Goal: Task Accomplishment & Management: Use online tool/utility

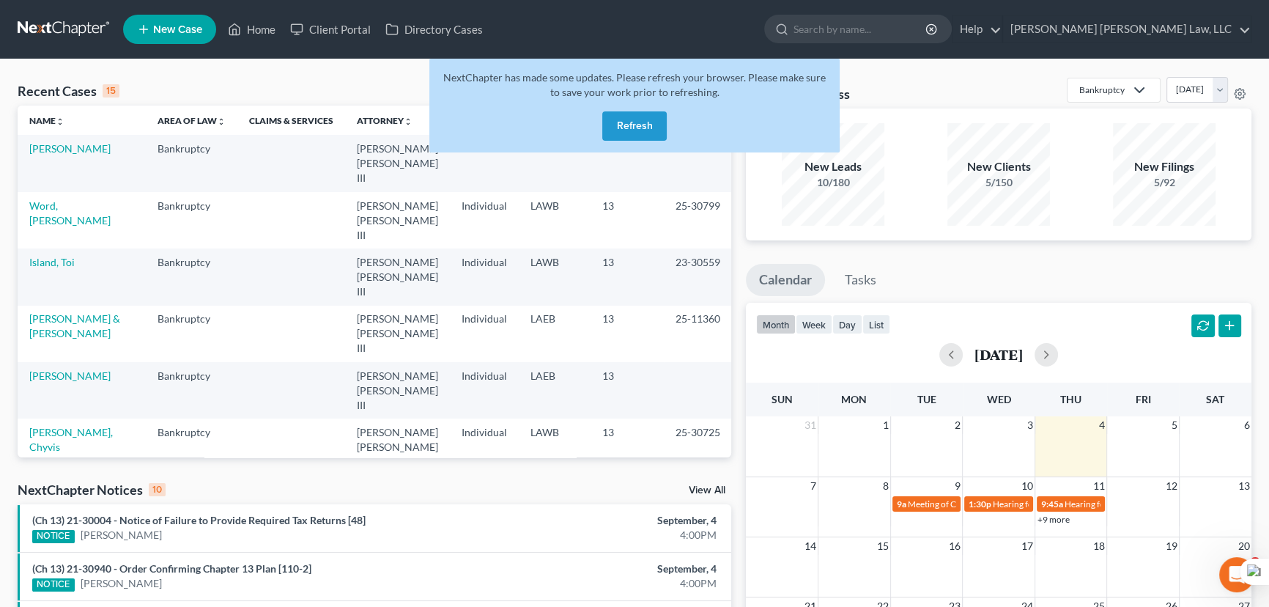
click at [626, 130] on button "Refresh" at bounding box center [634, 125] width 64 height 29
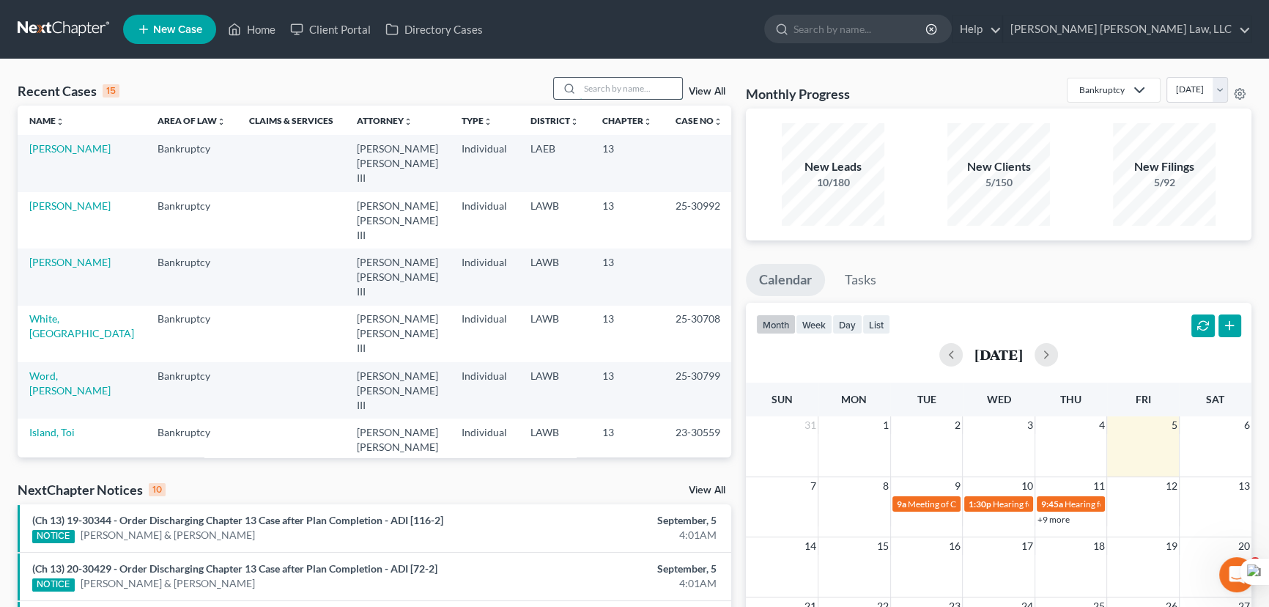
click at [612, 80] on input "search" at bounding box center [631, 88] width 103 height 21
type input "johnson, patricia"
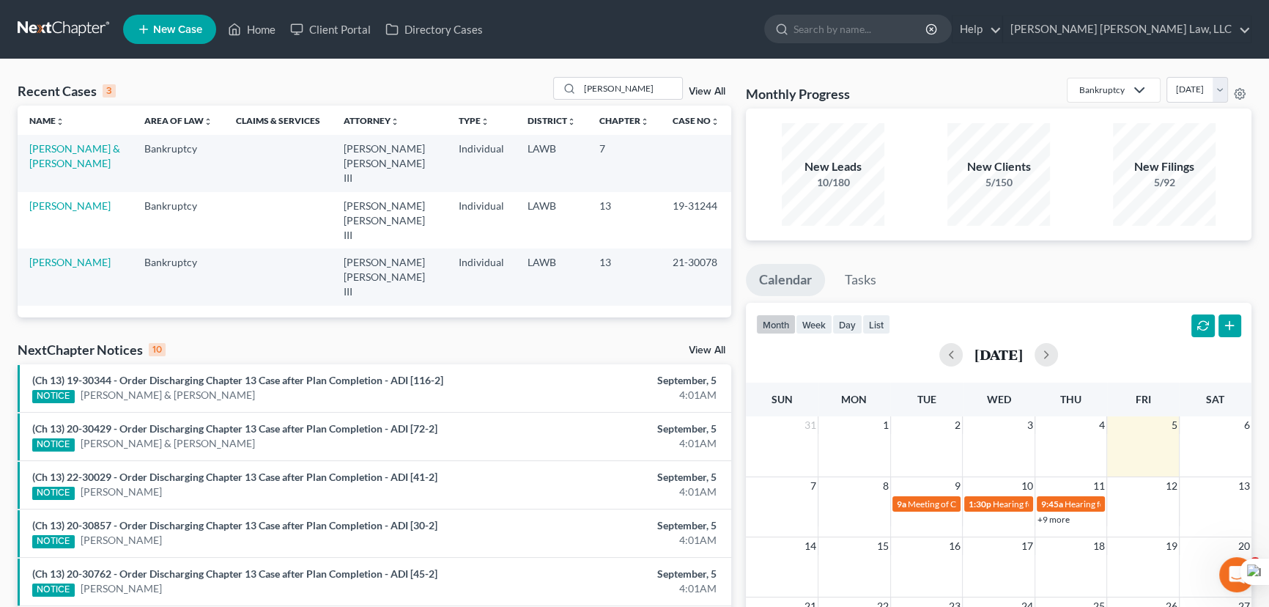
click at [60, 155] on td "Johnson, Robert & Patricia" at bounding box center [75, 163] width 115 height 56
click at [60, 151] on link "Johnson, Robert & Patricia" at bounding box center [74, 155] width 91 height 27
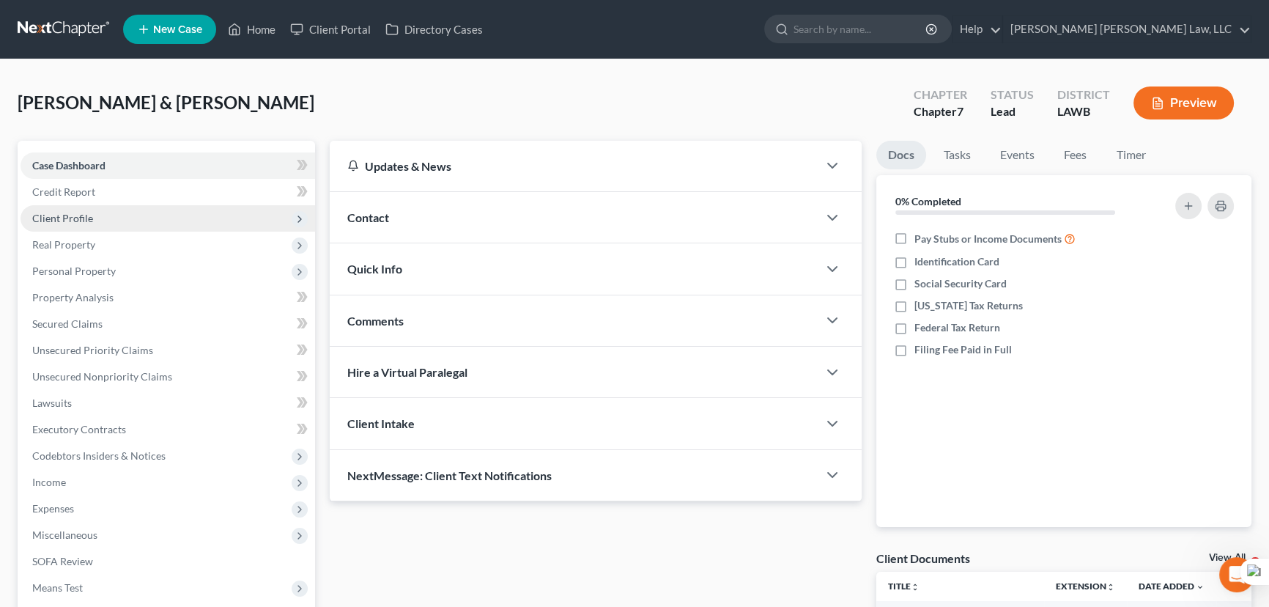
click at [139, 212] on span "Client Profile" at bounding box center [168, 218] width 295 height 26
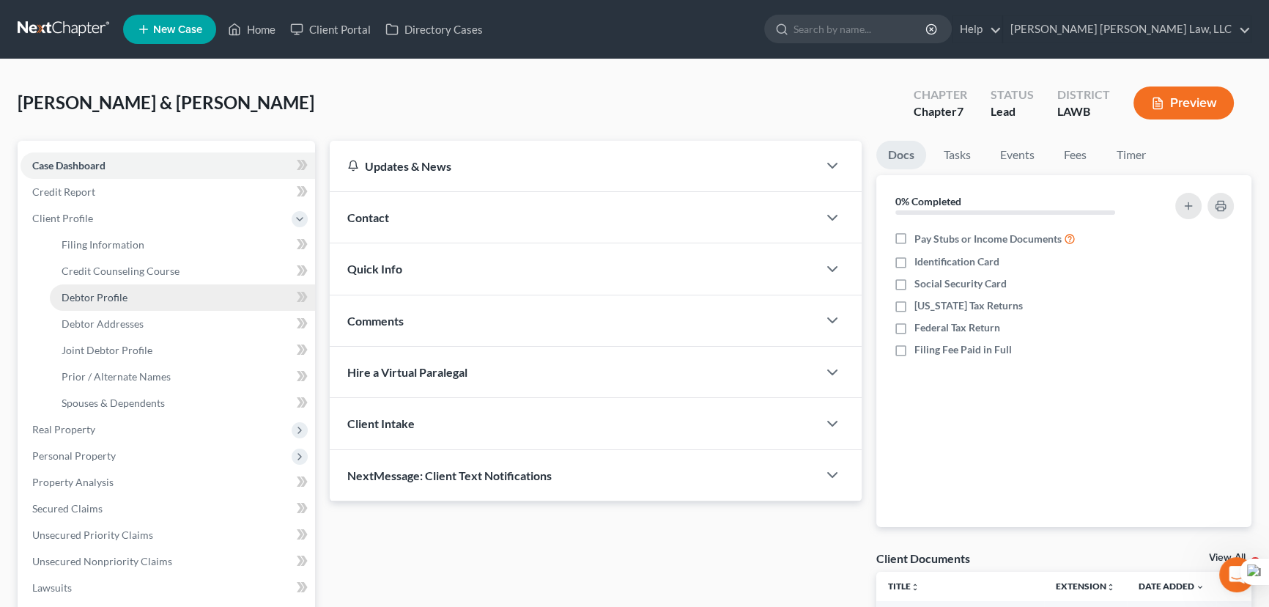
click at [138, 293] on link "Debtor Profile" at bounding box center [182, 297] width 265 height 26
select select "1"
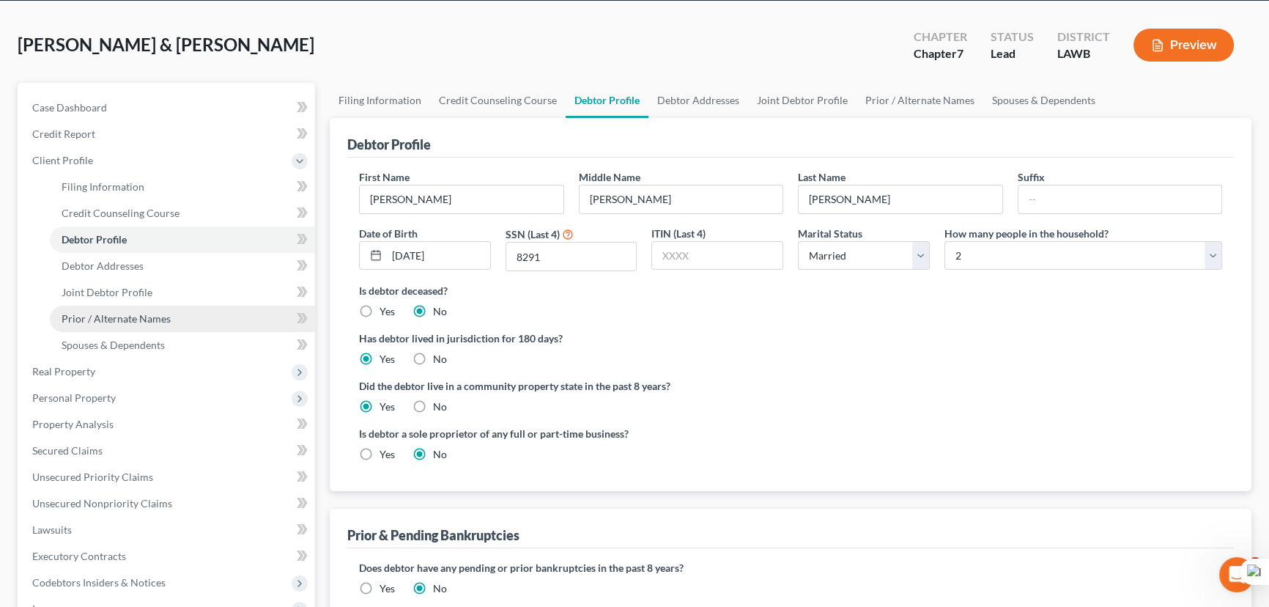
scroll to position [133, 0]
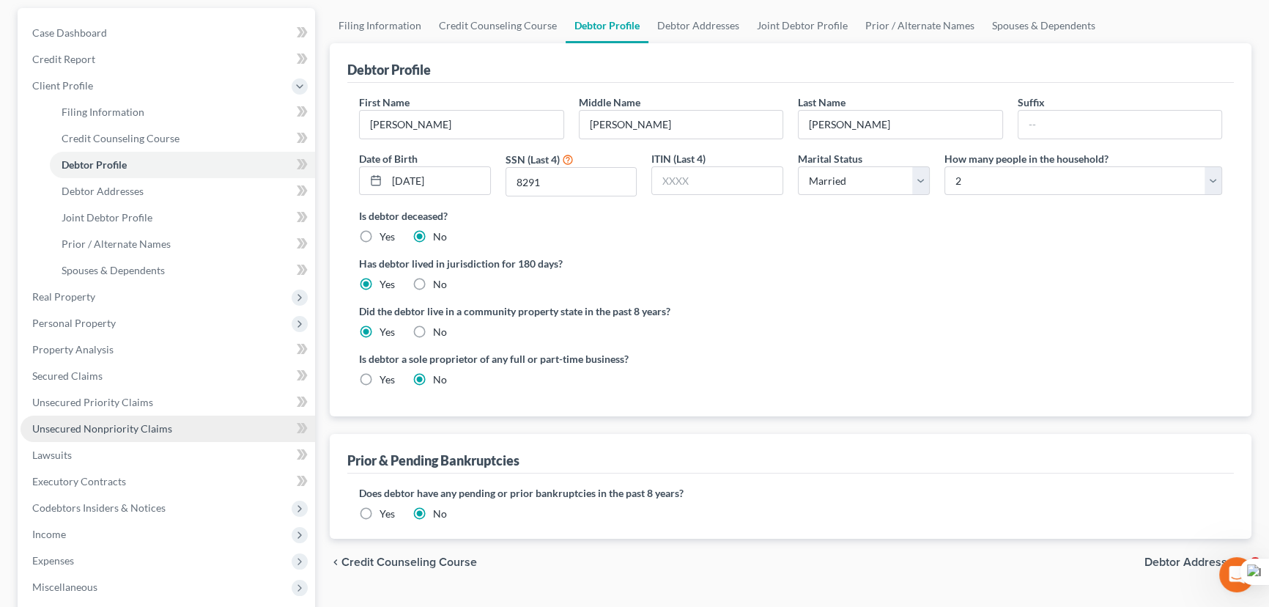
click at [152, 426] on span "Unsecured Nonpriority Claims" at bounding box center [102, 428] width 140 height 12
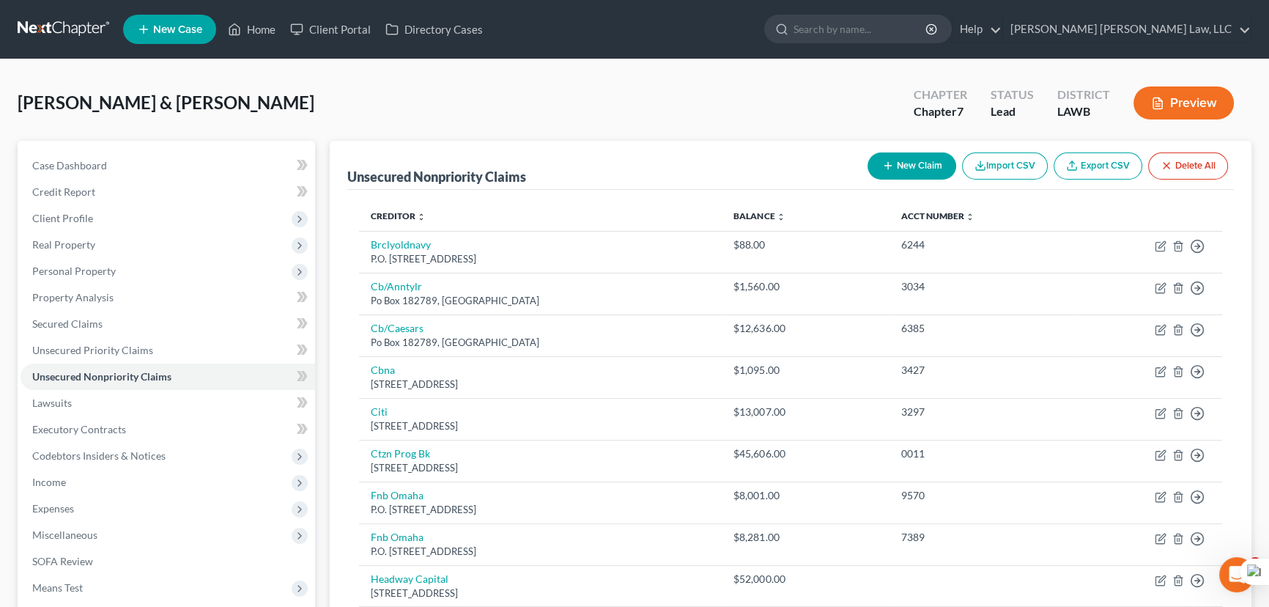
click at [902, 169] on button "New Claim" at bounding box center [911, 165] width 89 height 27
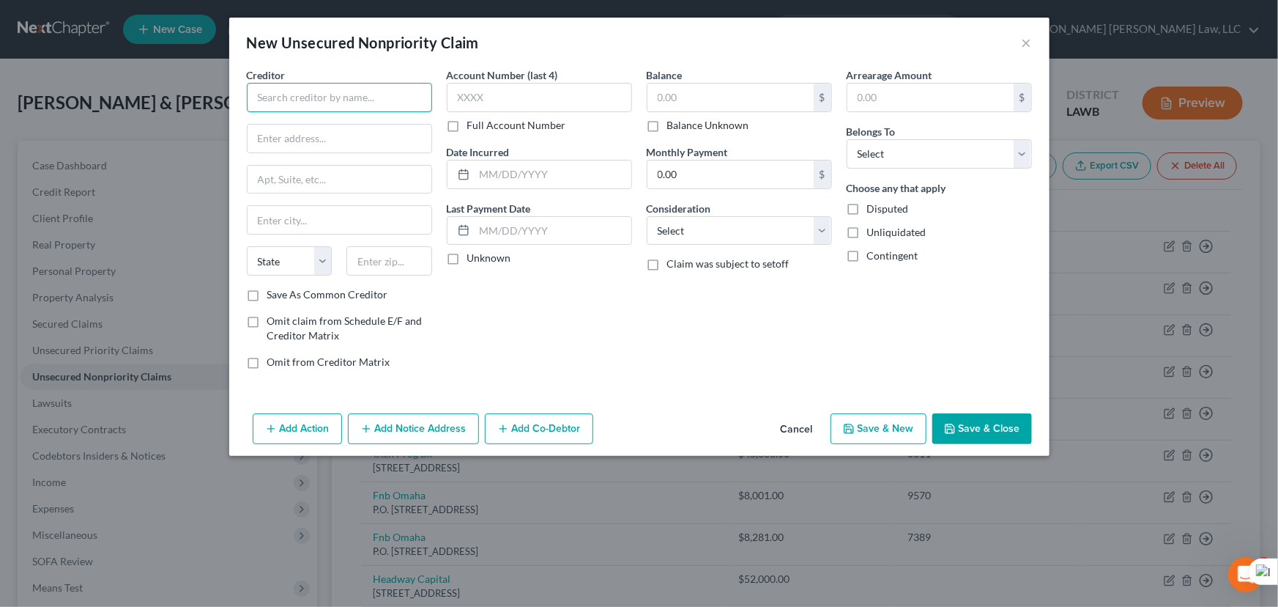
click at [379, 100] on input "text" at bounding box center [339, 97] width 185 height 29
type input "Rhonda Terese Rushing LLC"
type input "1106 Stubbs Ave"
click at [411, 179] on input "text" at bounding box center [340, 180] width 184 height 28
type input "Suite B"
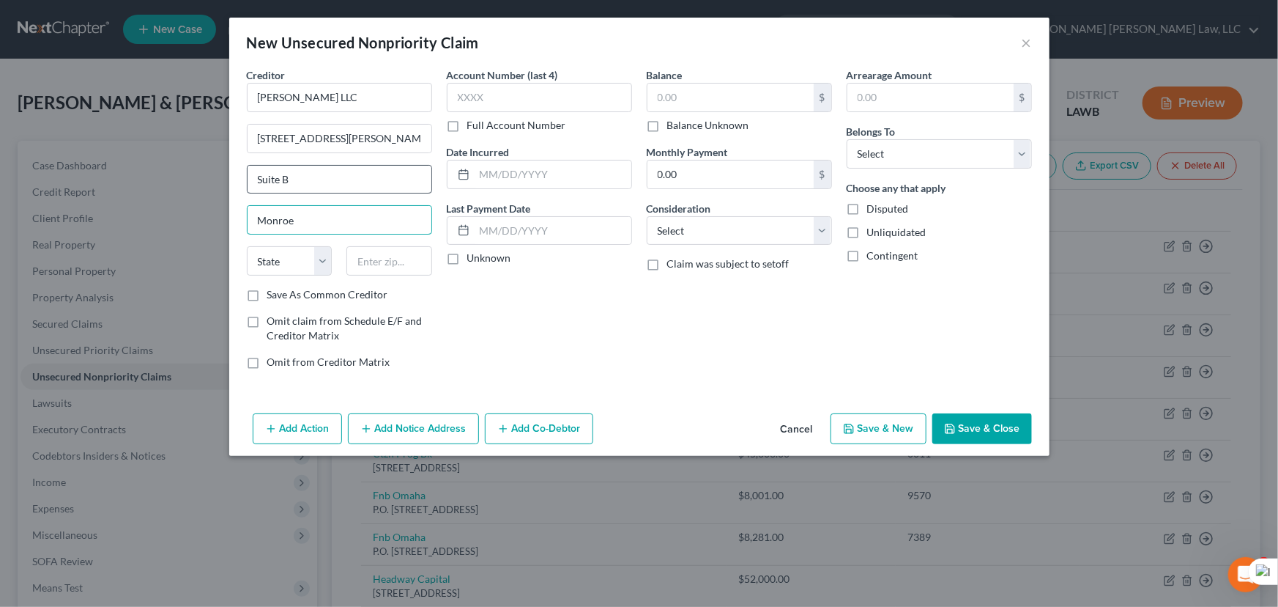
type input "Monroe"
select select "19"
type input "71201"
click at [743, 93] on input "text" at bounding box center [731, 98] width 166 height 28
type input "5,176.88"
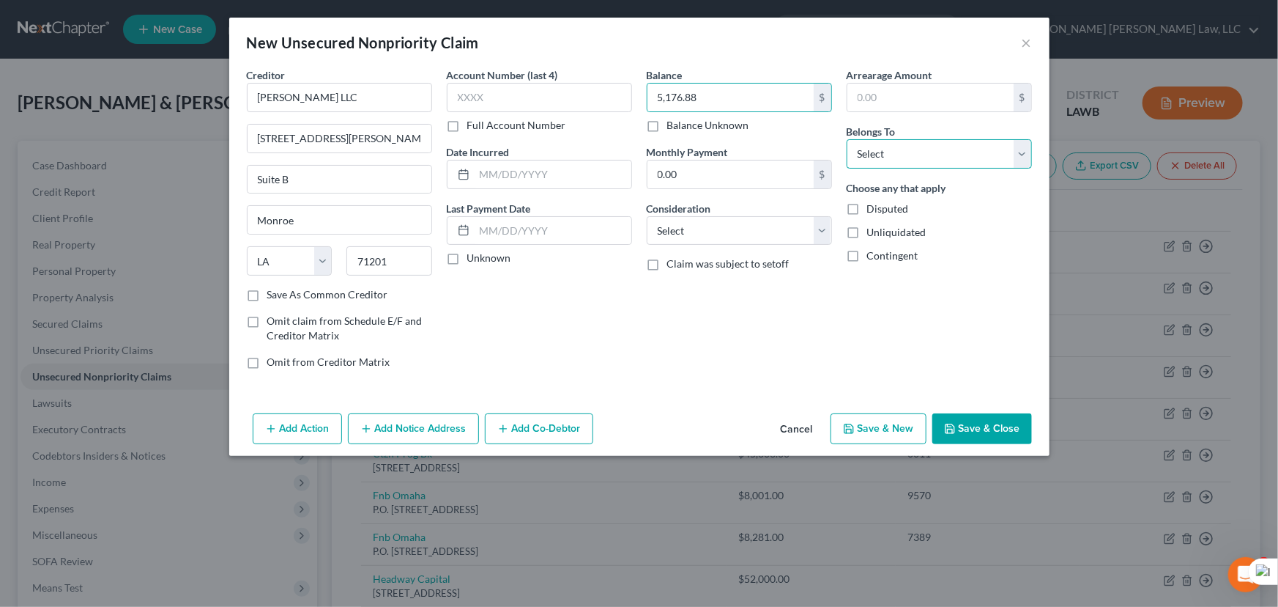
drag, startPoint x: 882, startPoint y: 155, endPoint x: 893, endPoint y: 164, distance: 14.5
click at [882, 155] on select "Select Debtor 1 Only Debtor 2 Only Debtor 1 And Debtor 2 Only At Least One Of T…" at bounding box center [939, 153] width 185 height 29
select select "0"
click at [847, 139] on select "Select Debtor 1 Only Debtor 2 Only Debtor 1 And Debtor 2 Only At Least One Of T…" at bounding box center [939, 153] width 185 height 29
click at [1017, 436] on button "Save & Close" at bounding box center [983, 428] width 100 height 31
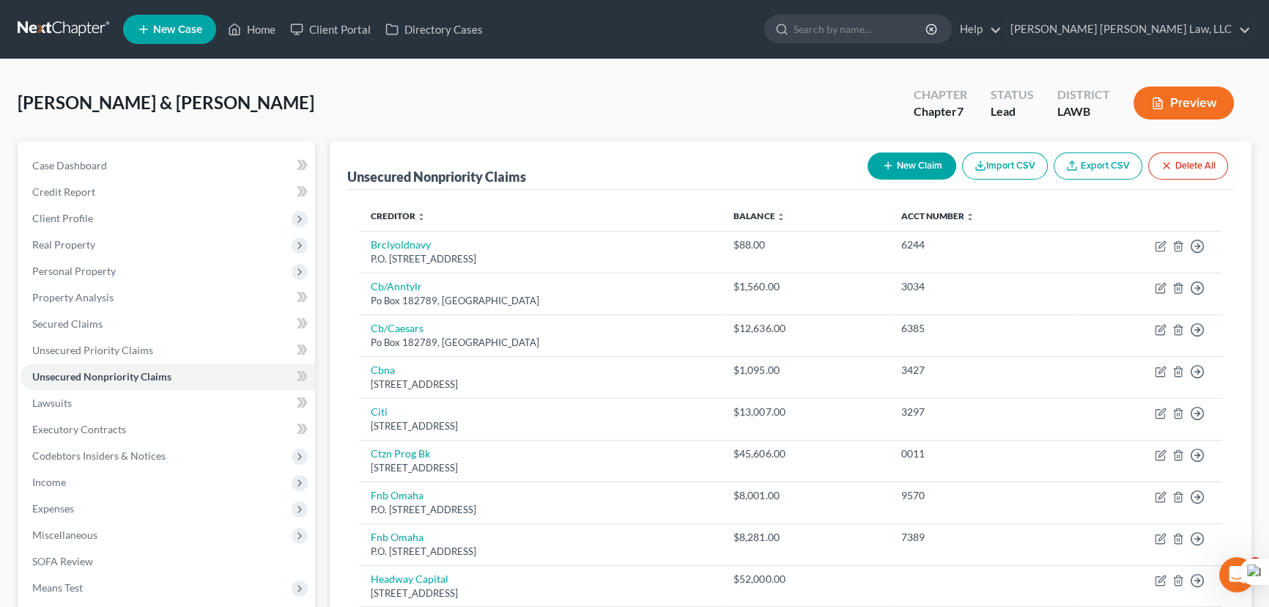
click at [64, 27] on link at bounding box center [65, 29] width 94 height 26
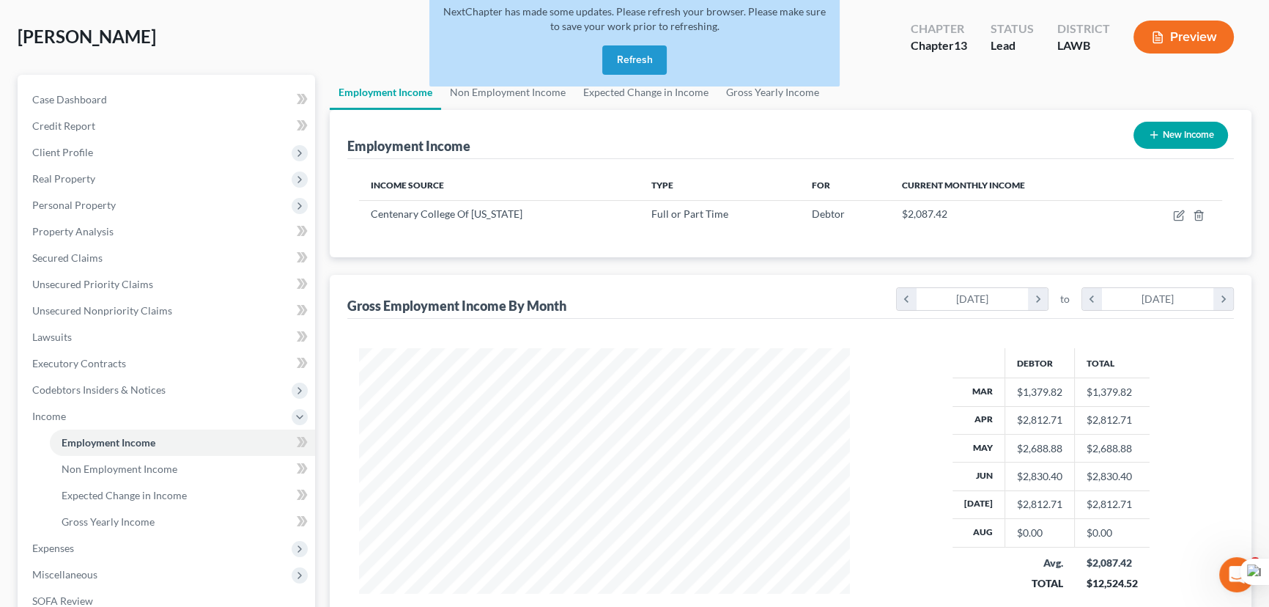
click at [608, 57] on button "Refresh" at bounding box center [634, 59] width 64 height 29
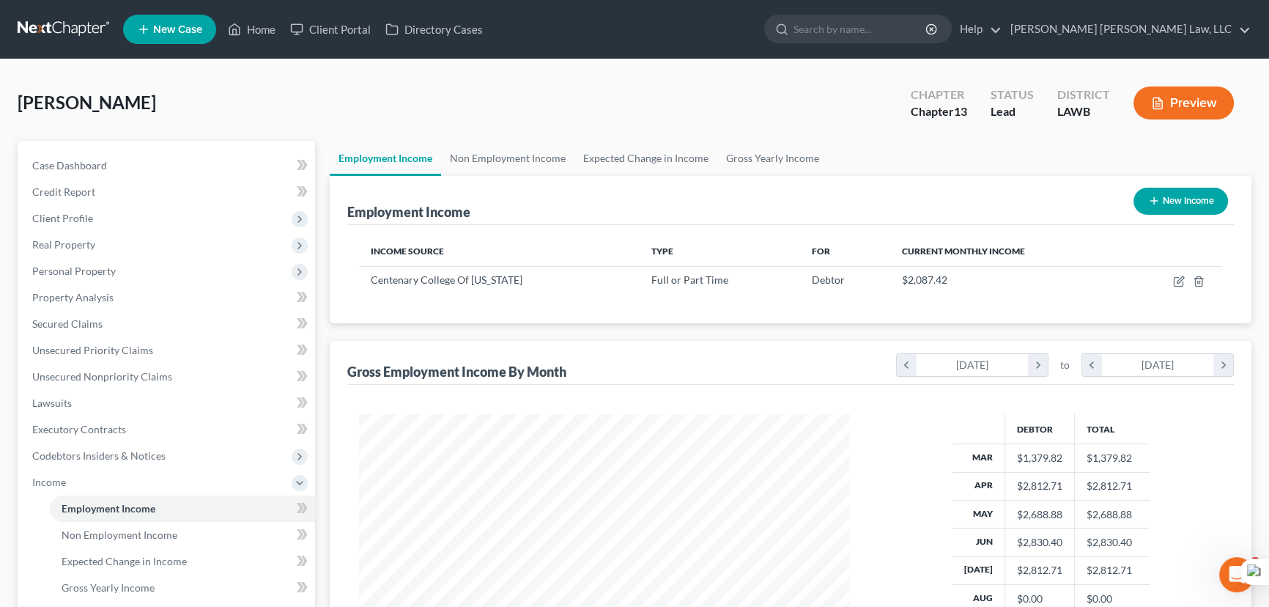
click at [81, 21] on link at bounding box center [65, 29] width 94 height 26
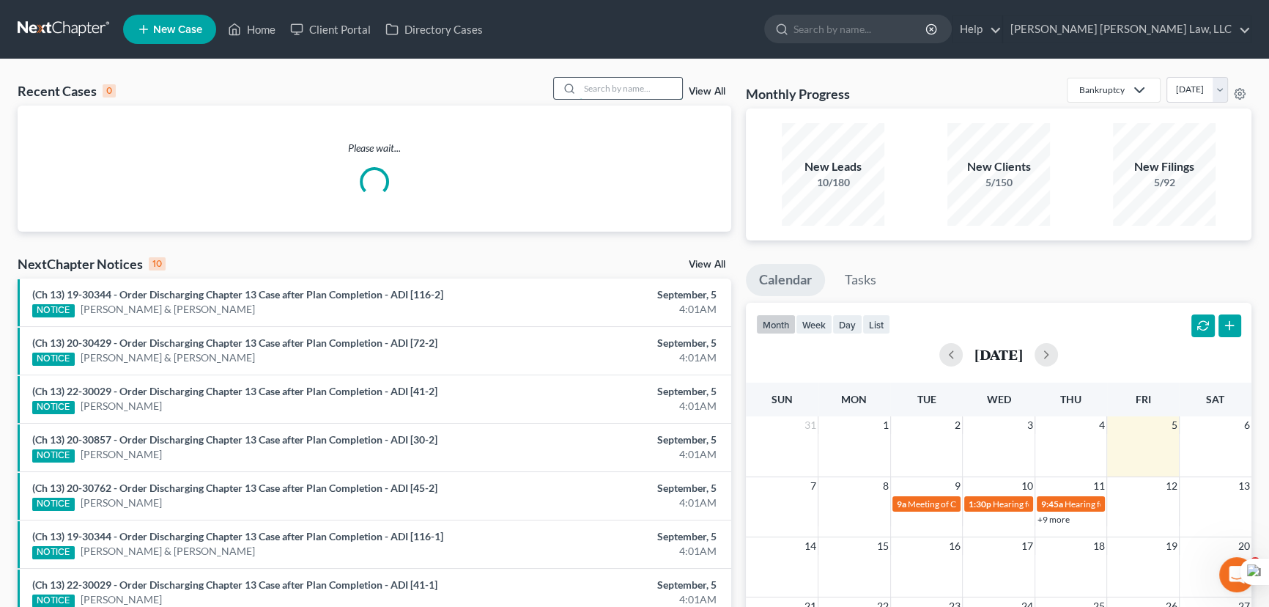
click at [623, 90] on input "search" at bounding box center [631, 88] width 103 height 21
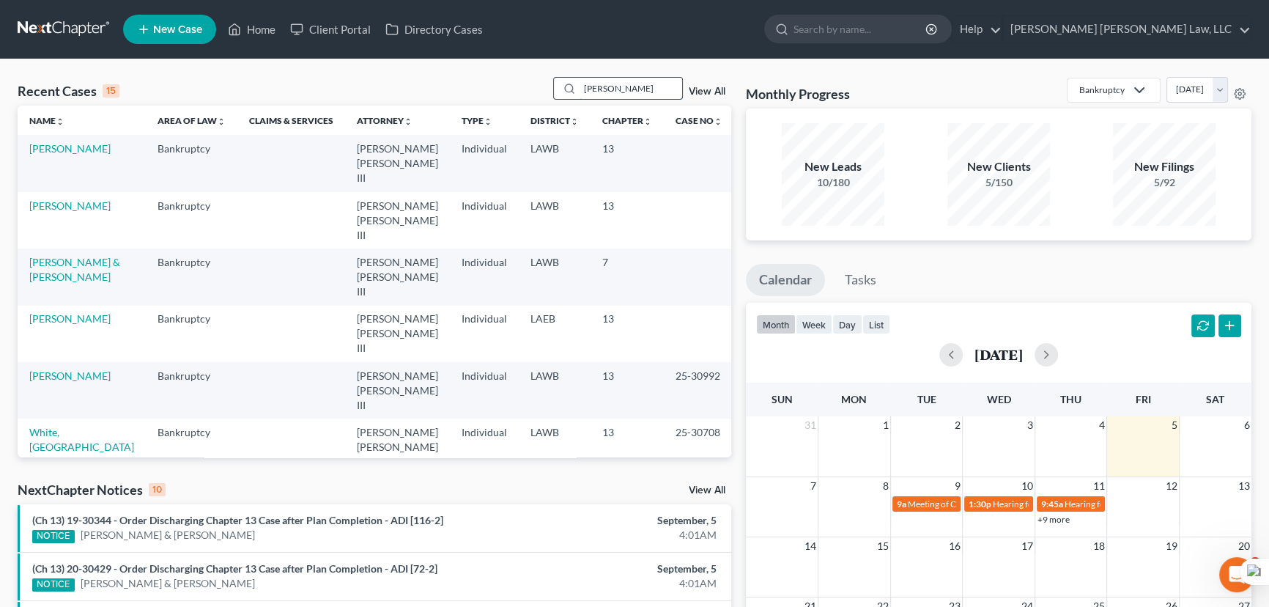
type input "[PERSON_NAME]"
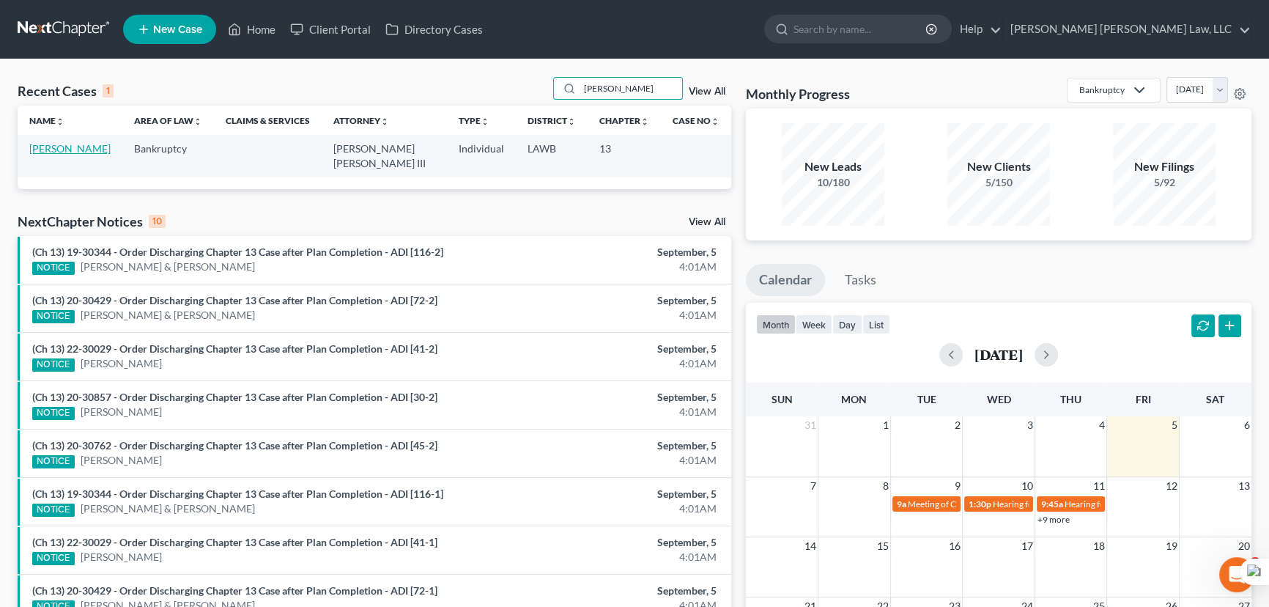
click at [59, 148] on link "[PERSON_NAME]" at bounding box center [69, 148] width 81 height 12
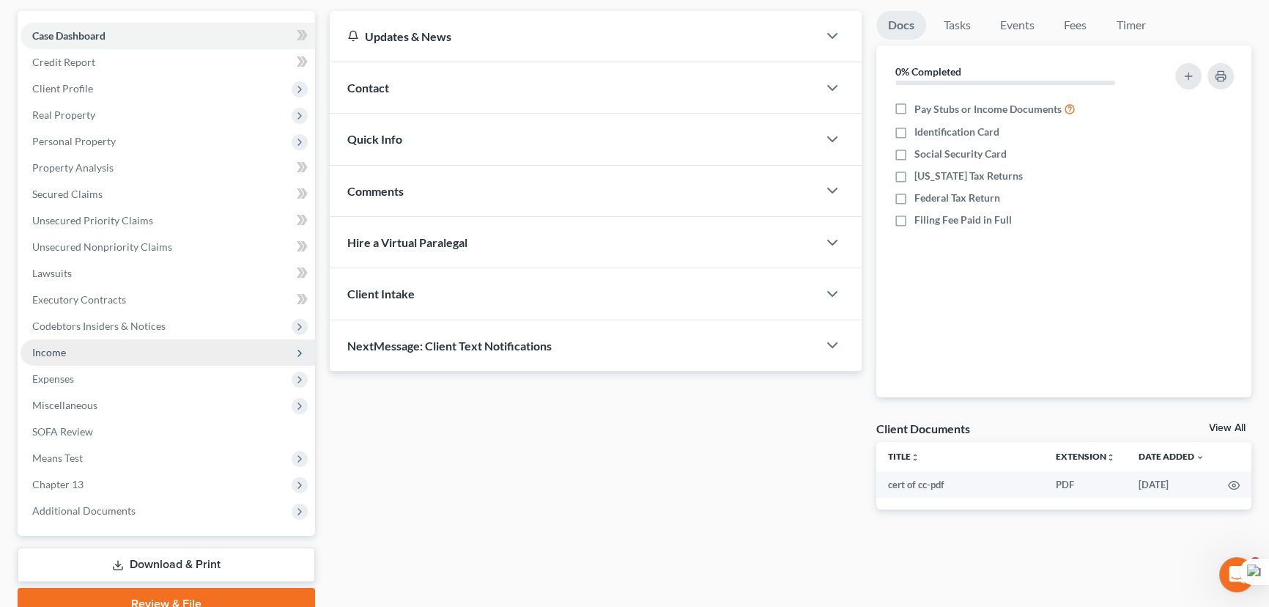
scroll to position [196, 0]
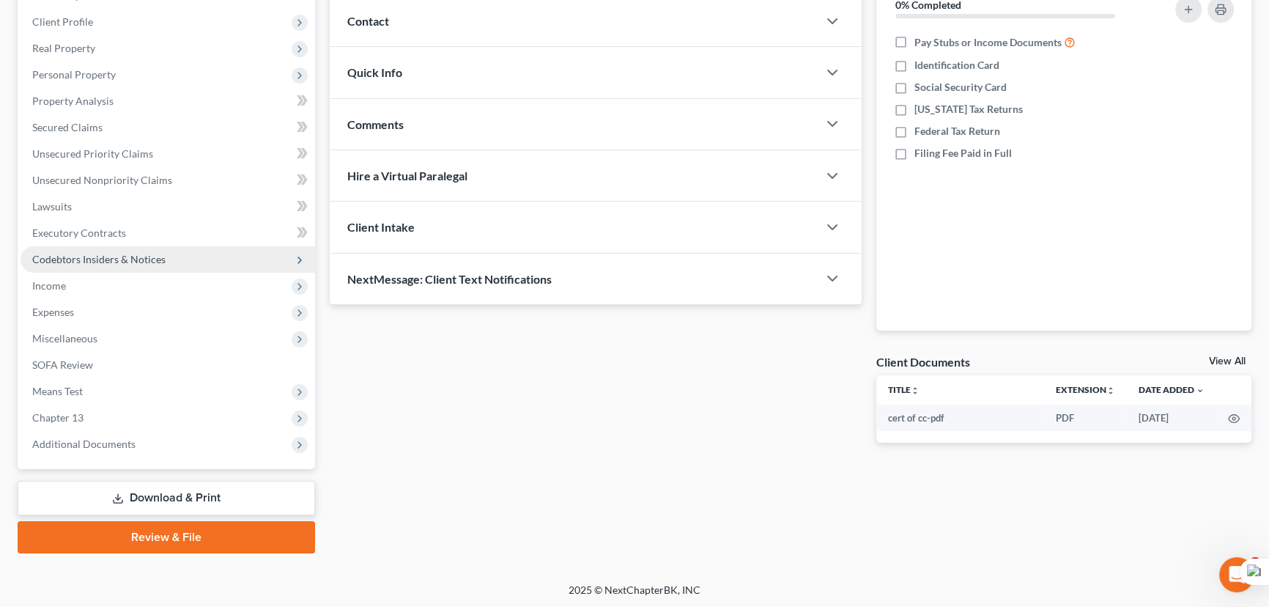
click at [125, 256] on span "Codebtors Insiders & Notices" at bounding box center [98, 259] width 133 height 12
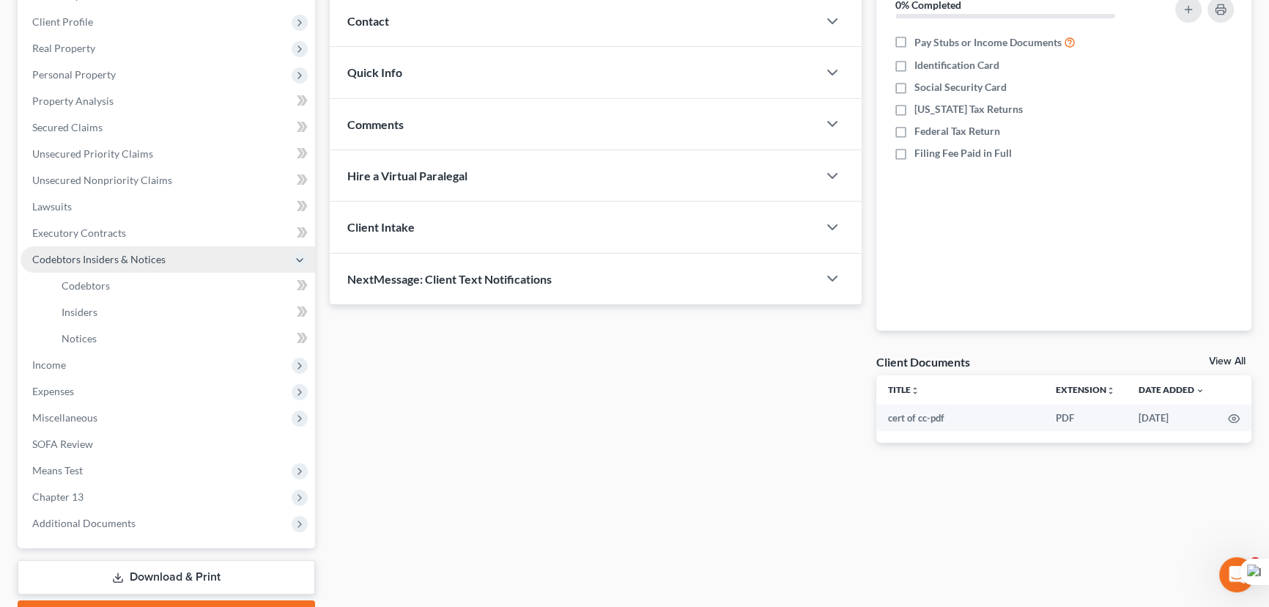
click at [136, 270] on span "Codebtors Insiders & Notices" at bounding box center [168, 259] width 295 height 26
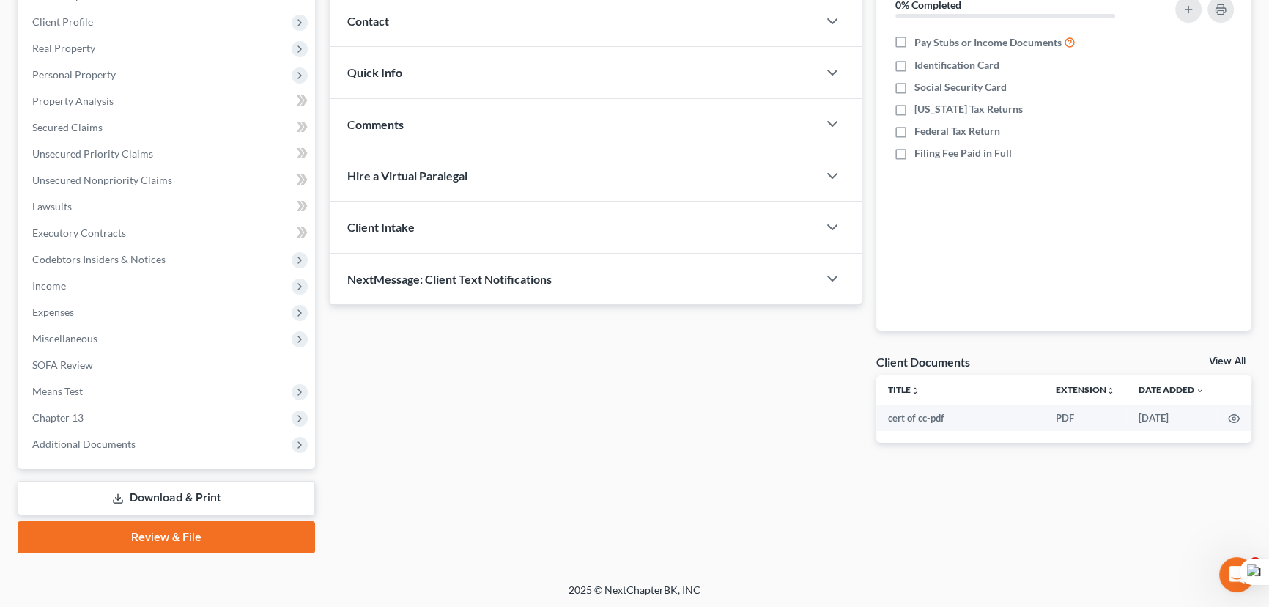
click at [141, 278] on span "Income" at bounding box center [168, 286] width 295 height 26
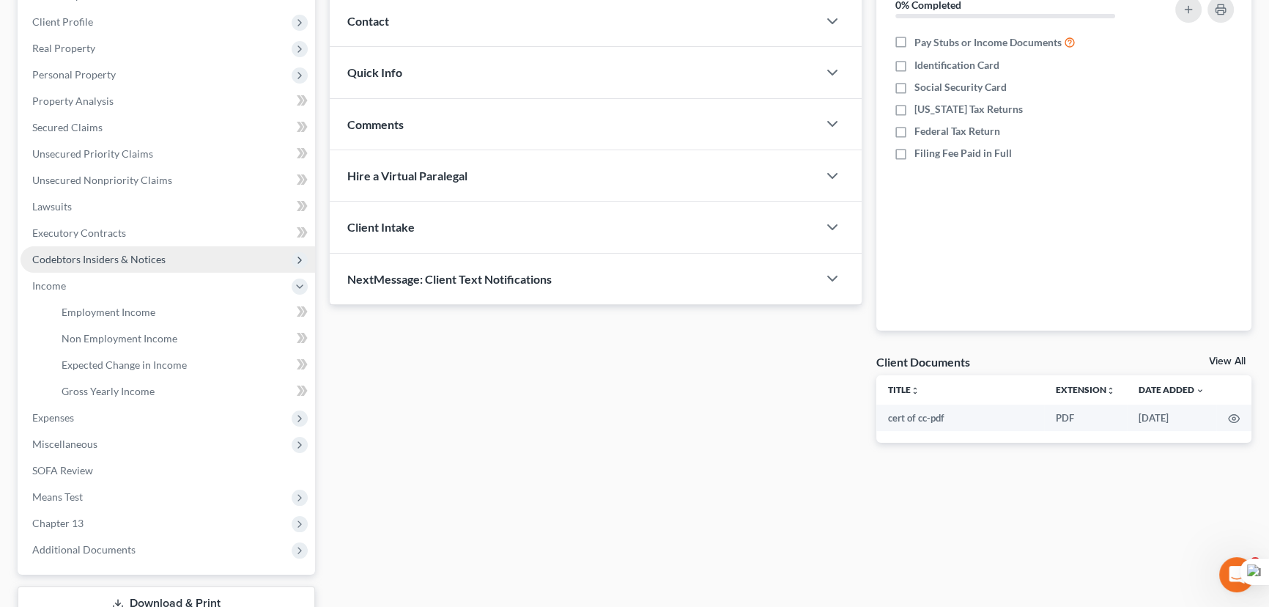
click at [129, 260] on span "Codebtors Insiders & Notices" at bounding box center [98, 259] width 133 height 12
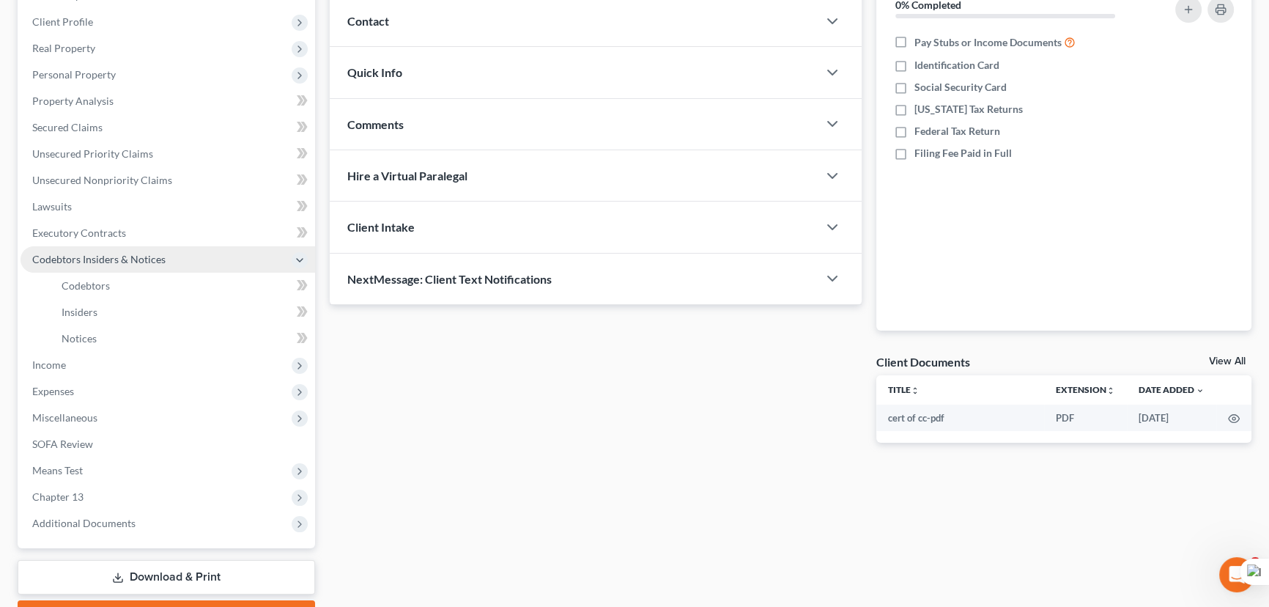
click at [138, 270] on span "Codebtors Insiders & Notices" at bounding box center [168, 259] width 295 height 26
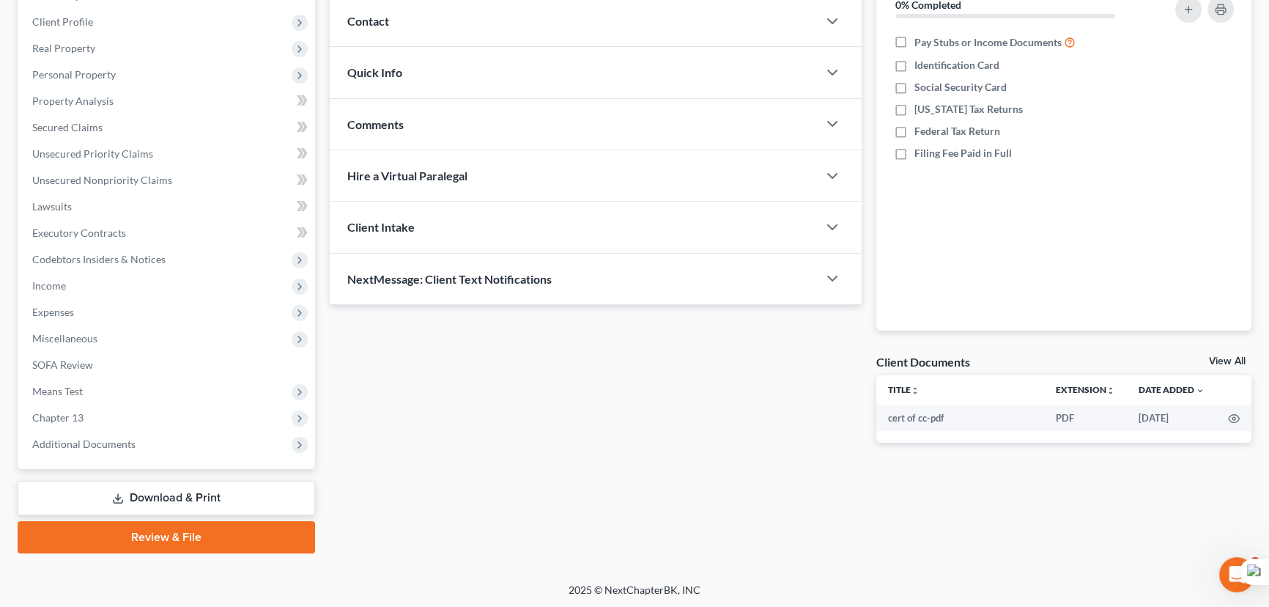
click at [138, 288] on span "Income" at bounding box center [168, 286] width 295 height 26
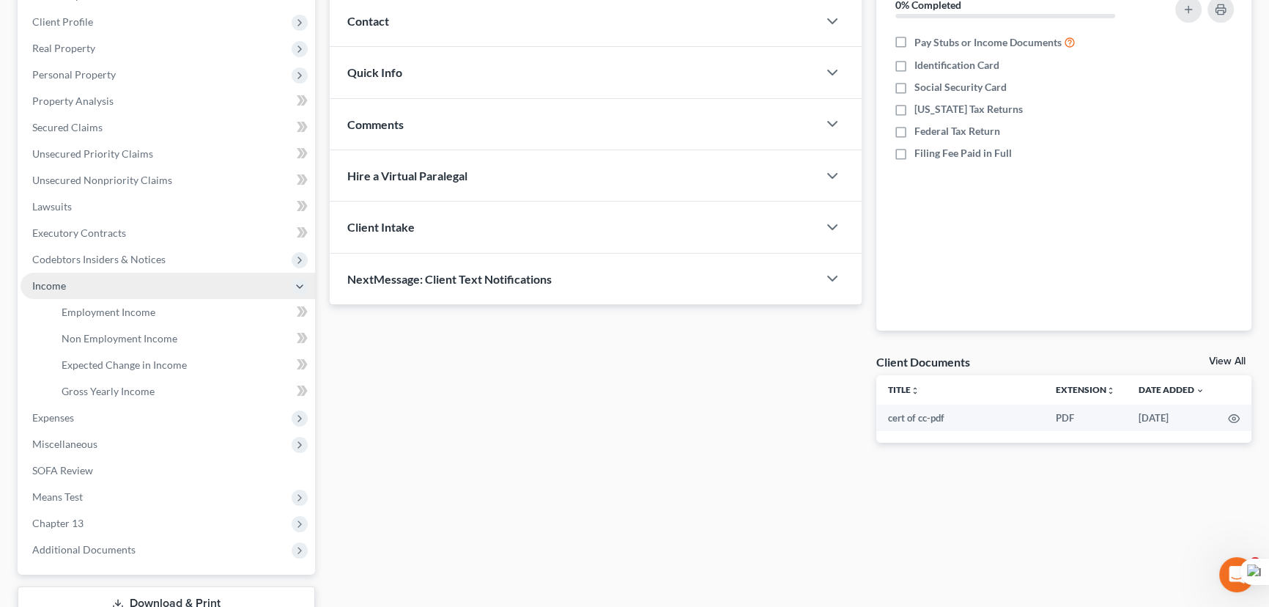
click at [138, 274] on span "Income" at bounding box center [168, 286] width 295 height 26
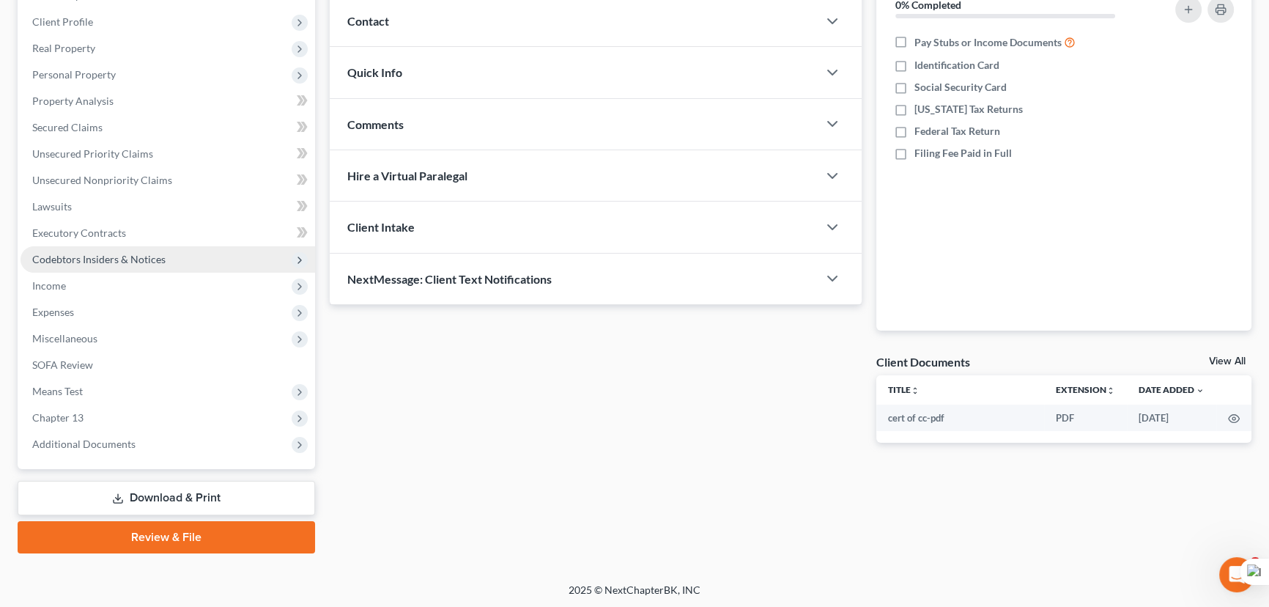
click at [138, 260] on span "Codebtors Insiders & Notices" at bounding box center [98, 259] width 133 height 12
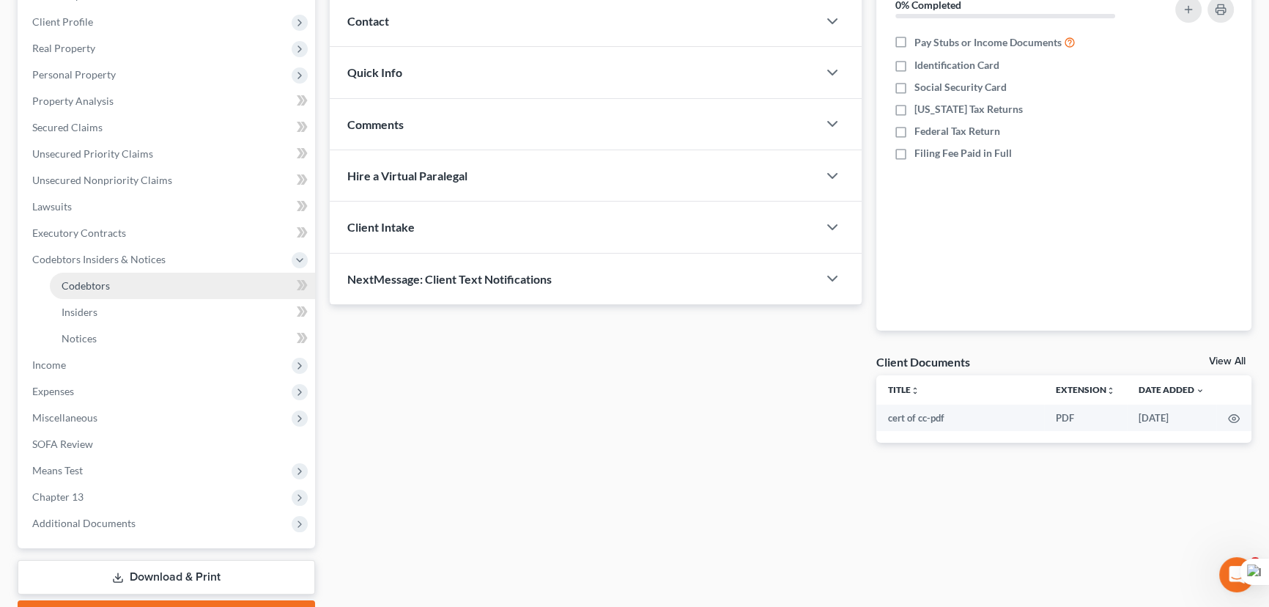
click at [138, 279] on link "Codebtors" at bounding box center [182, 286] width 265 height 26
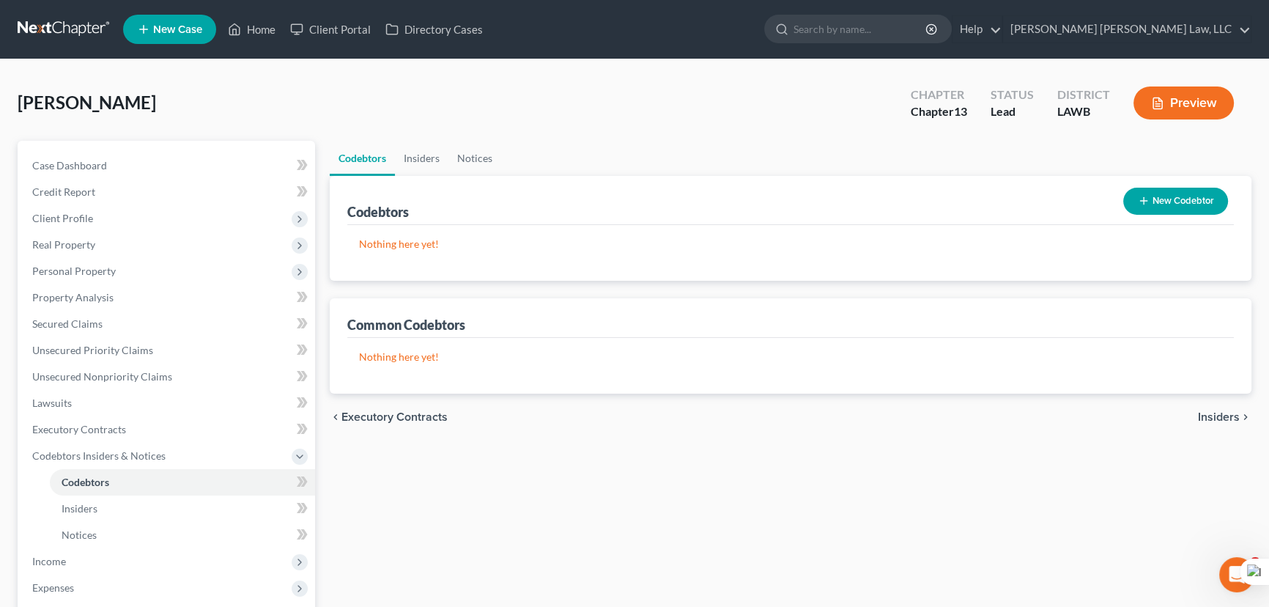
click at [1177, 196] on button "New Codebtor" at bounding box center [1175, 201] width 105 height 27
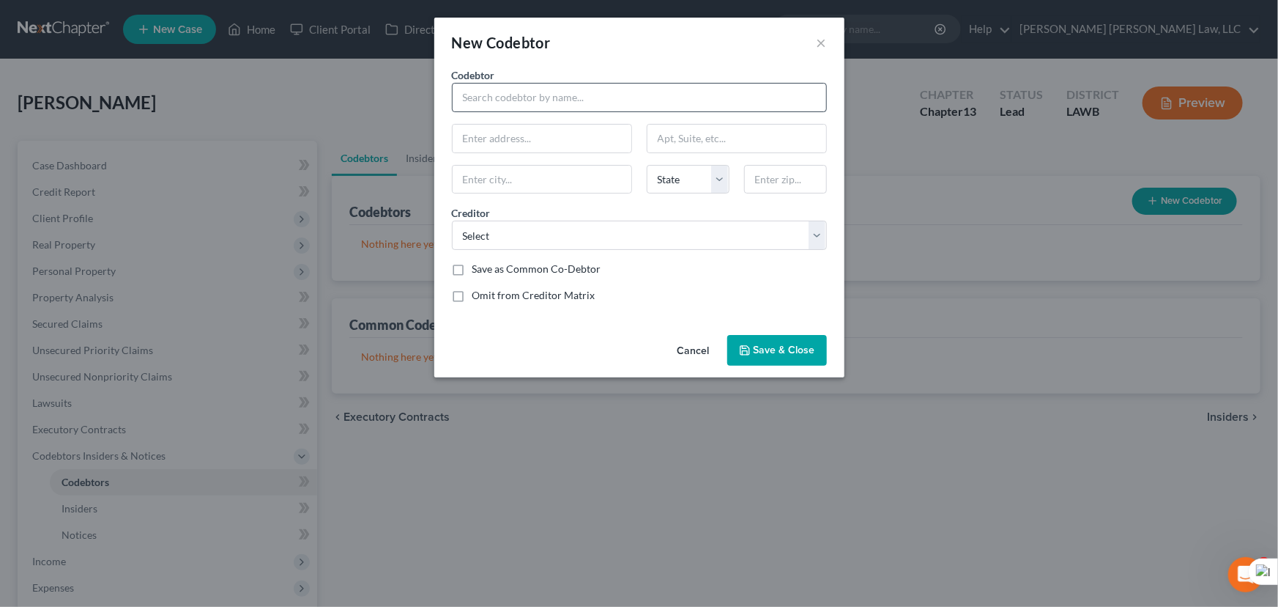
drag, startPoint x: 594, startPoint y: 115, endPoint x: 589, endPoint y: 95, distance: 20.4
click at [592, 106] on div "Codebtor * Codebtor * State AL AK AR AZ CA CO CT DE DC FL GA GU HI ID IL IN IA …" at bounding box center [640, 190] width 390 height 247
click at [589, 95] on input "text" at bounding box center [639, 97] width 375 height 29
type input "Theresa Frazier"
type input "807 Truman St"
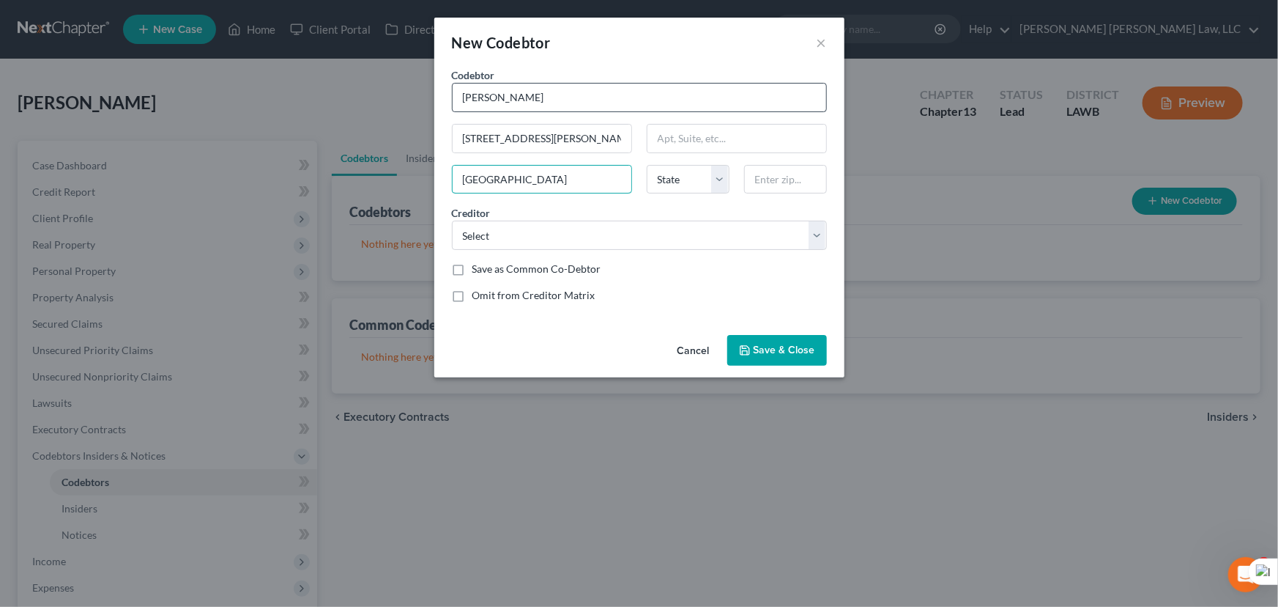
type input "Farmerville"
select select "19"
type input "71241"
click at [347, 200] on div "New Codebtor × Codebtor * Theresa Frazier Codebtor * Theresa Frazier 807 Truman…" at bounding box center [639, 303] width 1278 height 607
click at [596, 227] on select "Select Ally Fincl World Financ Credit Acceptance Corp Tower Loan E Orum Young L…" at bounding box center [639, 235] width 375 height 29
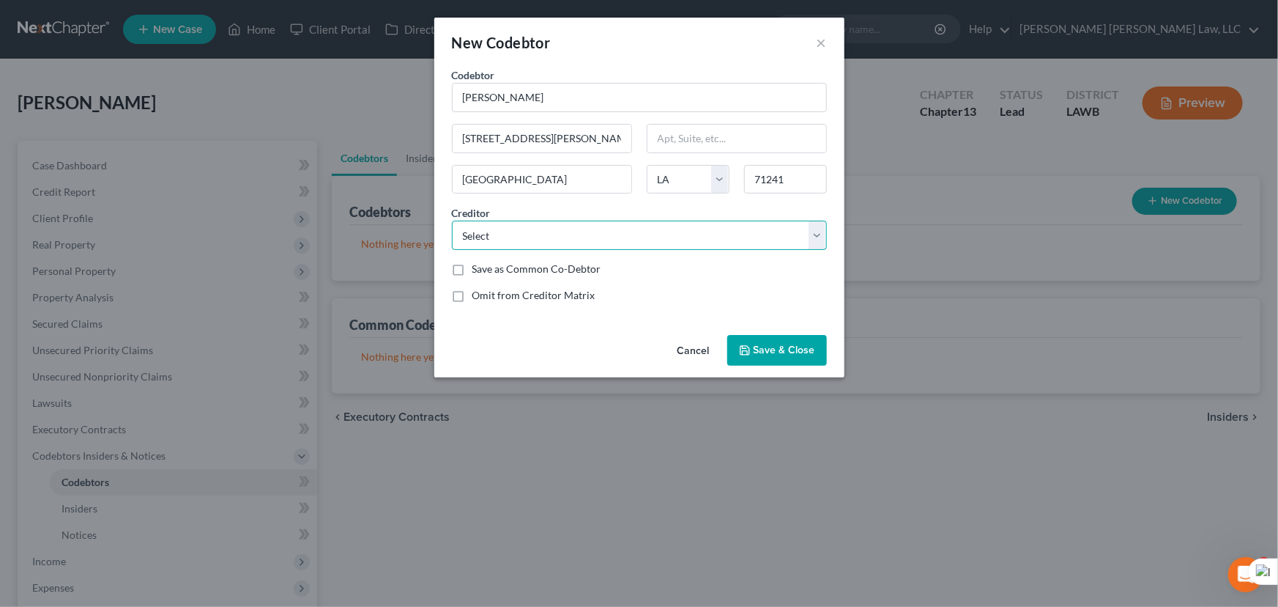
click at [603, 232] on select "Select Ally Fincl World Financ Credit Acceptance Corp Tower Loan E Orum Young L…" at bounding box center [639, 235] width 375 height 29
select select "0"
click at [452, 221] on select "Select Ally Fincl World Financ Credit Acceptance Corp Tower Loan E Orum Young L…" at bounding box center [639, 235] width 375 height 29
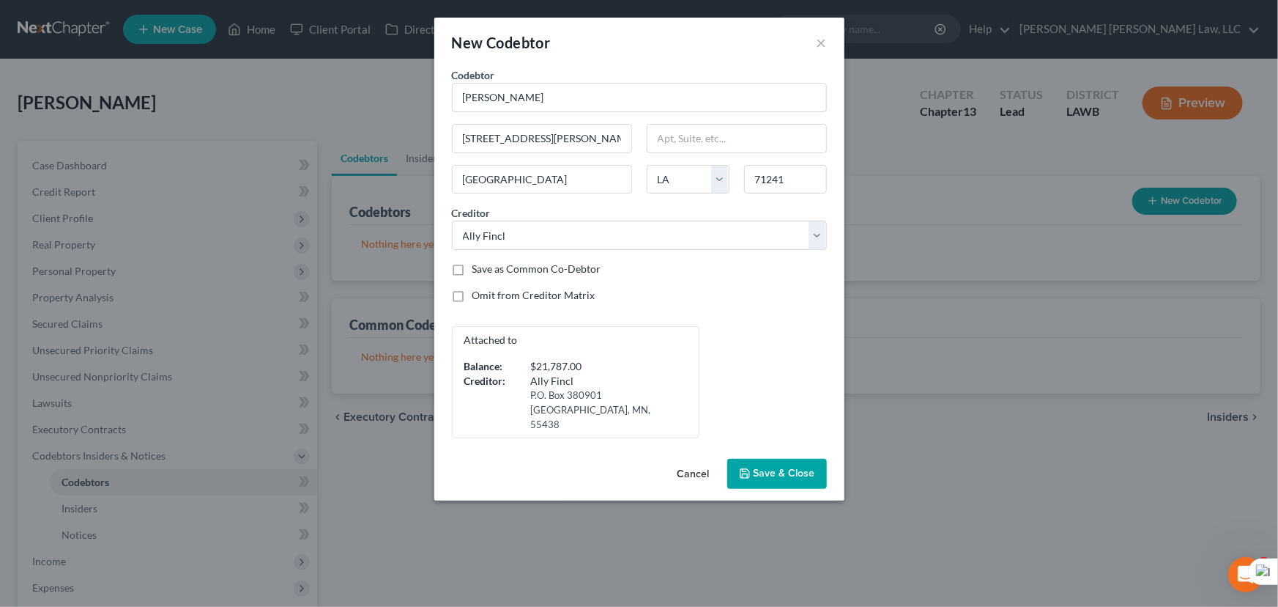
click at [805, 467] on span "Save & Close" at bounding box center [785, 473] width 62 height 12
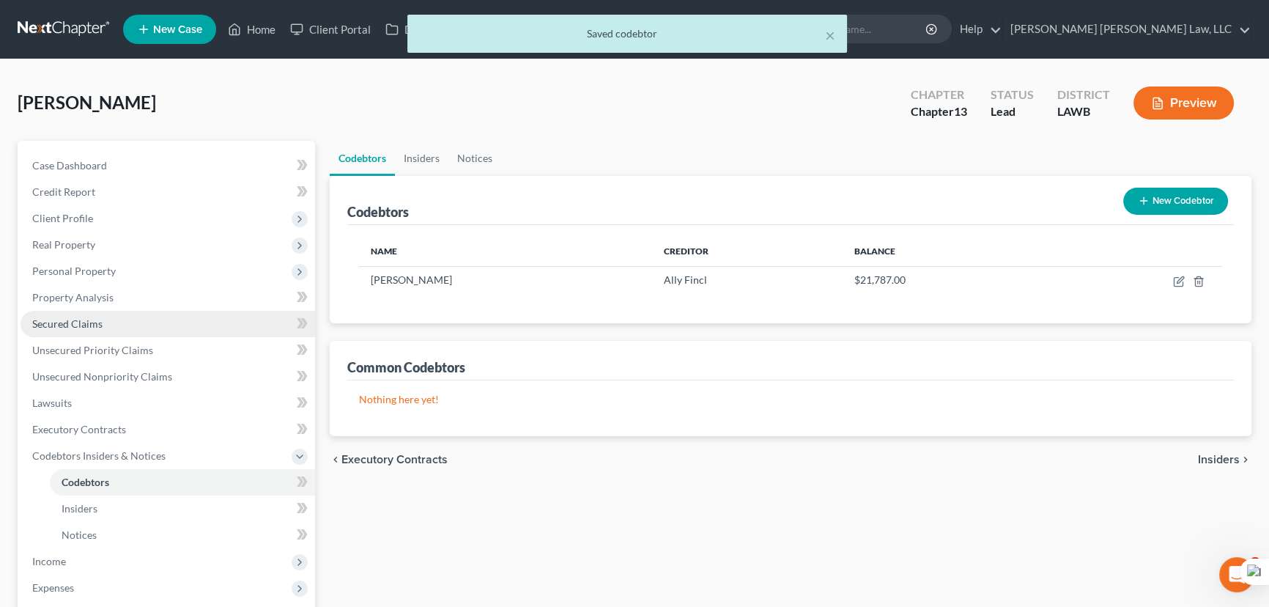
click at [105, 312] on link "Secured Claims" at bounding box center [168, 324] width 295 height 26
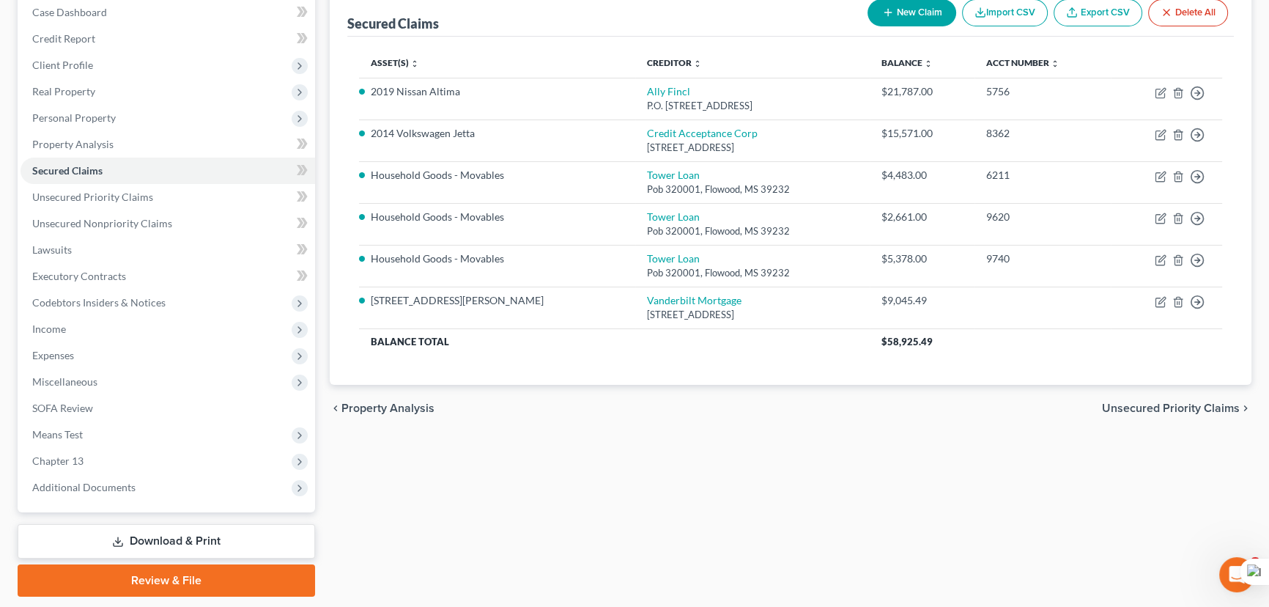
scroll to position [130, 0]
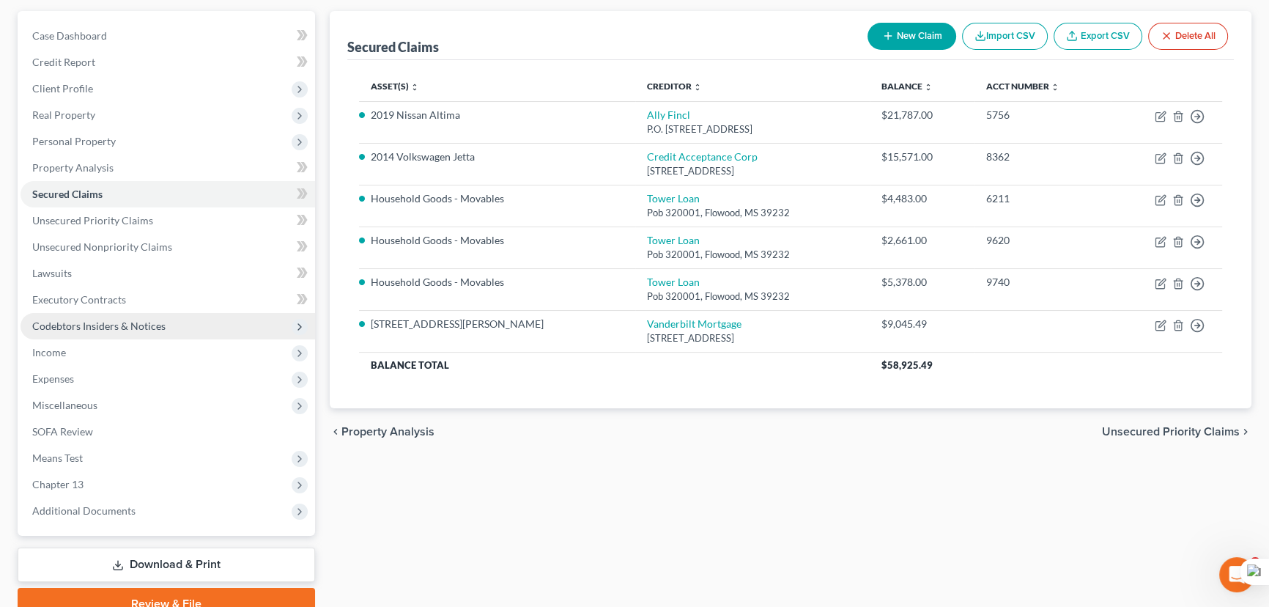
click at [141, 314] on span "Codebtors Insiders & Notices" at bounding box center [168, 326] width 295 height 26
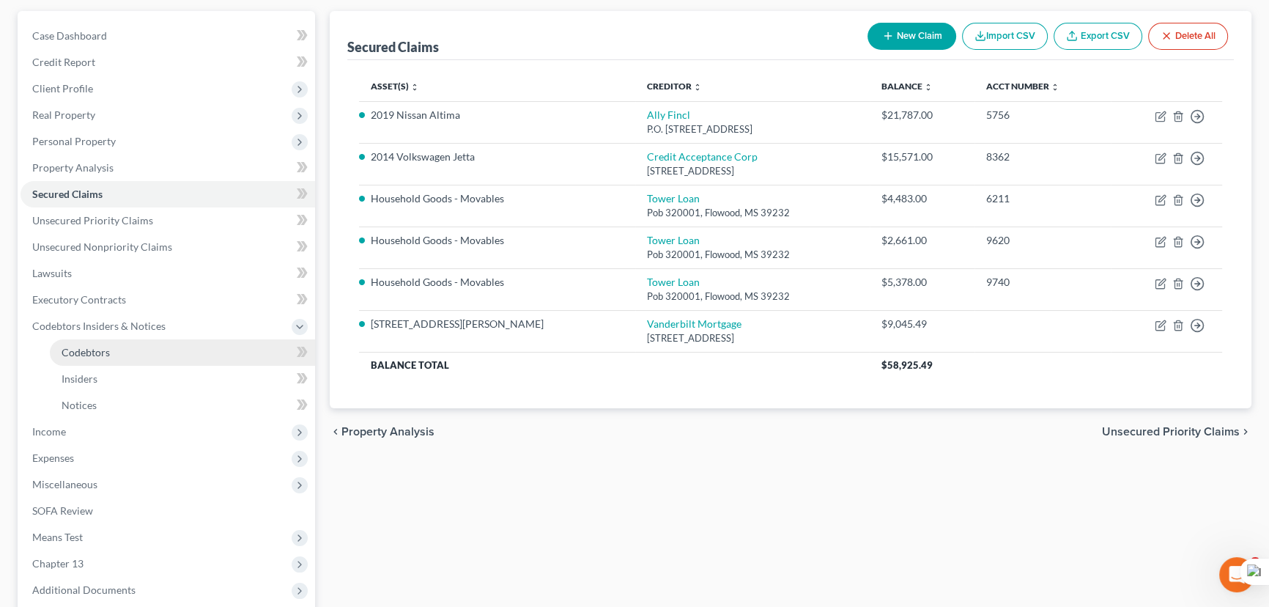
click at [147, 349] on link "Codebtors" at bounding box center [182, 352] width 265 height 26
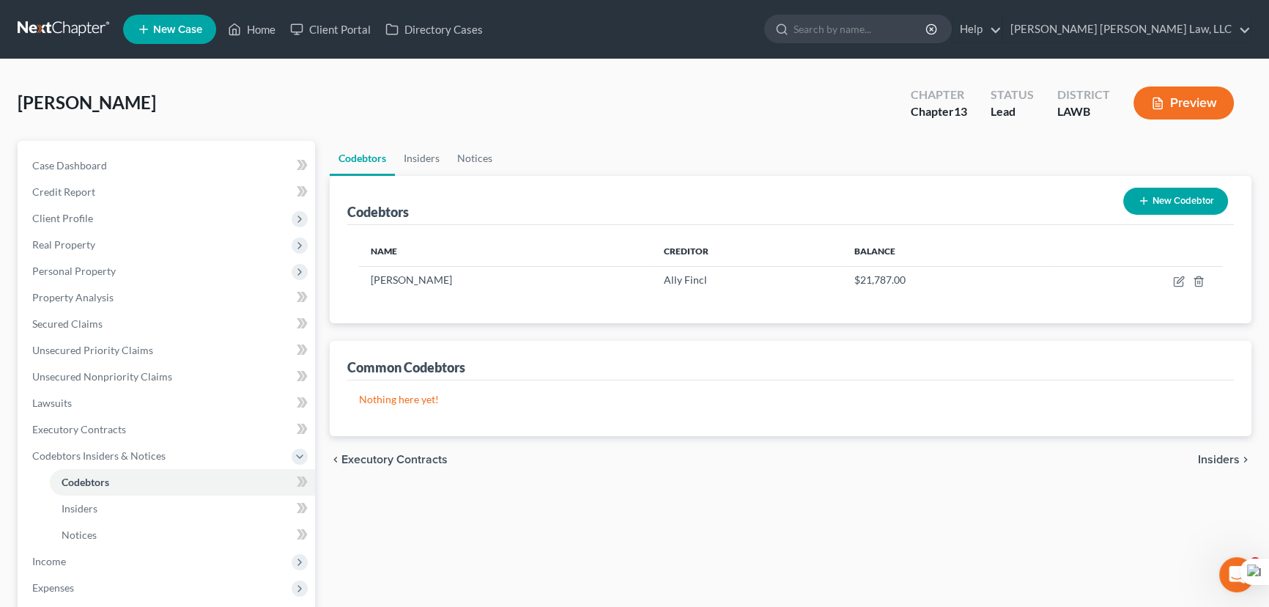
click at [1187, 188] on button "New Codebtor" at bounding box center [1175, 201] width 105 height 27
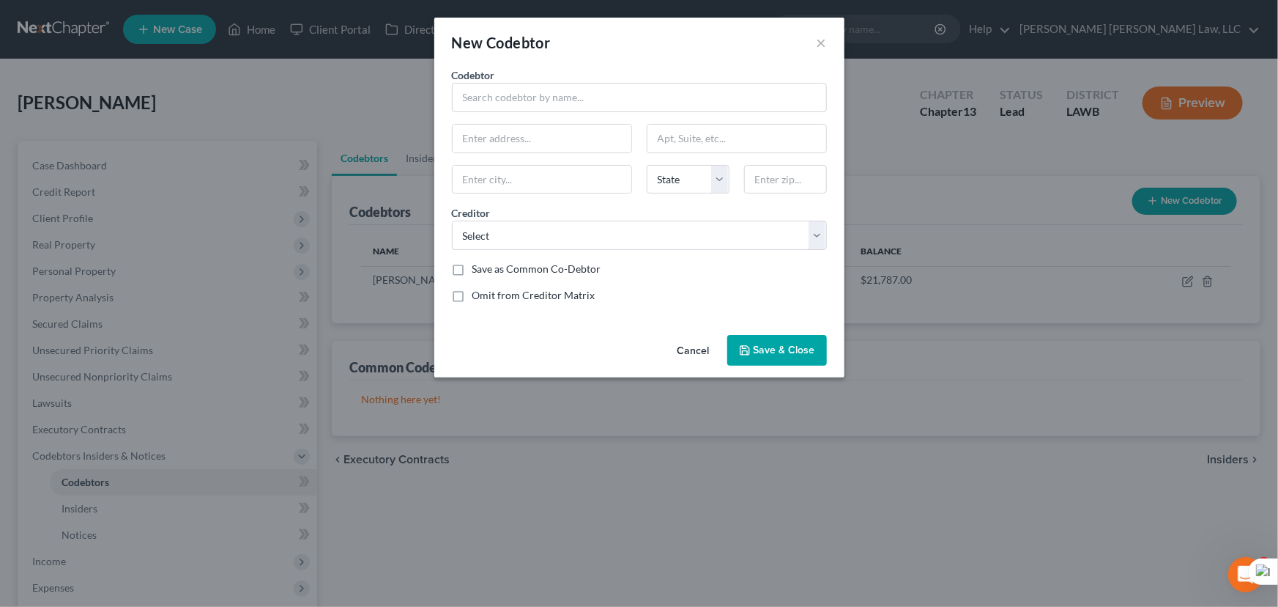
click at [1187, 199] on div "New Codebtor × Codebtor * Codebtor * State AL AK AR AZ CA CO CT DE DC FL GA GU …" at bounding box center [639, 303] width 1278 height 607
click at [604, 83] on input "text" at bounding box center [639, 97] width 375 height 29
click at [571, 110] on input "text" at bounding box center [639, 97] width 375 height 29
type input "Keiundrae Woods"
click at [558, 133] on input "text" at bounding box center [542, 139] width 179 height 28
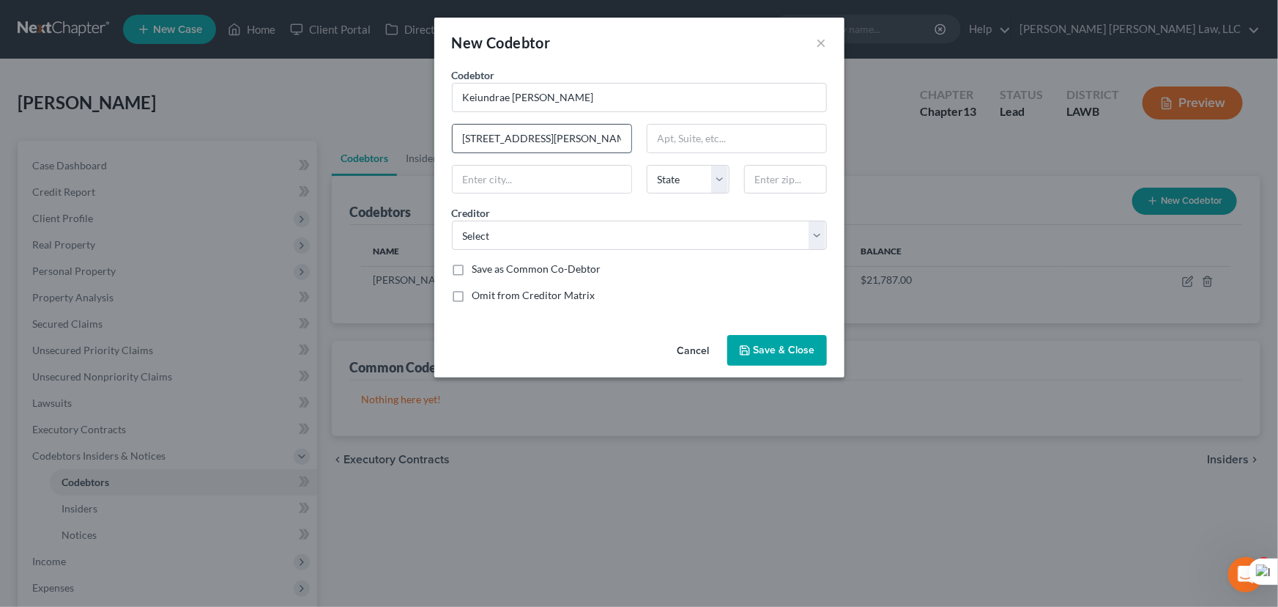
type input "806 Truman St"
type input "Farmerville"
select select "19"
type input "71241"
click at [535, 234] on select "Select Ally Fincl World Financ Credit Acceptance Corp Tower Loan E Orum Young L…" at bounding box center [639, 235] width 375 height 29
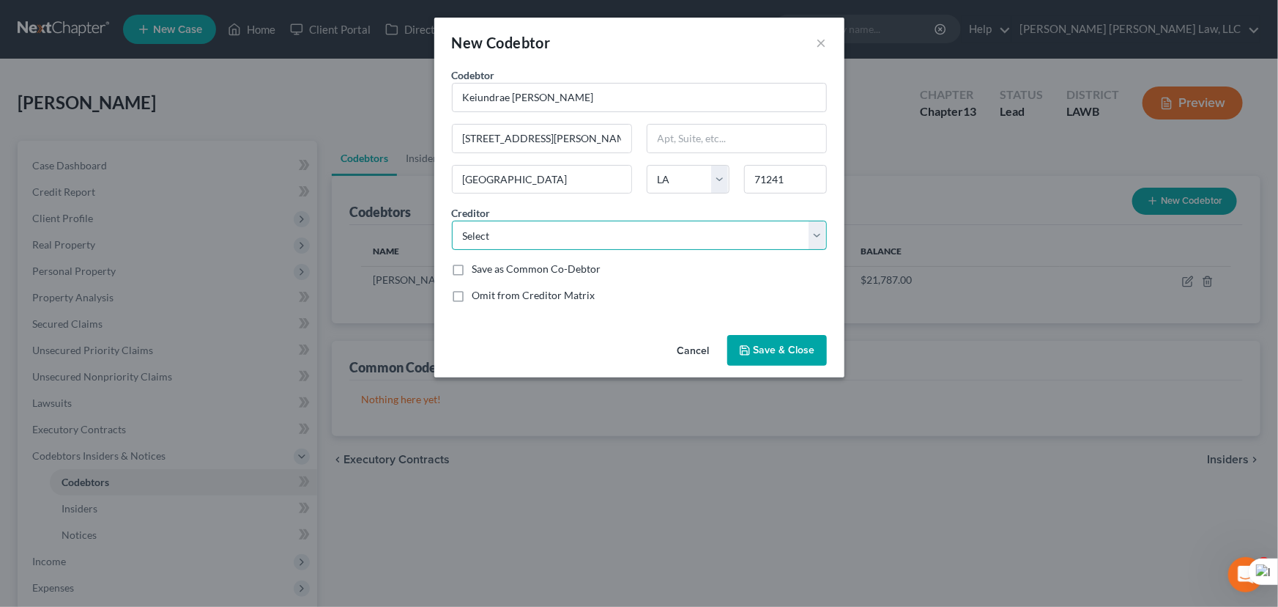
select select "2"
click at [452, 221] on select "Select Ally Fincl World Financ Credit Acceptance Corp Tower Loan E Orum Young L…" at bounding box center [639, 235] width 375 height 29
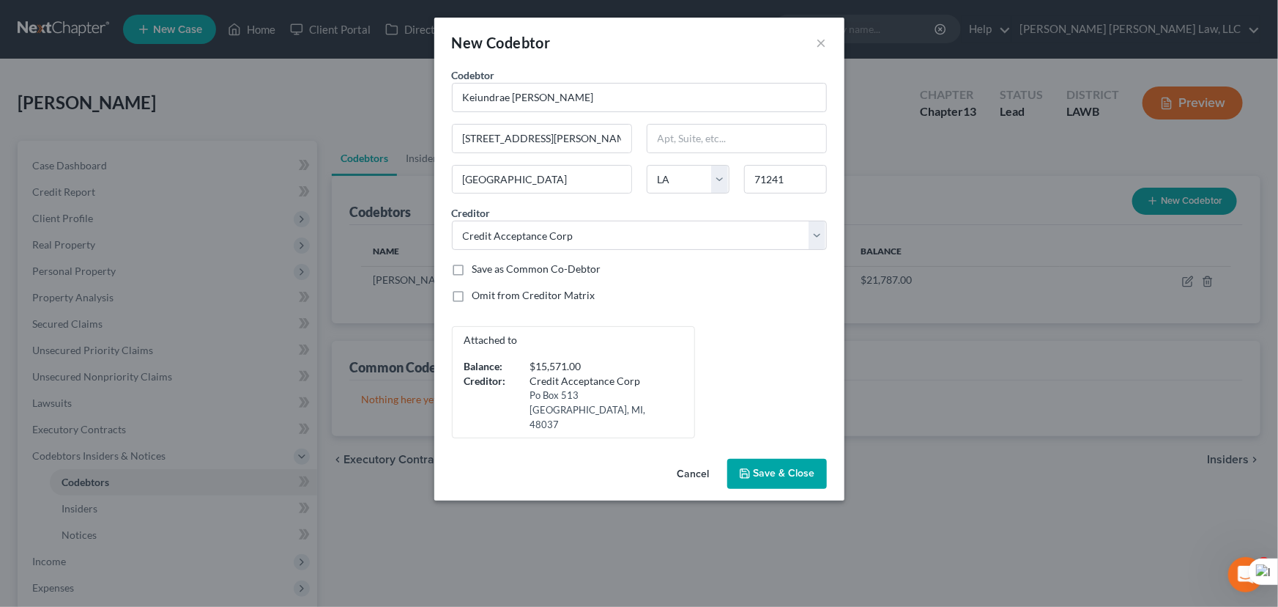
click at [761, 467] on span "Save & Close" at bounding box center [785, 473] width 62 height 12
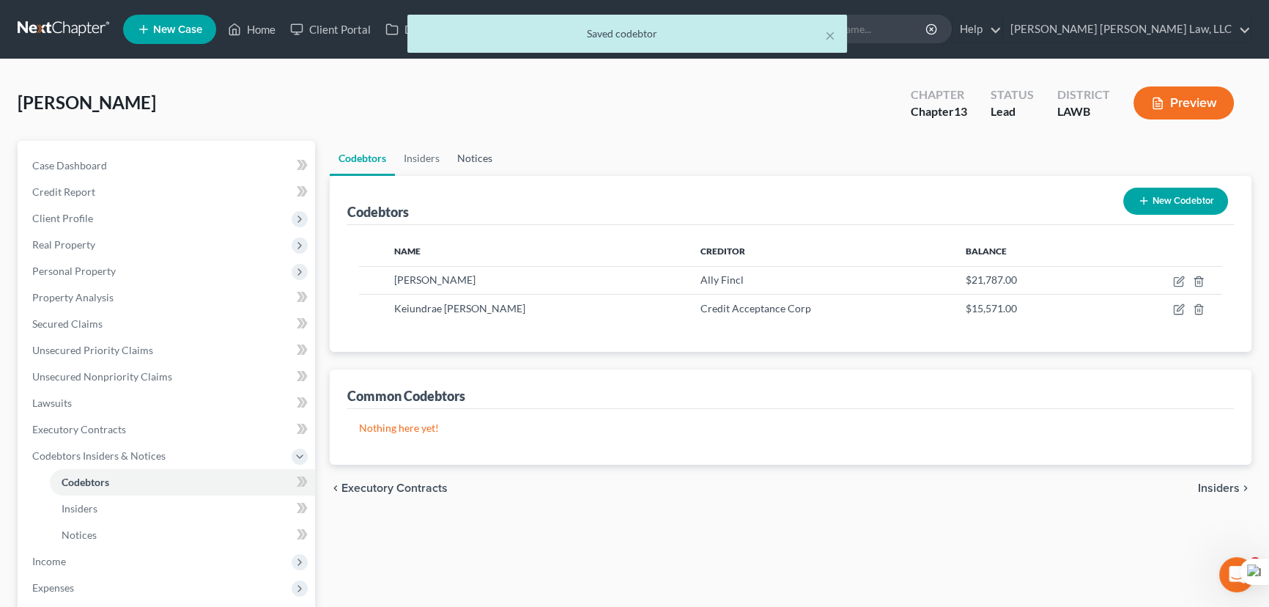
drag, startPoint x: 456, startPoint y: 113, endPoint x: 493, endPoint y: 151, distance: 53.4
click at [456, 113] on div "Hill, Margaret Upgraded Chapter Chapter 13 Status Lead District LAWB Preview" at bounding box center [635, 109] width 1234 height 64
click at [493, 153] on link "Notices" at bounding box center [474, 158] width 53 height 35
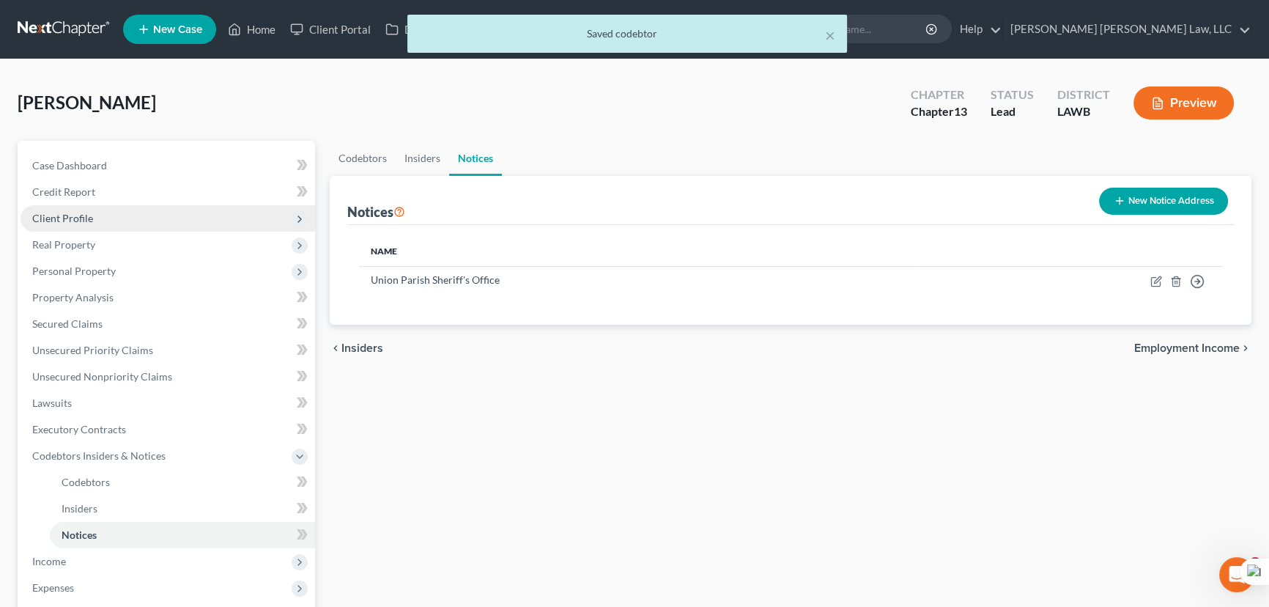
click at [150, 211] on span "Client Profile" at bounding box center [168, 218] width 295 height 26
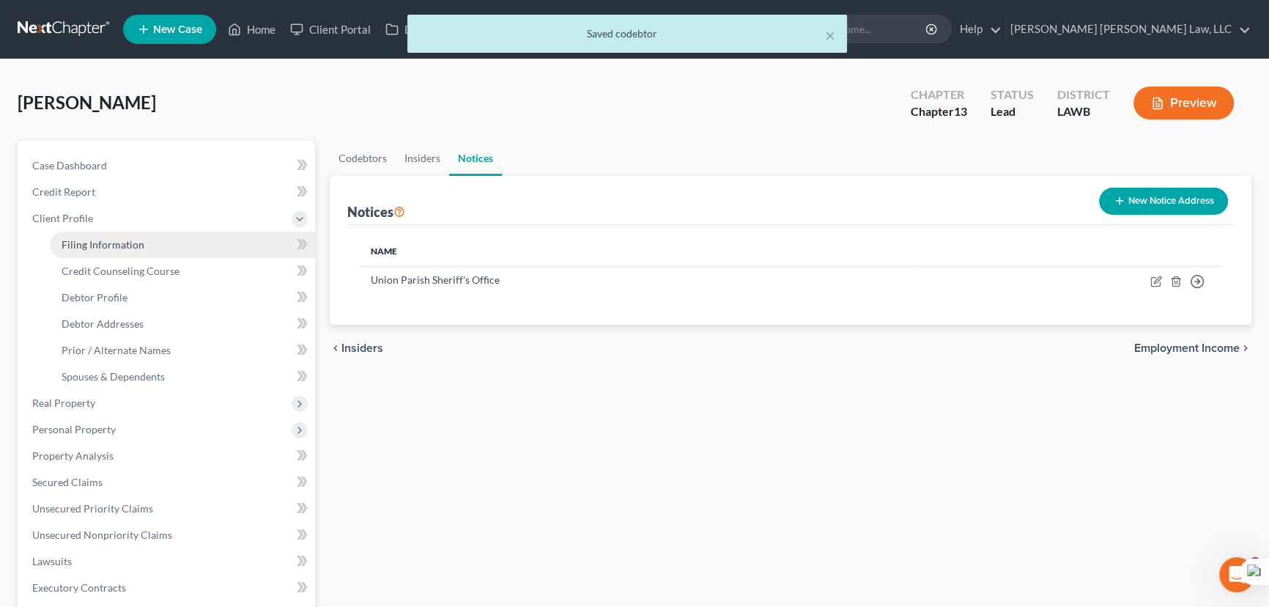
click at [147, 237] on link "Filing Information" at bounding box center [182, 245] width 265 height 26
select select "1"
select select "0"
select select "3"
select select "19"
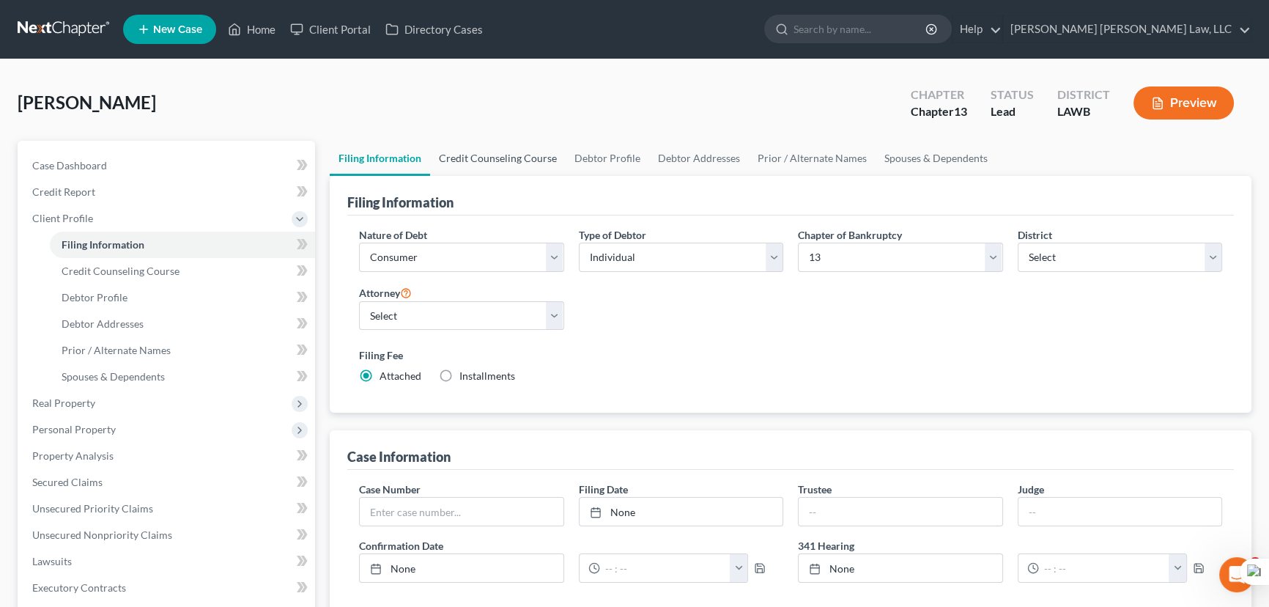
click at [503, 157] on link "Credit Counseling Course" at bounding box center [498, 158] width 136 height 35
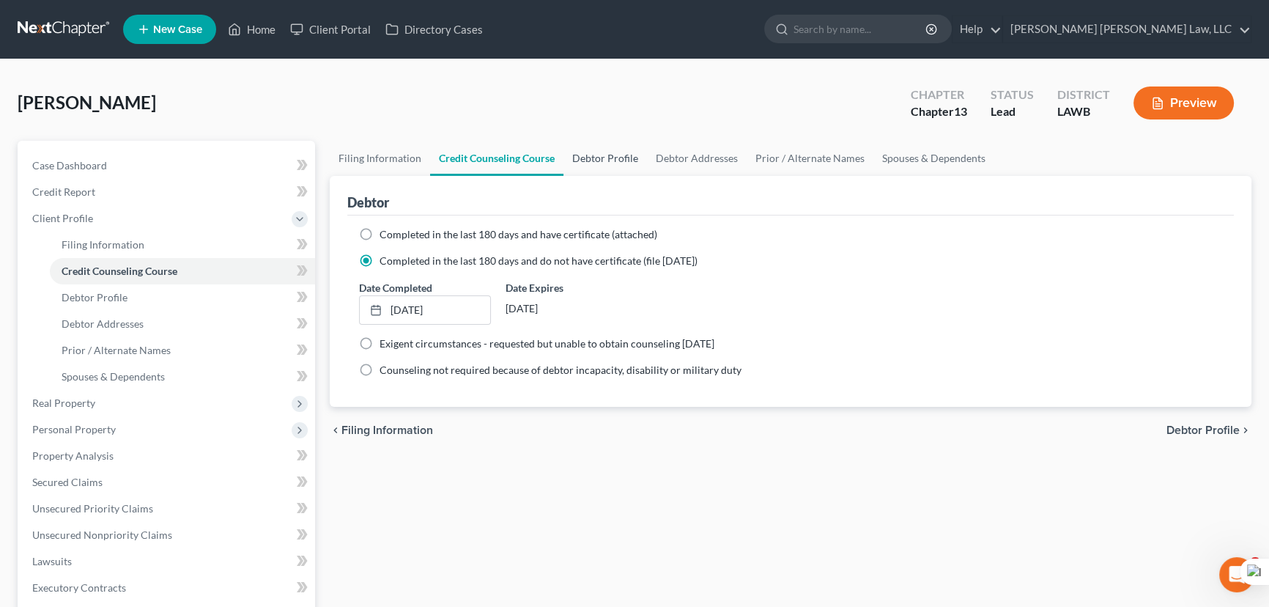
click at [609, 164] on link "Debtor Profile" at bounding box center [605, 158] width 84 height 35
select select "3"
select select "1"
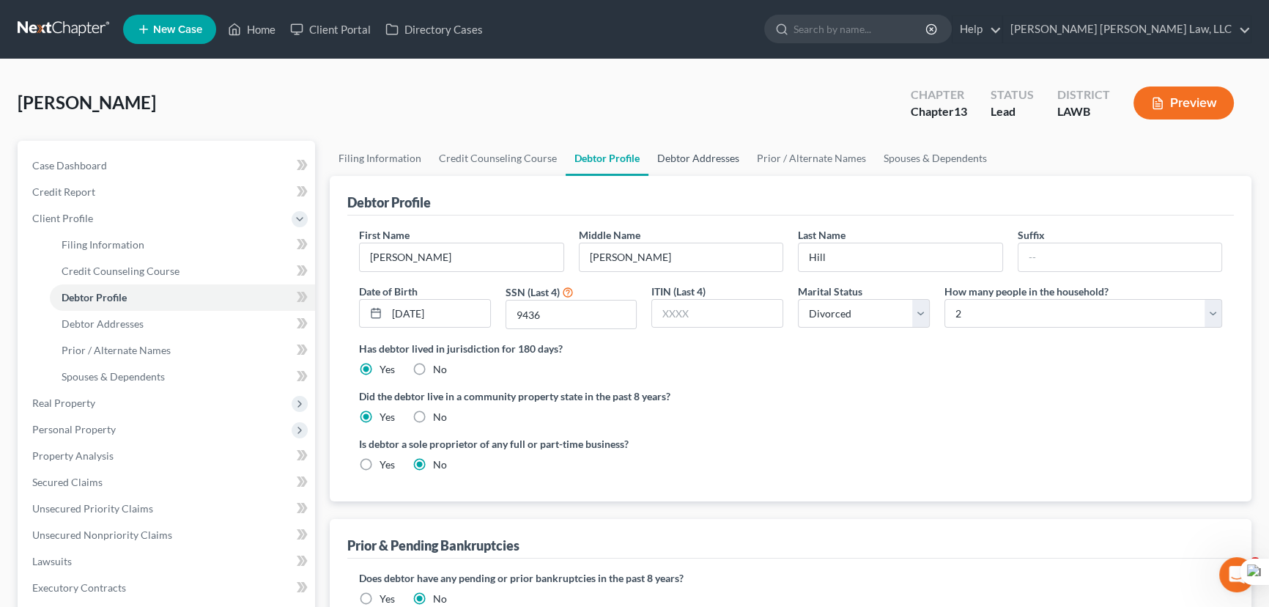
click at [691, 161] on link "Debtor Addresses" at bounding box center [698, 158] width 100 height 35
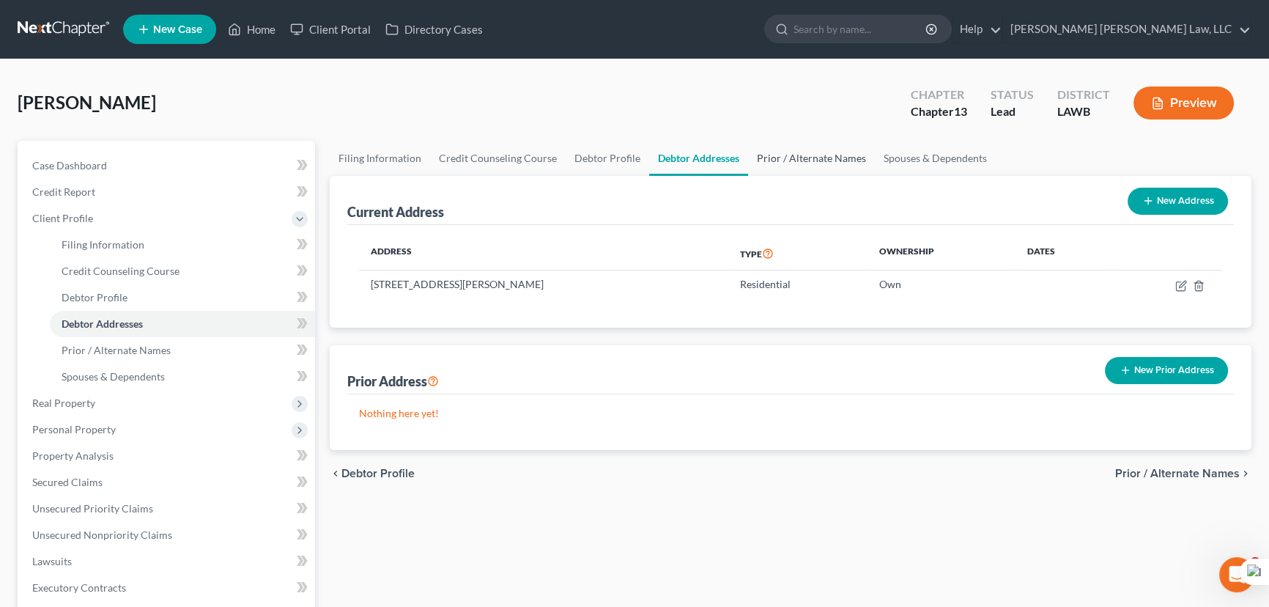
click at [801, 163] on link "Prior / Alternate Names" at bounding box center [811, 158] width 127 height 35
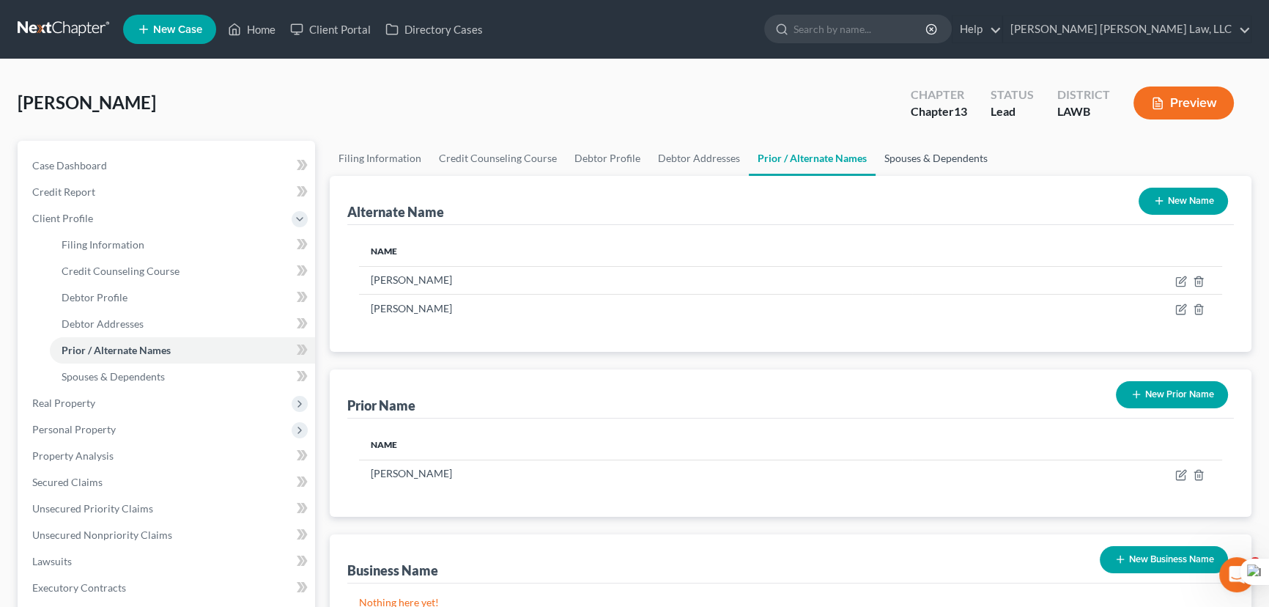
click at [927, 160] on link "Spouses & Dependents" at bounding box center [935, 158] width 121 height 35
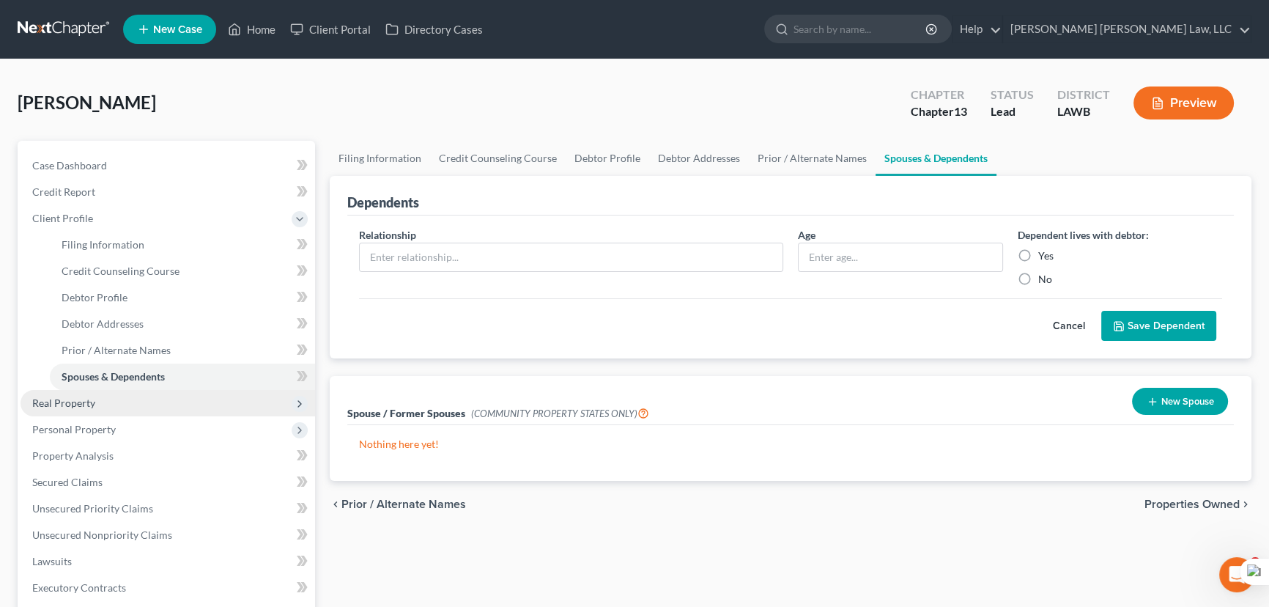
click at [141, 410] on span "Real Property" at bounding box center [168, 403] width 295 height 26
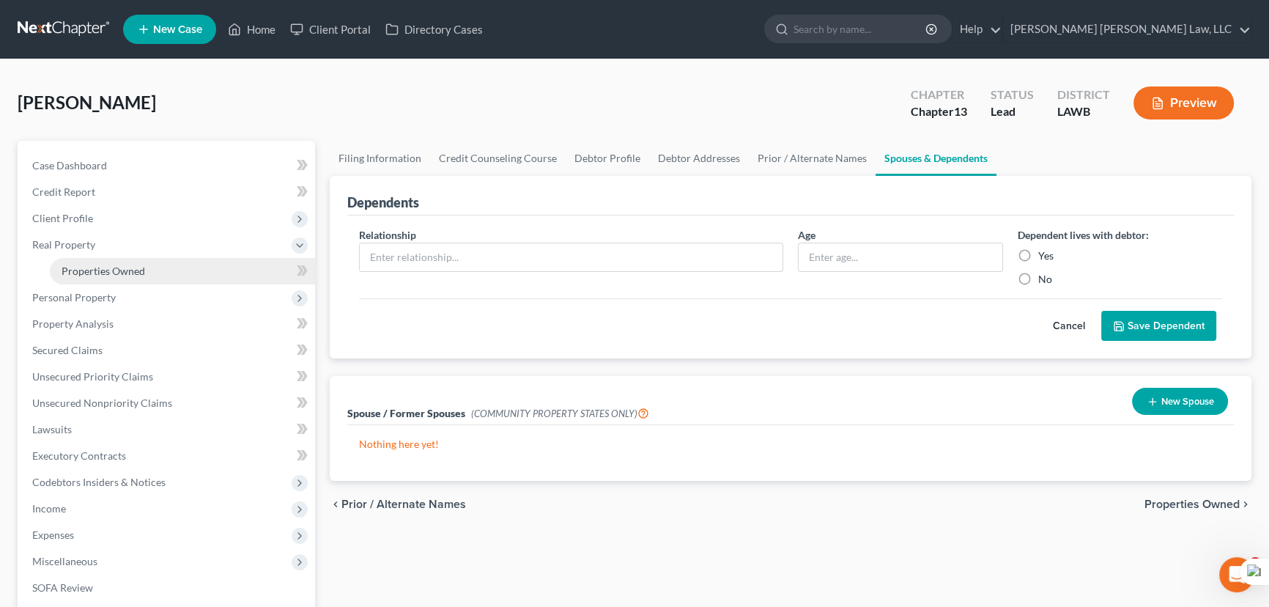
click at [174, 274] on link "Properties Owned" at bounding box center [182, 271] width 265 height 26
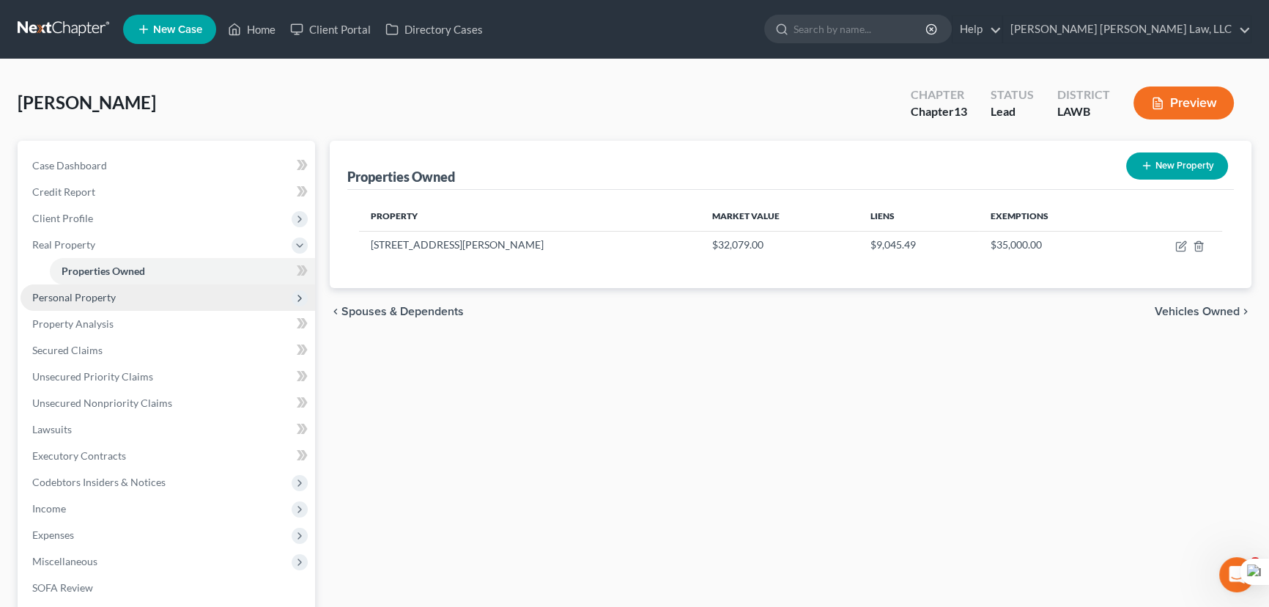
click at [101, 295] on span "Personal Property" at bounding box center [74, 297] width 84 height 12
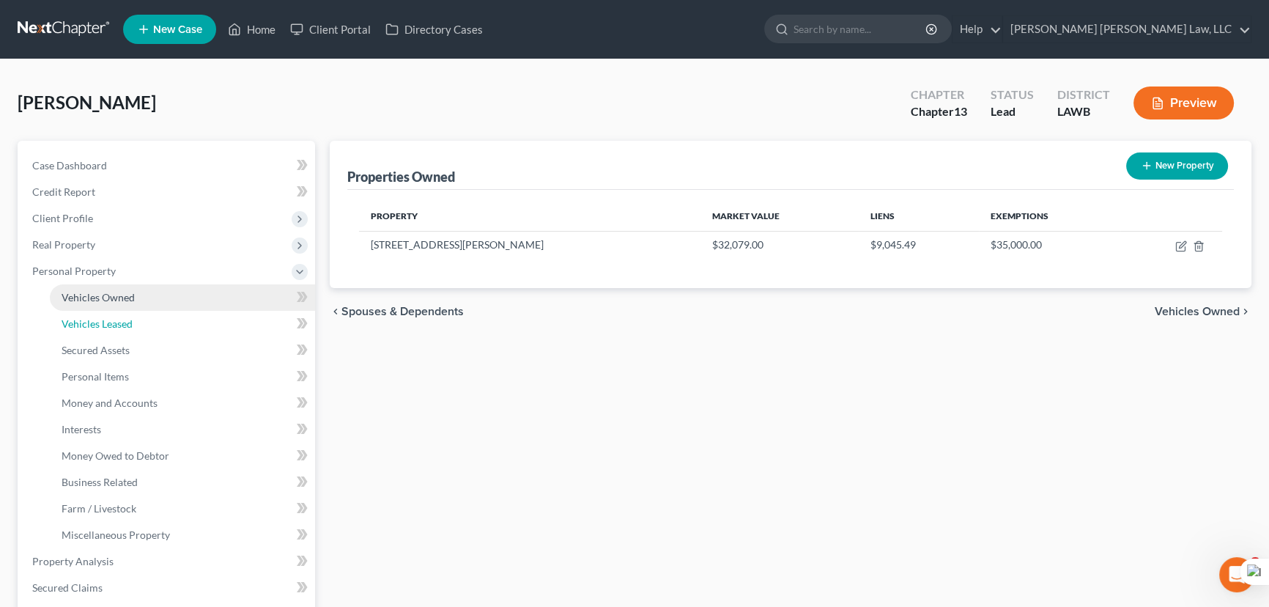
click at [101, 313] on link "Vehicles Leased" at bounding box center [182, 324] width 265 height 26
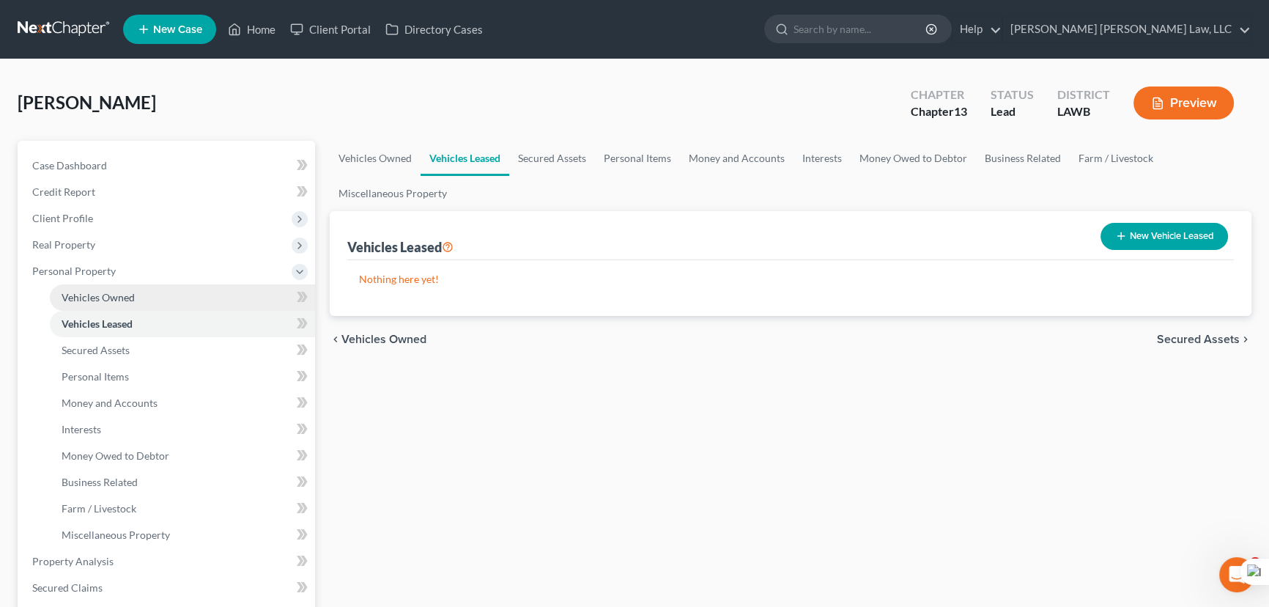
click at [121, 295] on span "Vehicles Owned" at bounding box center [98, 297] width 73 height 12
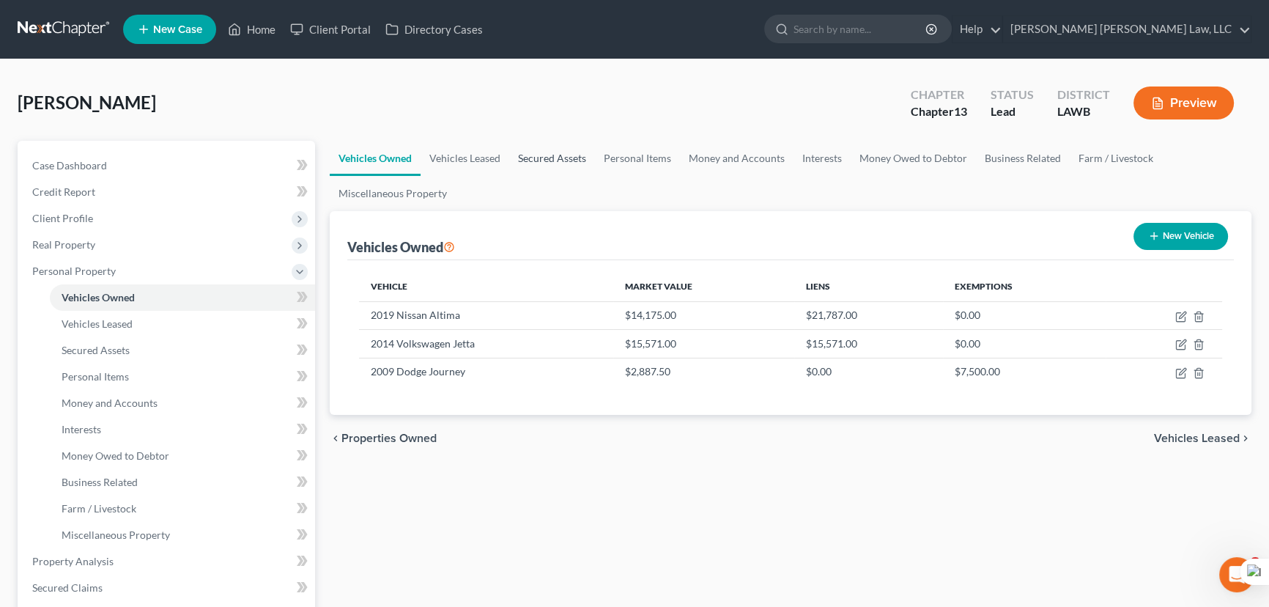
click at [578, 157] on link "Secured Assets" at bounding box center [552, 158] width 86 height 35
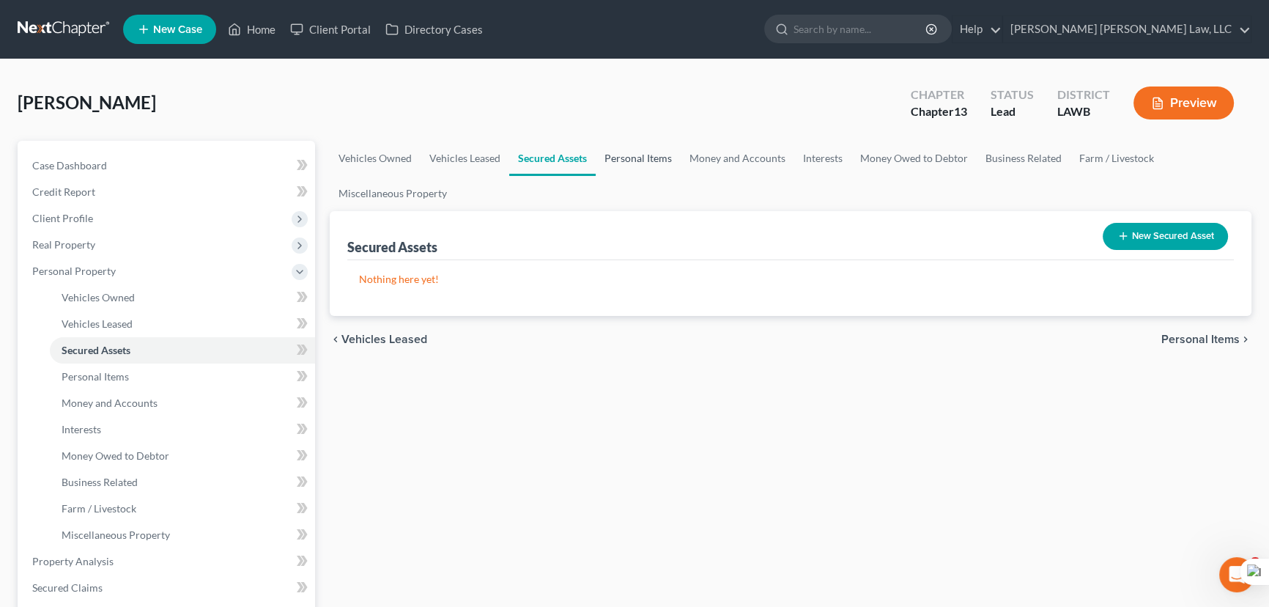
click at [657, 164] on link "Personal Items" at bounding box center [638, 158] width 85 height 35
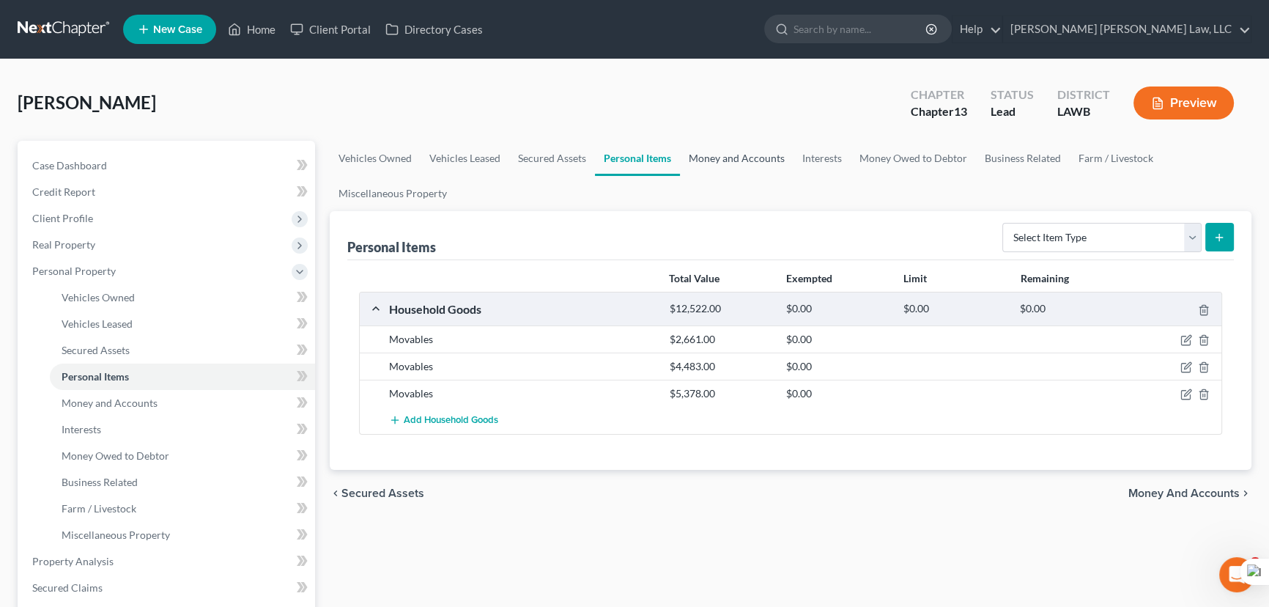
click at [739, 147] on link "Money and Accounts" at bounding box center [737, 158] width 114 height 35
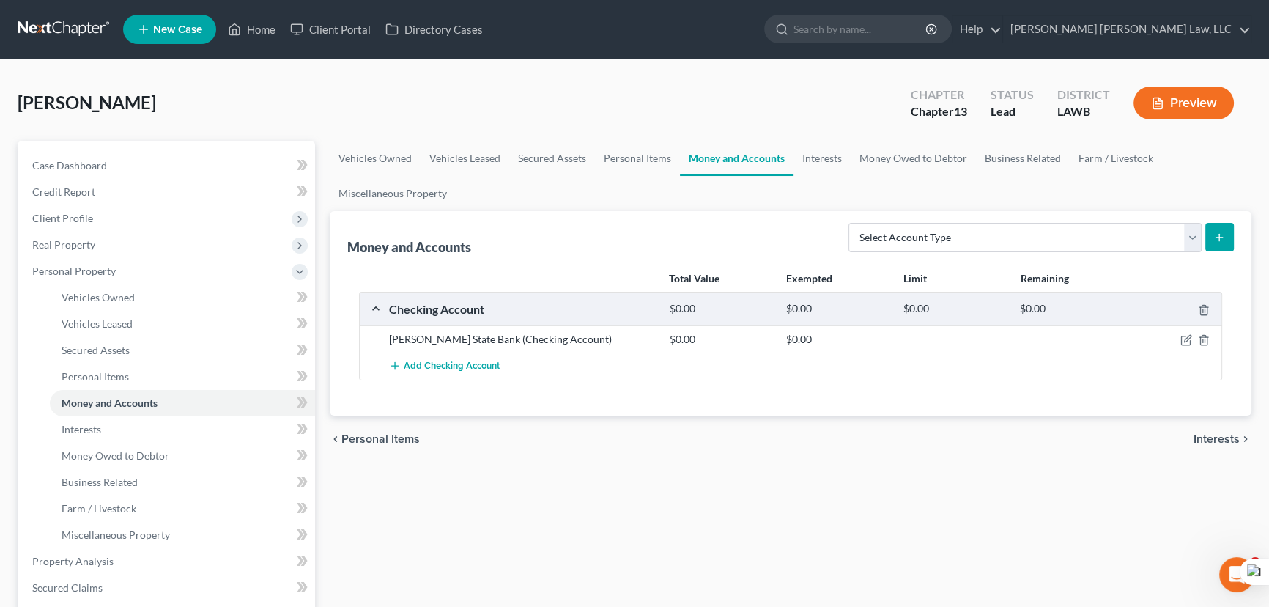
click at [619, 137] on div "Hill, Margaret Upgraded Chapter Chapter 13 Status Lead District LAWB Preview" at bounding box center [635, 109] width 1234 height 64
click at [626, 155] on link "Personal Items" at bounding box center [637, 158] width 85 height 35
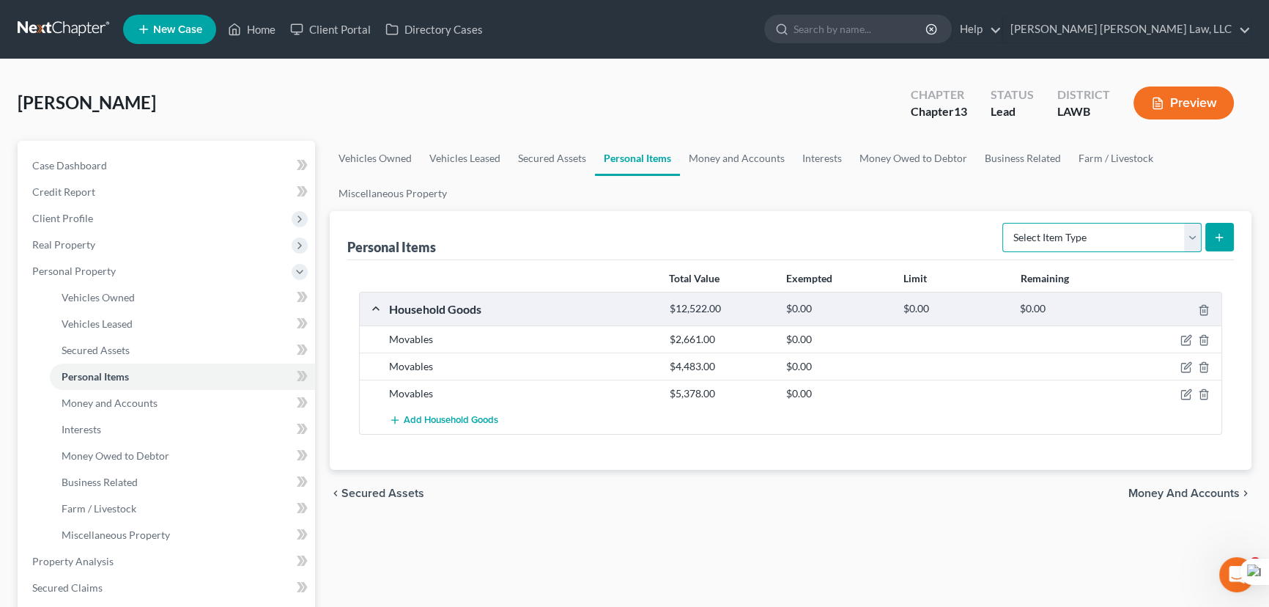
click at [1057, 237] on select "Select Item Type Clothing (A/B: 11) Collectibles Of Value (A/B: 8) Electronics …" at bounding box center [1101, 237] width 199 height 29
select select "clothing"
click at [1004, 223] on select "Select Item Type Clothing (A/B: 11) Collectibles Of Value (A/B: 8) Electronics …" at bounding box center [1101, 237] width 199 height 29
drag, startPoint x: 1183, startPoint y: 229, endPoint x: 1206, endPoint y: 229, distance: 22.7
click at [1183, 229] on select "Select Item Type Clothing (A/B: 11) Collectibles Of Value (A/B: 8) Electronics …" at bounding box center [1101, 237] width 199 height 29
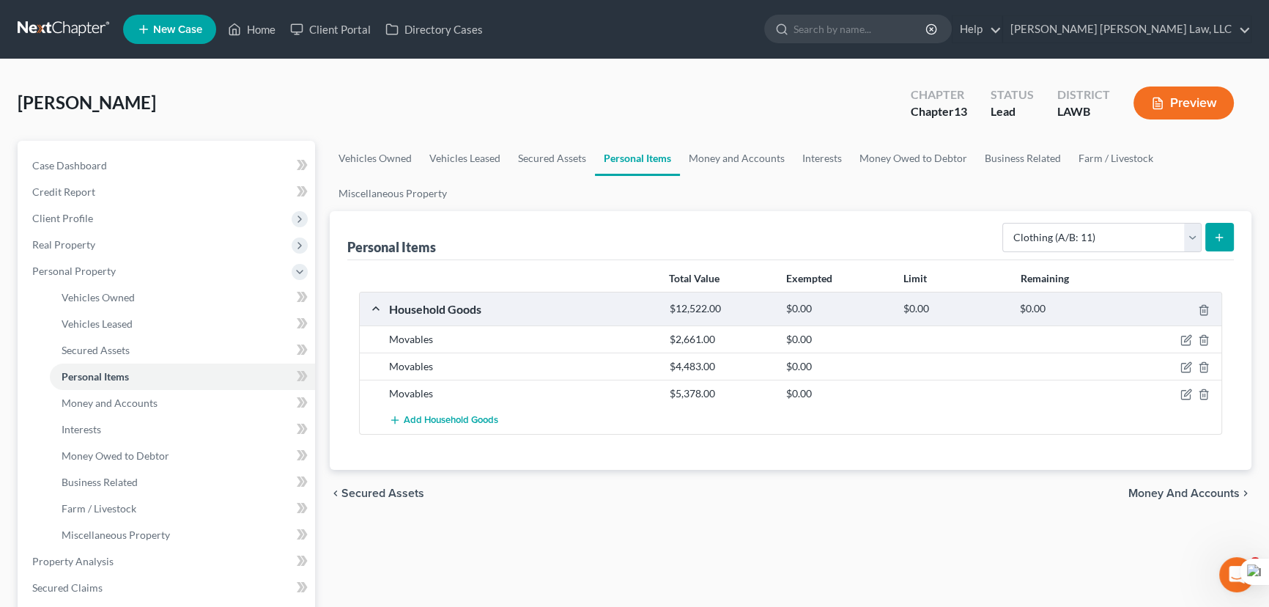
click at [1207, 229] on button "submit" at bounding box center [1219, 237] width 29 height 29
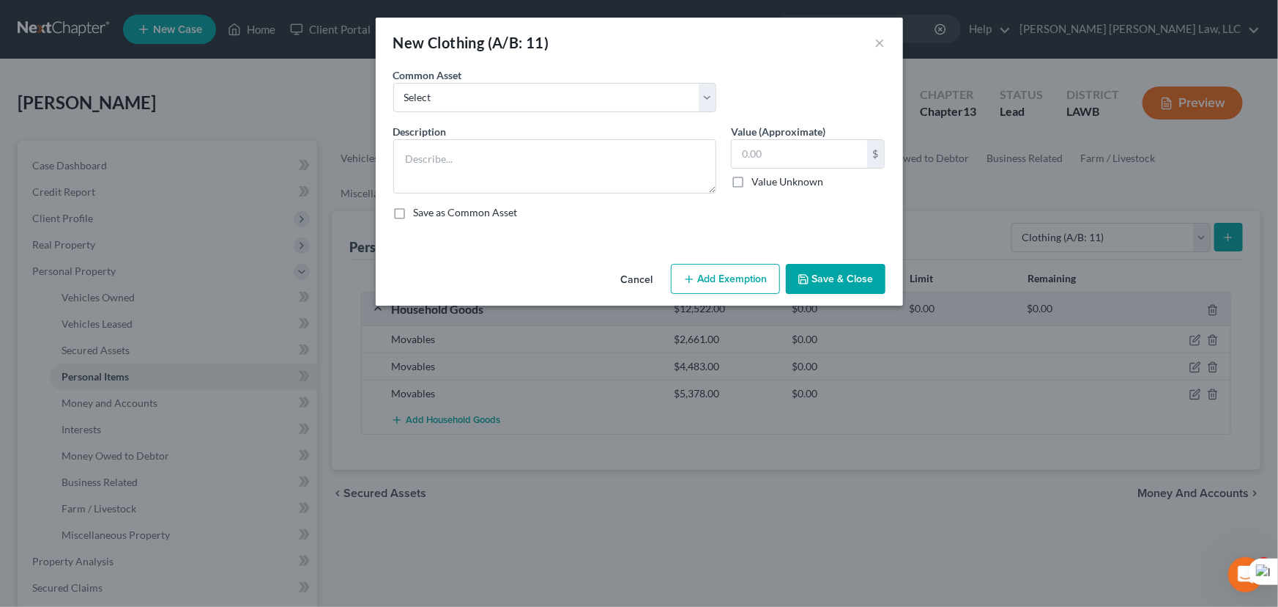
click at [456, 80] on label "Common Asset" at bounding box center [427, 74] width 69 height 15
click at [453, 91] on select "Select Clothes Clothes" at bounding box center [554, 97] width 323 height 29
select select "0"
click at [393, 83] on select "Select Clothes Clothes" at bounding box center [554, 97] width 323 height 29
type textarea "Clothes"
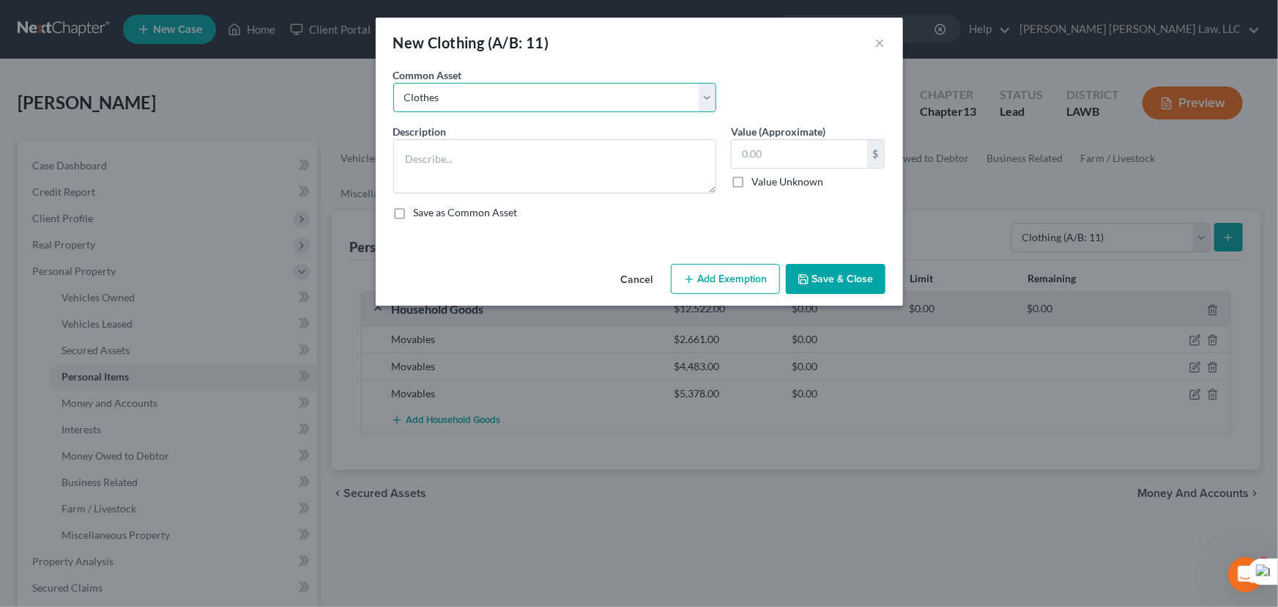
type input "300.00"
click at [711, 275] on button "Add Exemption" at bounding box center [725, 279] width 109 height 31
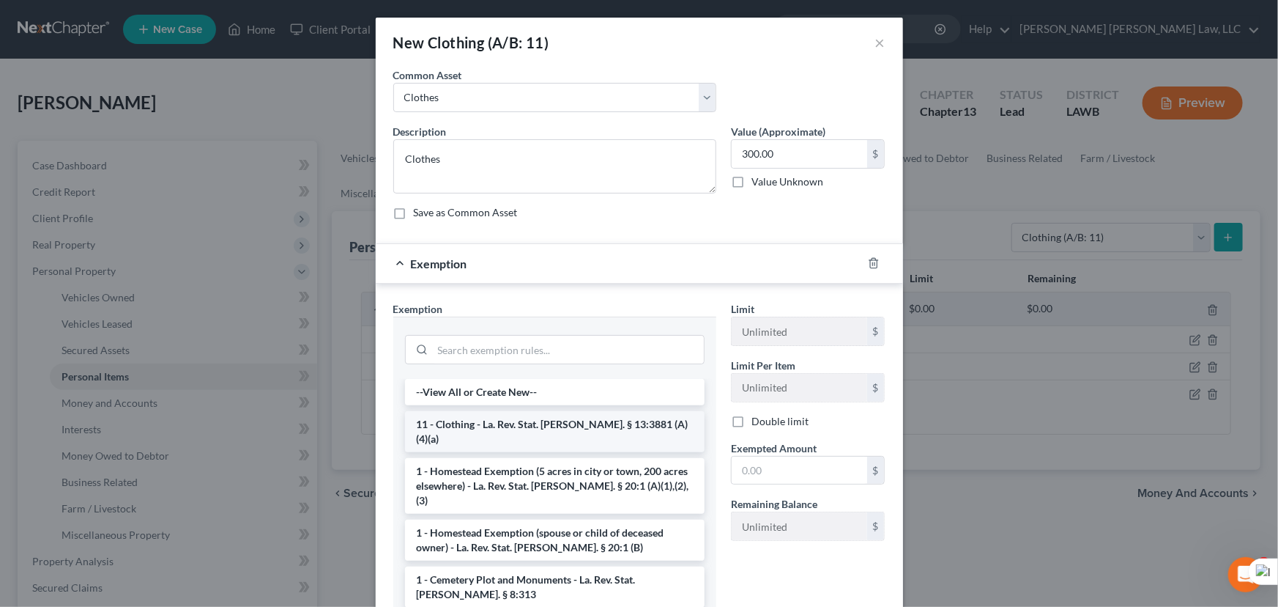
click at [469, 412] on li "11 - Clothing - La. Rev. Stat. Ann. § 13:3881 (A)(4)(a)" at bounding box center [555, 431] width 300 height 41
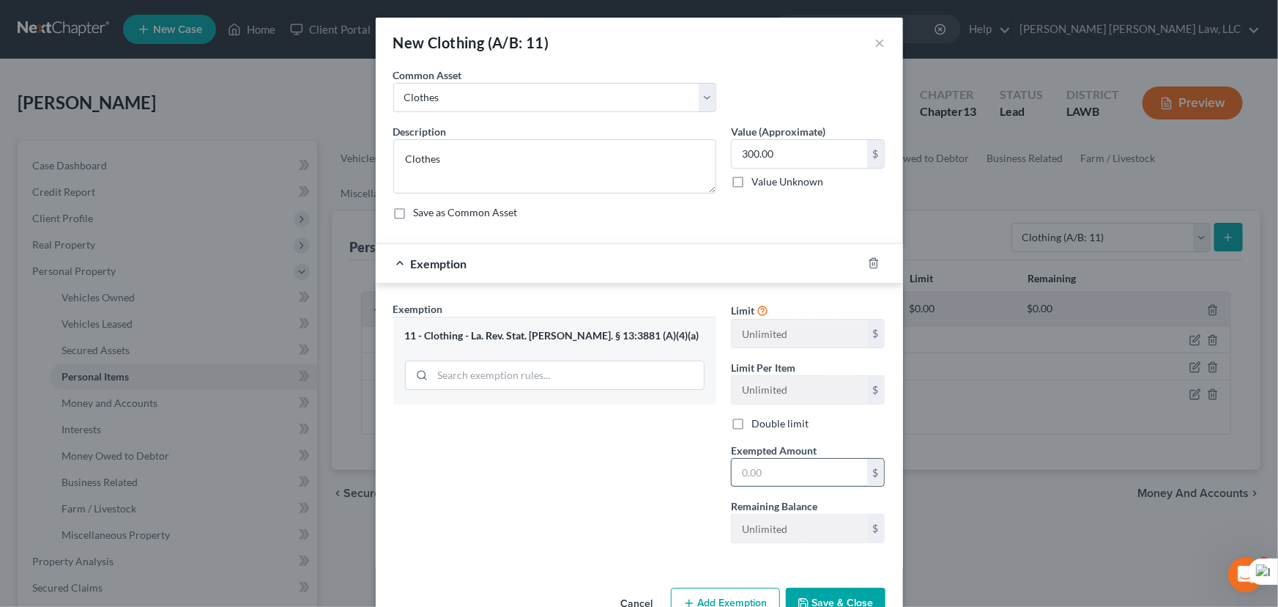
click at [794, 472] on input "text" at bounding box center [800, 473] width 136 height 28
type input "300.00"
click at [826, 585] on div "Cancel Add Exemption Save & Close" at bounding box center [639, 606] width 527 height 48
click at [826, 594] on button "Save & Close" at bounding box center [836, 603] width 100 height 31
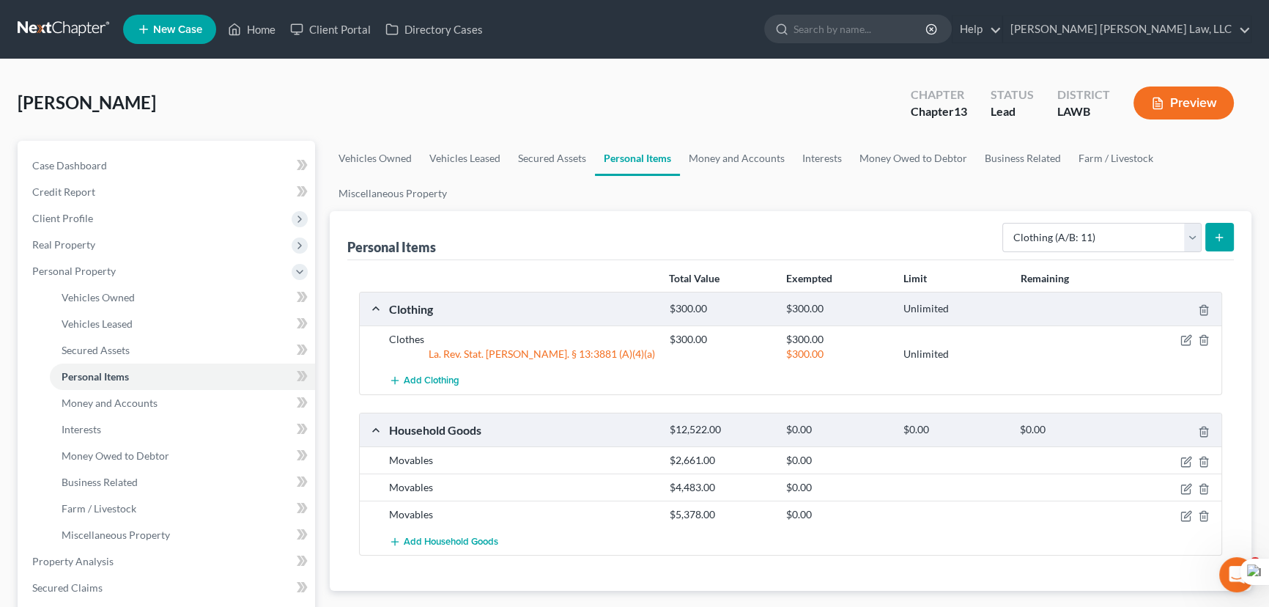
click at [1054, 217] on div "Select Item Type Clothing (A/B: 11) Collectibles Of Value (A/B: 8) Electronics …" at bounding box center [1114, 236] width 237 height 39
click at [1055, 223] on select "Select Item Type Clothing (A/B: 11) Collectibles Of Value (A/B: 8) Electronics …" at bounding box center [1101, 237] width 199 height 29
select select "household_goods"
click at [1004, 223] on select "Select Item Type Clothing (A/B: 11) Collectibles Of Value (A/B: 8) Electronics …" at bounding box center [1101, 237] width 199 height 29
click at [1221, 234] on icon "submit" at bounding box center [1219, 238] width 12 height 12
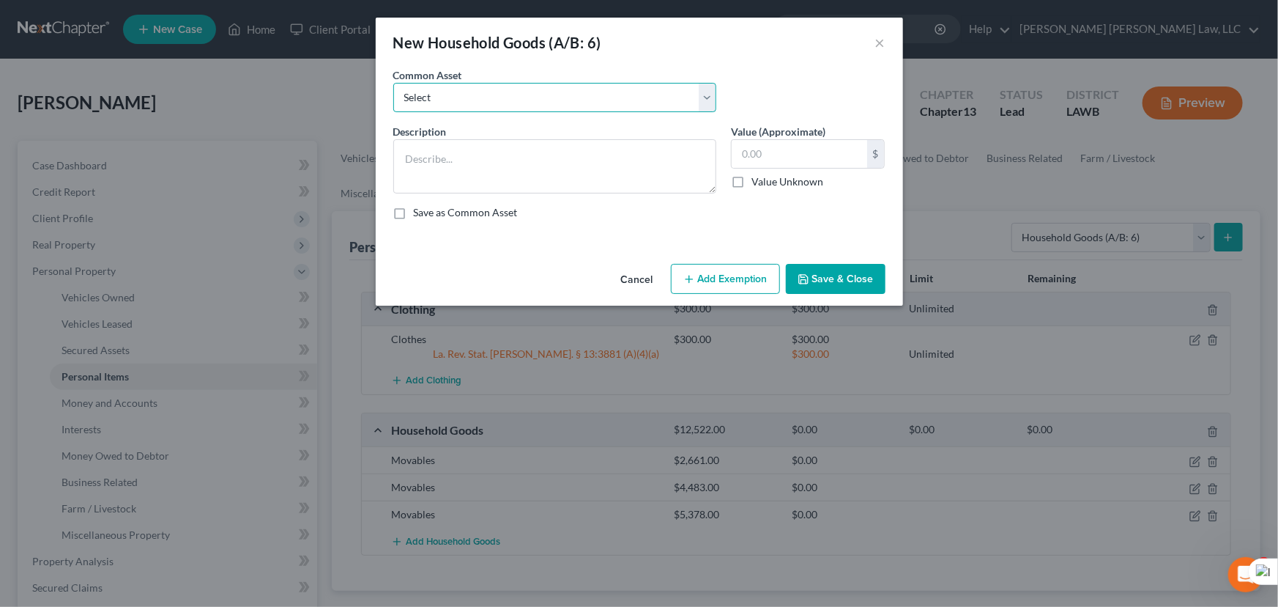
click at [499, 100] on select "Select Furniture Movables 2002 Chevy Tahoe 231,000 miles Movables Movables Mova…" at bounding box center [554, 97] width 323 height 29
select select "0"
click at [393, 83] on select "Select Furniture Movables 2002 Chevy Tahoe 231,000 miles Movables Movables Mova…" at bounding box center [554, 97] width 323 height 29
type textarea "Furniture"
type input "1,200.00"
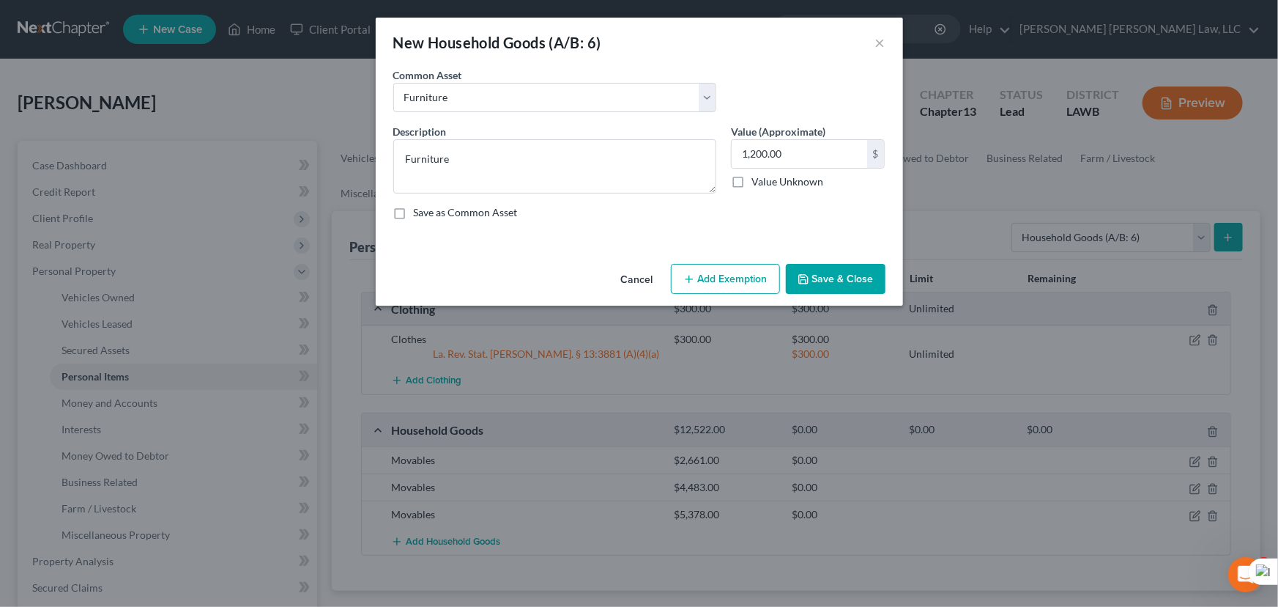
click at [731, 295] on div "Cancel Add Exemption Save & Close" at bounding box center [639, 282] width 527 height 48
click at [724, 284] on button "Add Exemption" at bounding box center [725, 279] width 109 height 31
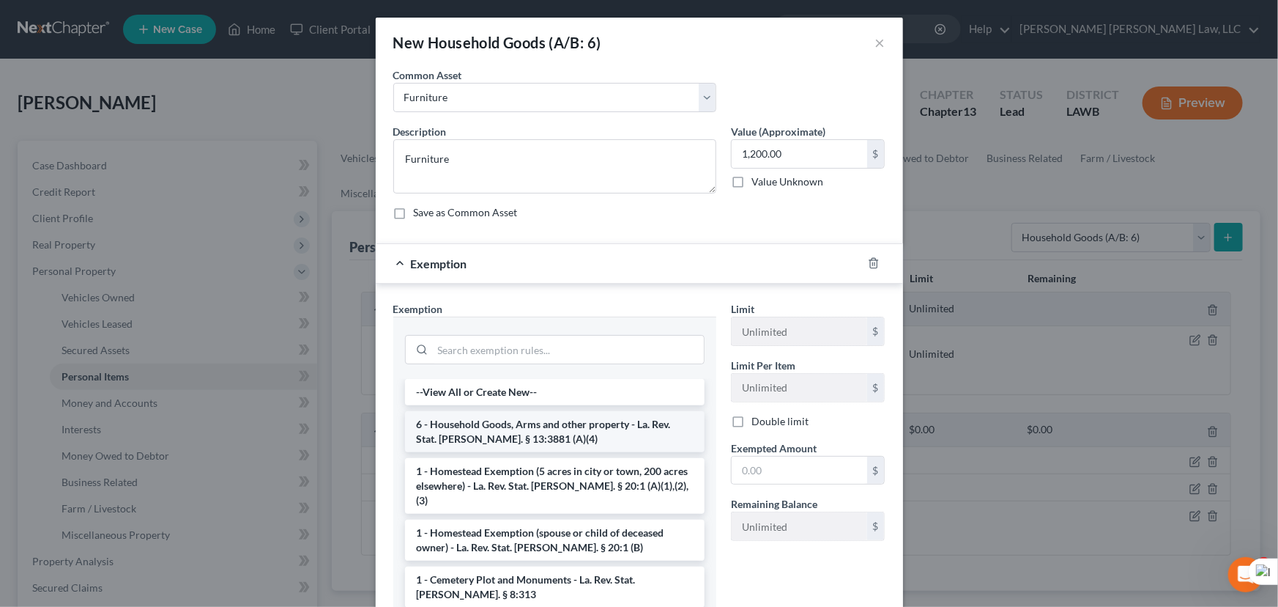
click at [531, 424] on li "6 - Household Goods, Arms and other property - La. Rev. Stat. Ann. § 13:3881 (A…" at bounding box center [555, 431] width 300 height 41
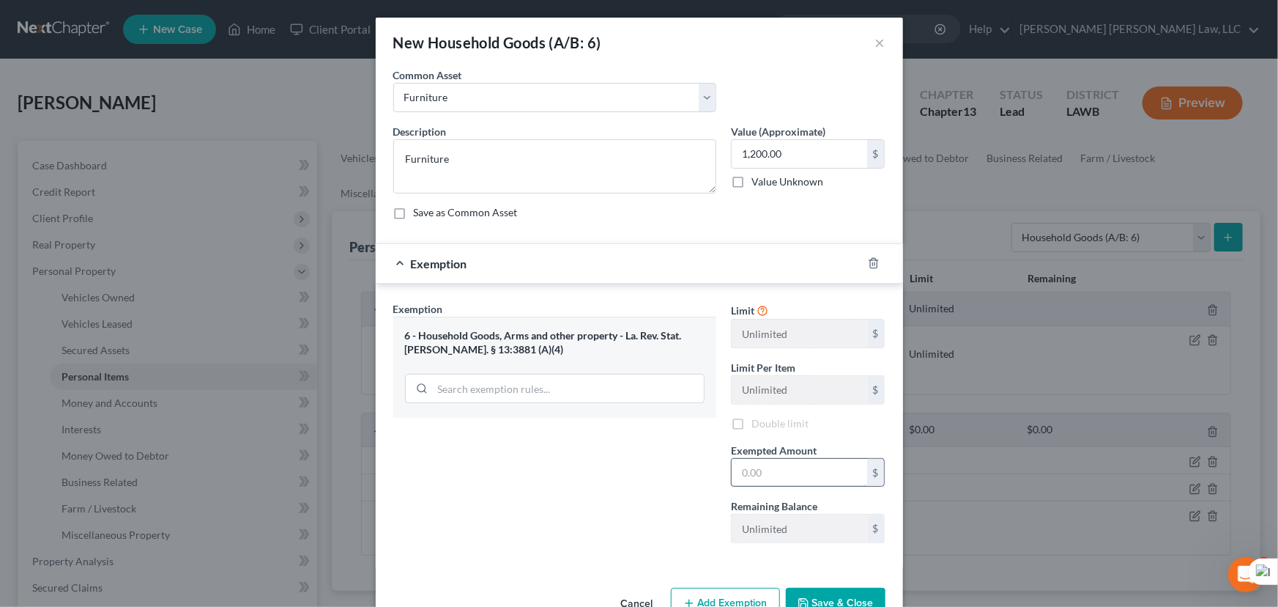
click at [743, 467] on input "text" at bounding box center [800, 473] width 136 height 28
type input "1,200.00"
click at [826, 589] on button "Save & Close" at bounding box center [836, 603] width 100 height 31
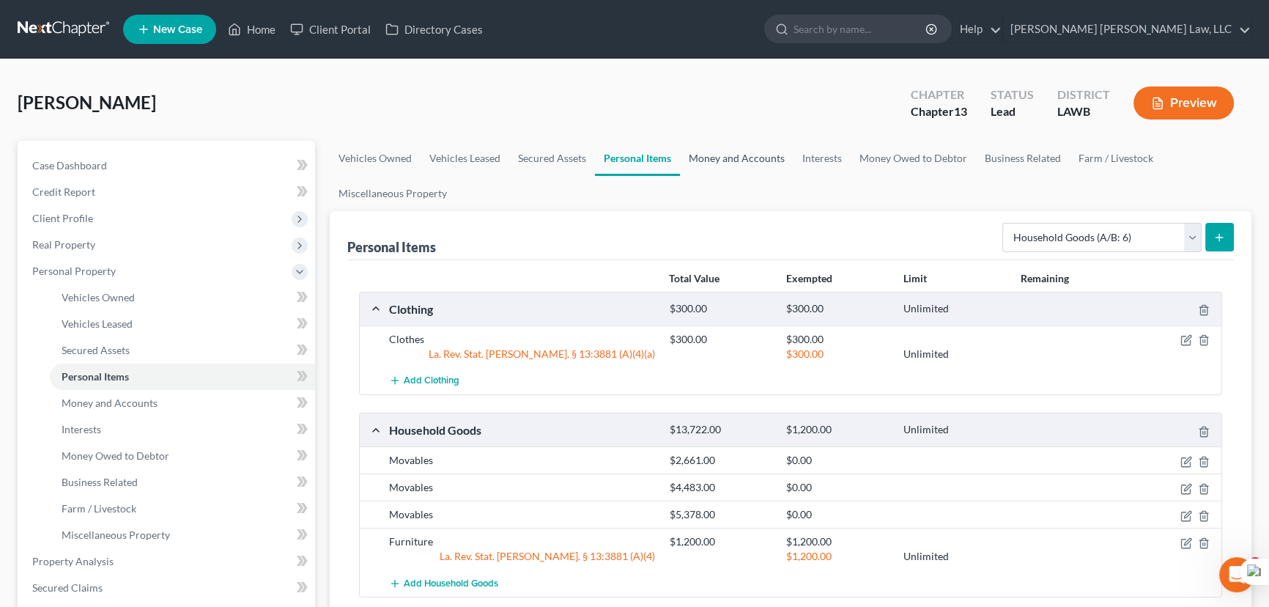
click at [745, 159] on link "Money and Accounts" at bounding box center [737, 158] width 114 height 35
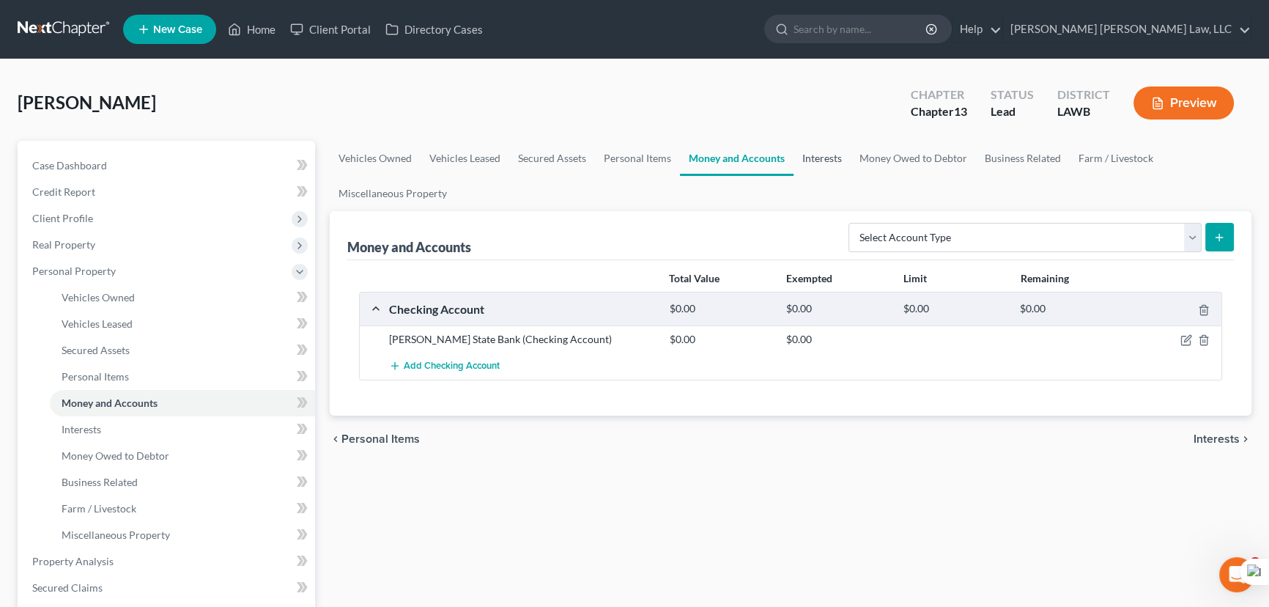
click at [839, 159] on link "Interests" at bounding box center [821, 158] width 57 height 35
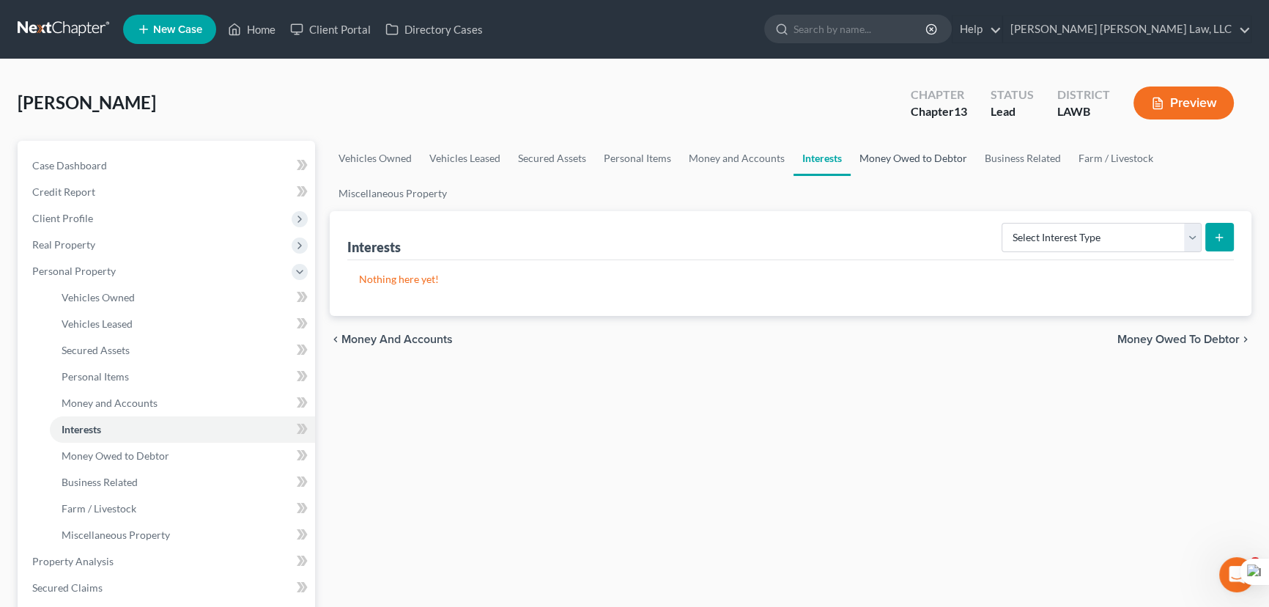
click at [921, 155] on link "Money Owed to Debtor" at bounding box center [913, 158] width 125 height 35
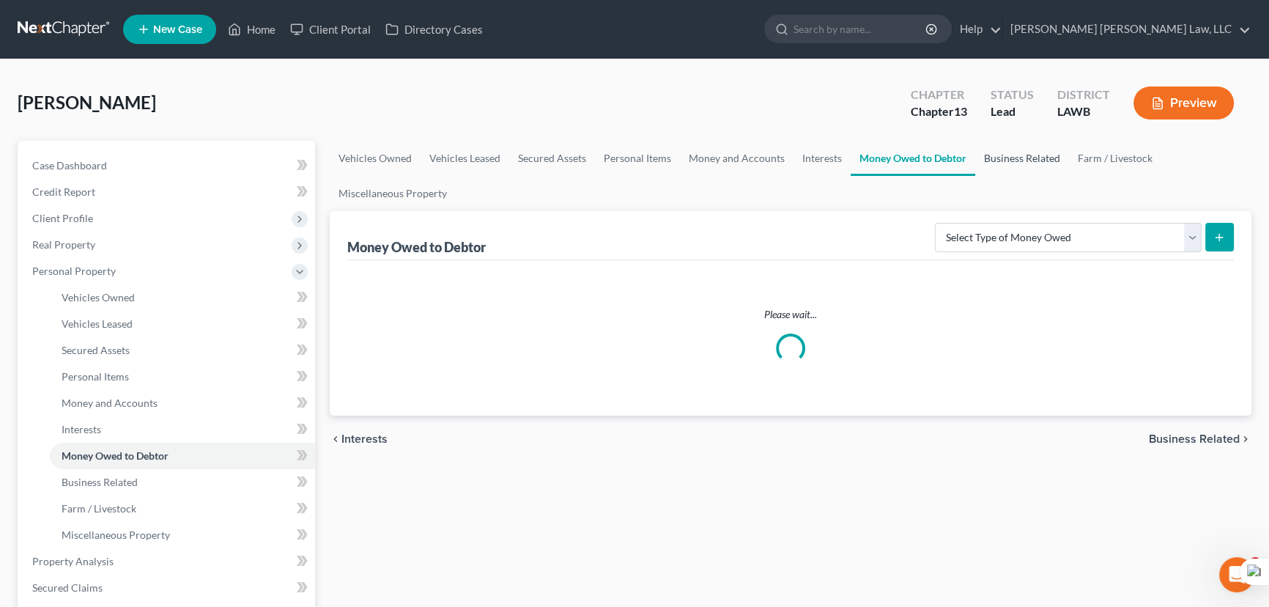
click at [1019, 160] on link "Business Related" at bounding box center [1022, 158] width 94 height 35
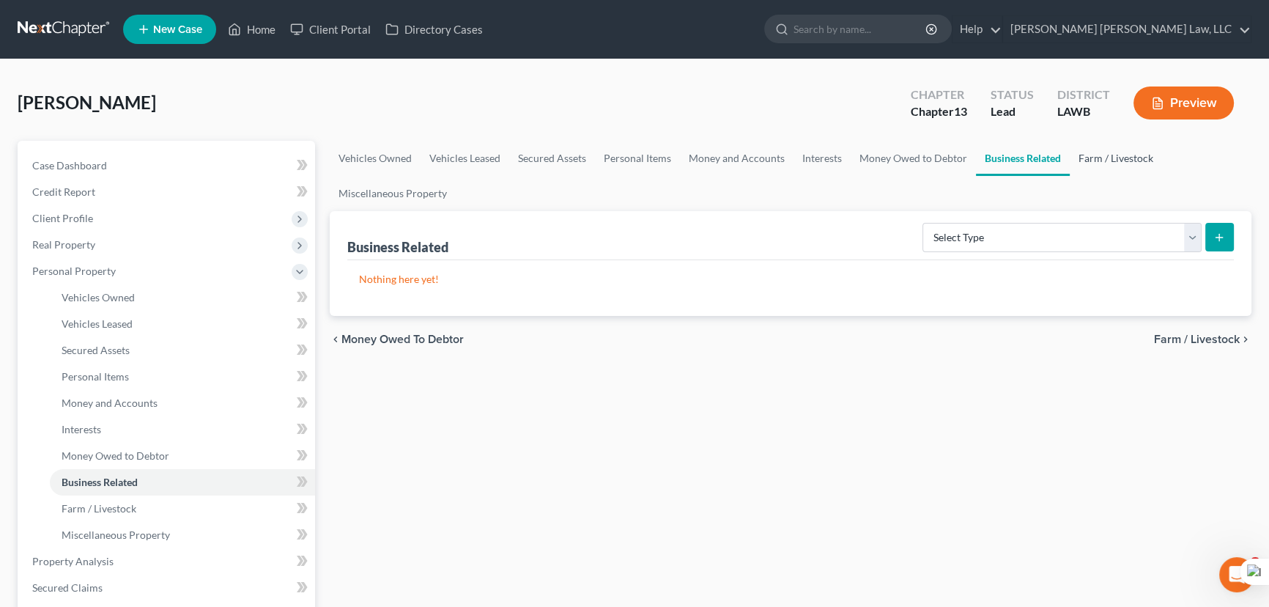
click at [1125, 160] on link "Farm / Livestock" at bounding box center [1116, 158] width 92 height 35
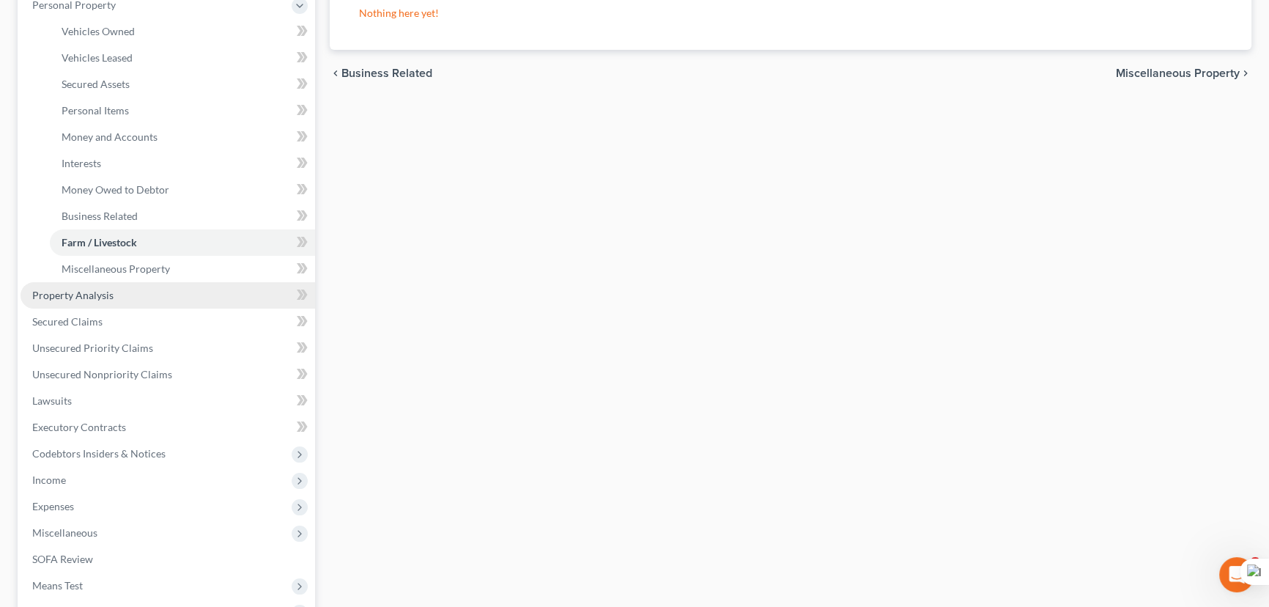
click at [98, 306] on link "Property Analysis" at bounding box center [168, 295] width 295 height 26
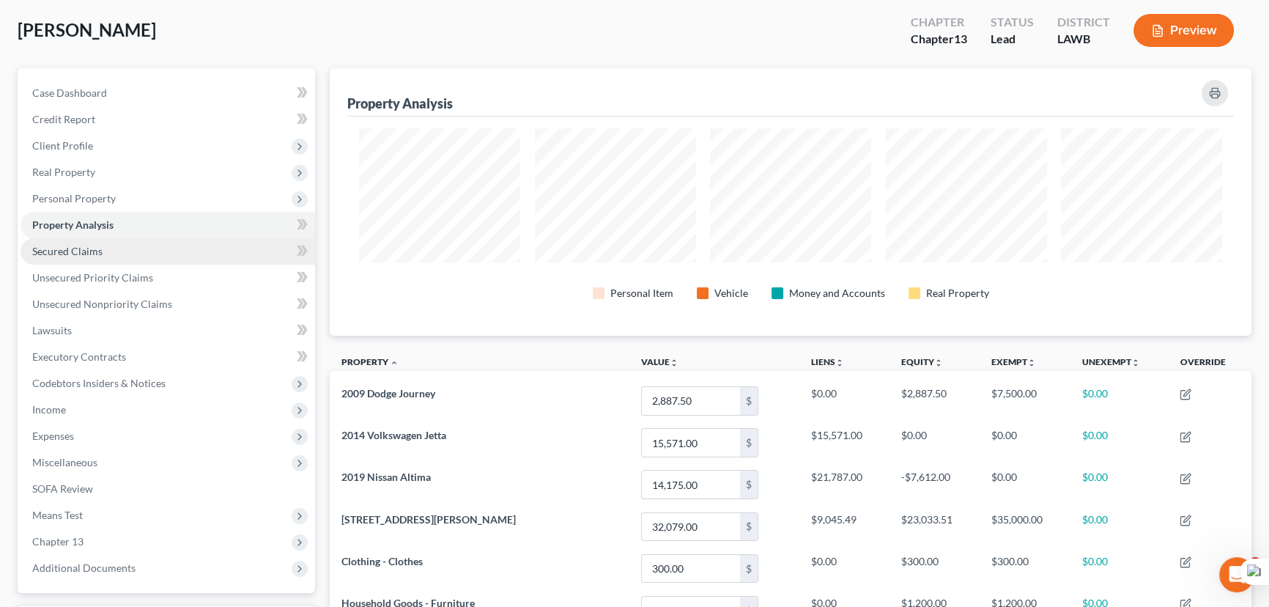
click at [113, 242] on link "Secured Claims" at bounding box center [168, 251] width 295 height 26
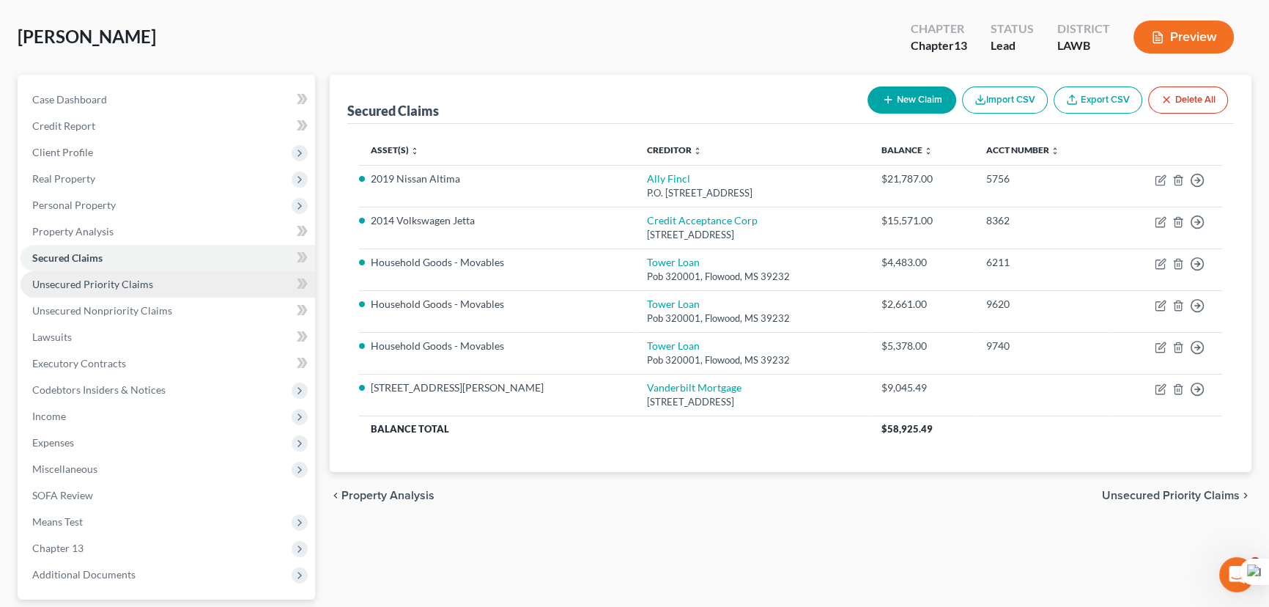
click at [188, 276] on link "Unsecured Priority Claims" at bounding box center [168, 284] width 295 height 26
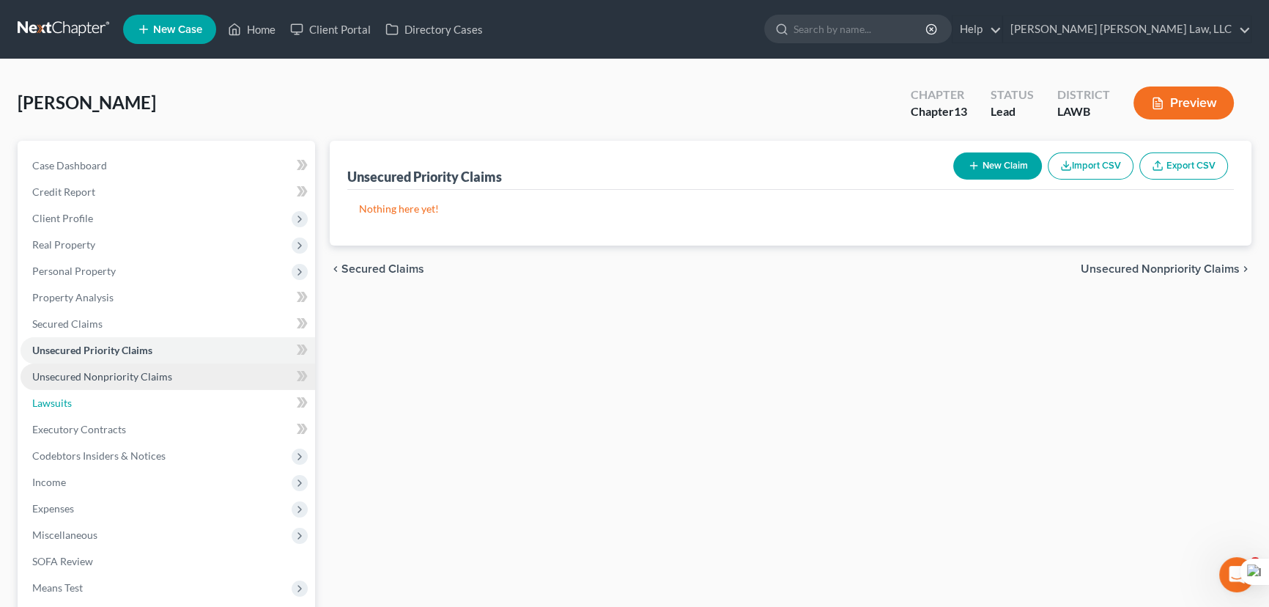
click at [234, 390] on link "Lawsuits" at bounding box center [168, 403] width 295 height 26
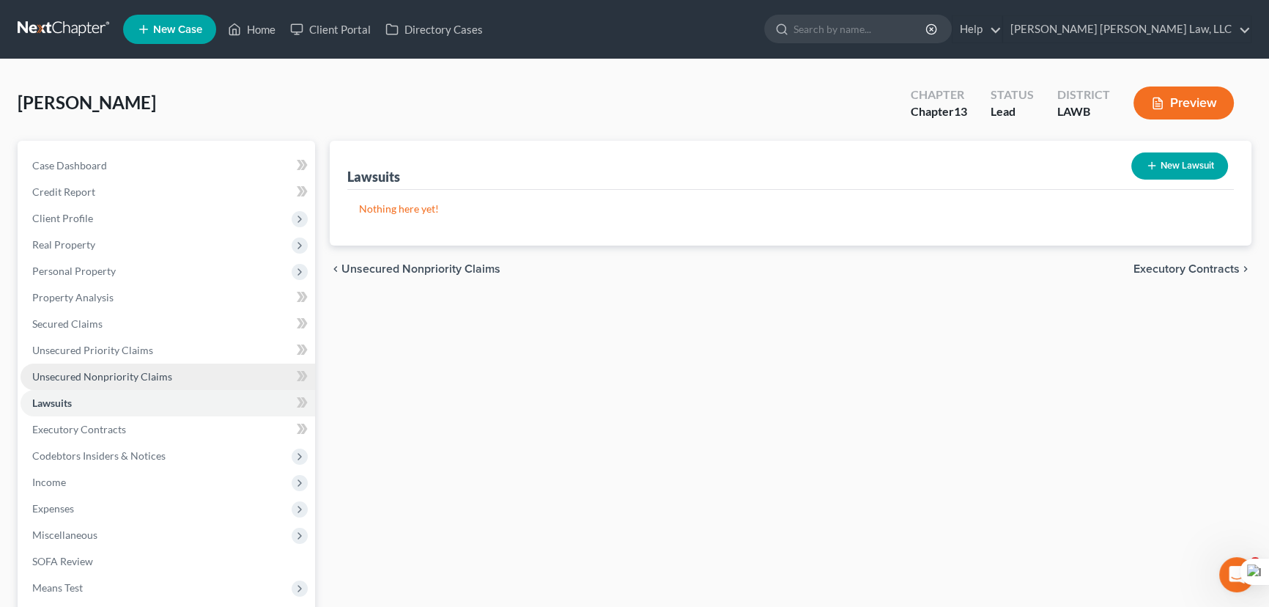
click at [241, 363] on link "Unsecured Nonpriority Claims" at bounding box center [168, 376] width 295 height 26
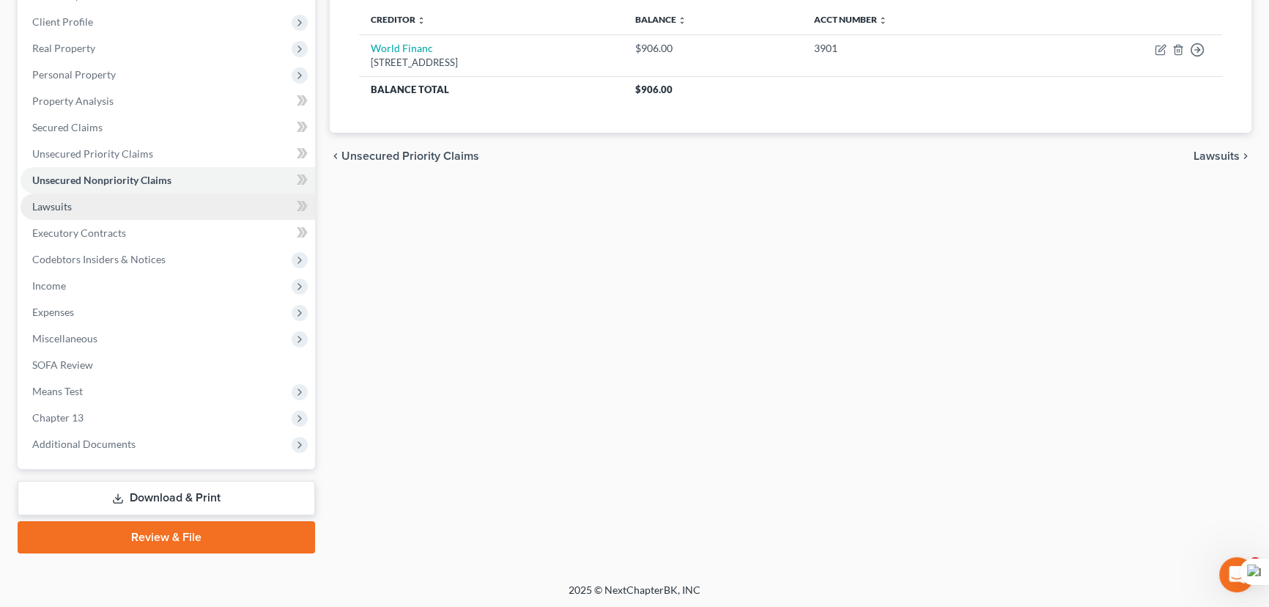
click at [103, 207] on link "Lawsuits" at bounding box center [168, 206] width 295 height 26
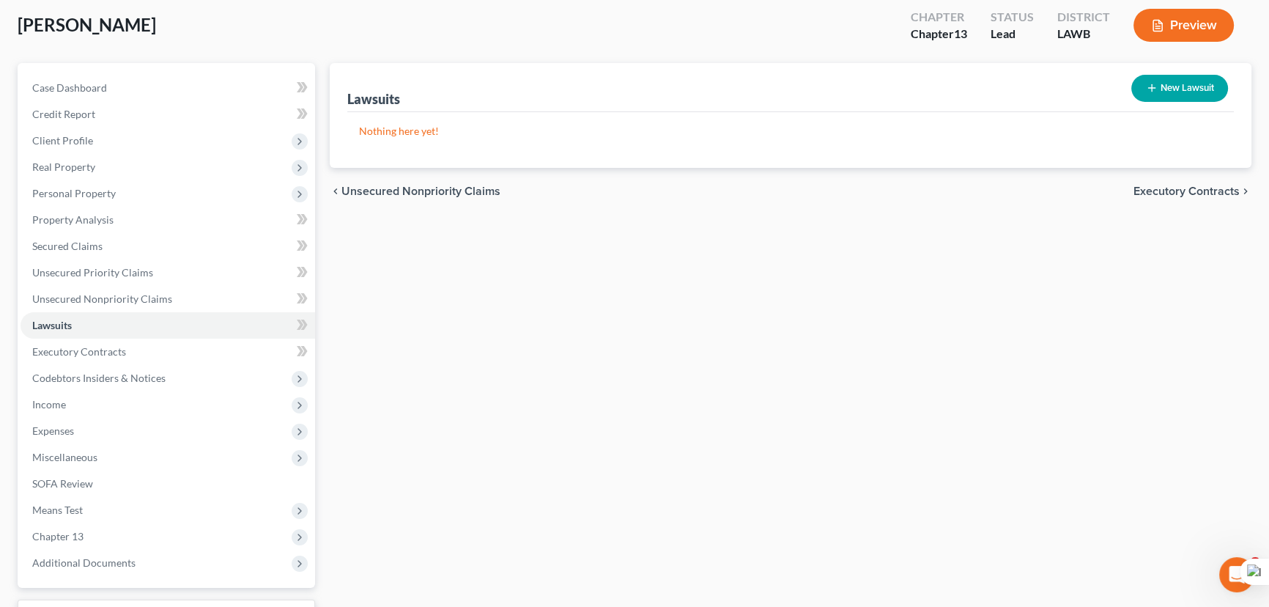
scroll to position [196, 0]
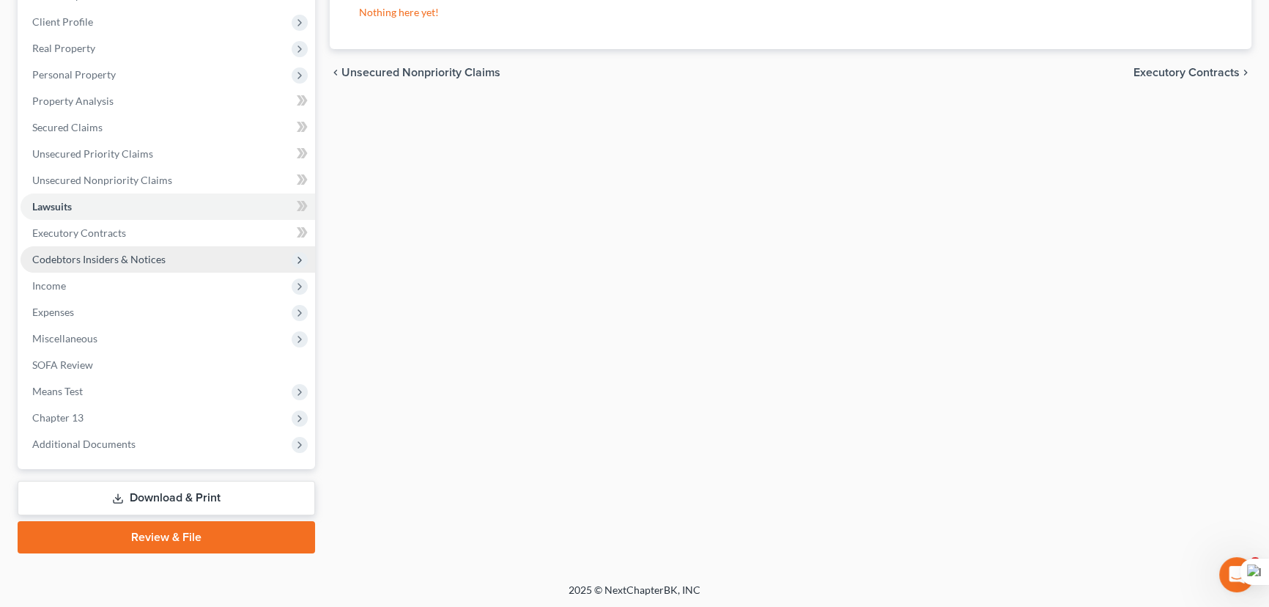
drag, startPoint x: 163, startPoint y: 254, endPoint x: 161, endPoint y: 292, distance: 37.4
click at [163, 255] on span "Codebtors Insiders & Notices" at bounding box center [168, 259] width 295 height 26
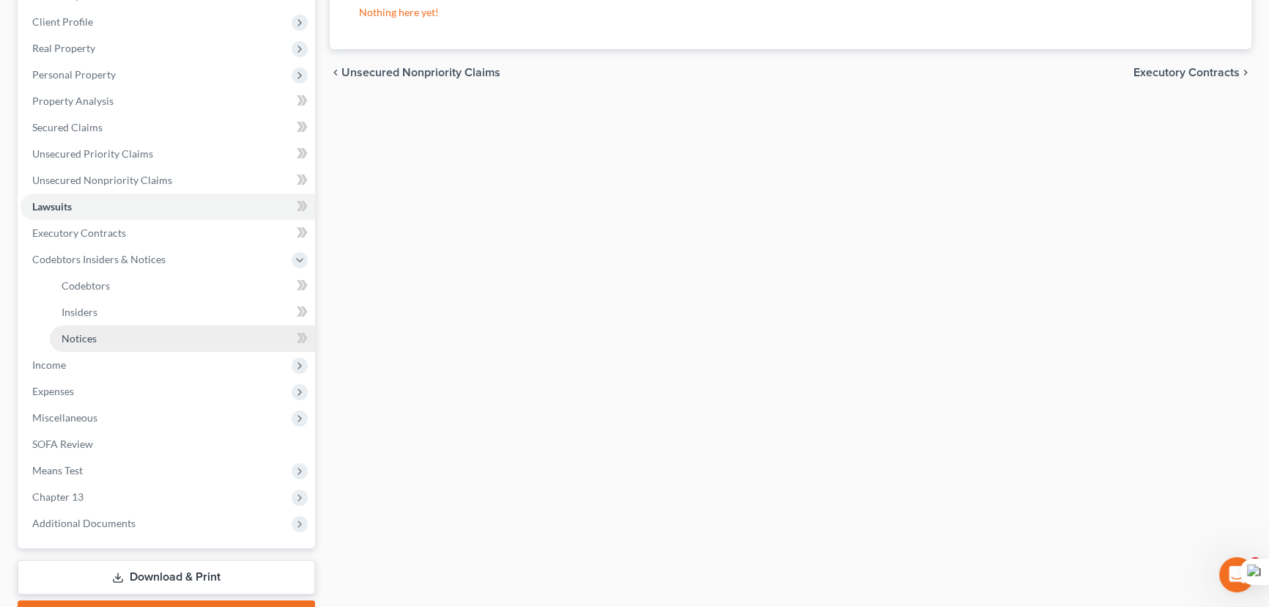
click at [156, 341] on link "Notices" at bounding box center [182, 338] width 265 height 26
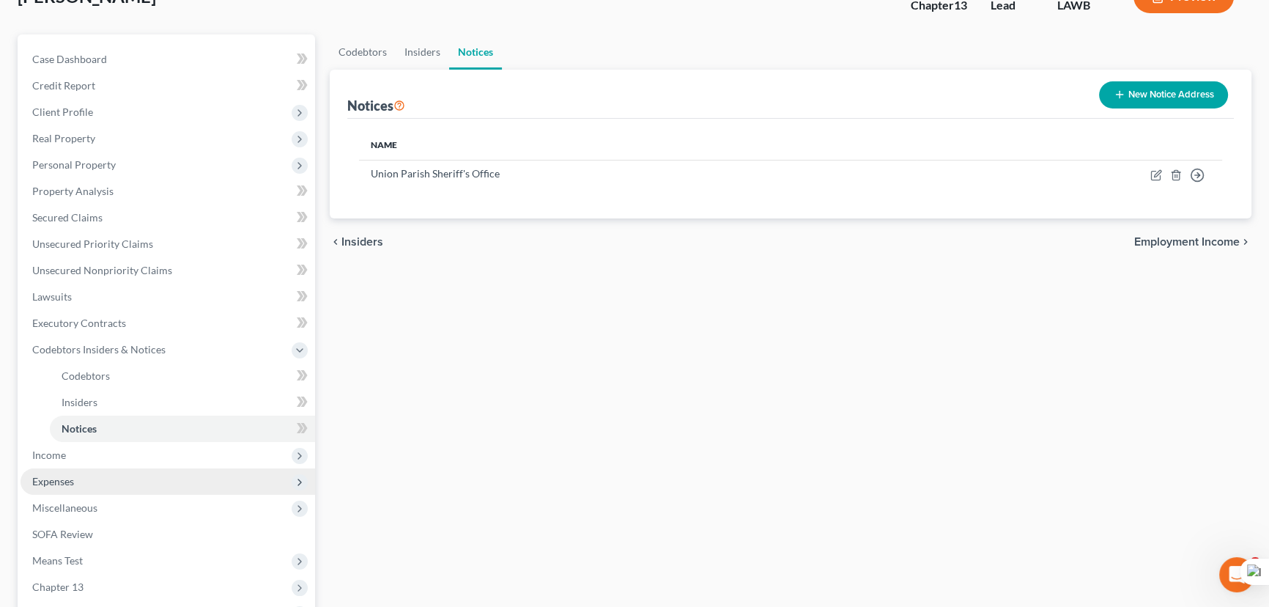
scroll to position [199, 0]
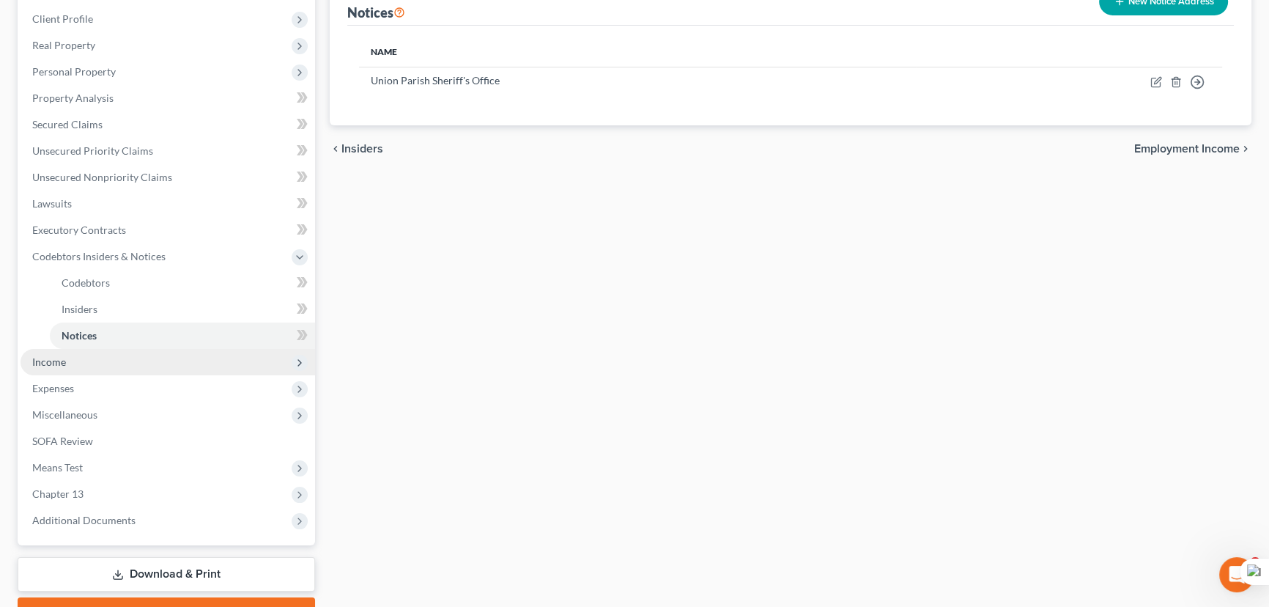
click at [150, 367] on span "Income" at bounding box center [168, 362] width 295 height 26
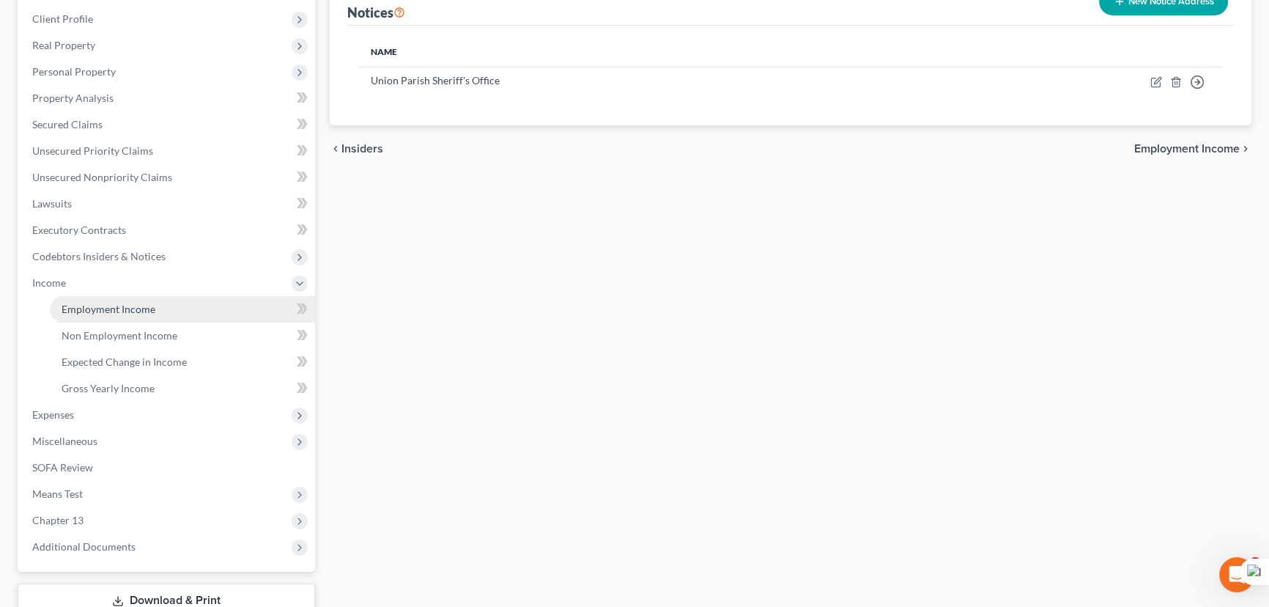
click at [158, 306] on link "Employment Income" at bounding box center [182, 309] width 265 height 26
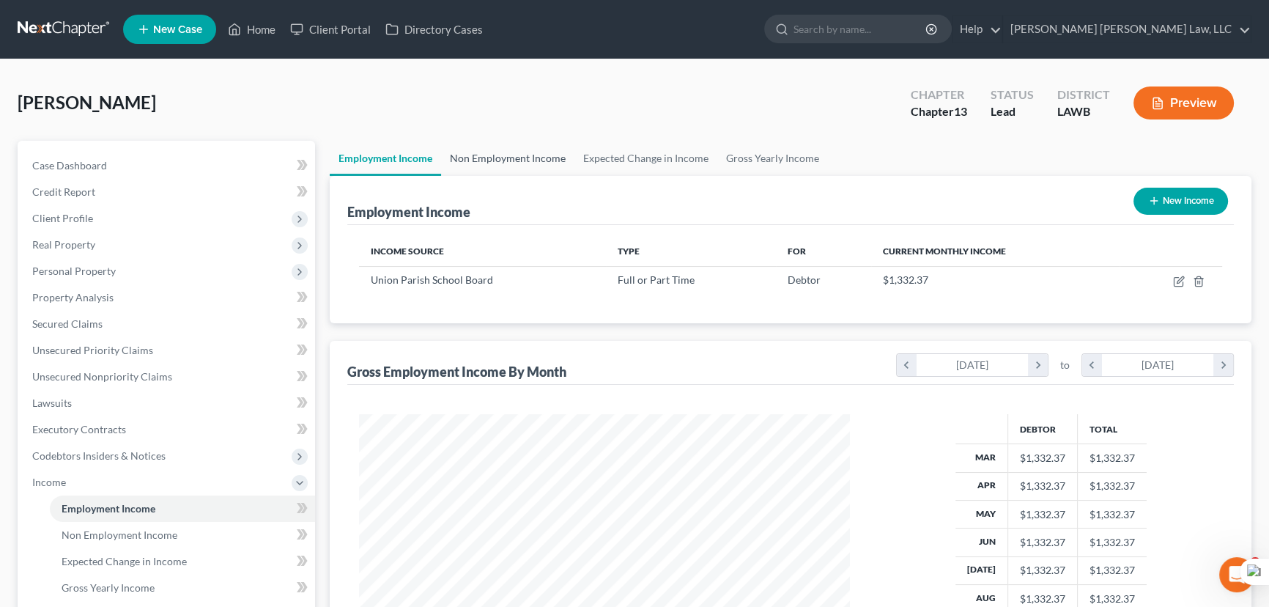
scroll to position [262, 520]
click at [542, 161] on link "Non Employment Income" at bounding box center [507, 158] width 133 height 35
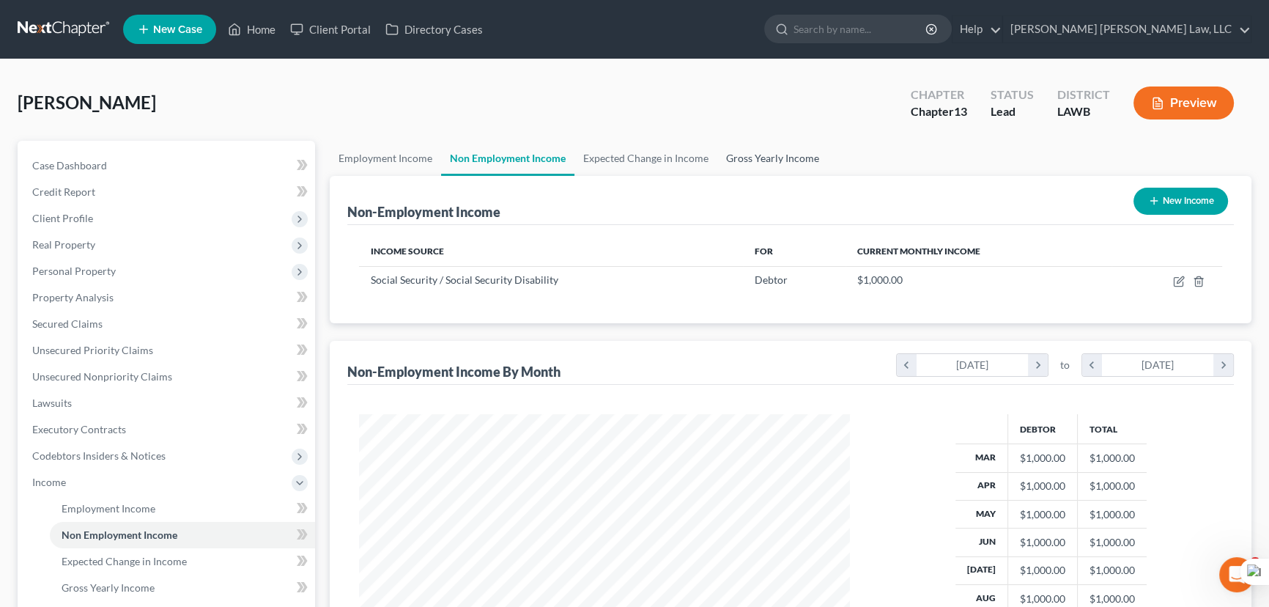
scroll to position [262, 520]
click at [790, 149] on link "Gross Yearly Income" at bounding box center [772, 158] width 111 height 35
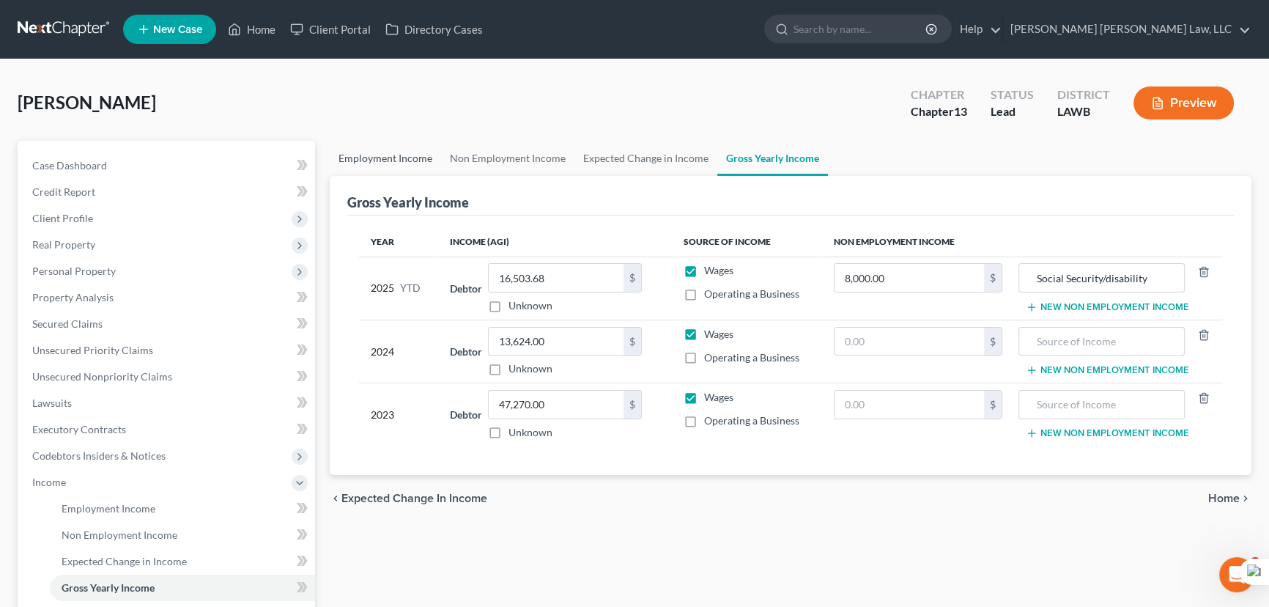
click at [352, 158] on link "Employment Income" at bounding box center [385, 158] width 111 height 35
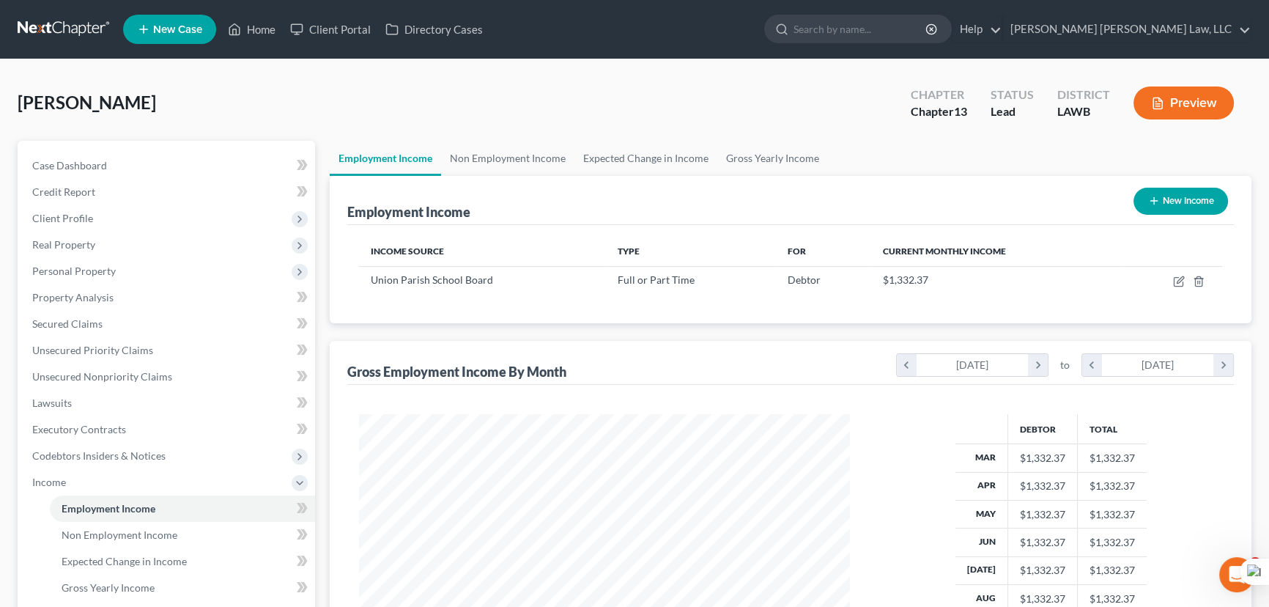
scroll to position [230, 0]
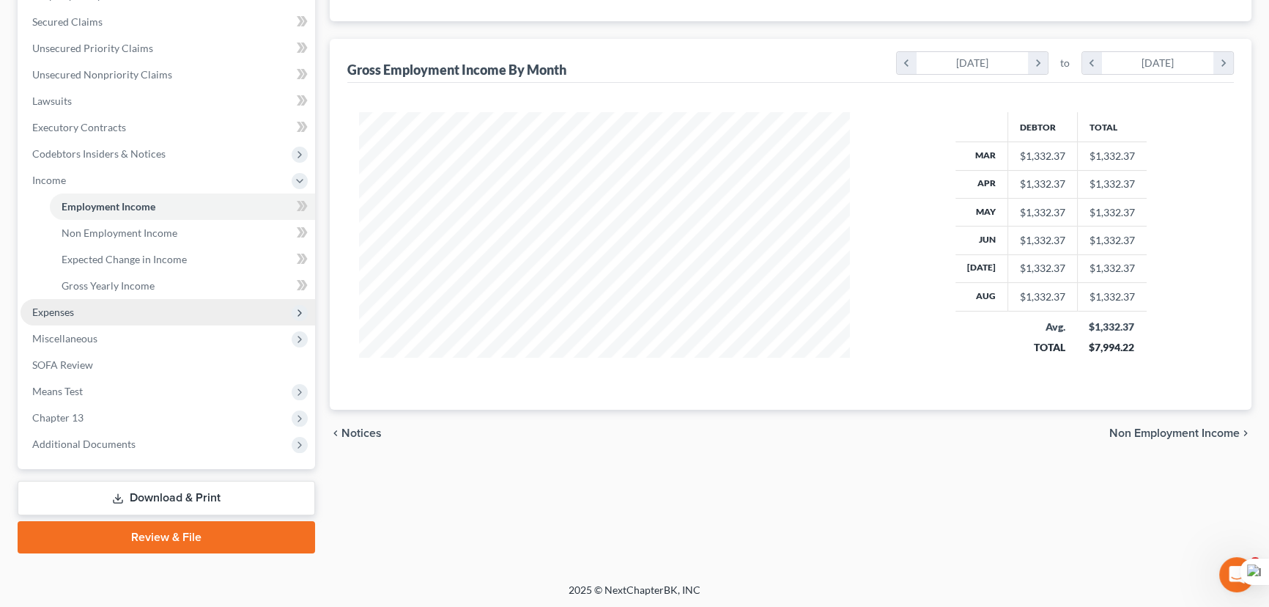
click at [179, 310] on span "Expenses" at bounding box center [168, 312] width 295 height 26
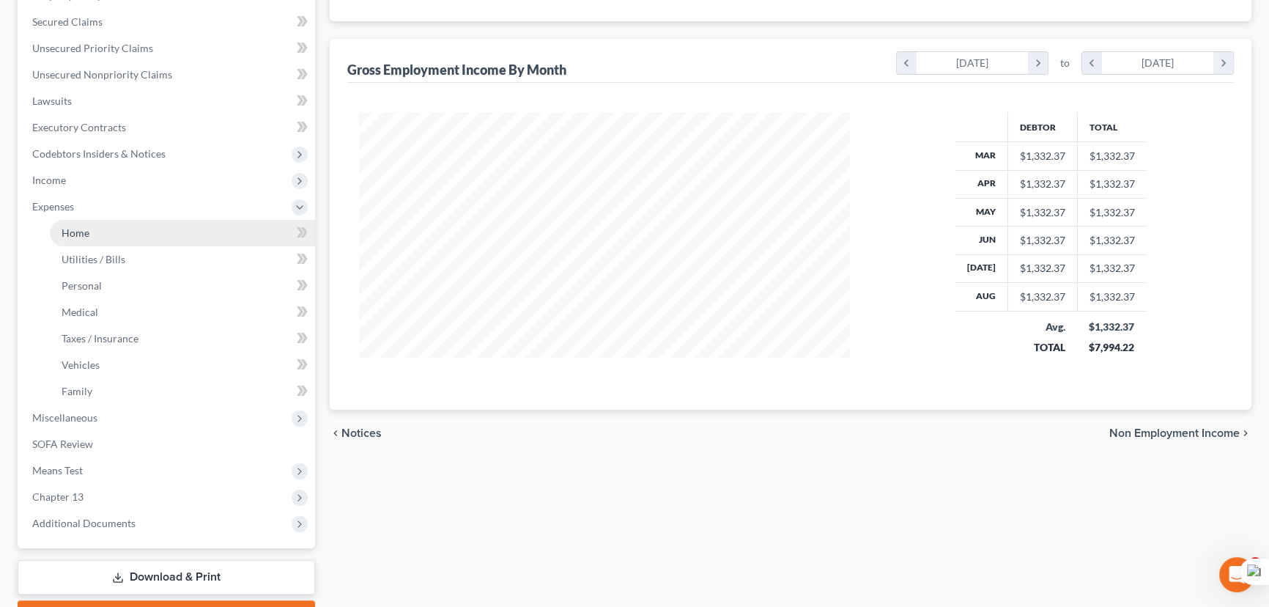
click at [161, 237] on link "Home" at bounding box center [182, 233] width 265 height 26
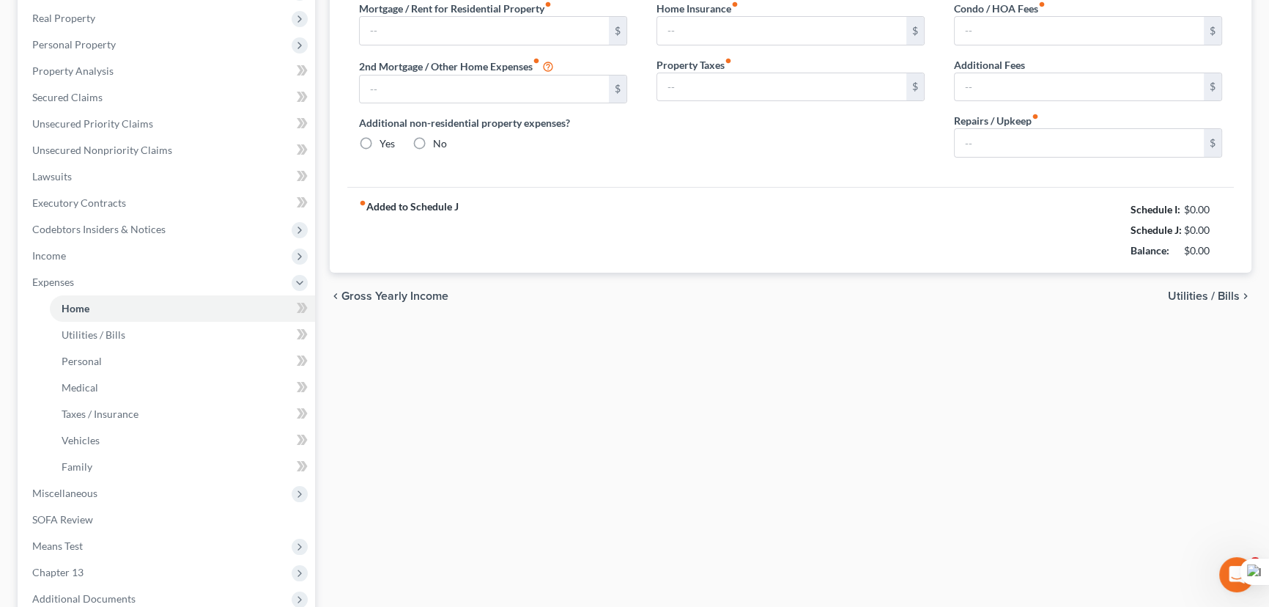
type input "286.39"
type input "0.00"
radio input "true"
type input "125.00"
type input "4.50"
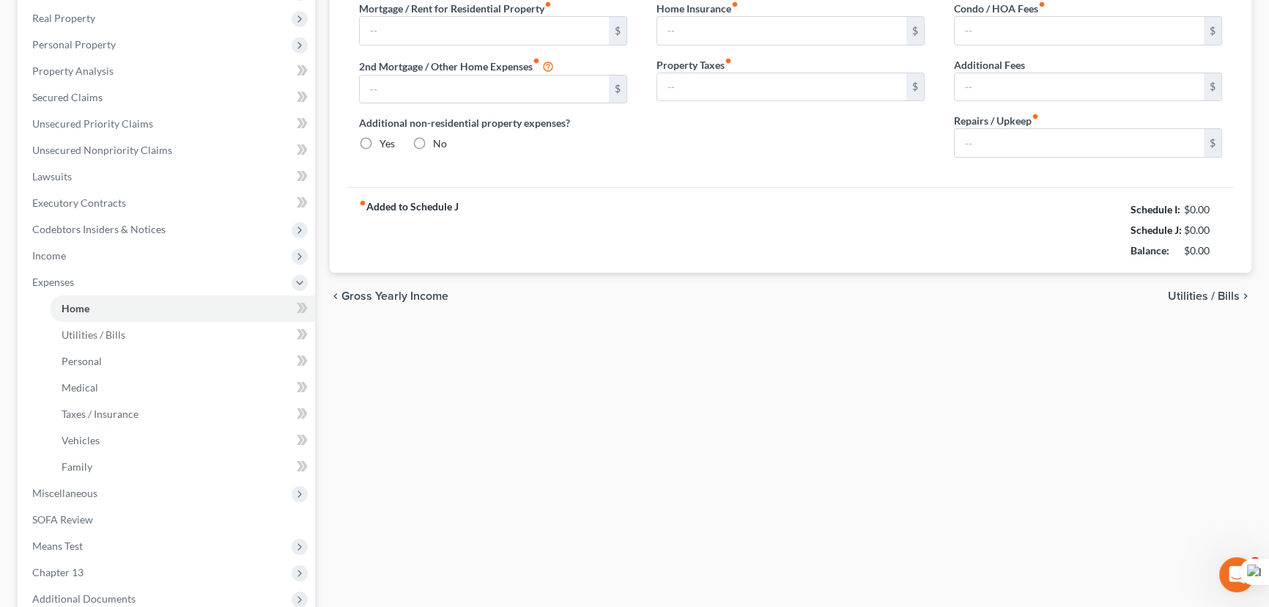
type input "0.00"
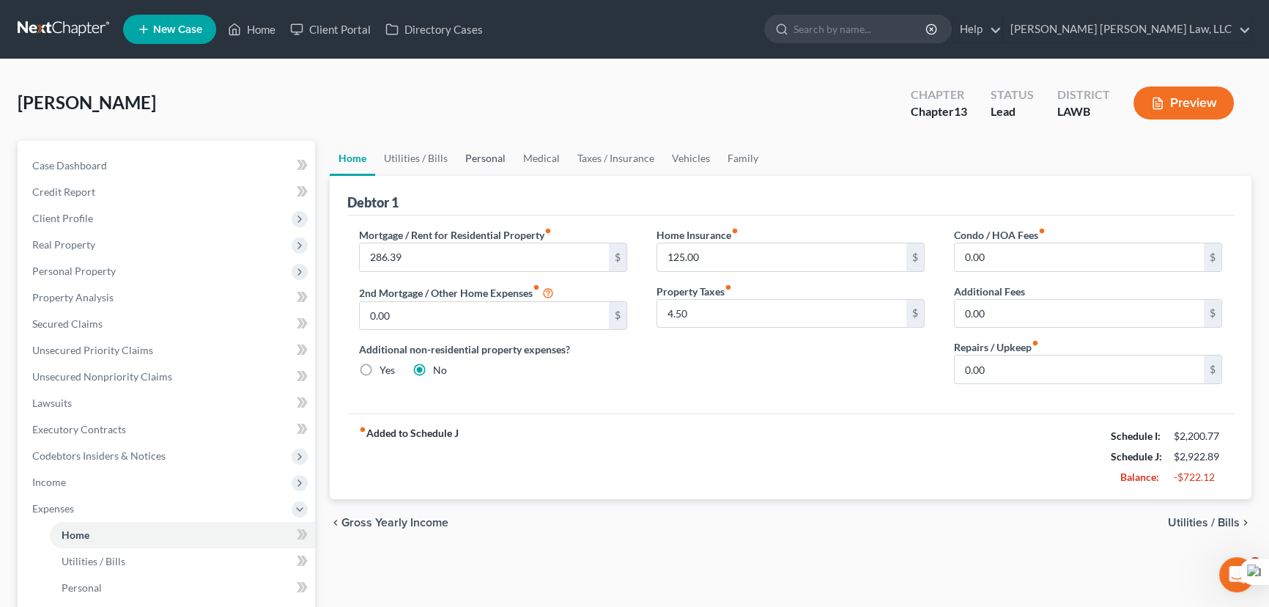
click at [478, 171] on link "Personal" at bounding box center [485, 158] width 58 height 35
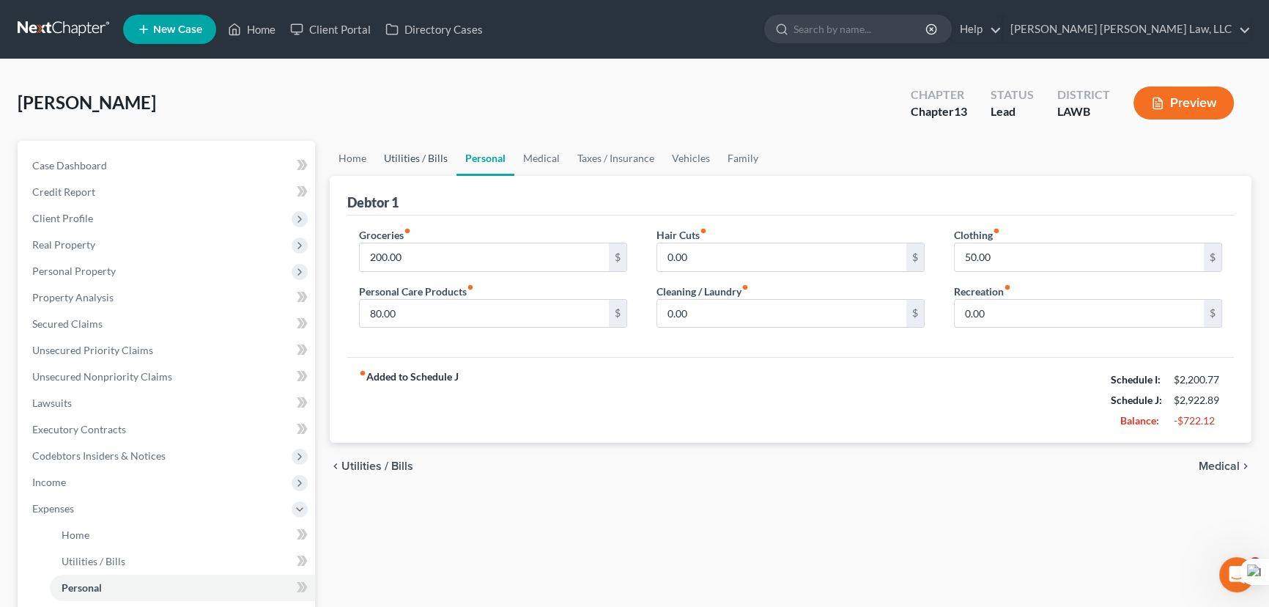
click at [432, 160] on link "Utilities / Bills" at bounding box center [415, 158] width 81 height 35
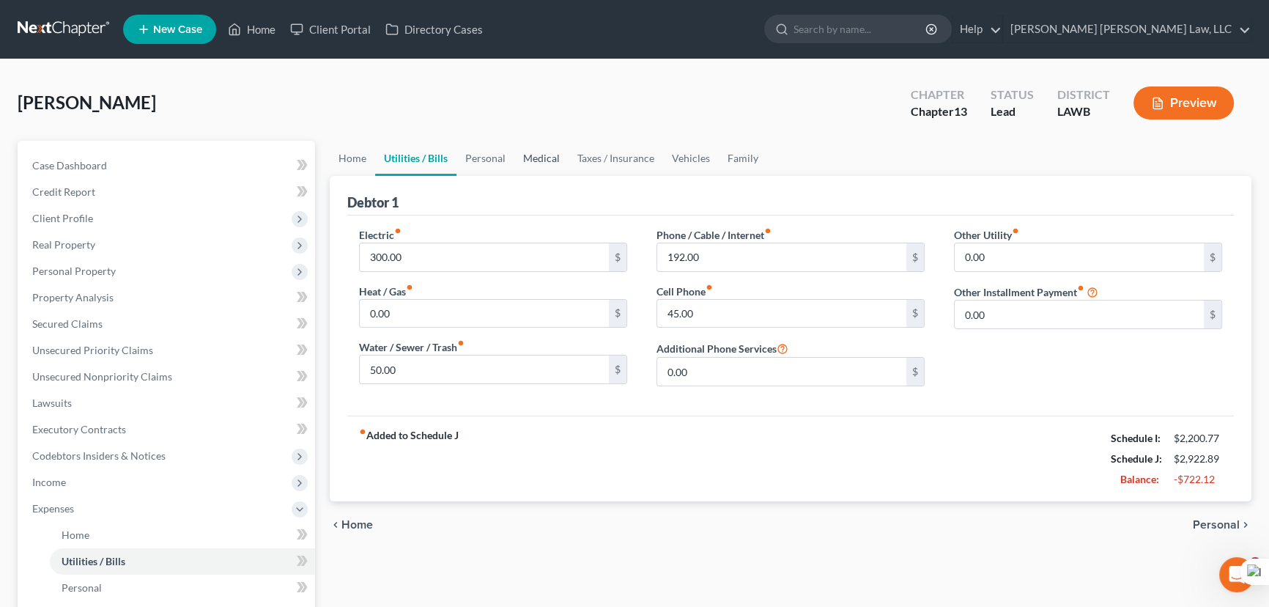
click at [544, 161] on link "Medical" at bounding box center [541, 158] width 54 height 35
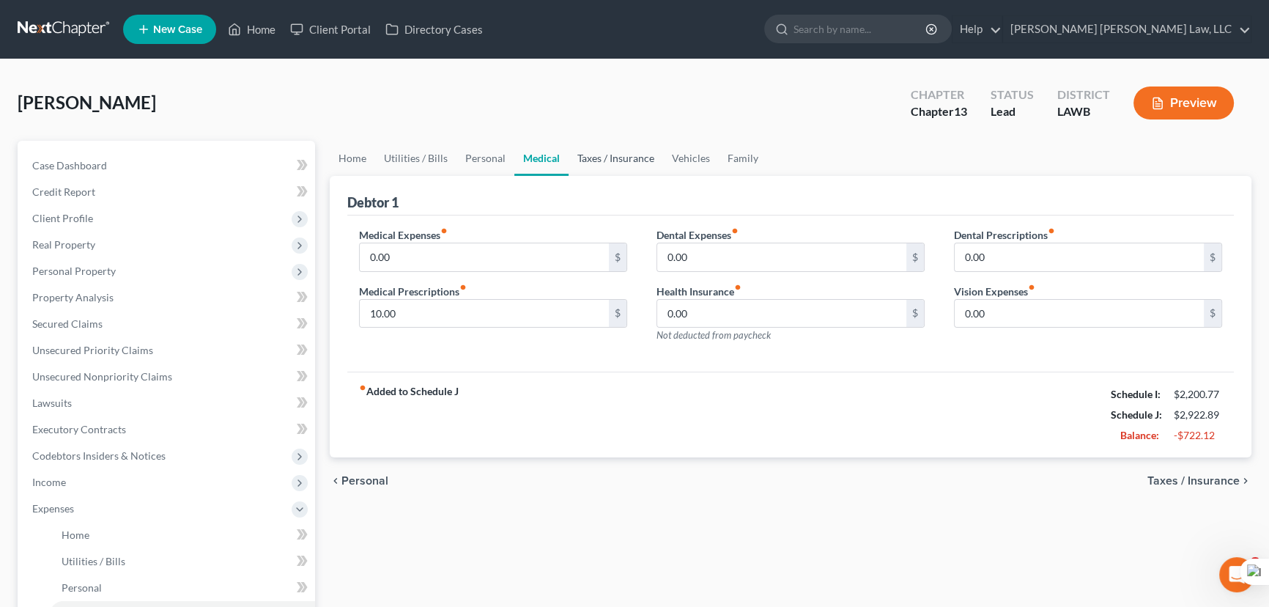
click at [611, 147] on link "Taxes / Insurance" at bounding box center [616, 158] width 95 height 35
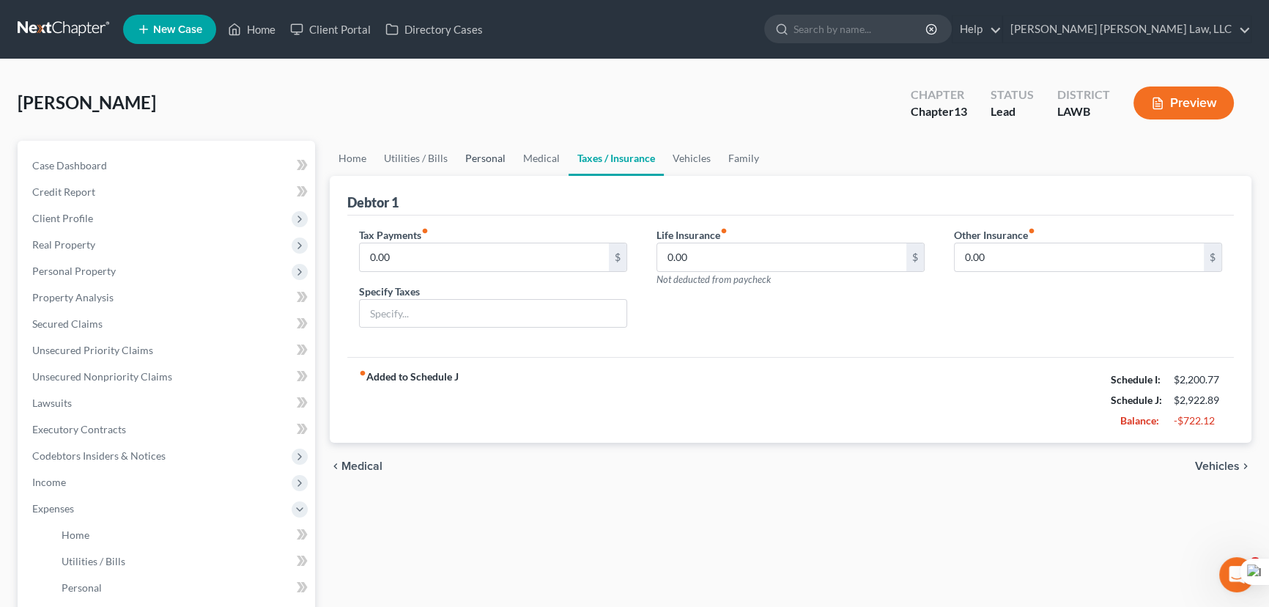
click at [479, 154] on link "Personal" at bounding box center [485, 158] width 58 height 35
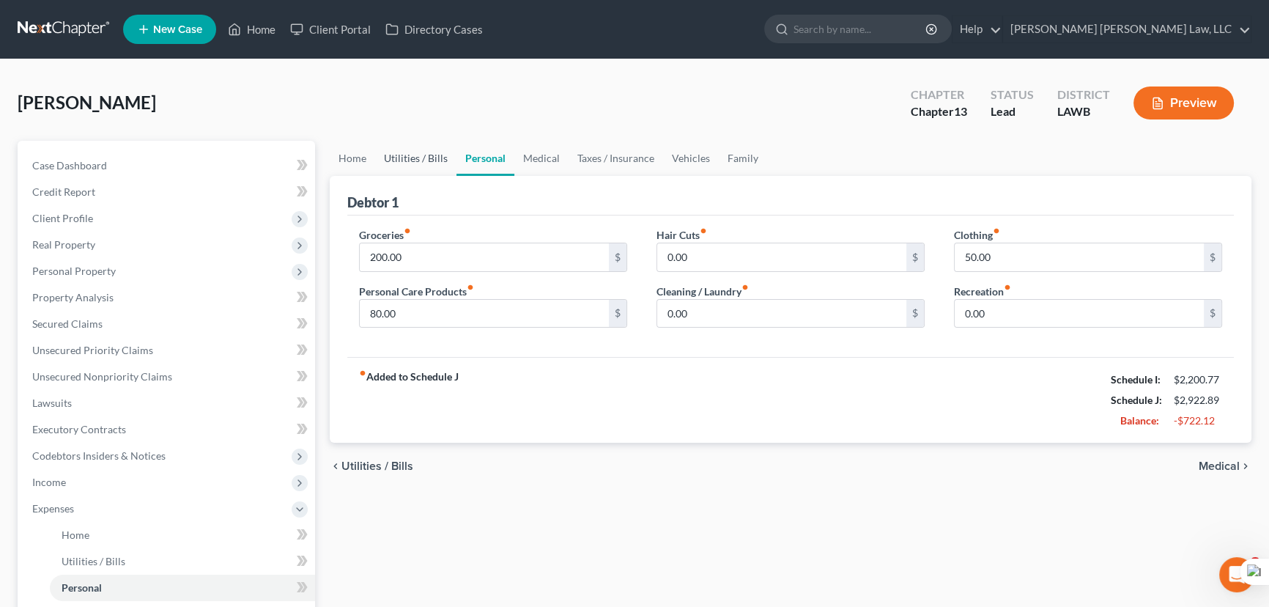
click at [430, 157] on link "Utilities / Bills" at bounding box center [415, 158] width 81 height 35
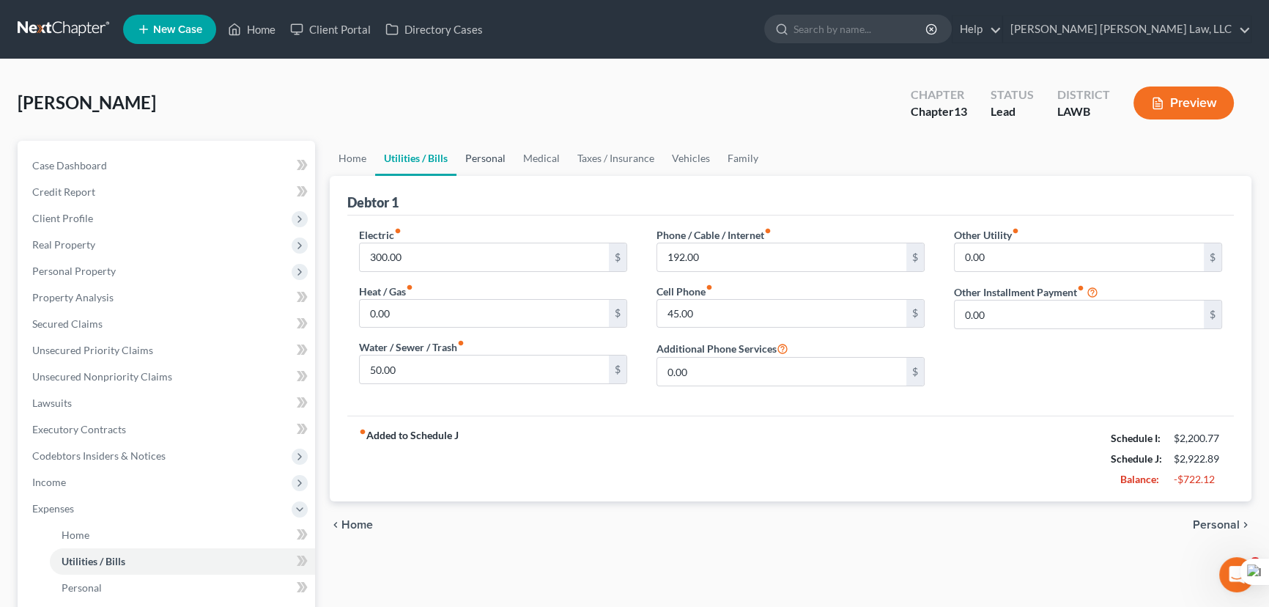
click at [497, 158] on link "Personal" at bounding box center [485, 158] width 58 height 35
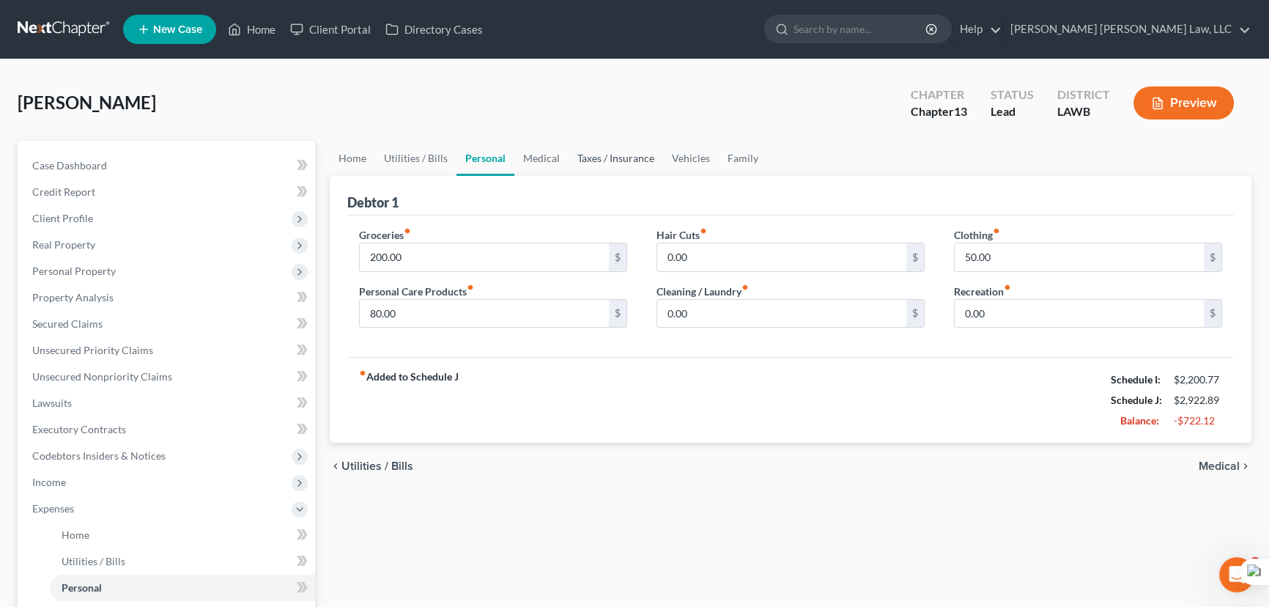
click at [579, 160] on link "Taxes / Insurance" at bounding box center [616, 158] width 95 height 35
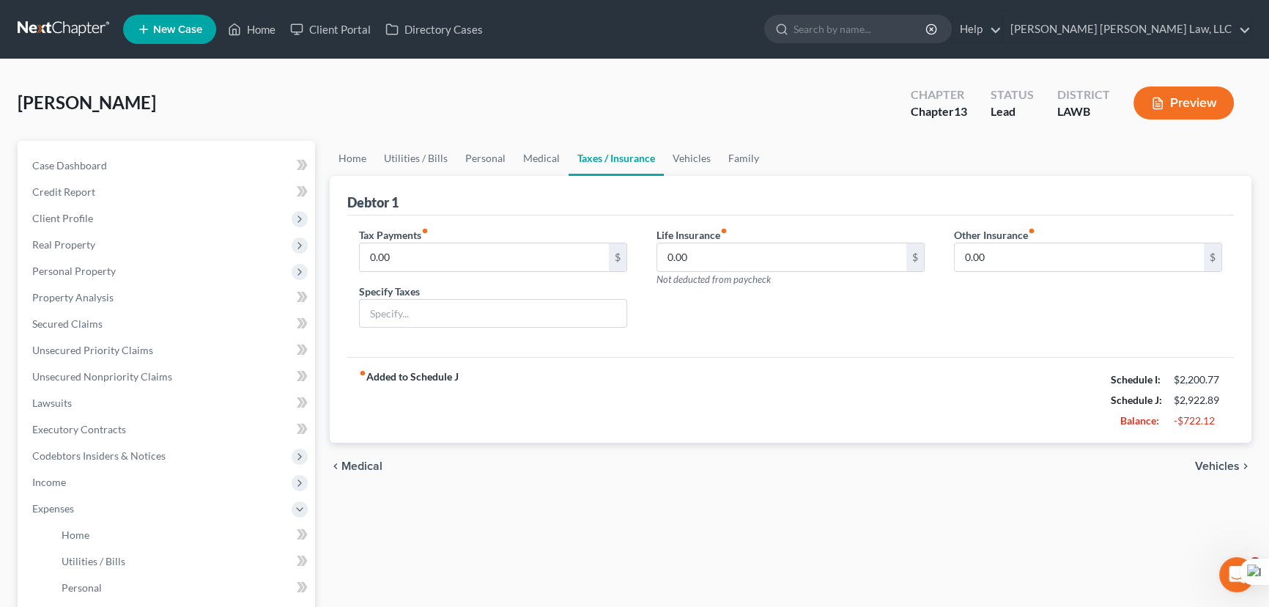
click at [654, 155] on link "Taxes / Insurance" at bounding box center [616, 158] width 95 height 35
click at [86, 490] on span "Income" at bounding box center [168, 482] width 295 height 26
click at [98, 498] on link "Employment Income" at bounding box center [182, 508] width 265 height 26
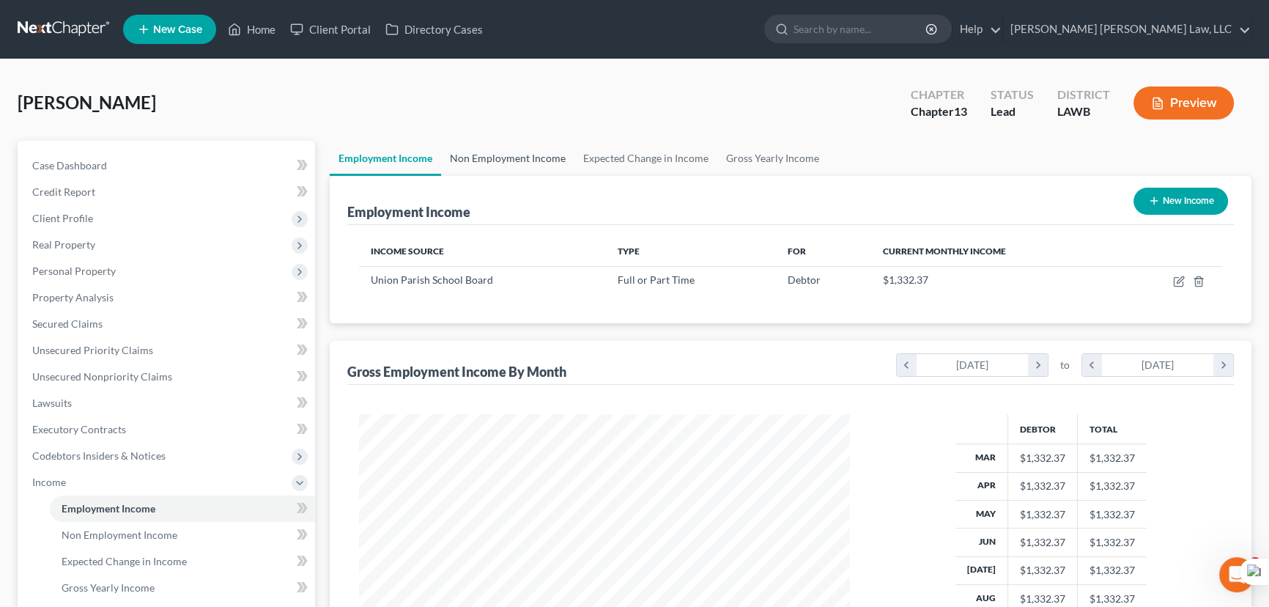
click at [493, 158] on link "Non Employment Income" at bounding box center [507, 158] width 133 height 35
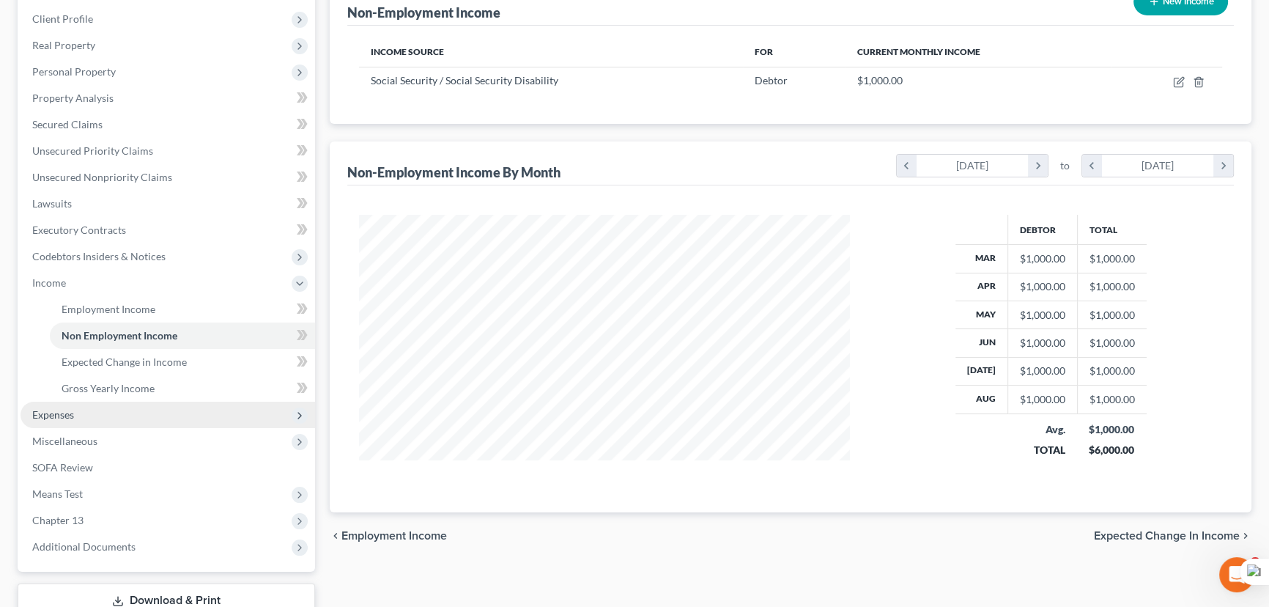
click at [114, 412] on span "Expenses" at bounding box center [168, 414] width 295 height 26
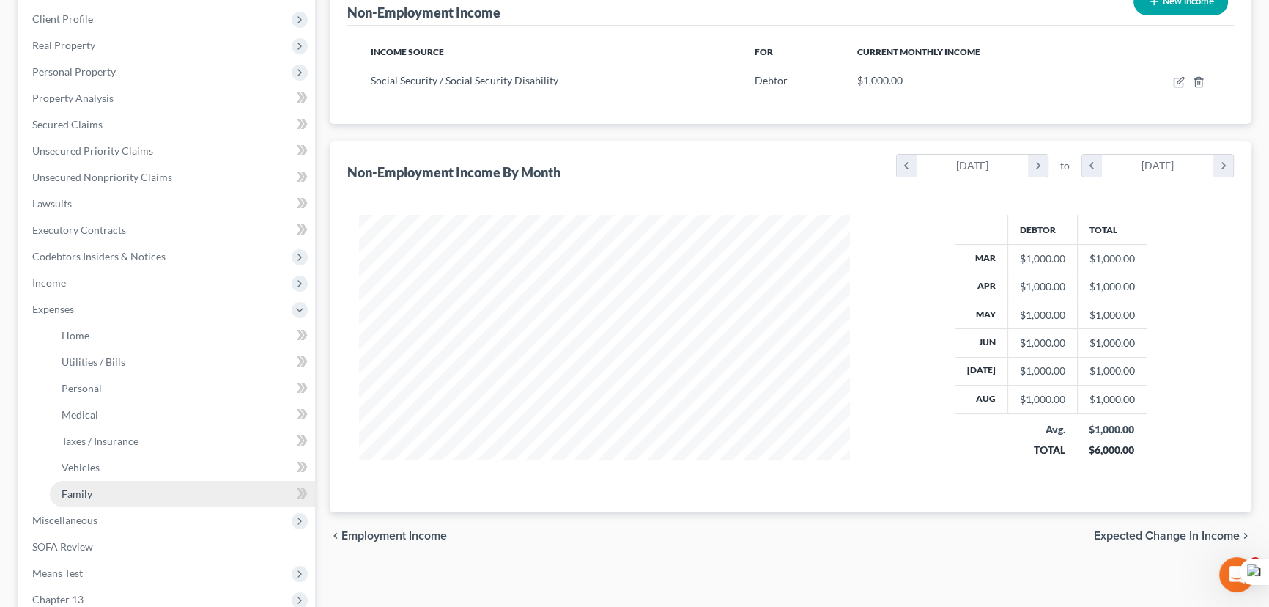
click at [136, 497] on link "Family" at bounding box center [182, 494] width 265 height 26
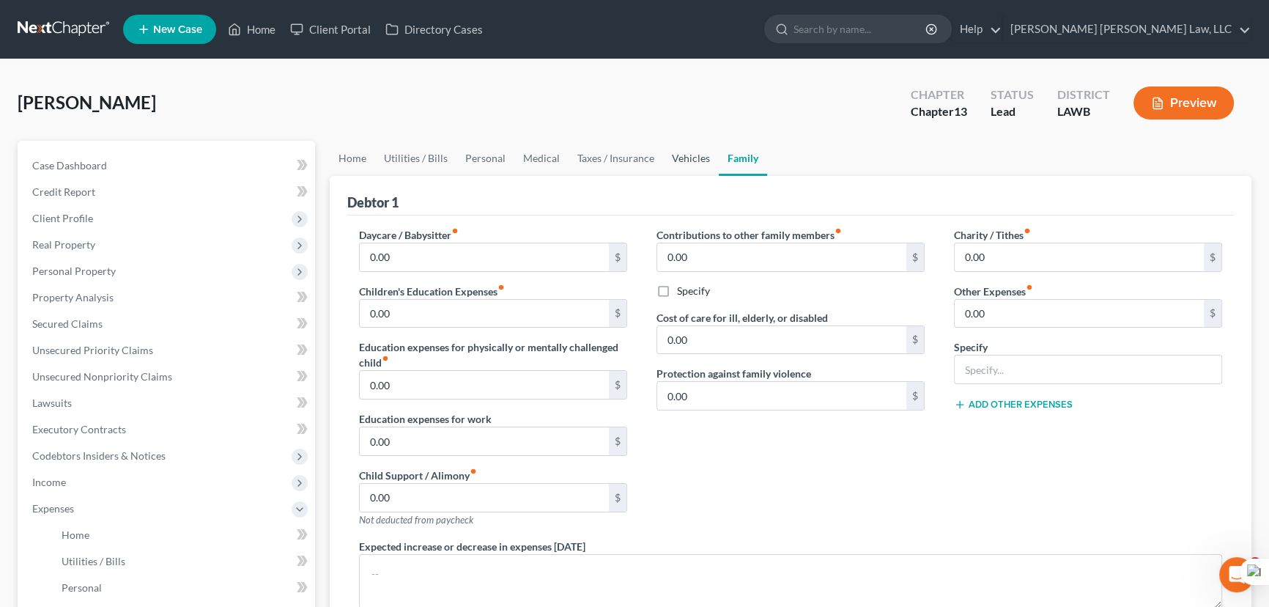
click at [678, 152] on link "Vehicles" at bounding box center [691, 158] width 56 height 35
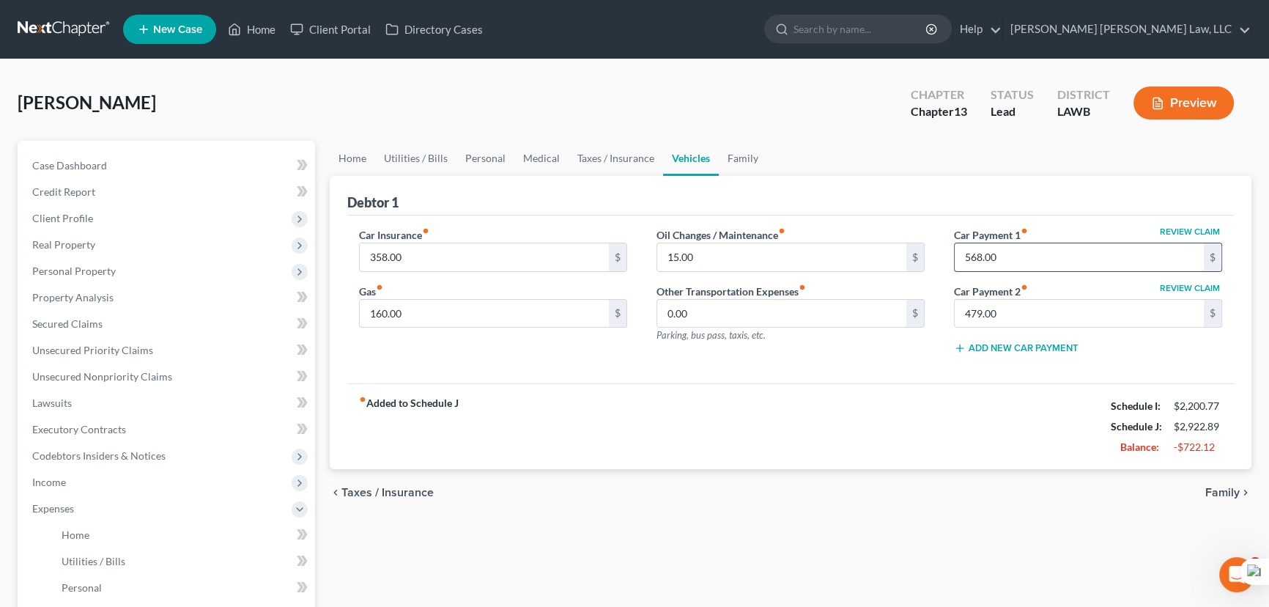
click at [1013, 252] on input "568.00" at bounding box center [1079, 257] width 249 height 28
click at [1047, 322] on input "479.00" at bounding box center [1079, 314] width 249 height 28
click at [437, 306] on input "160.00" at bounding box center [484, 314] width 249 height 28
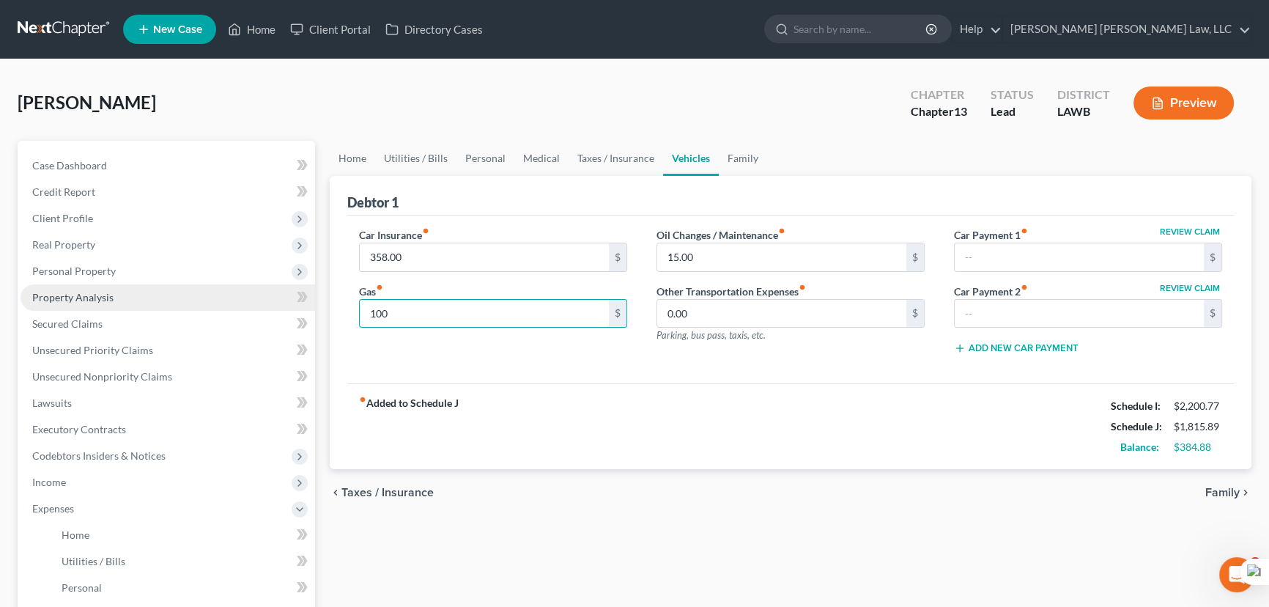
drag, startPoint x: 464, startPoint y: 308, endPoint x: 221, endPoint y: 306, distance: 243.2
click at [226, 308] on div "Petition Navigation Case Dashboard Payments Invoices Payments Payments Credit R…" at bounding box center [634, 537] width 1248 height 793
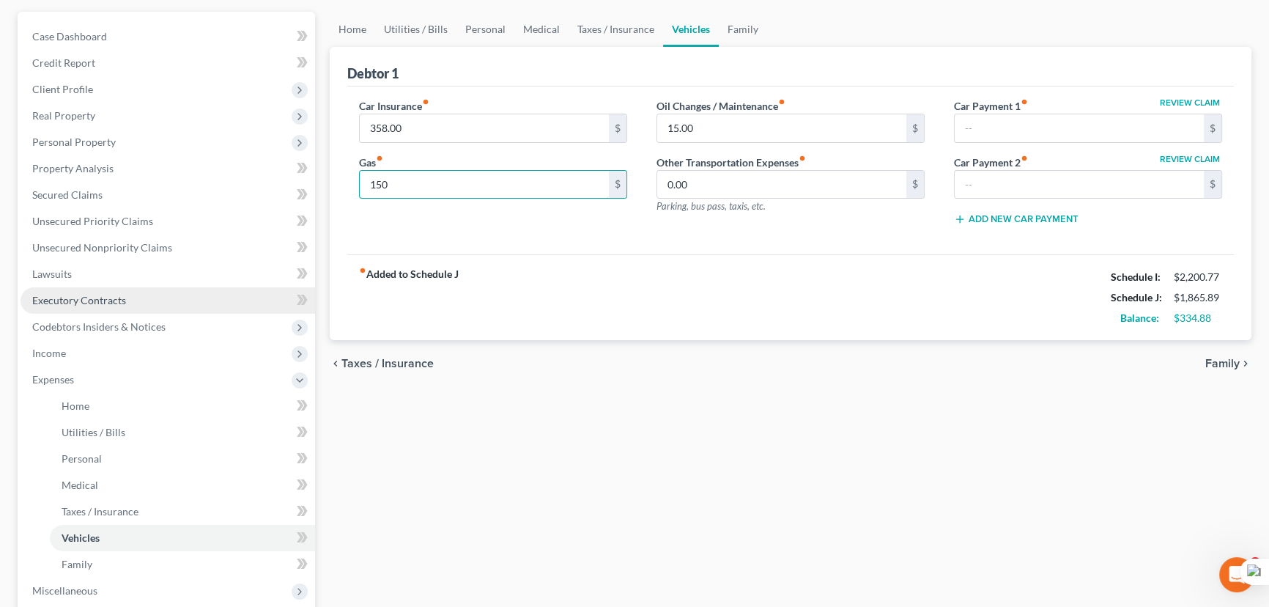
scroll to position [333, 0]
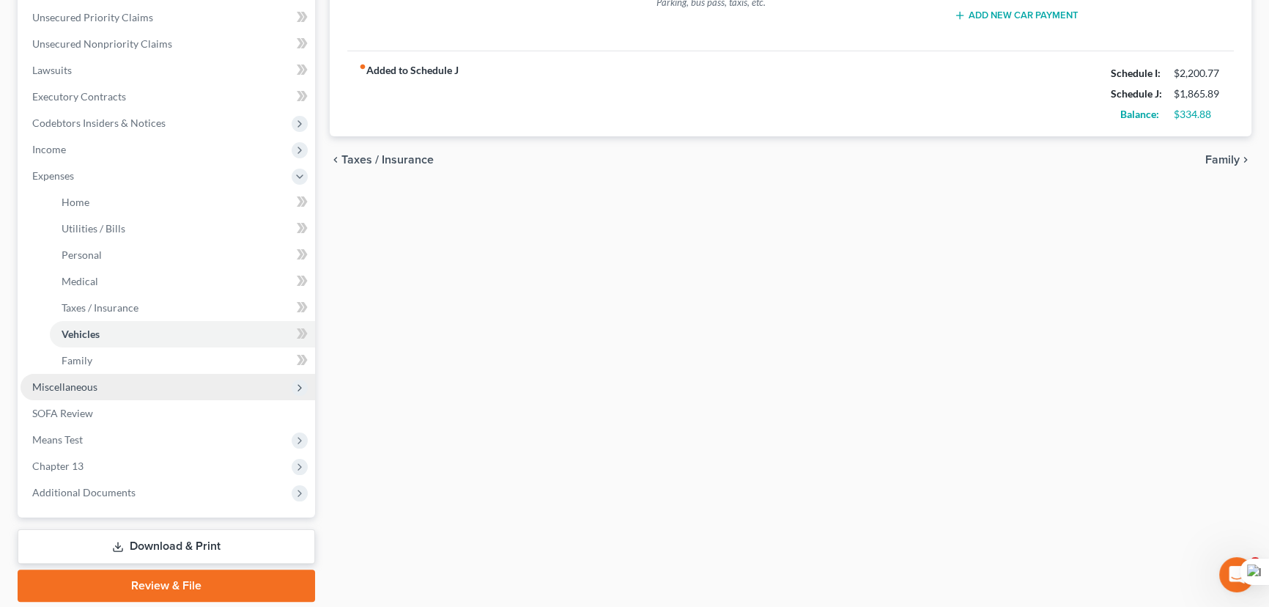
drag, startPoint x: 153, startPoint y: 385, endPoint x: 160, endPoint y: 394, distance: 12.0
click at [153, 384] on span "Miscellaneous" at bounding box center [168, 387] width 295 height 26
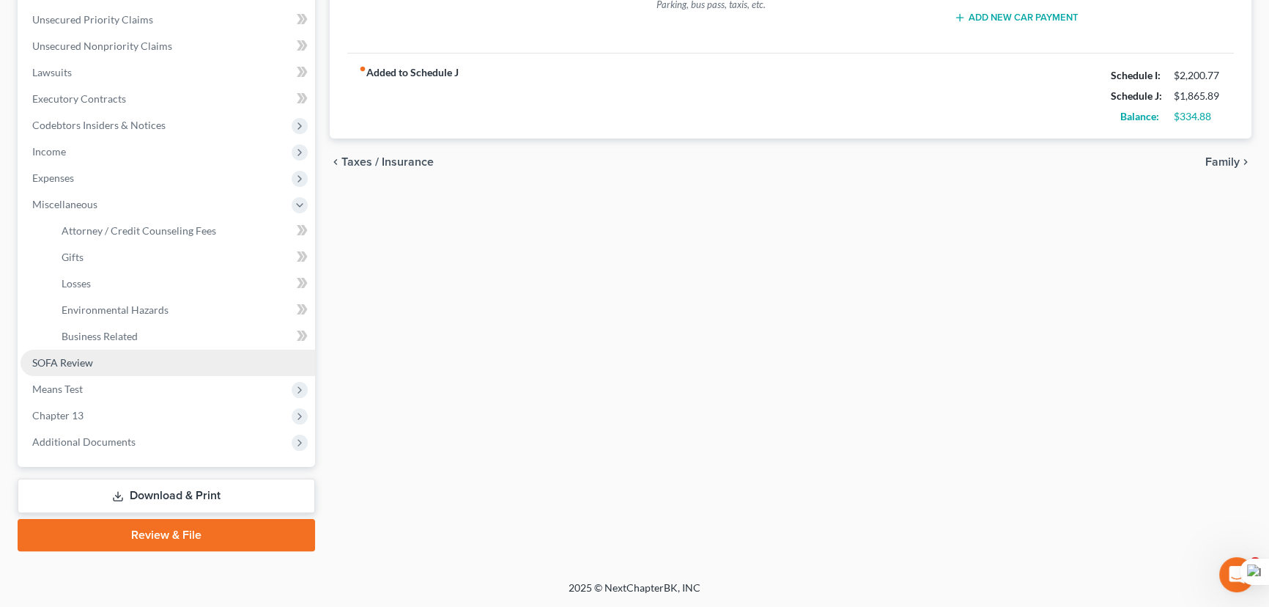
scroll to position [328, 0]
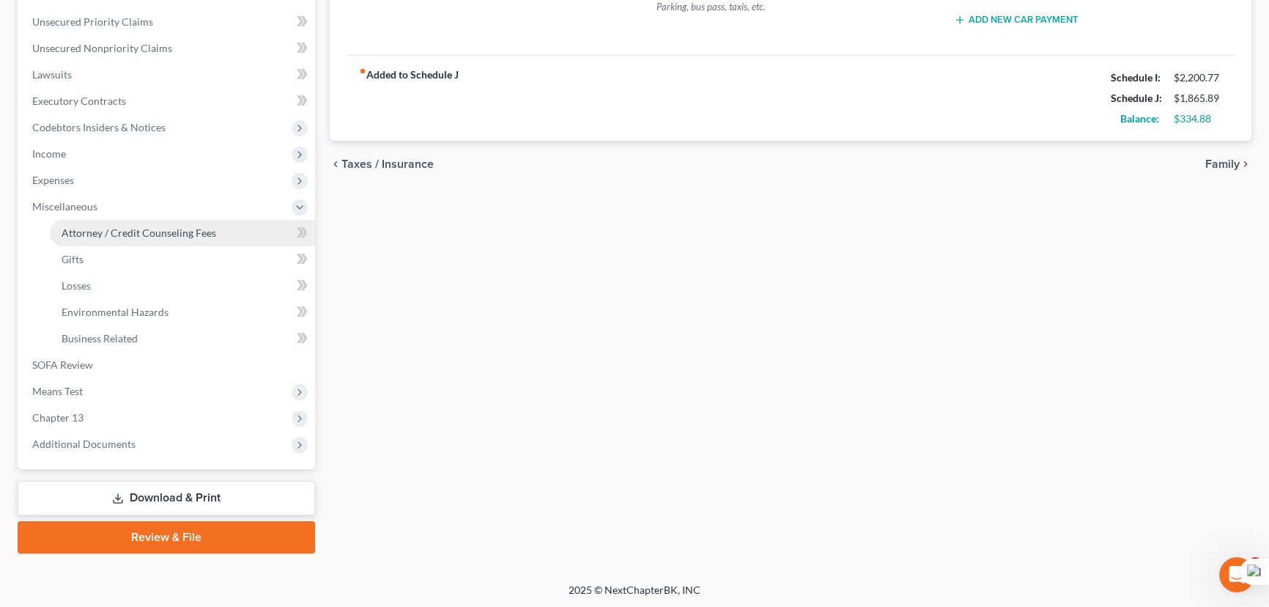
click at [160, 237] on link "Attorney / Credit Counseling Fees" at bounding box center [182, 233] width 265 height 26
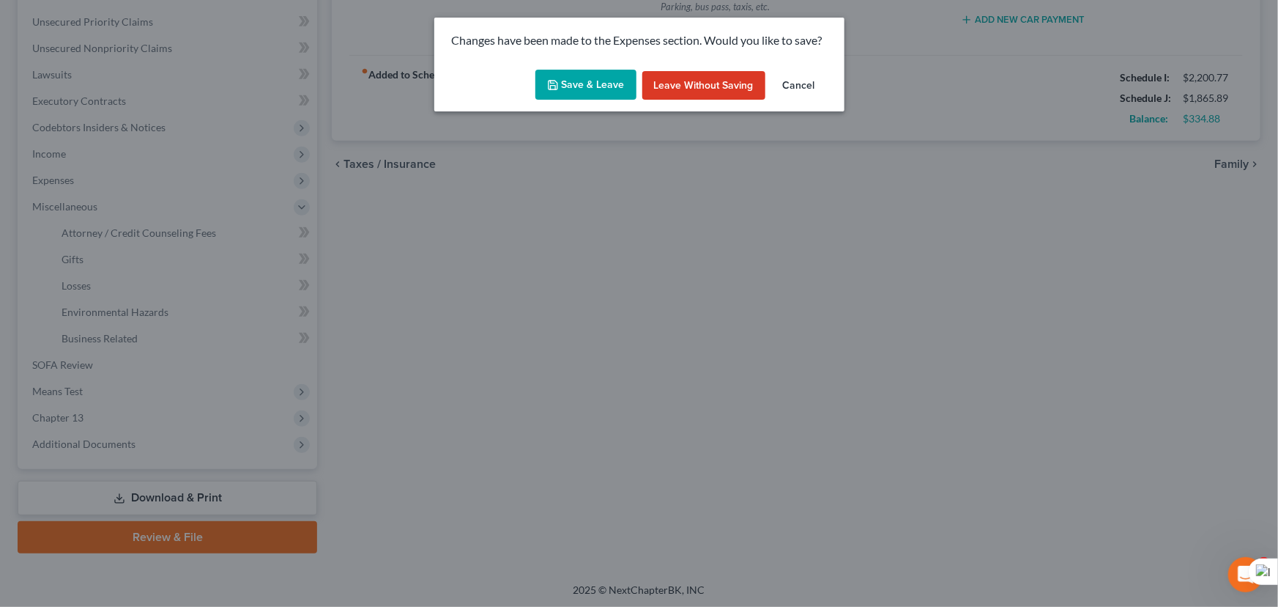
click at [558, 74] on button "Save & Leave" at bounding box center [586, 85] width 101 height 31
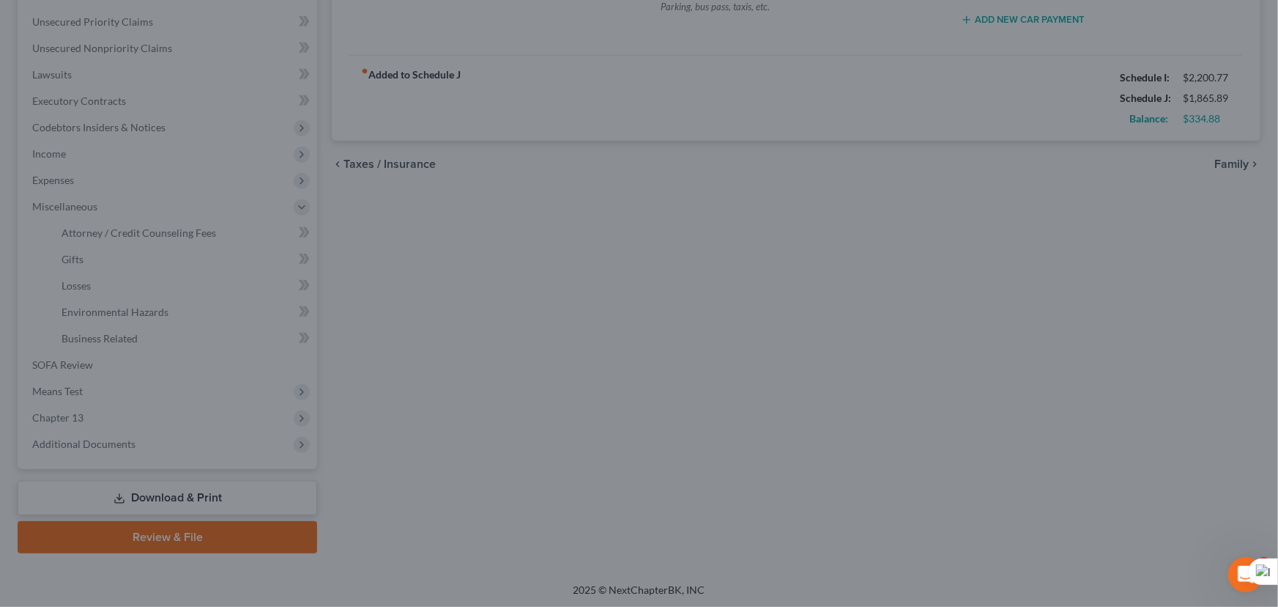
type input "150.00"
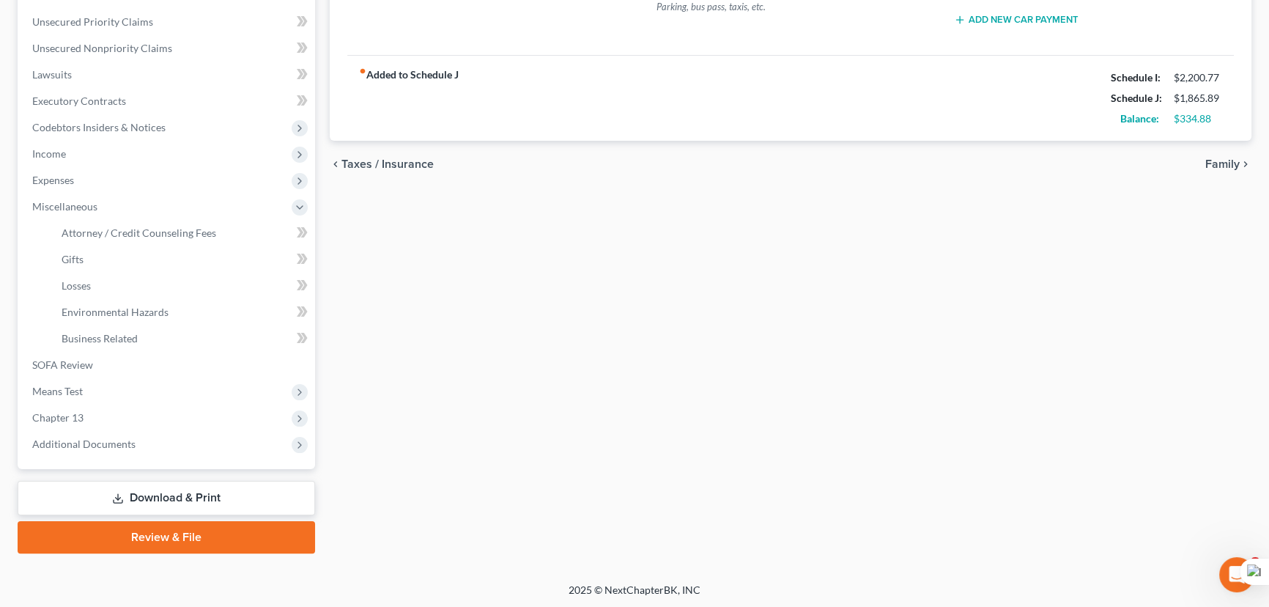
select select "1"
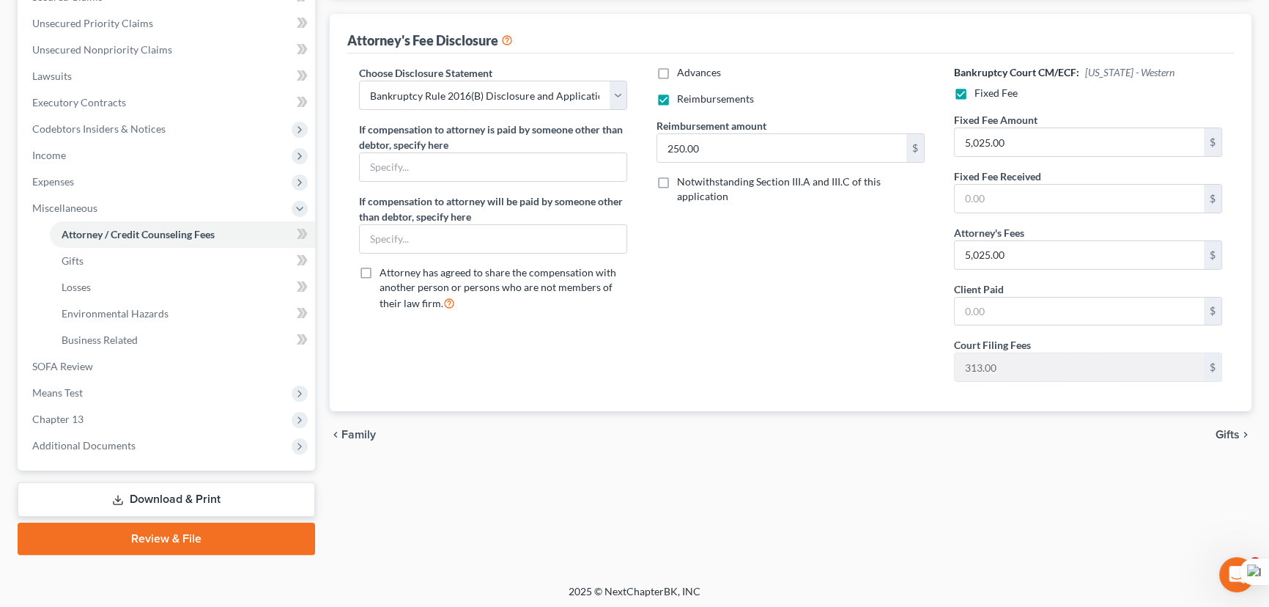
scroll to position [328, 0]
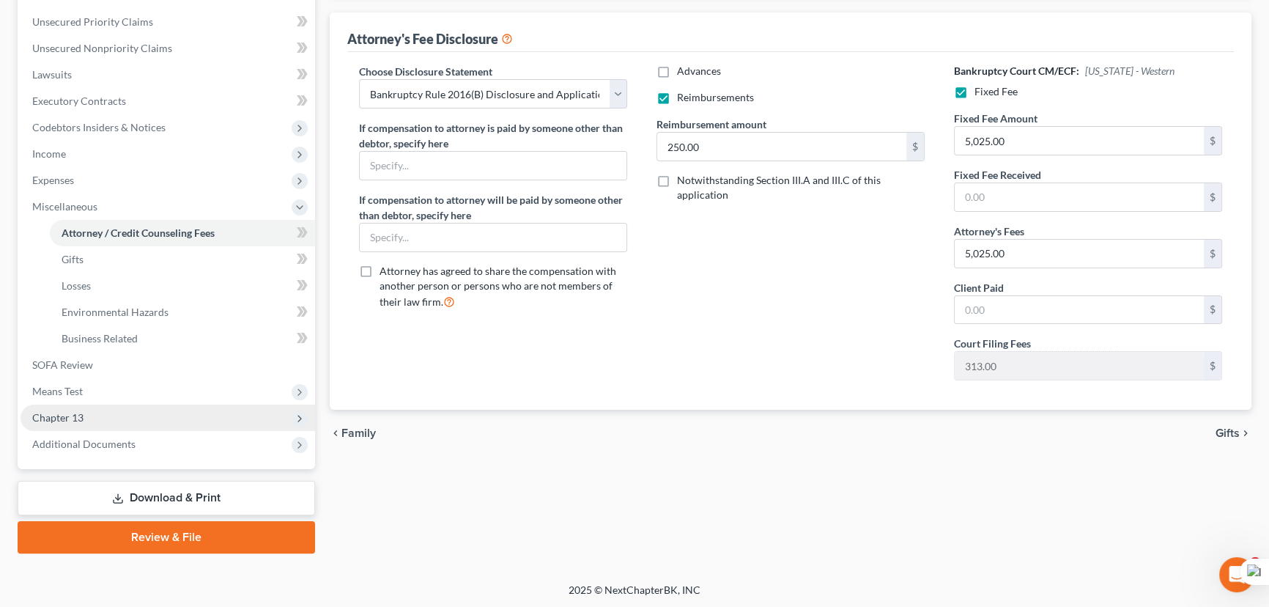
click at [133, 390] on span "Means Test" at bounding box center [168, 391] width 295 height 26
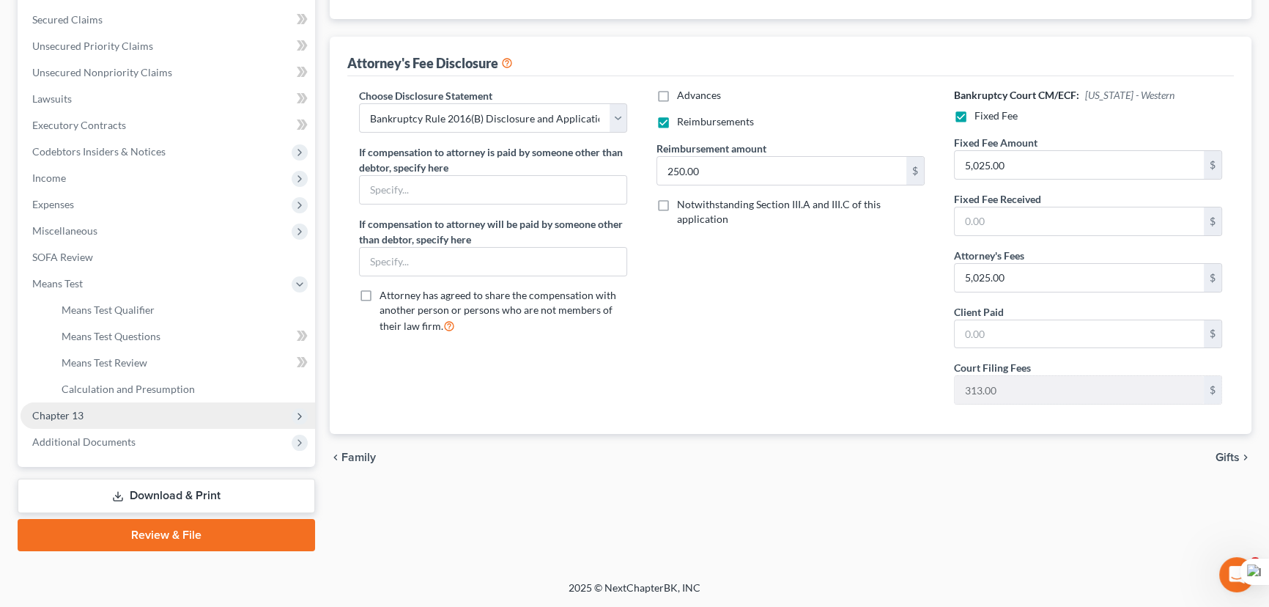
scroll to position [302, 0]
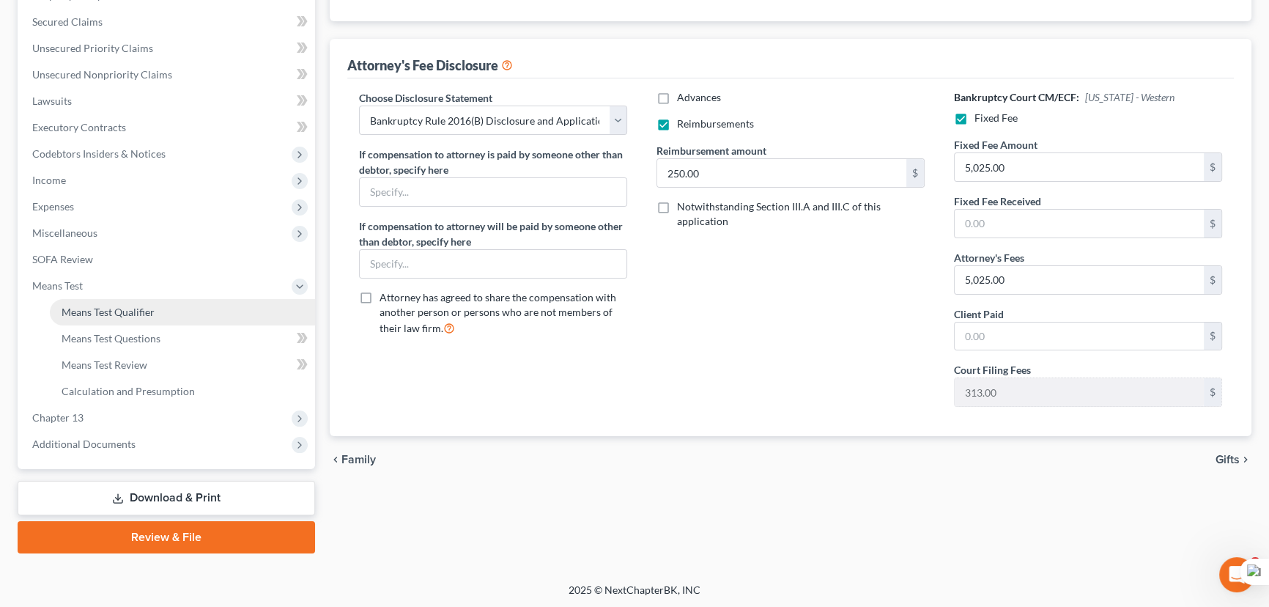
click at [136, 311] on span "Means Test Qualifier" at bounding box center [108, 312] width 93 height 12
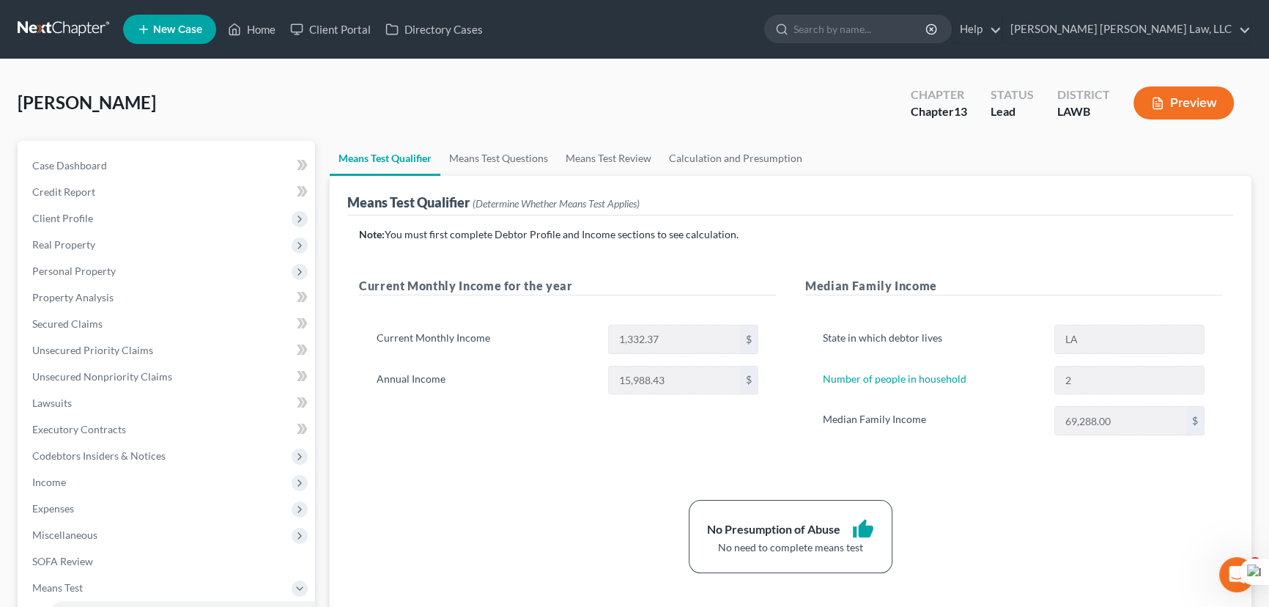
click at [51, 33] on link at bounding box center [65, 29] width 94 height 26
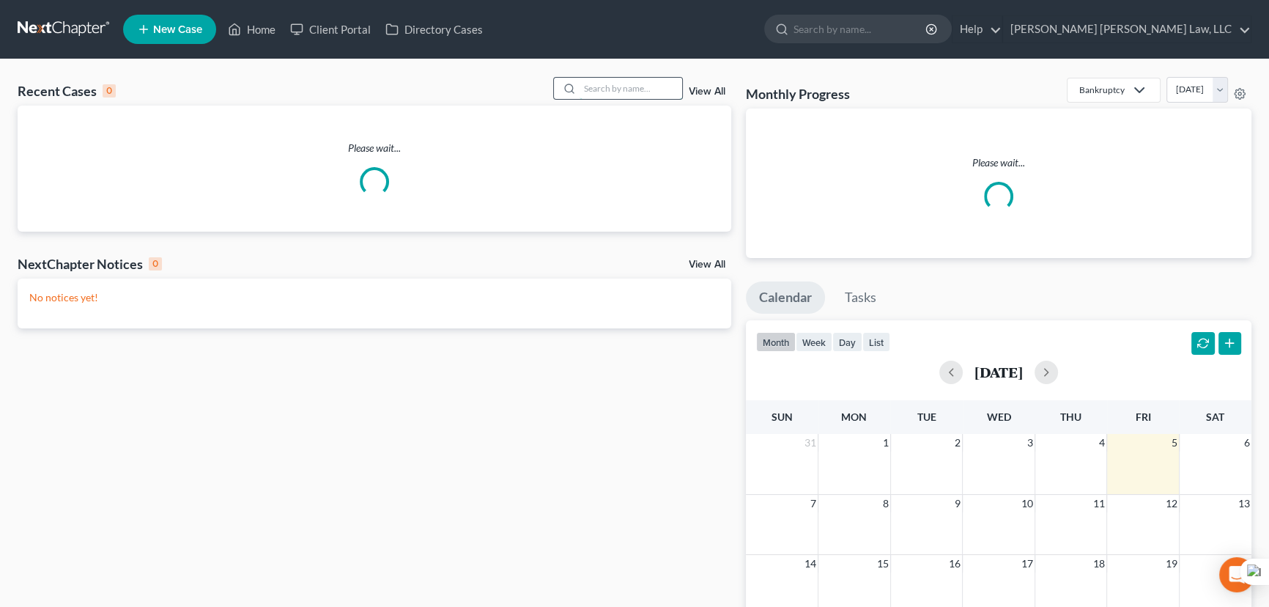
click at [647, 87] on input "search" at bounding box center [631, 88] width 103 height 21
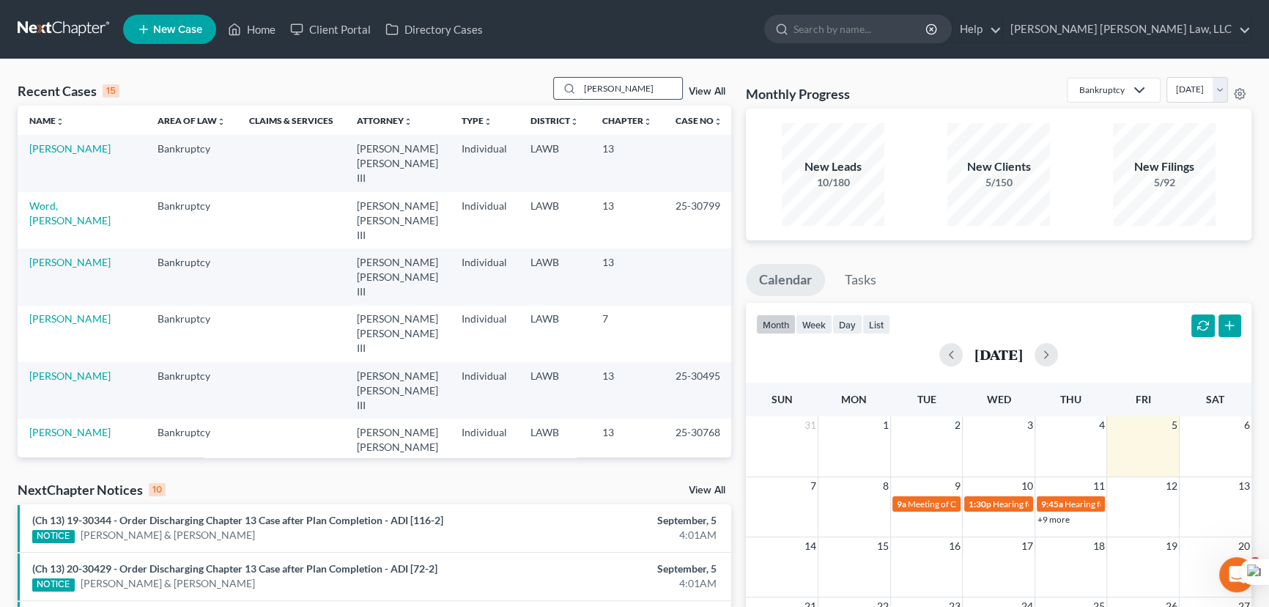
type input "hill, margaret"
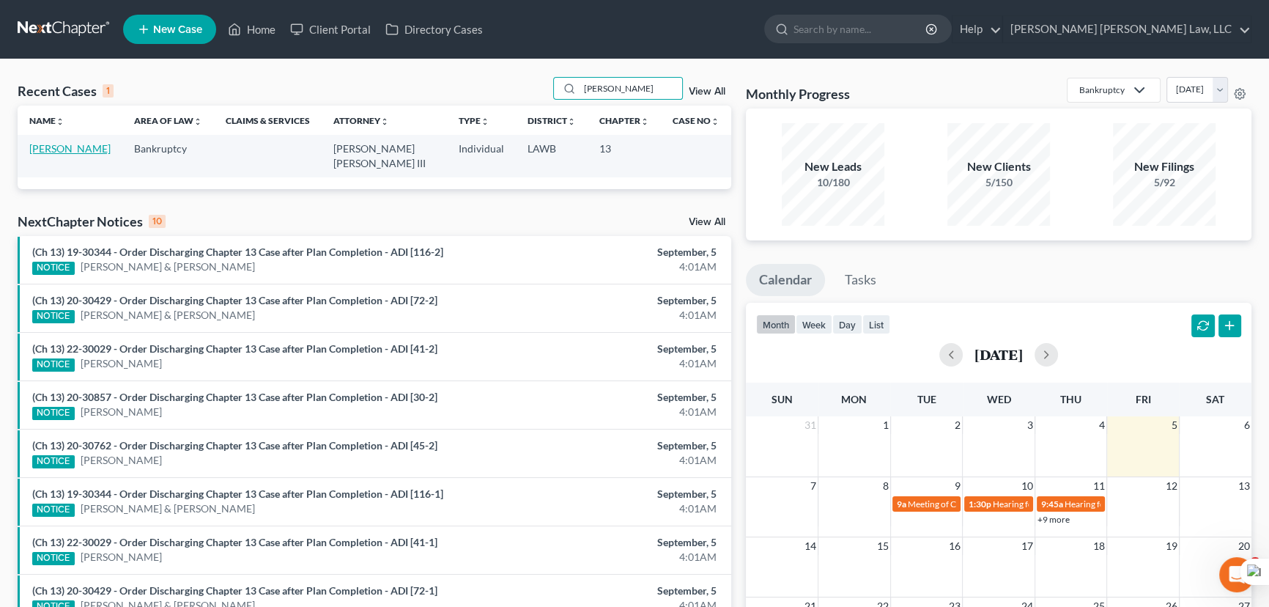
click at [41, 148] on link "[PERSON_NAME]" at bounding box center [69, 148] width 81 height 12
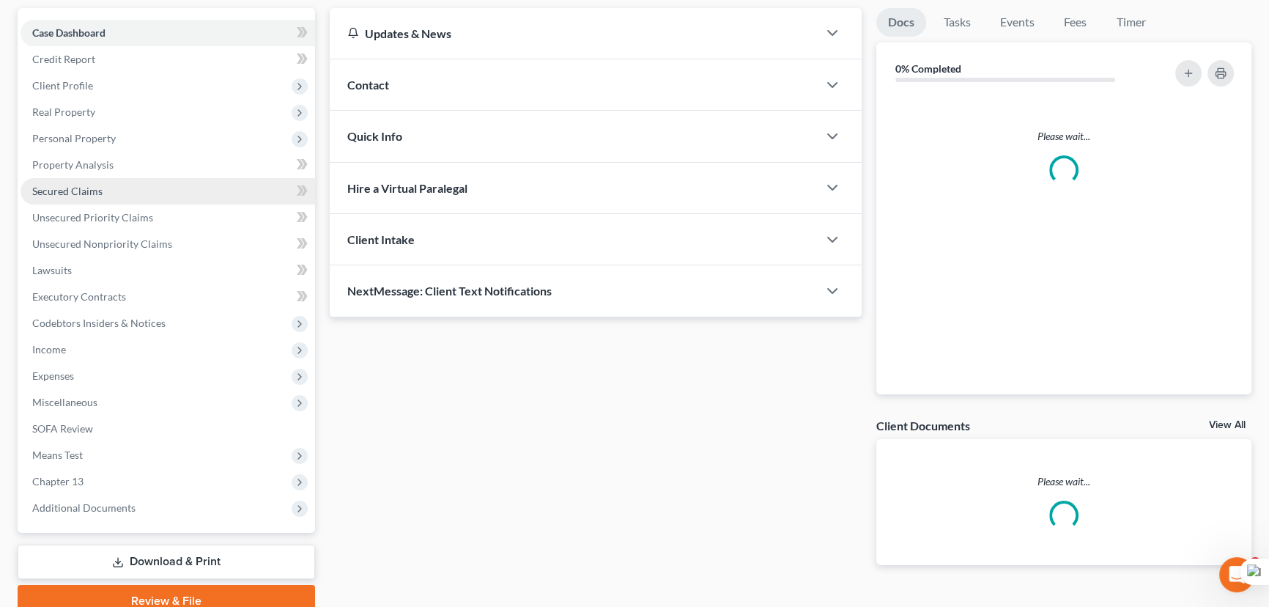
click at [154, 190] on link "Secured Claims" at bounding box center [168, 191] width 295 height 26
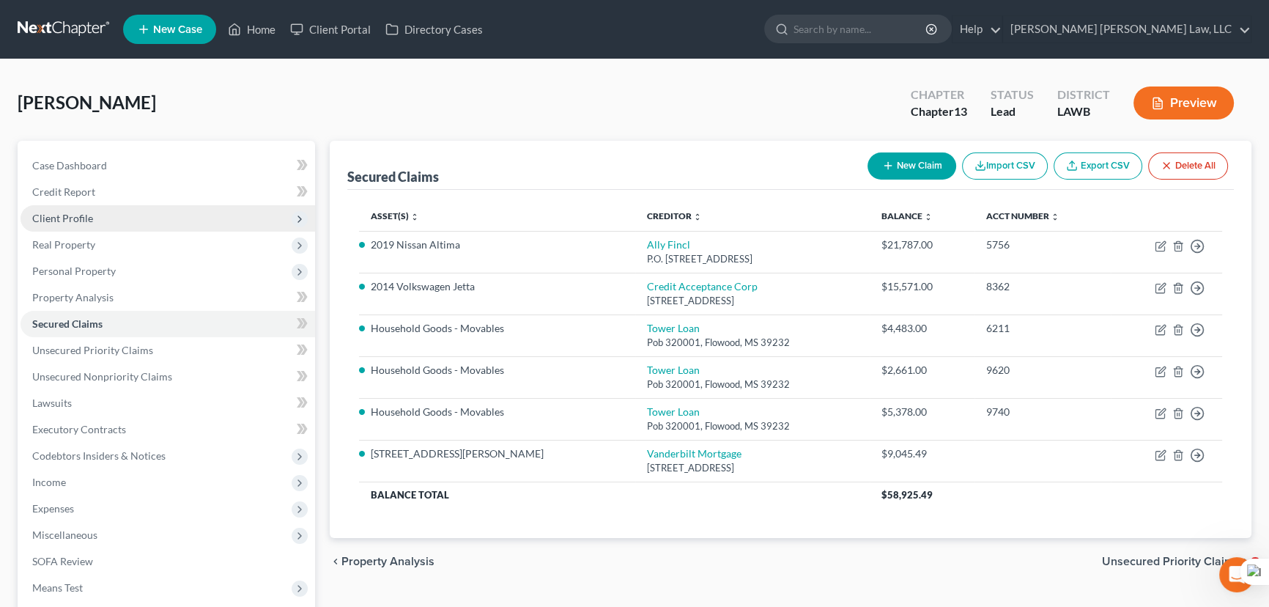
click at [113, 215] on span "Client Profile" at bounding box center [168, 218] width 295 height 26
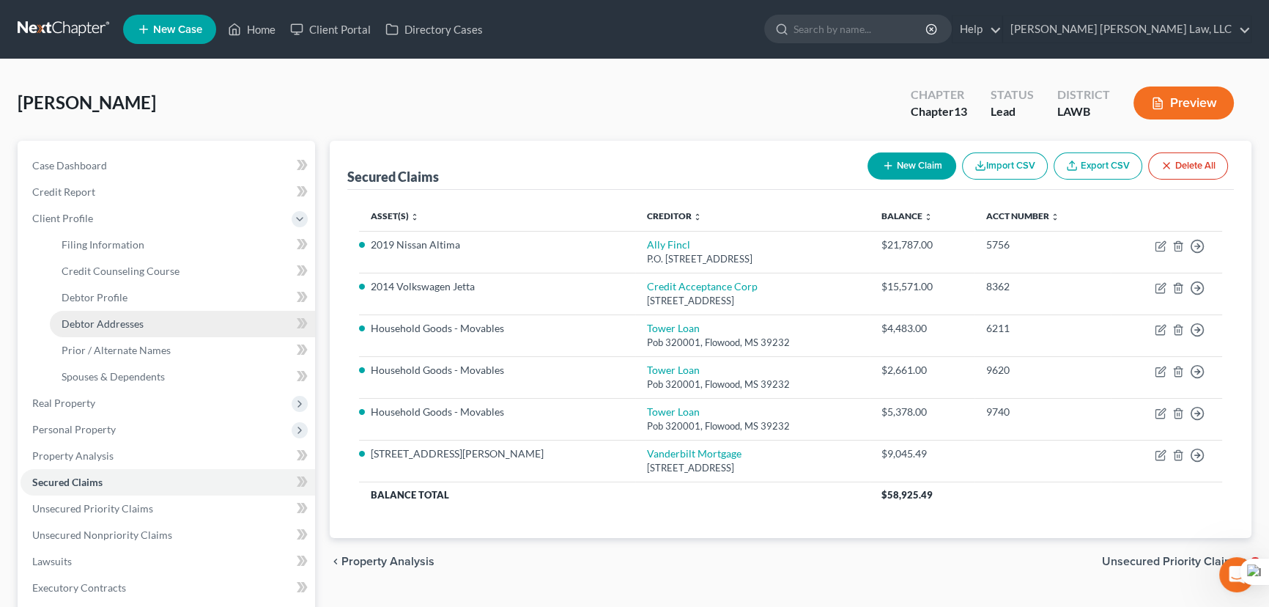
click at [144, 322] on link "Debtor Addresses" at bounding box center [182, 324] width 265 height 26
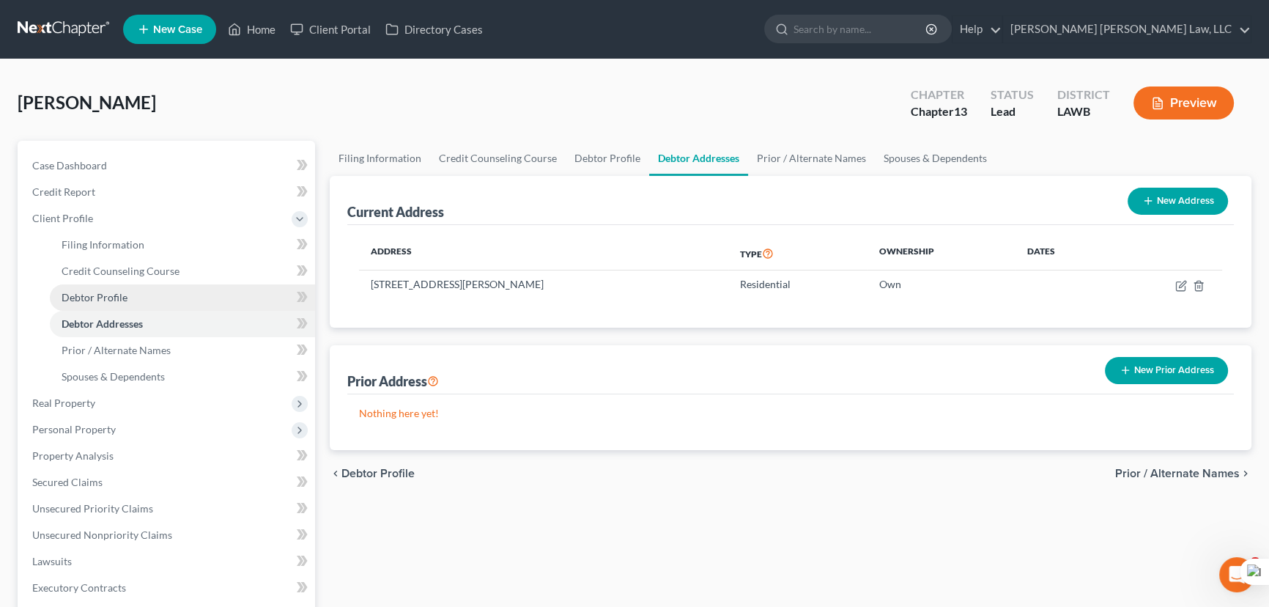
click at [168, 303] on link "Debtor Profile" at bounding box center [182, 297] width 265 height 26
select select "3"
select select "1"
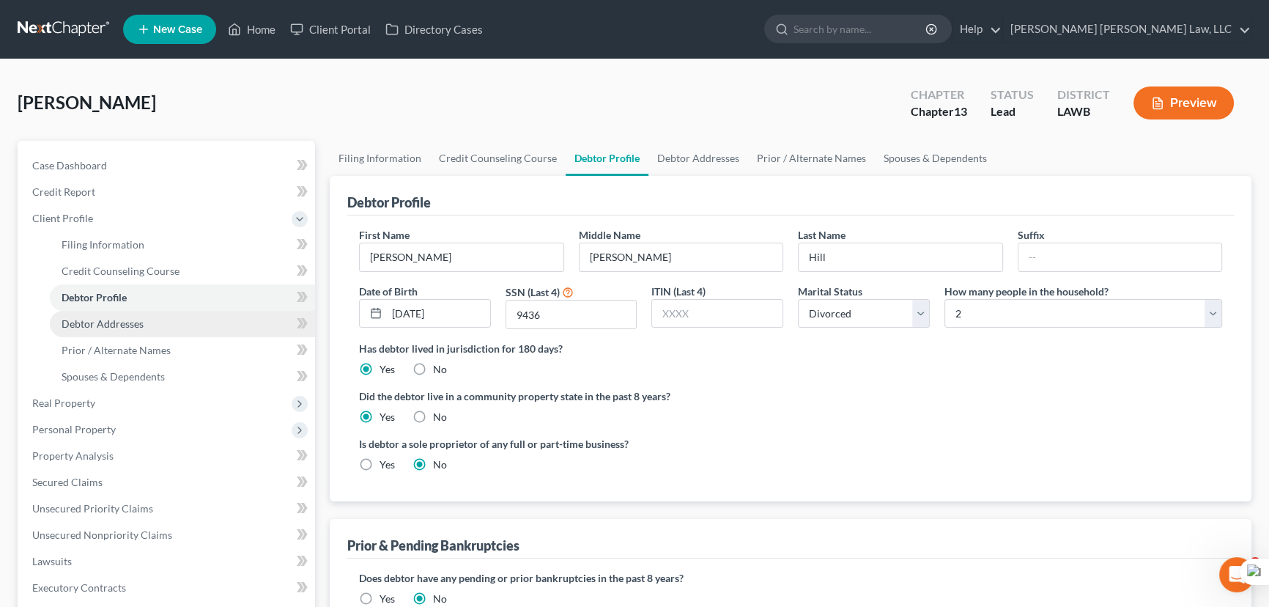
click at [177, 324] on link "Debtor Addresses" at bounding box center [182, 324] width 265 height 26
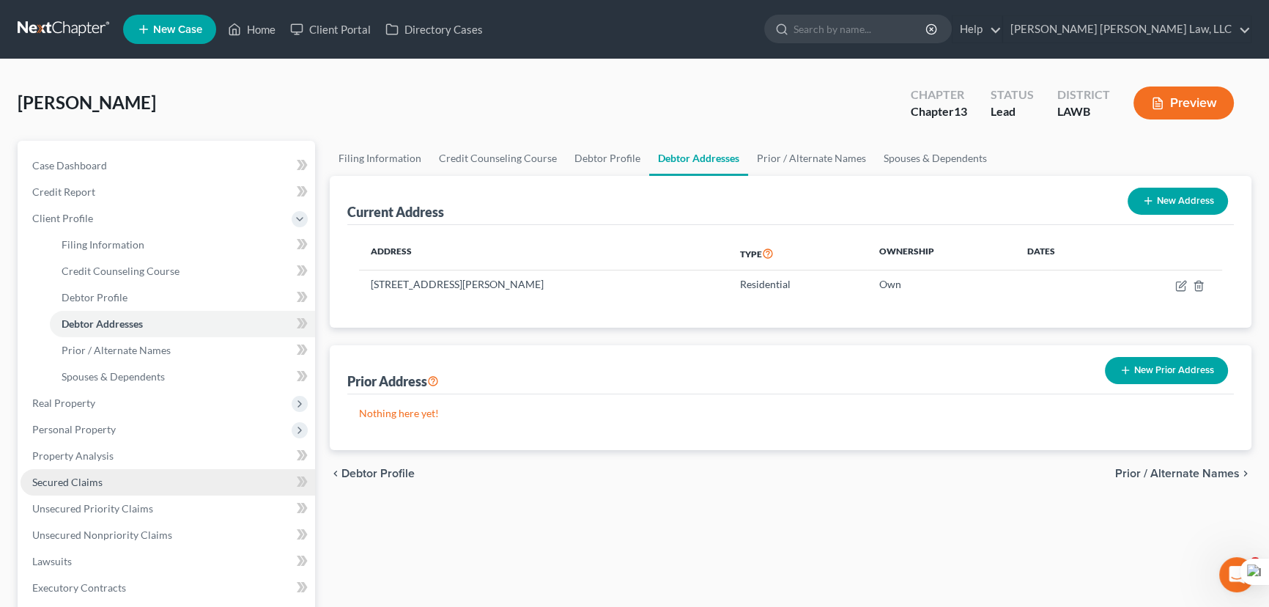
click at [93, 483] on span "Secured Claims" at bounding box center [67, 481] width 70 height 12
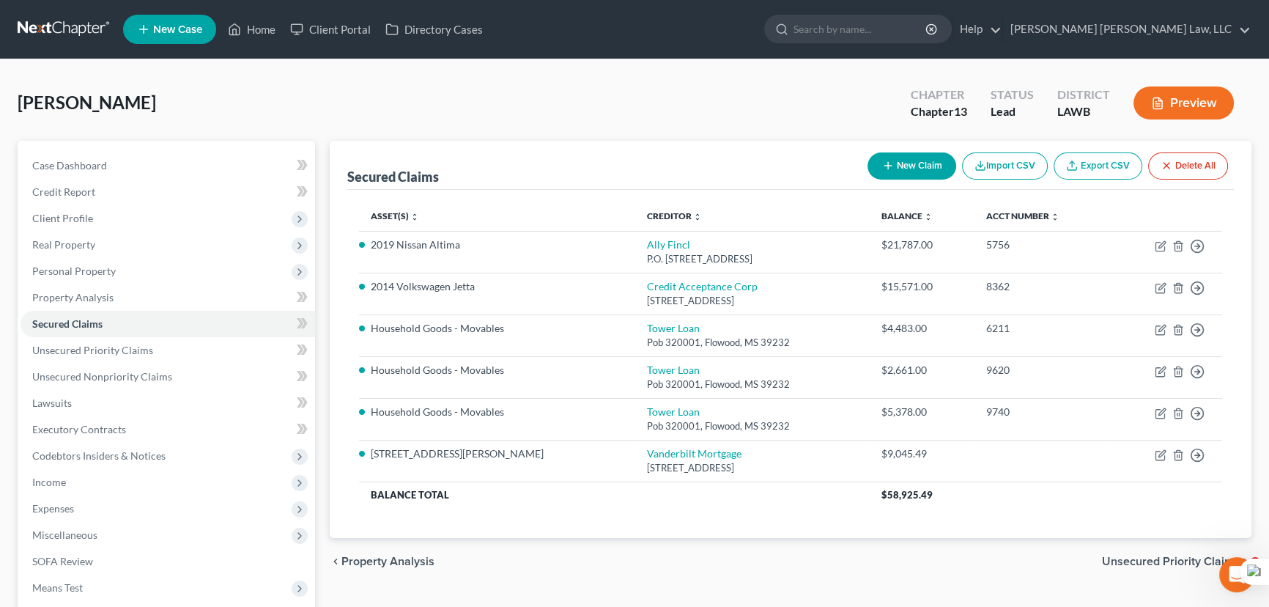
click at [72, 29] on link at bounding box center [65, 29] width 94 height 26
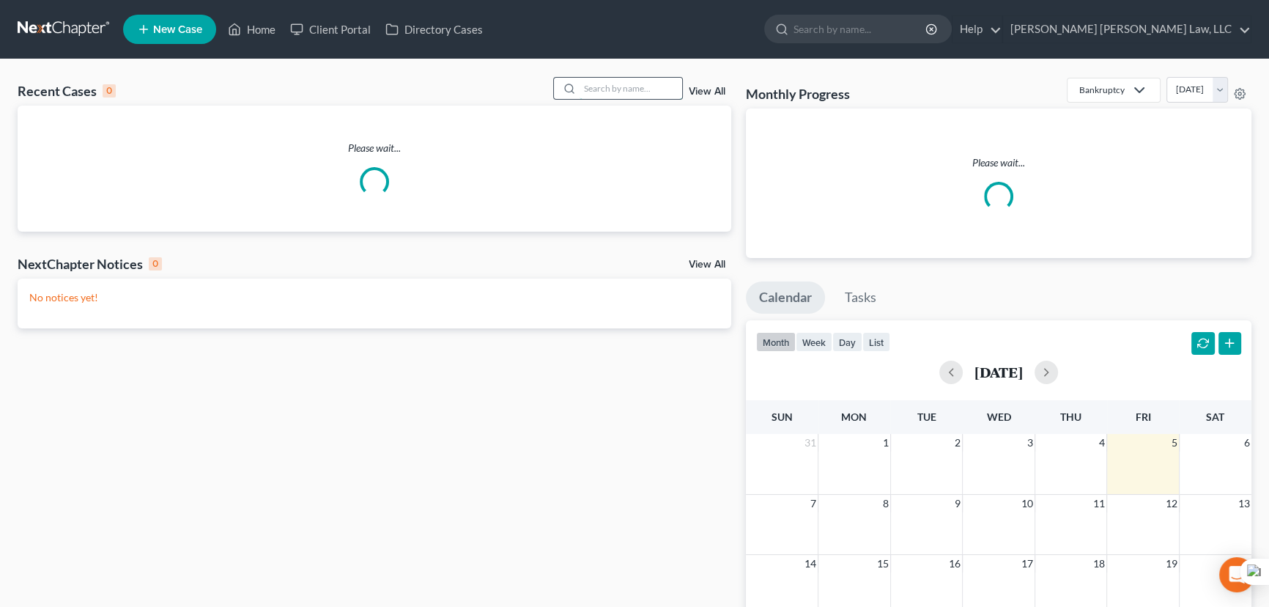
click at [593, 86] on input "search" at bounding box center [631, 88] width 103 height 21
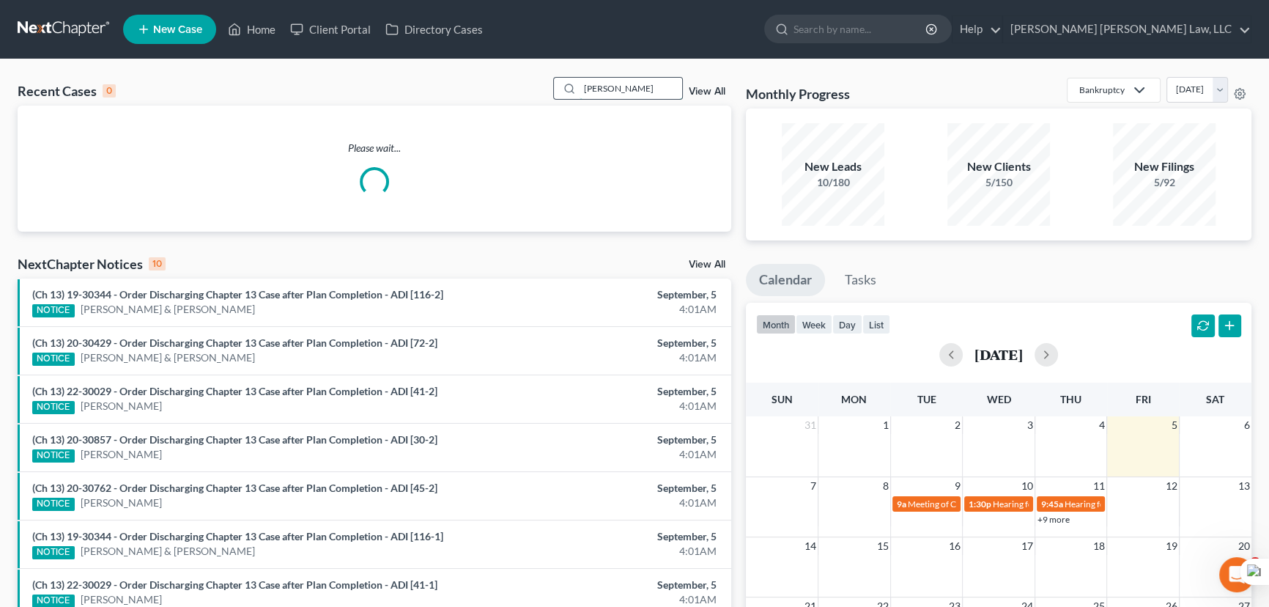
type input "[PERSON_NAME]"
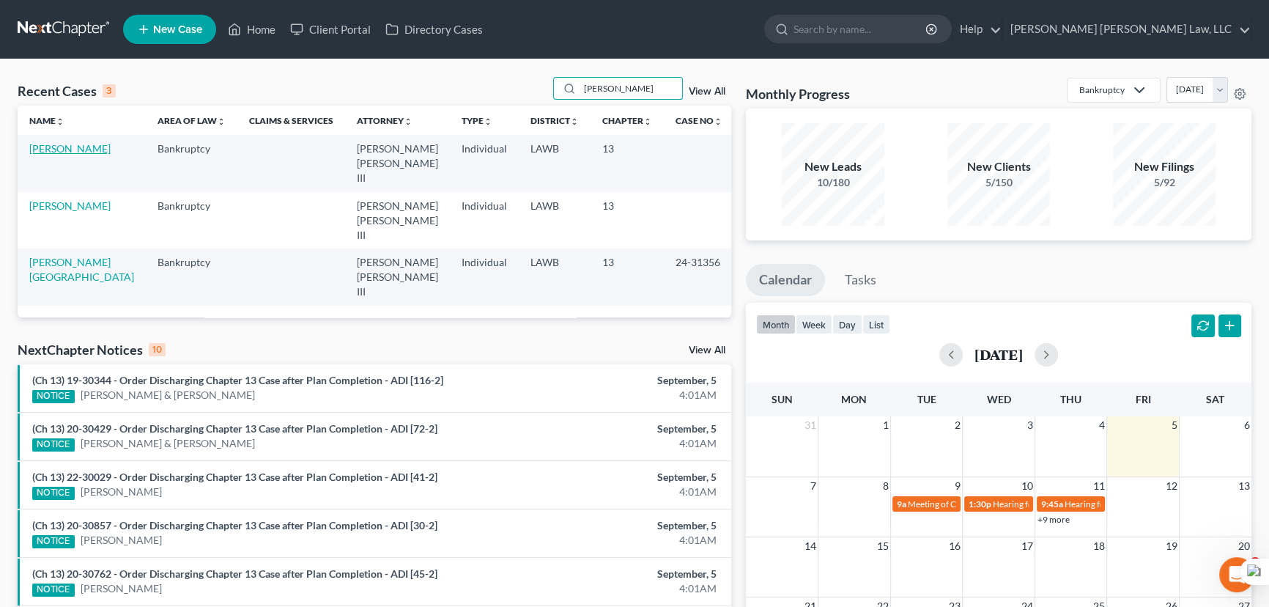
click at [64, 149] on link "[PERSON_NAME]" at bounding box center [69, 148] width 81 height 12
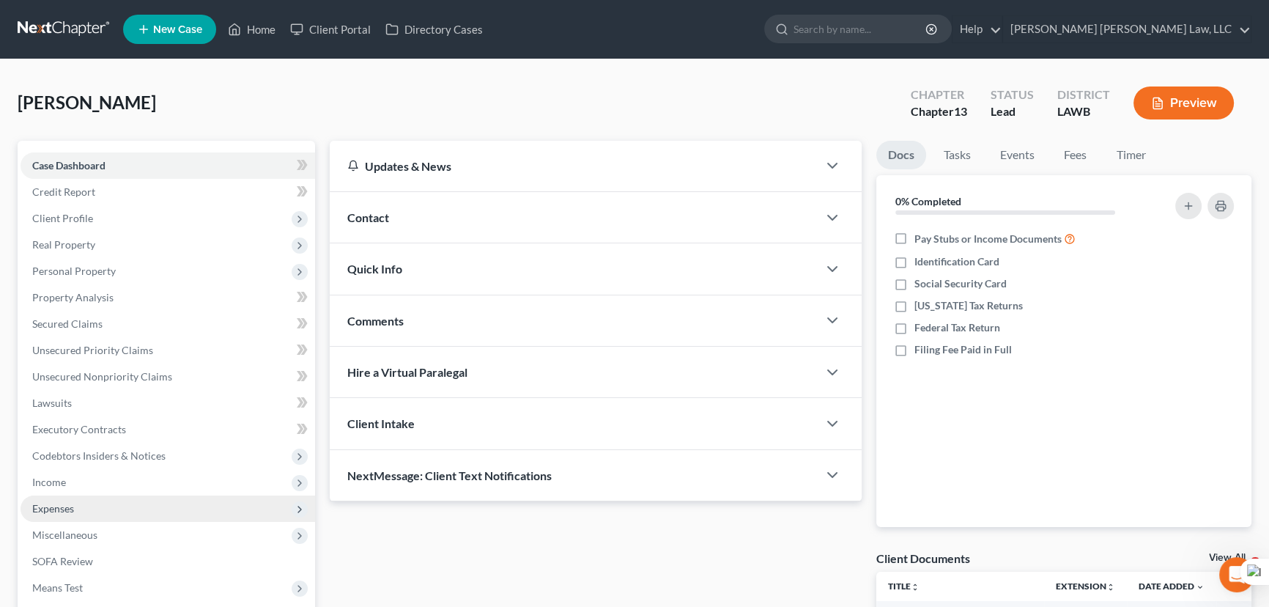
click at [151, 495] on span "Expenses" at bounding box center [168, 508] width 295 height 26
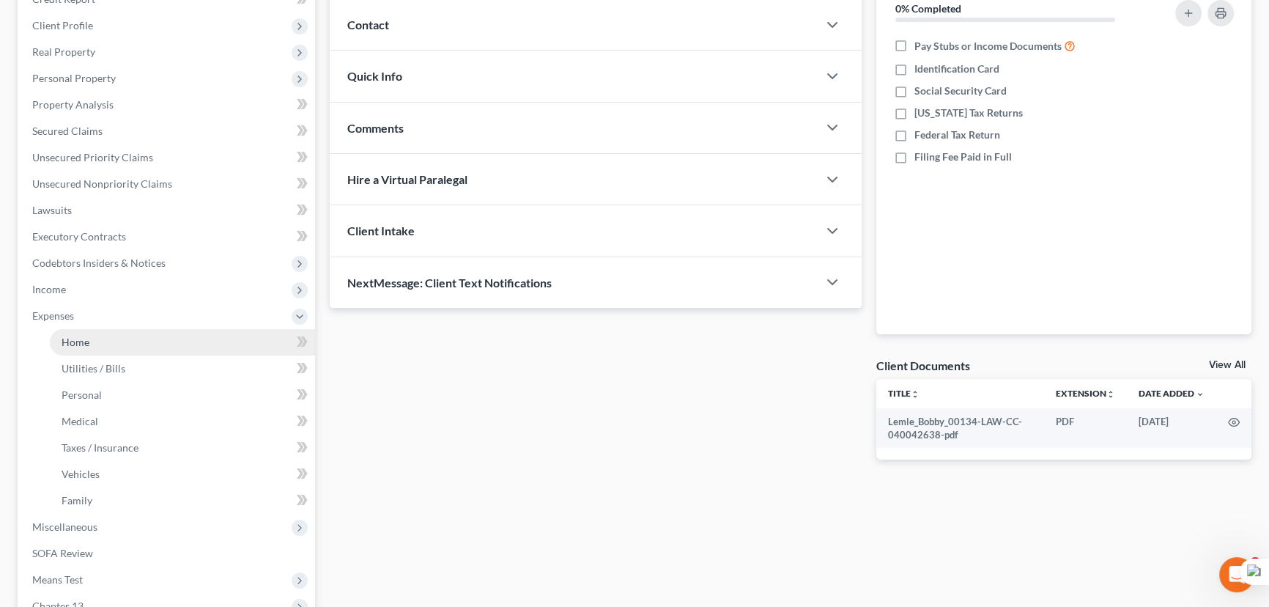
click at [149, 333] on link "Home" at bounding box center [182, 342] width 265 height 26
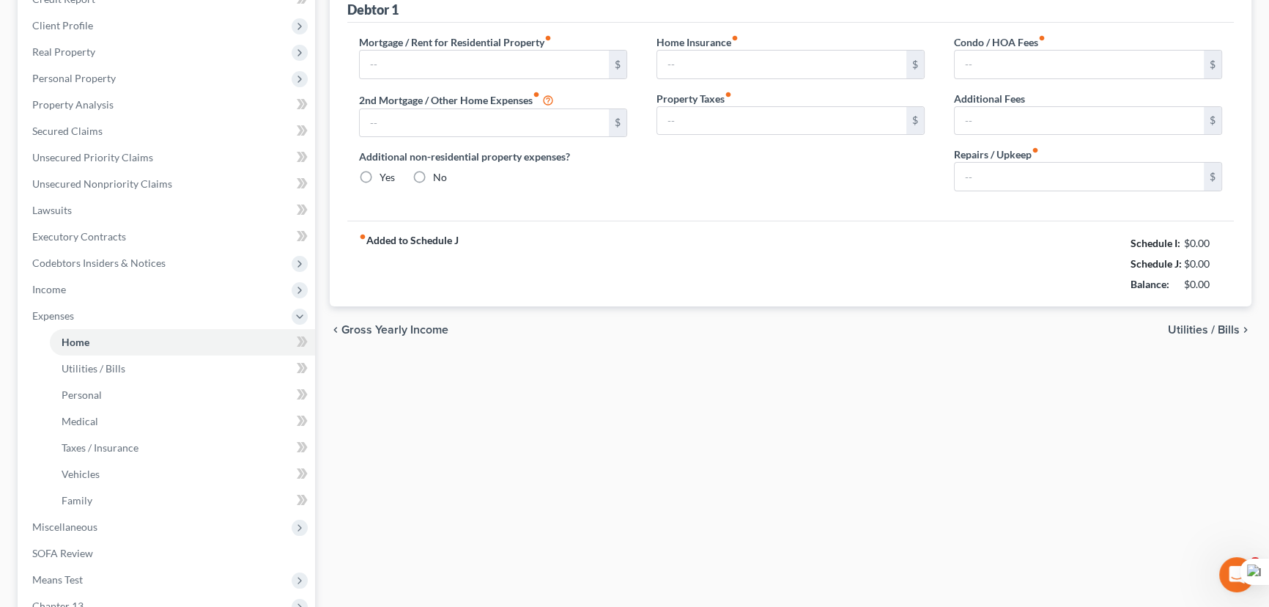
scroll to position [106, 0]
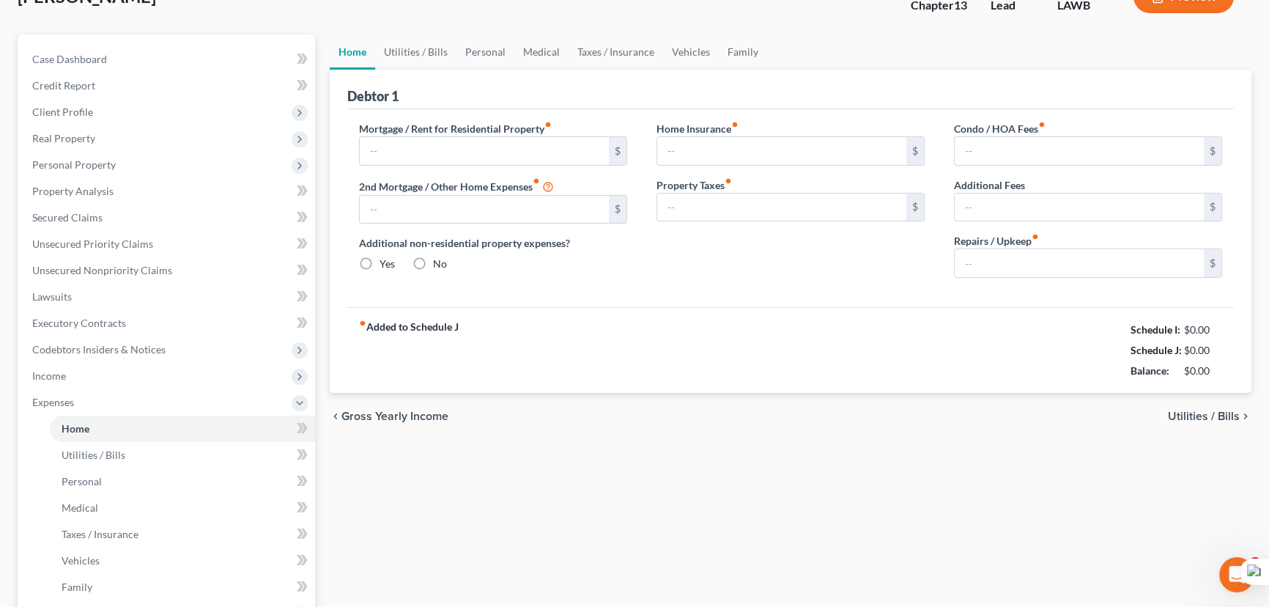
type input "0.00"
radio input "true"
type input "0.00"
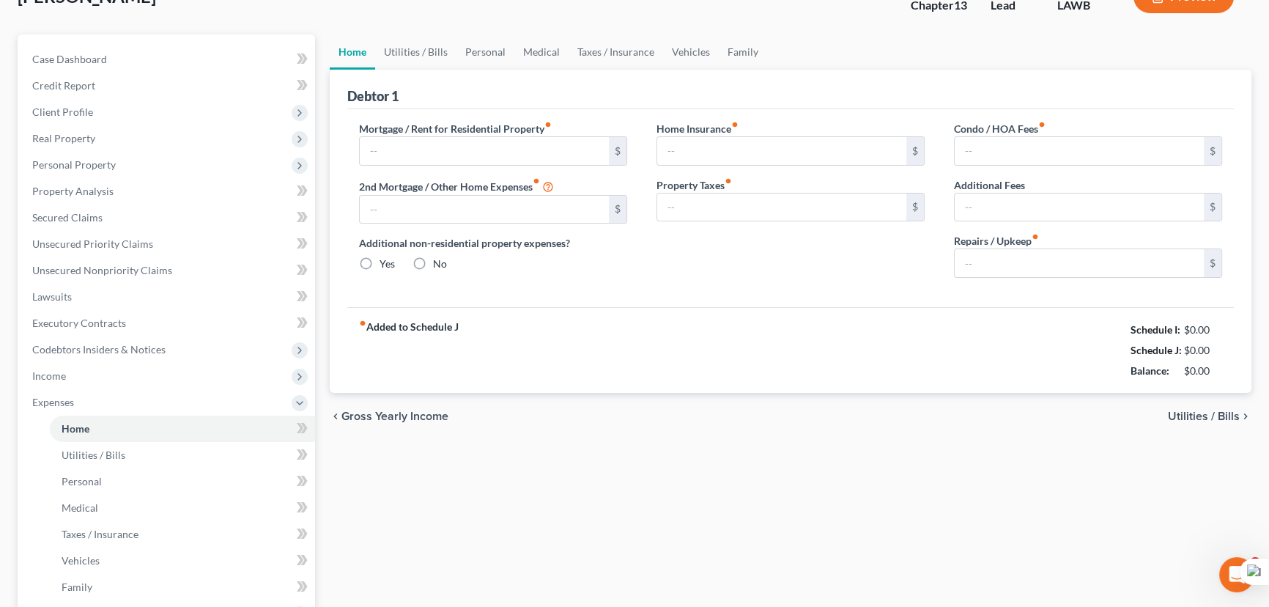
type input "0.00"
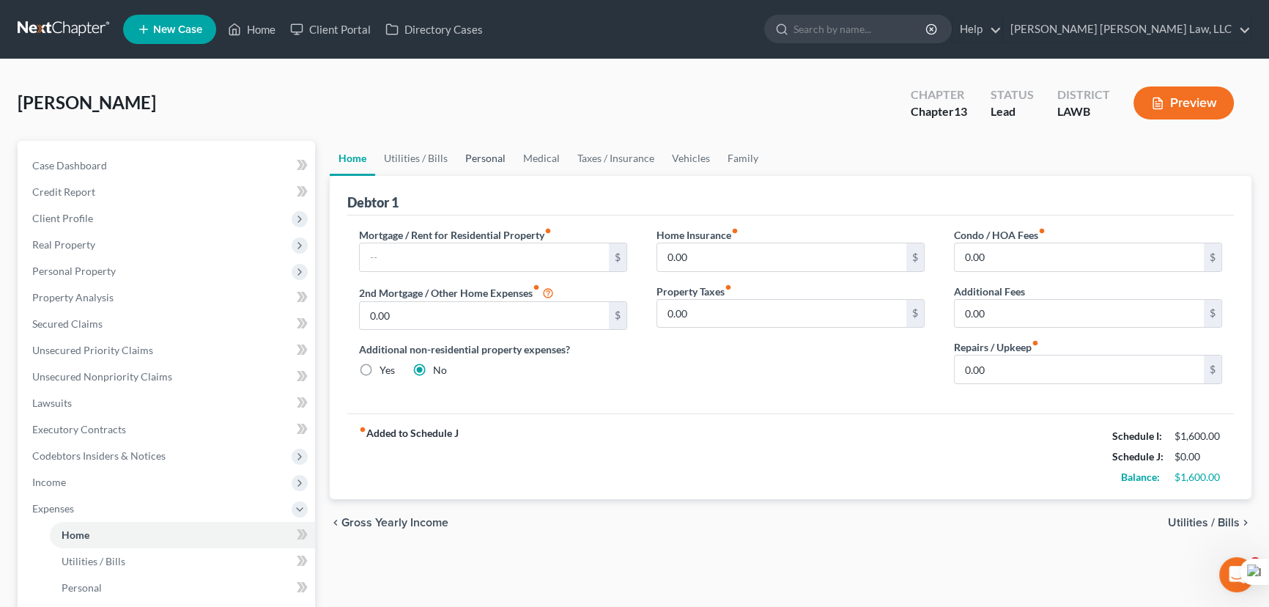
click at [481, 165] on link "Personal" at bounding box center [485, 158] width 58 height 35
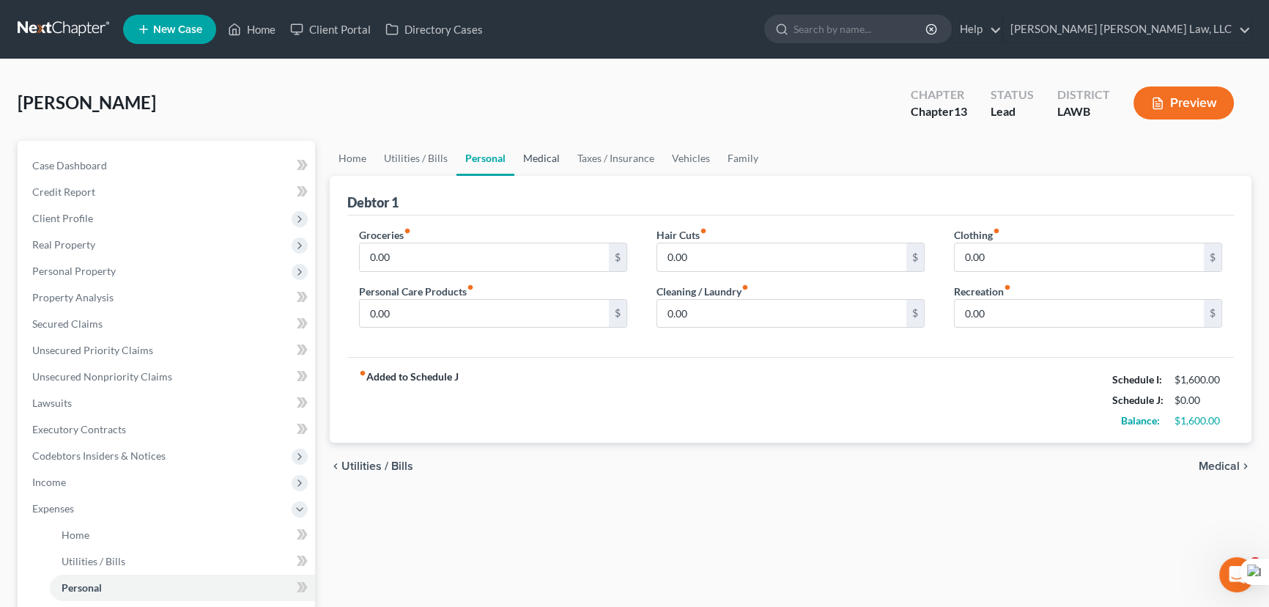
click at [549, 155] on link "Medical" at bounding box center [541, 158] width 54 height 35
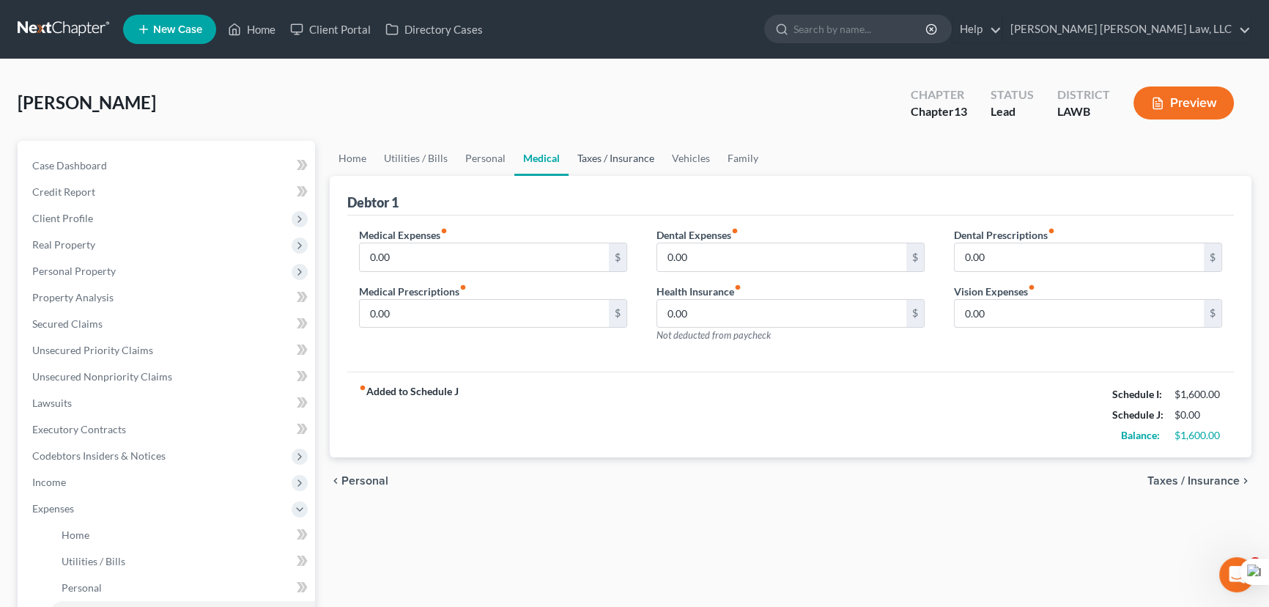
click at [620, 158] on link "Taxes / Insurance" at bounding box center [616, 158] width 95 height 35
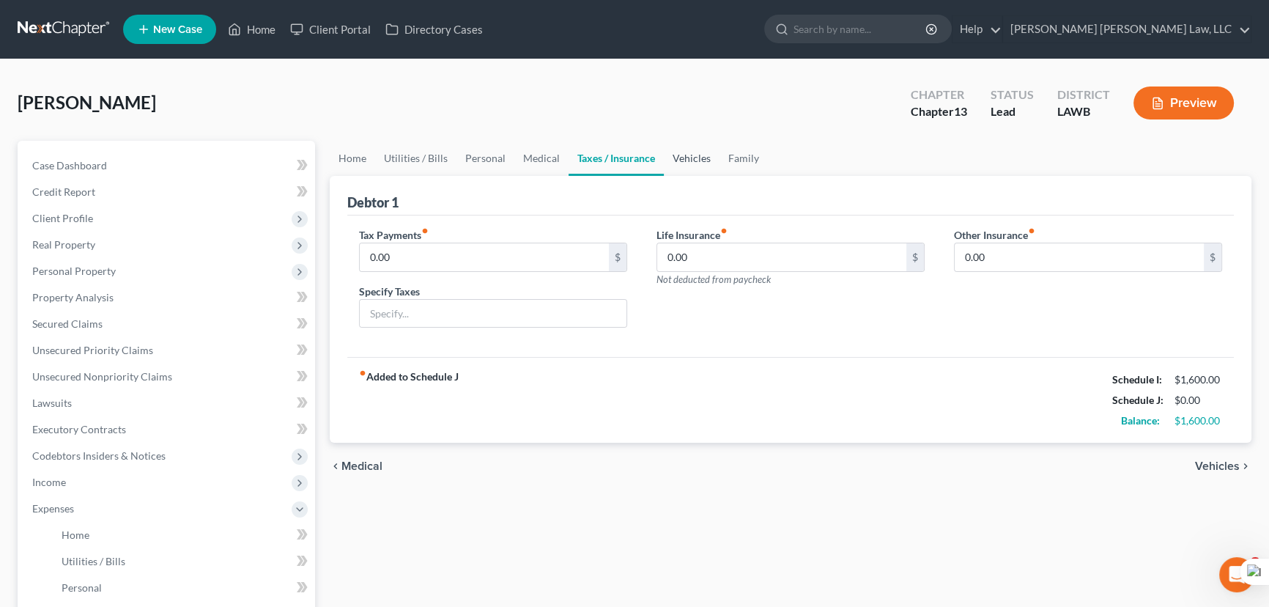
click at [692, 150] on link "Vehicles" at bounding box center [692, 158] width 56 height 35
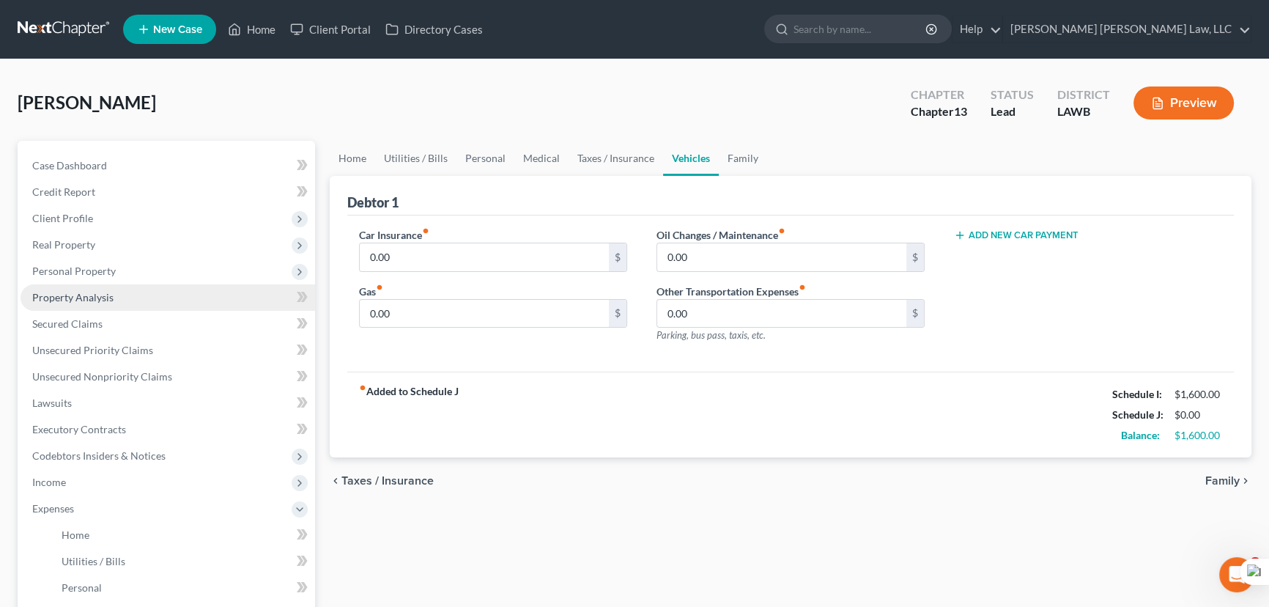
click at [72, 284] on link "Property Analysis" at bounding box center [168, 297] width 295 height 26
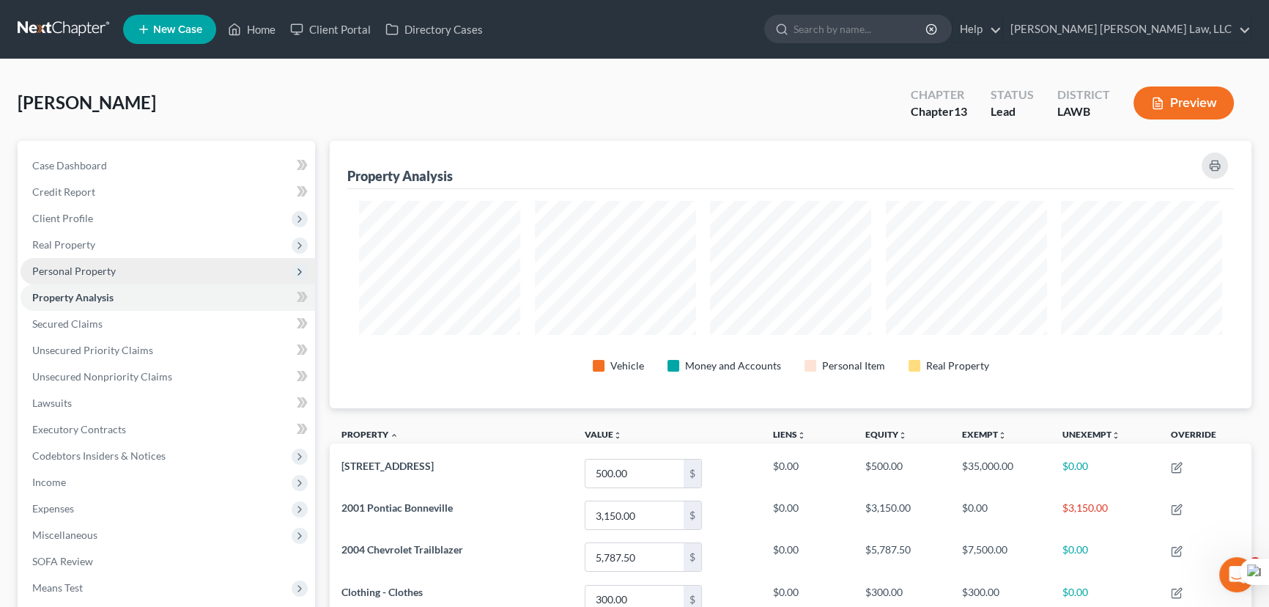
click at [86, 278] on span "Personal Property" at bounding box center [168, 271] width 295 height 26
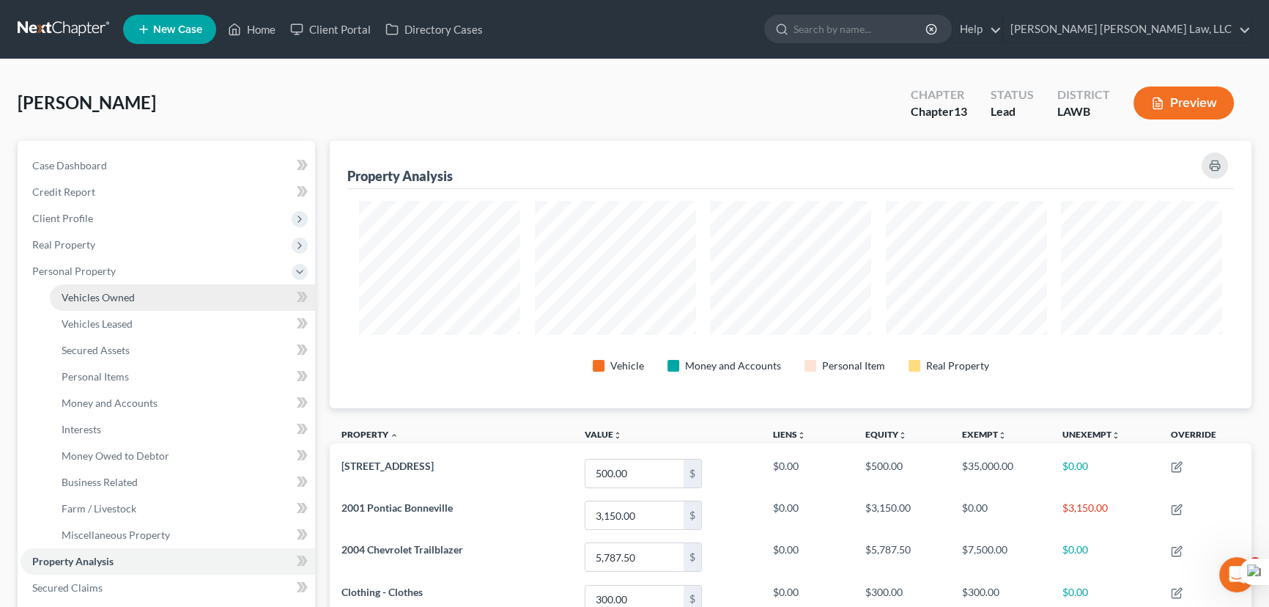
click at [99, 292] on span "Vehicles Owned" at bounding box center [98, 297] width 73 height 12
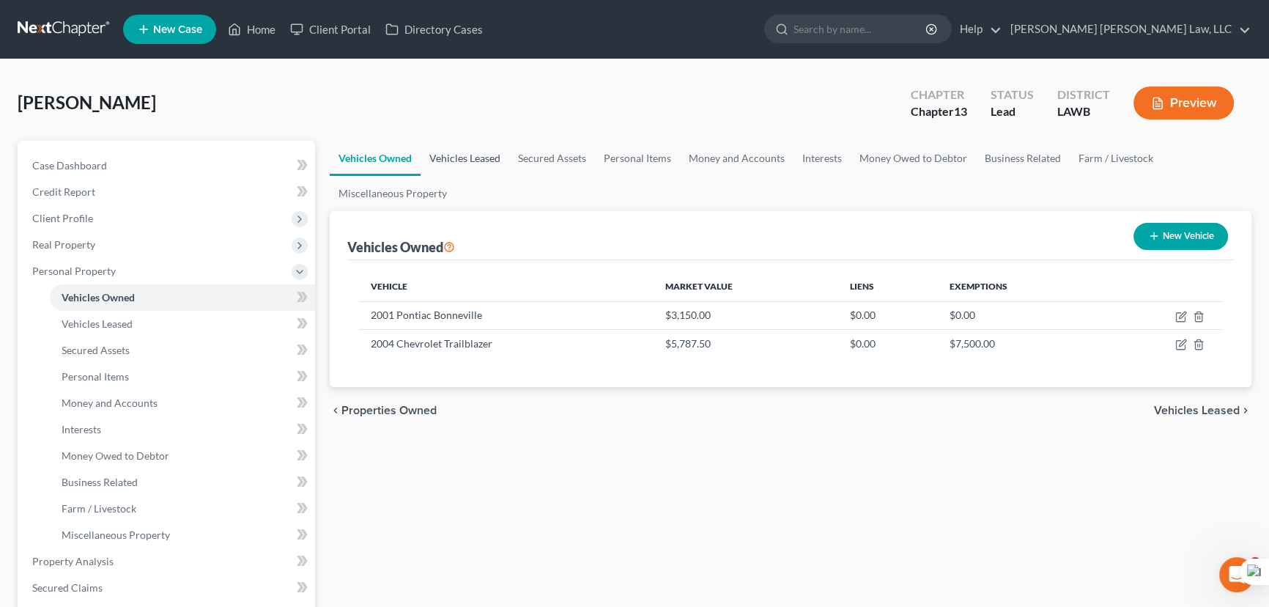
click at [476, 163] on link "Vehicles Leased" at bounding box center [465, 158] width 89 height 35
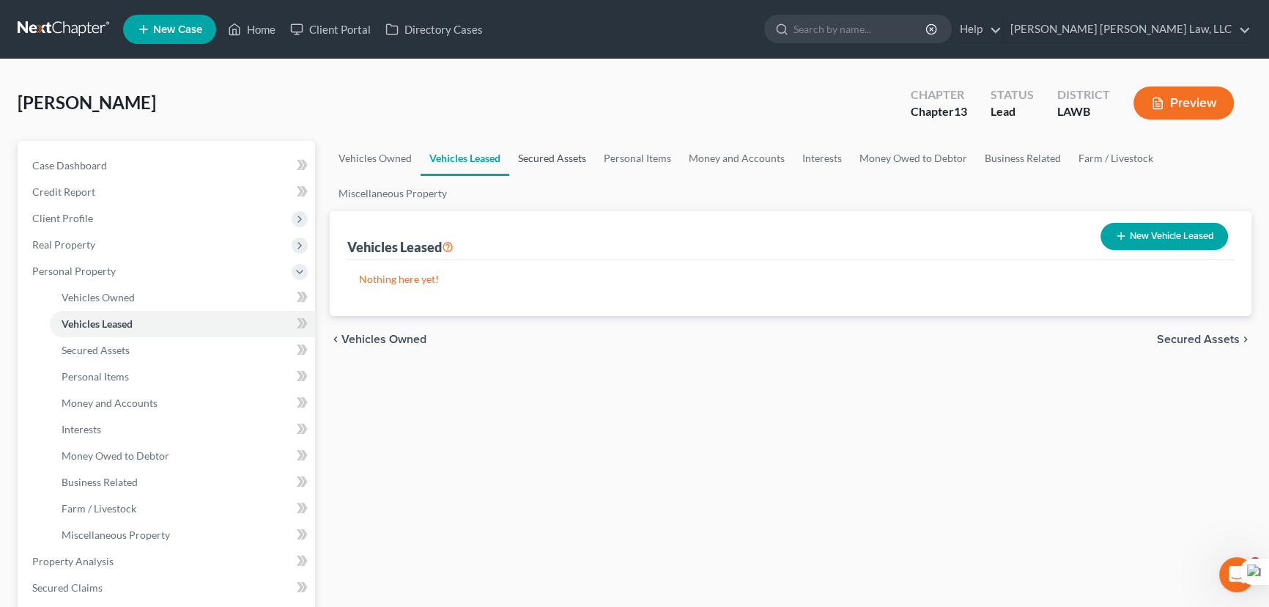
click at [553, 165] on link "Secured Assets" at bounding box center [552, 158] width 86 height 35
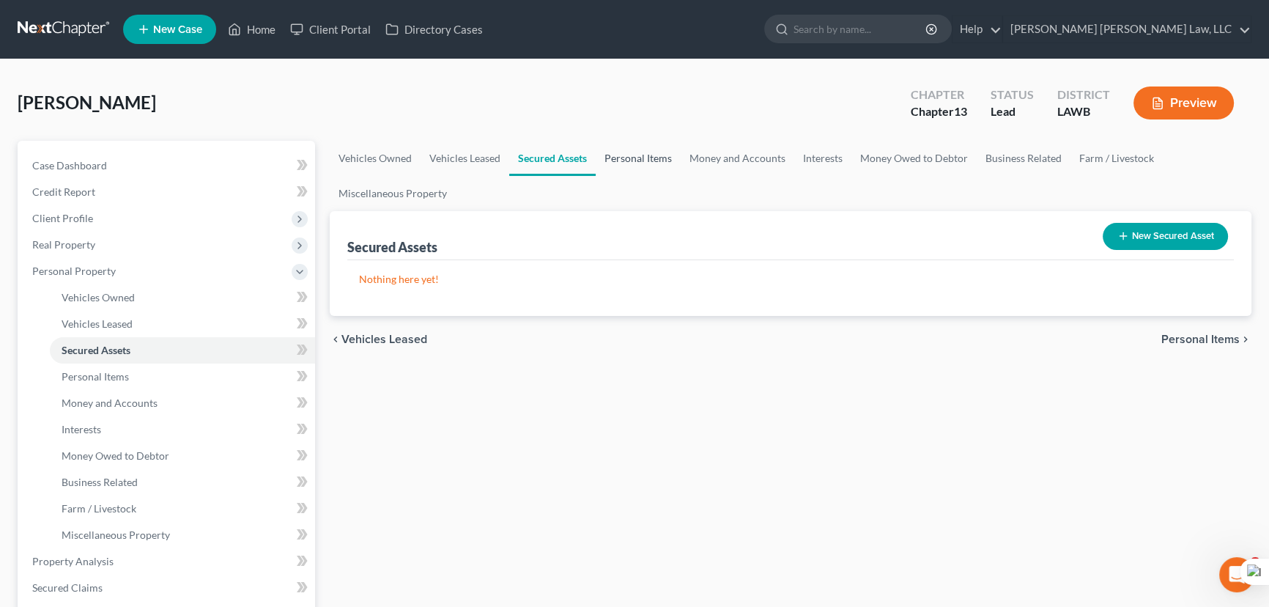
click at [654, 156] on link "Personal Items" at bounding box center [638, 158] width 85 height 35
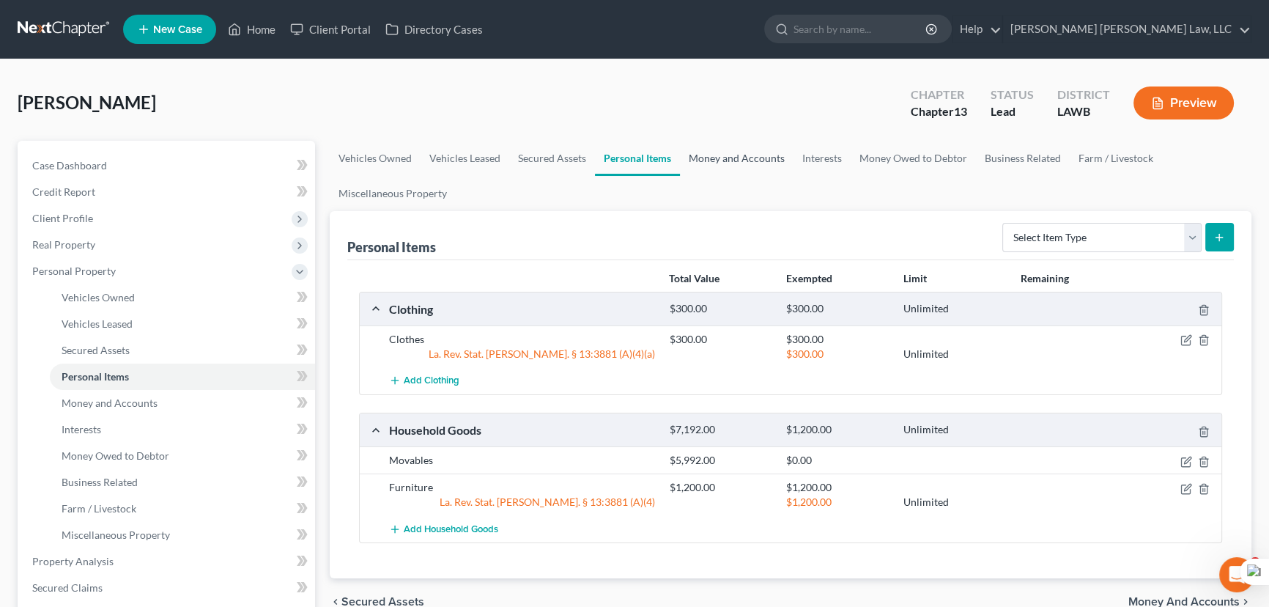
click at [757, 155] on link "Money and Accounts" at bounding box center [737, 158] width 114 height 35
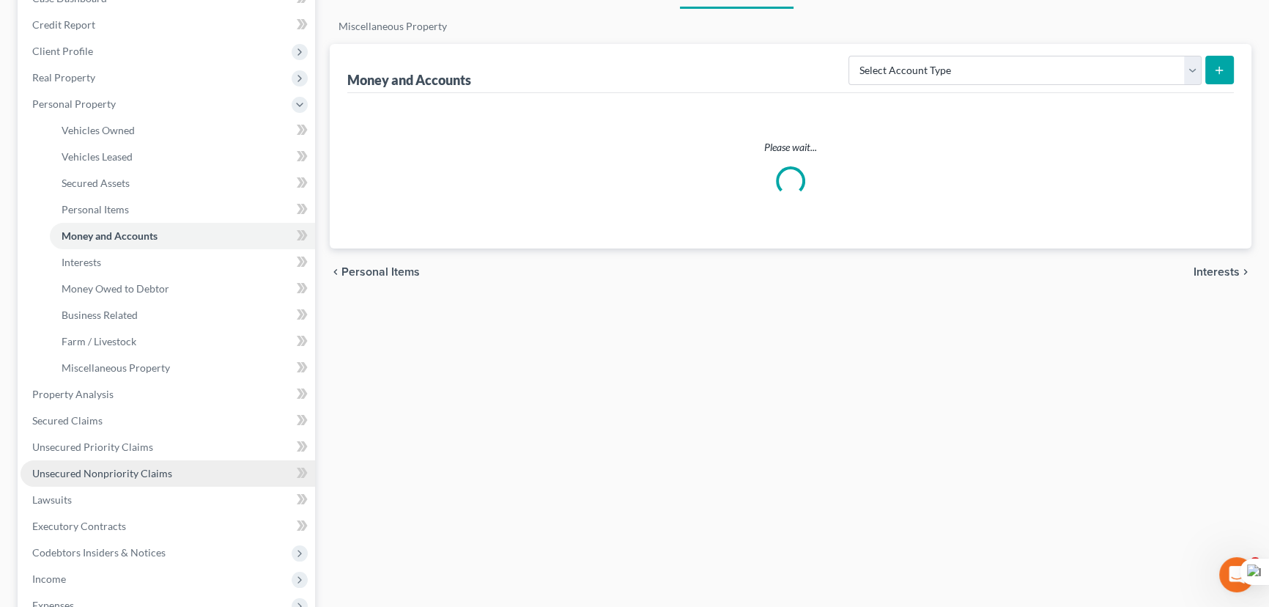
scroll to position [266, 0]
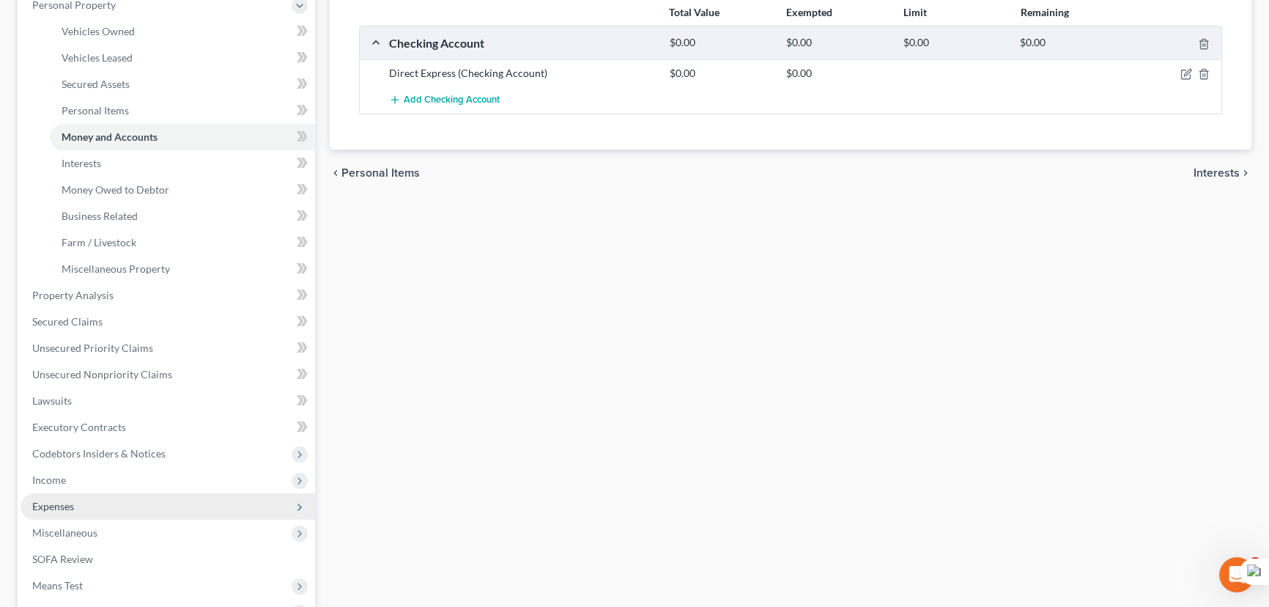
click at [87, 510] on span "Expenses" at bounding box center [168, 506] width 295 height 26
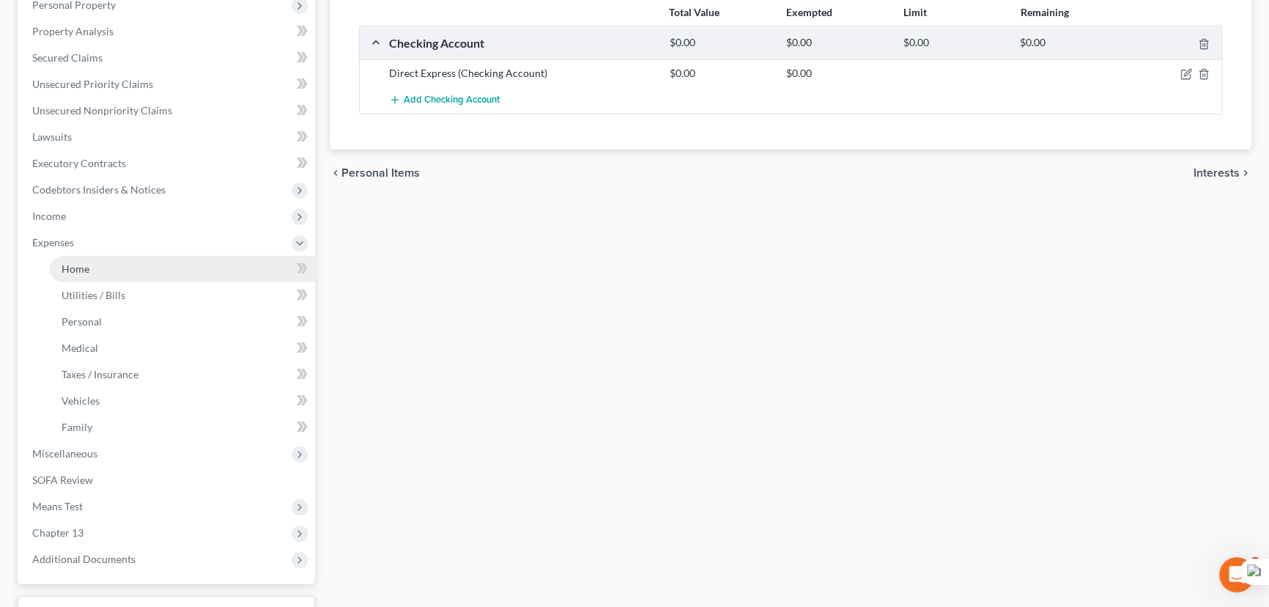
click at [135, 268] on link "Home" at bounding box center [182, 269] width 265 height 26
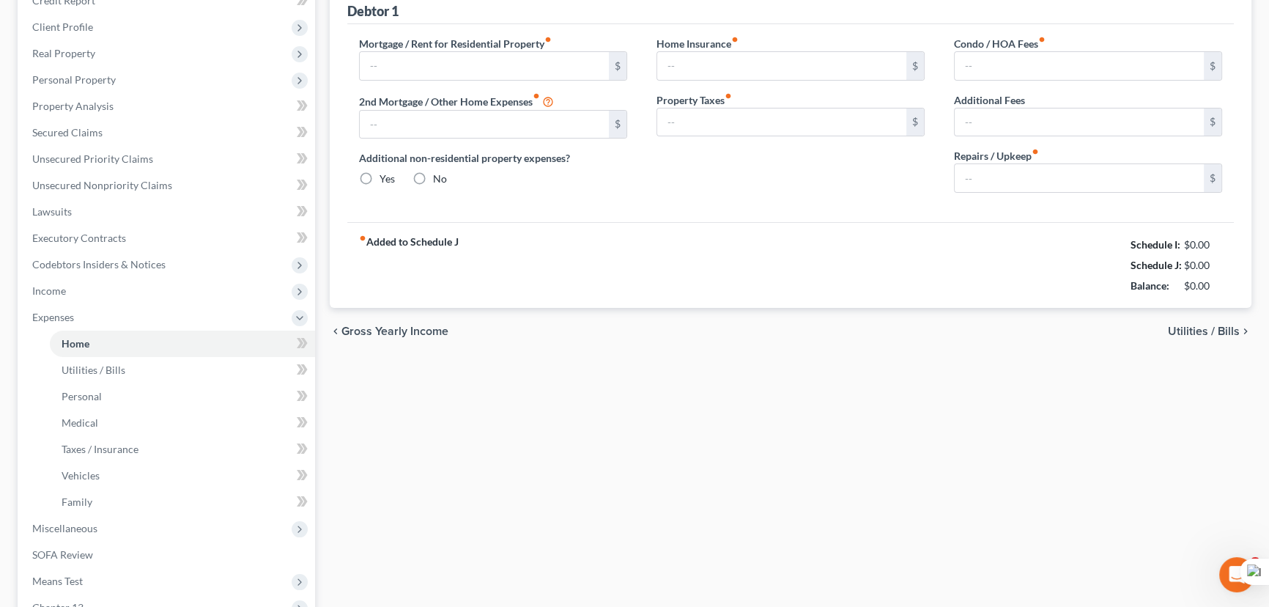
type input "0.00"
radio input "true"
type input "0.00"
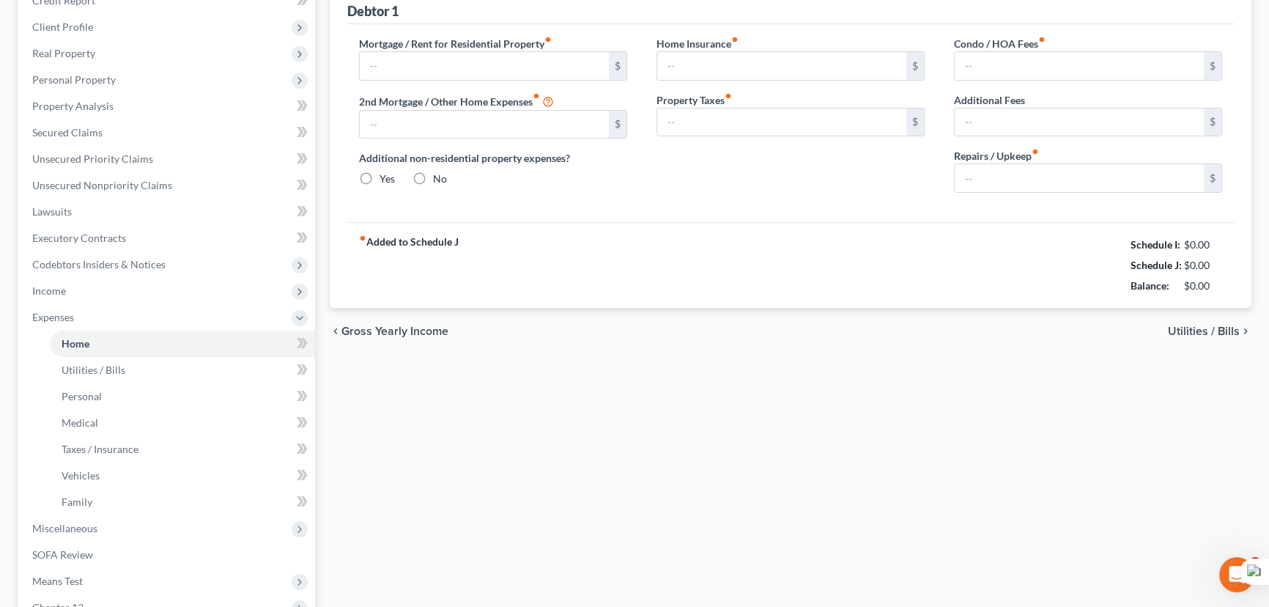
type input "0.00"
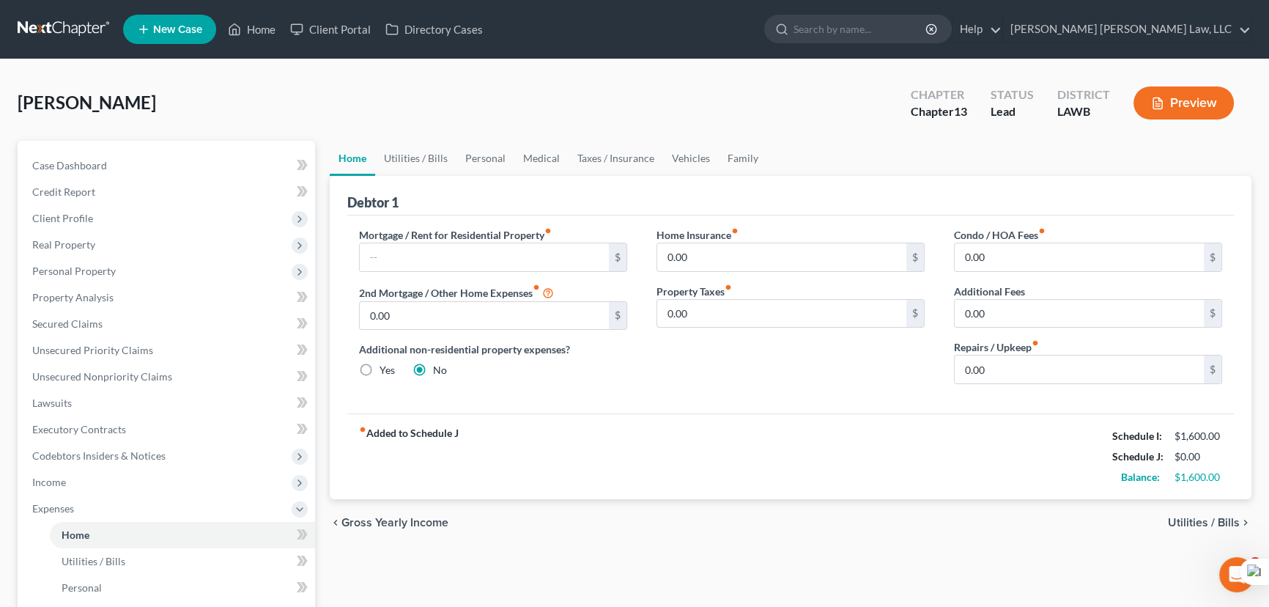
click at [324, 117] on div "Lemle, Bobby Upgraded Chapter Chapter 13 Status Lead District LAWB Preview" at bounding box center [635, 109] width 1234 height 64
click at [360, 114] on div "Lemle, Bobby Upgraded Chapter Chapter 13 Status Lead District LAWB Preview" at bounding box center [635, 109] width 1234 height 64
click at [418, 156] on link "Utilities / Bills" at bounding box center [415, 158] width 81 height 35
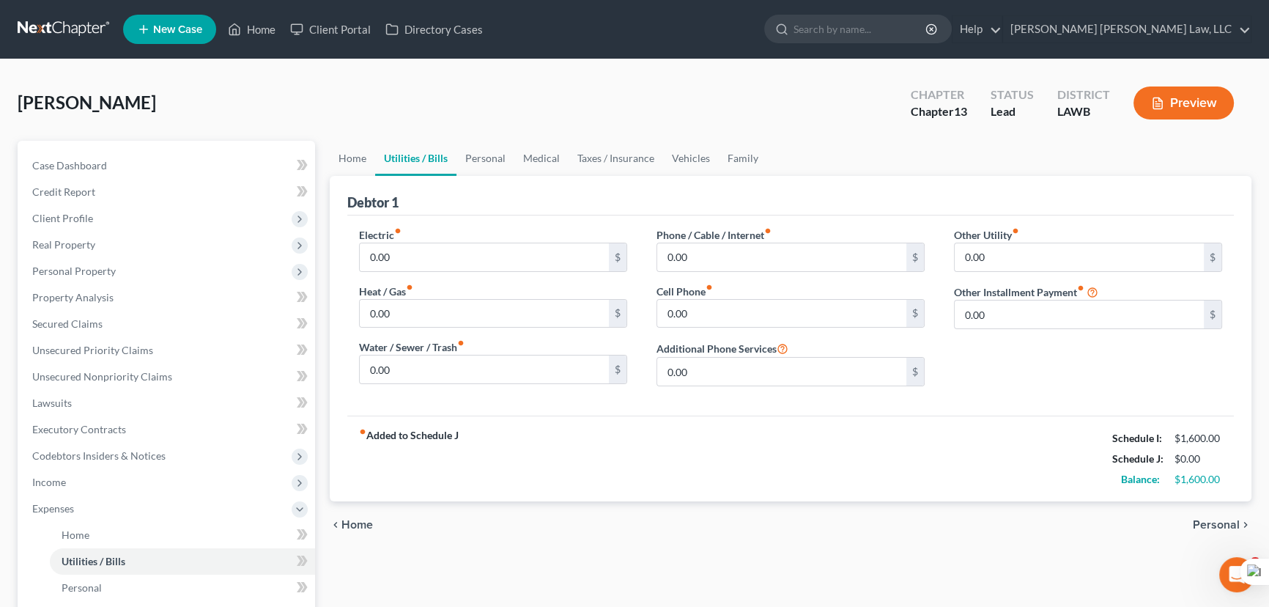
click at [412, 239] on div "Electric fiber_manual_record 0.00 $" at bounding box center [493, 249] width 268 height 45
click at [440, 258] on input "0.00" at bounding box center [484, 257] width 249 height 28
type input "150"
click at [758, 308] on input "0.00" at bounding box center [781, 314] width 249 height 28
type input "200"
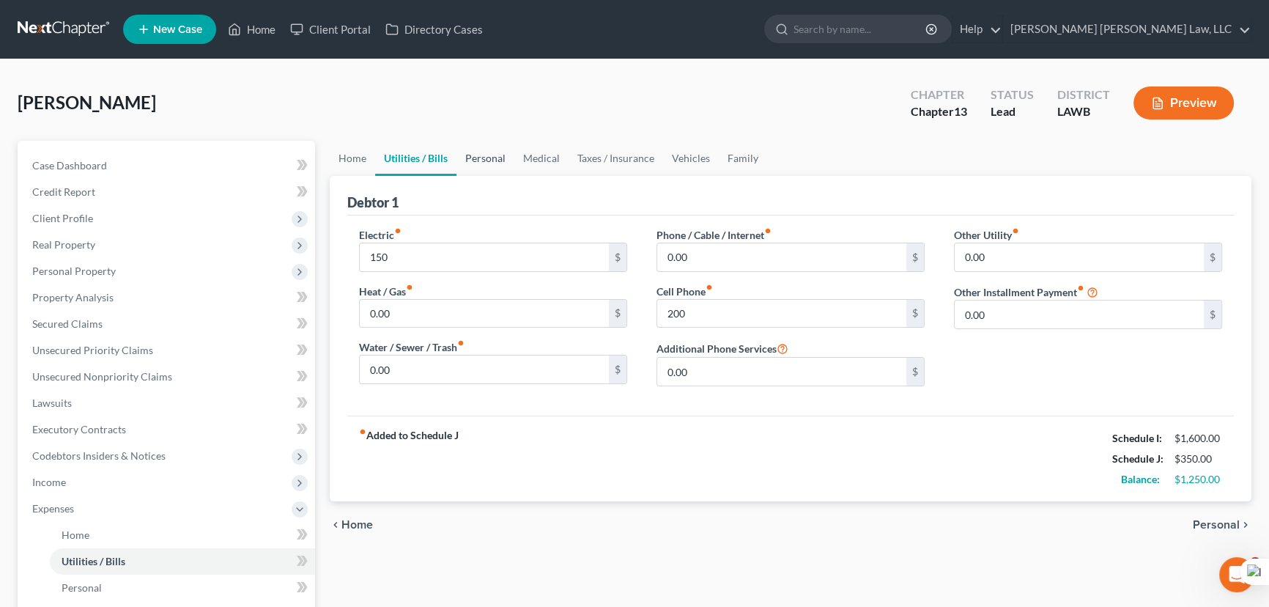
click at [498, 144] on link "Personal" at bounding box center [485, 158] width 58 height 35
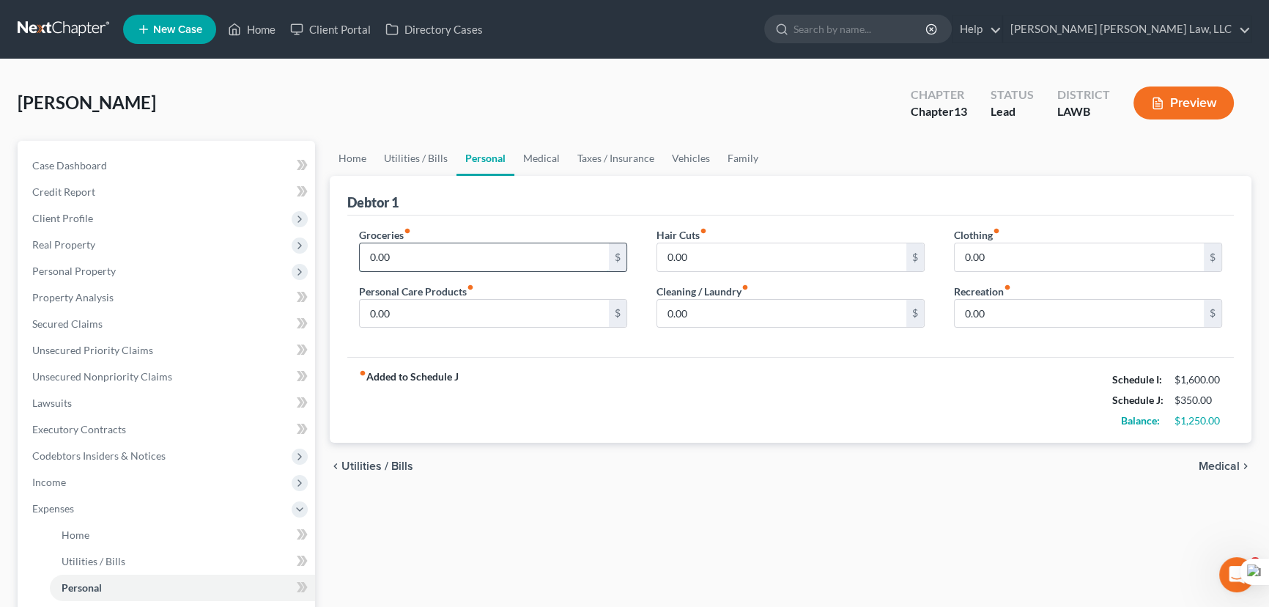
click at [439, 243] on input "0.00" at bounding box center [484, 257] width 249 height 28
type input "200"
click at [541, 163] on link "Medical" at bounding box center [541, 158] width 54 height 35
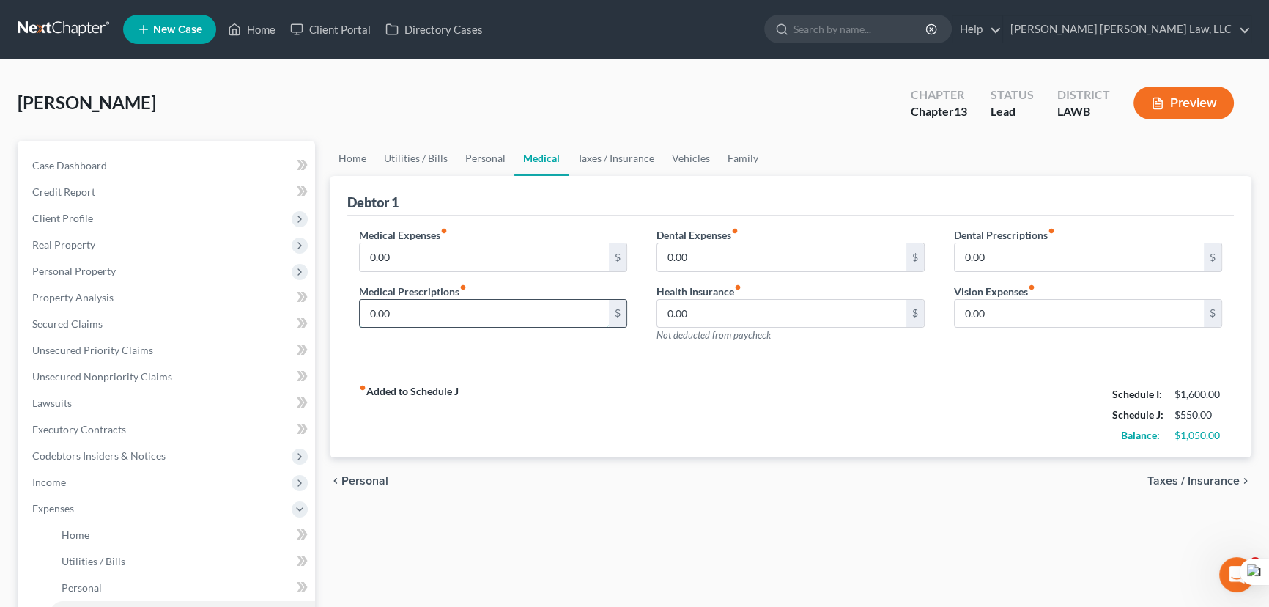
click at [470, 304] on input "0.00" at bounding box center [484, 314] width 249 height 28
type input "50"
click at [682, 149] on link "Vehicles" at bounding box center [691, 158] width 56 height 35
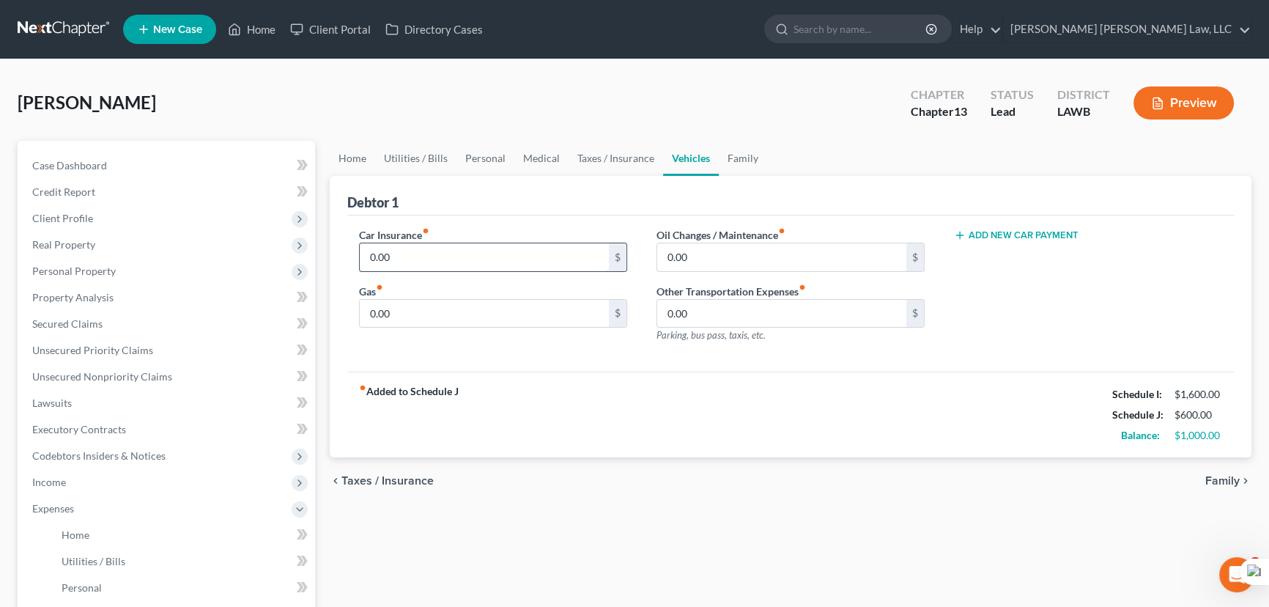
click at [457, 259] on input "0.00" at bounding box center [484, 257] width 249 height 28
type input "58"
click at [710, 249] on input "0.00" at bounding box center [781, 257] width 249 height 28
type input "25"
click at [499, 315] on input "0.00" at bounding box center [484, 314] width 249 height 28
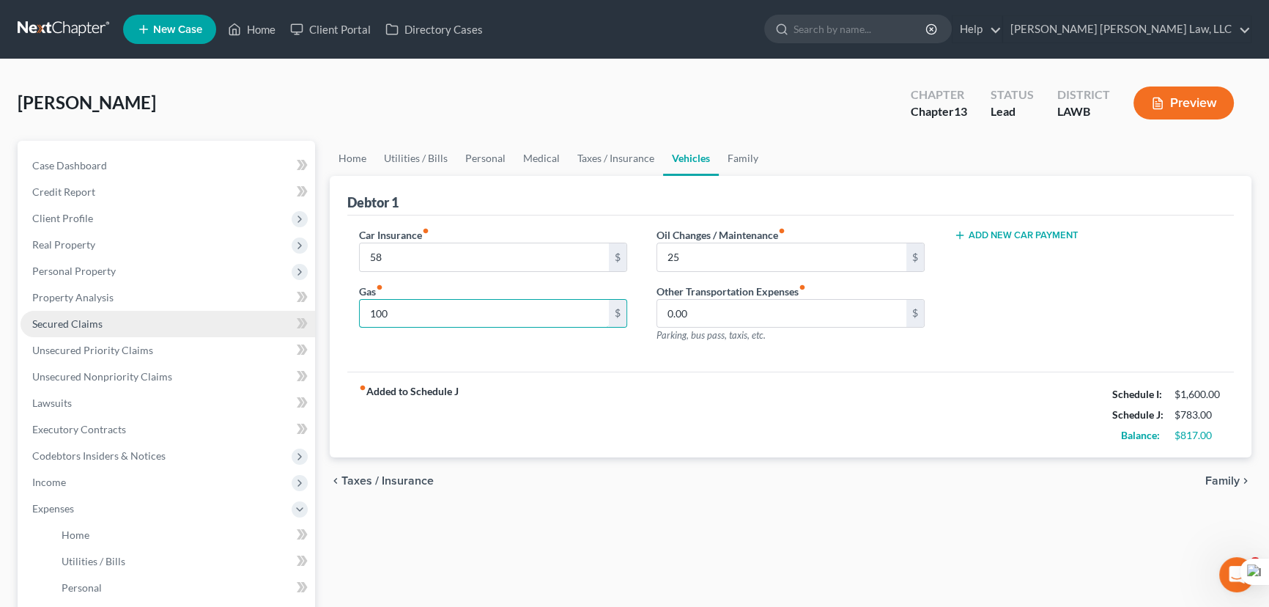
type input "100"
click at [51, 317] on span "Secured Claims" at bounding box center [67, 323] width 70 height 12
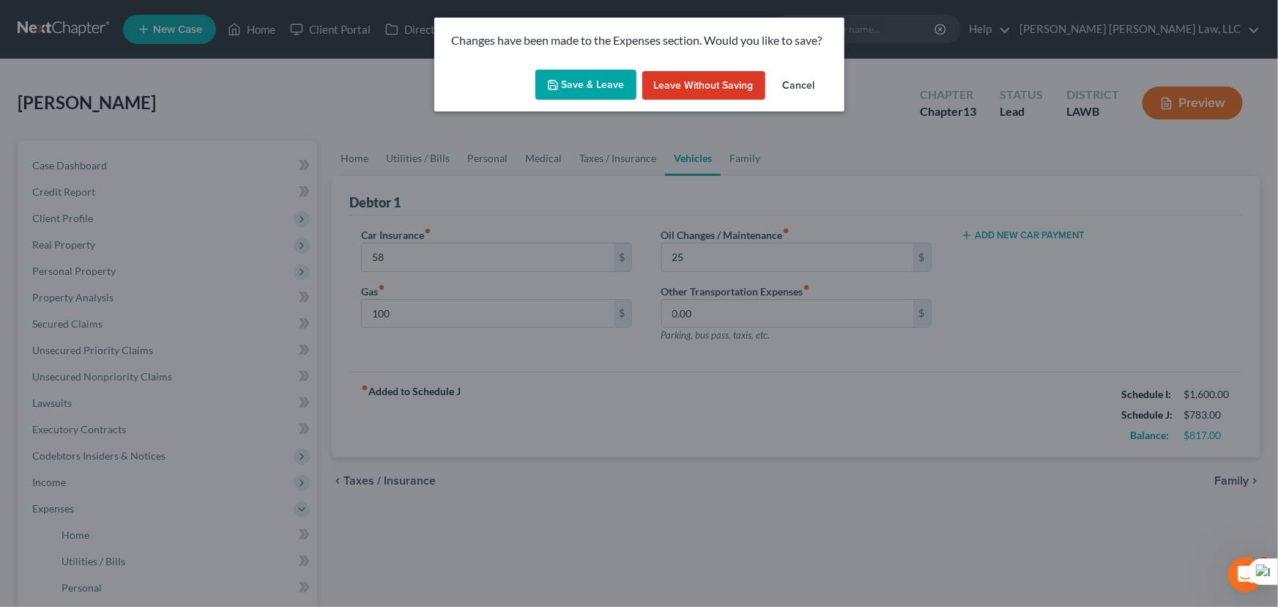
click at [589, 90] on button "Save & Leave" at bounding box center [586, 85] width 101 height 31
type input "58.00"
type input "100.00"
type input "25.00"
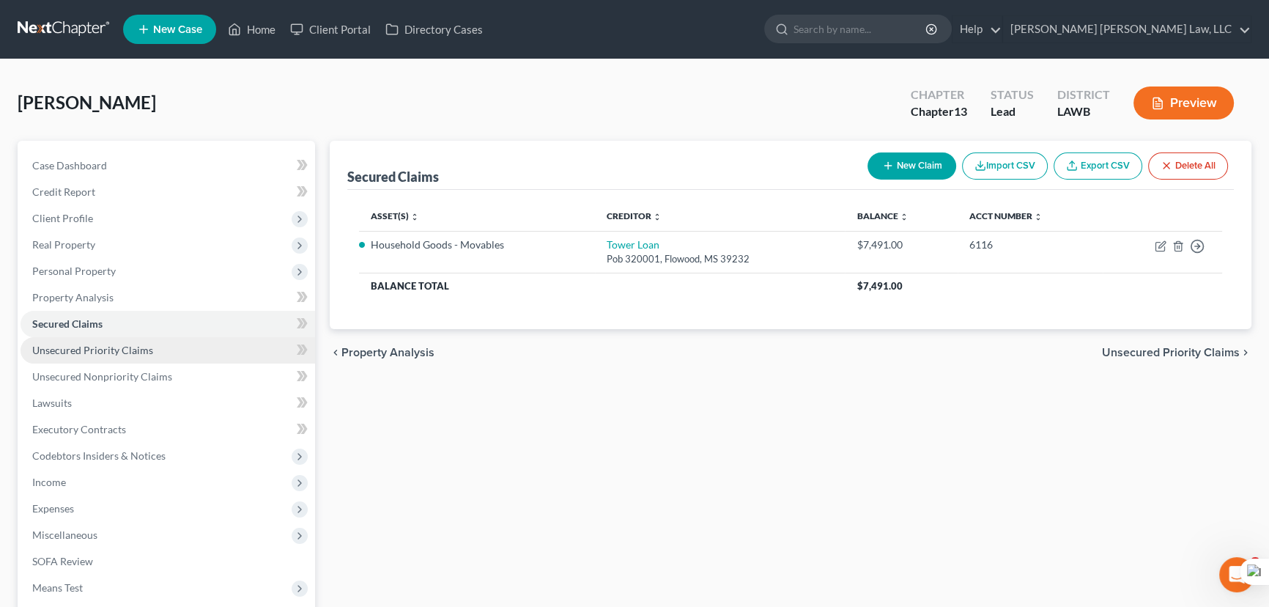
click at [86, 352] on span "Unsecured Priority Claims" at bounding box center [92, 350] width 121 height 12
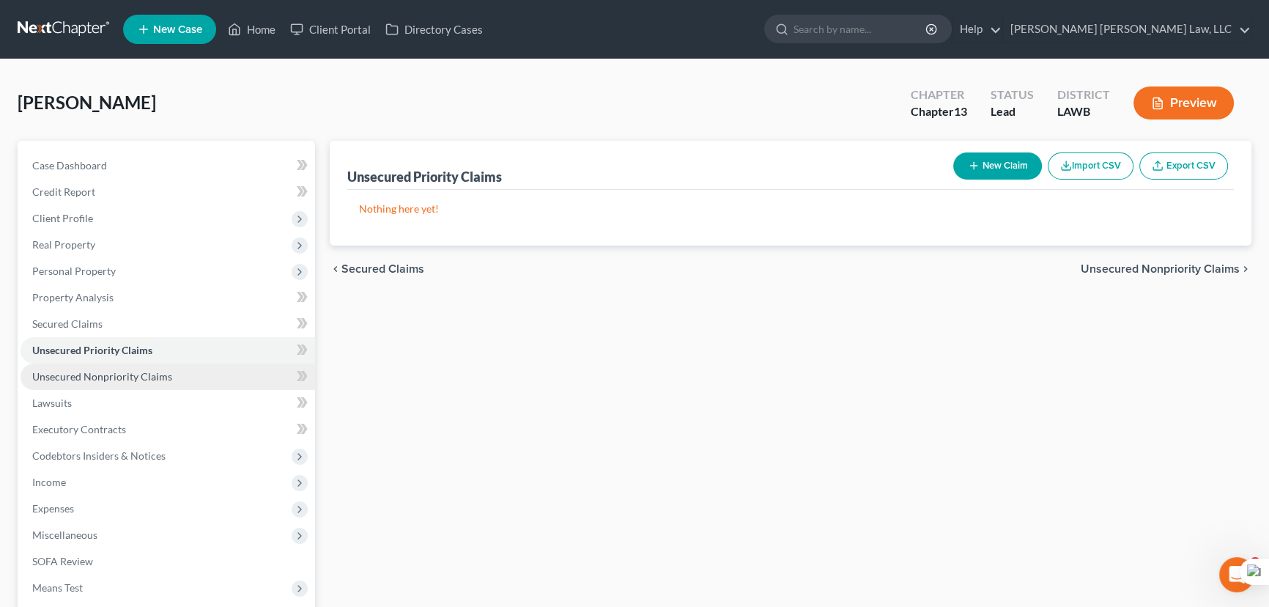
click at [100, 373] on span "Unsecured Nonpriority Claims" at bounding box center [102, 376] width 140 height 12
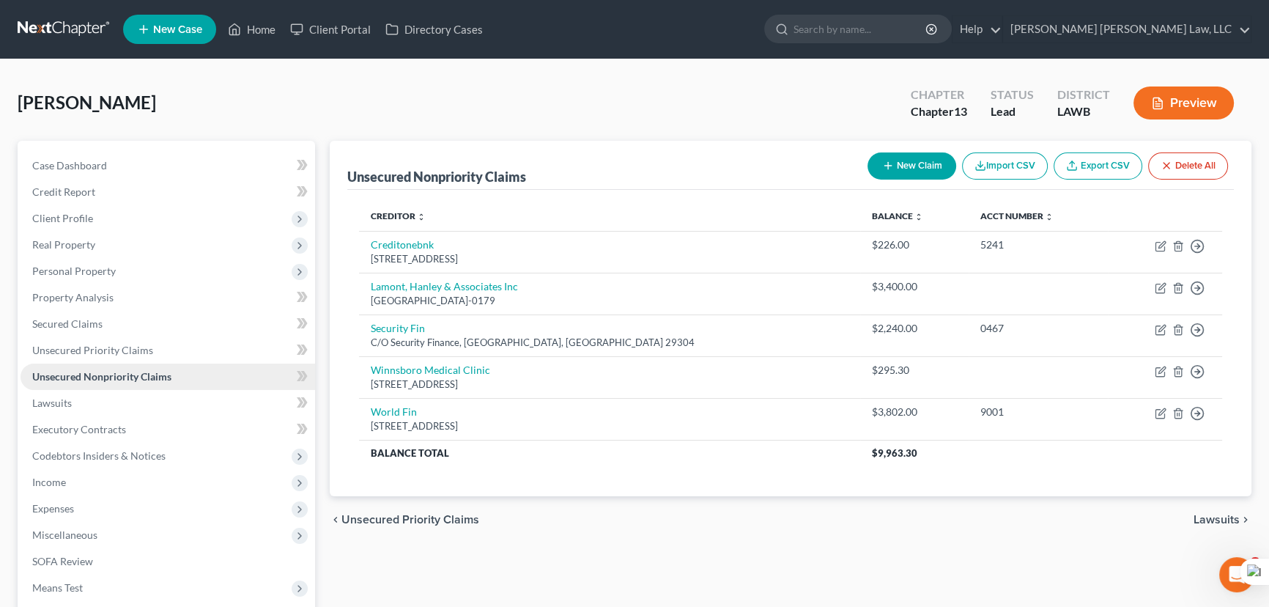
scroll to position [66, 0]
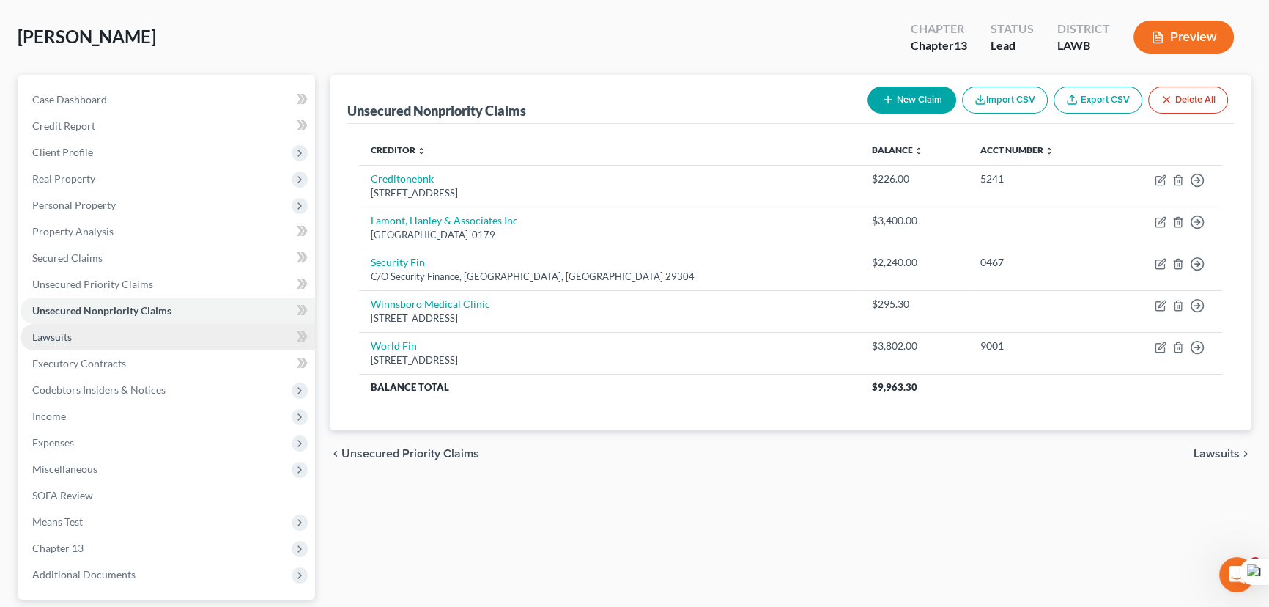
click at [95, 330] on link "Lawsuits" at bounding box center [168, 337] width 295 height 26
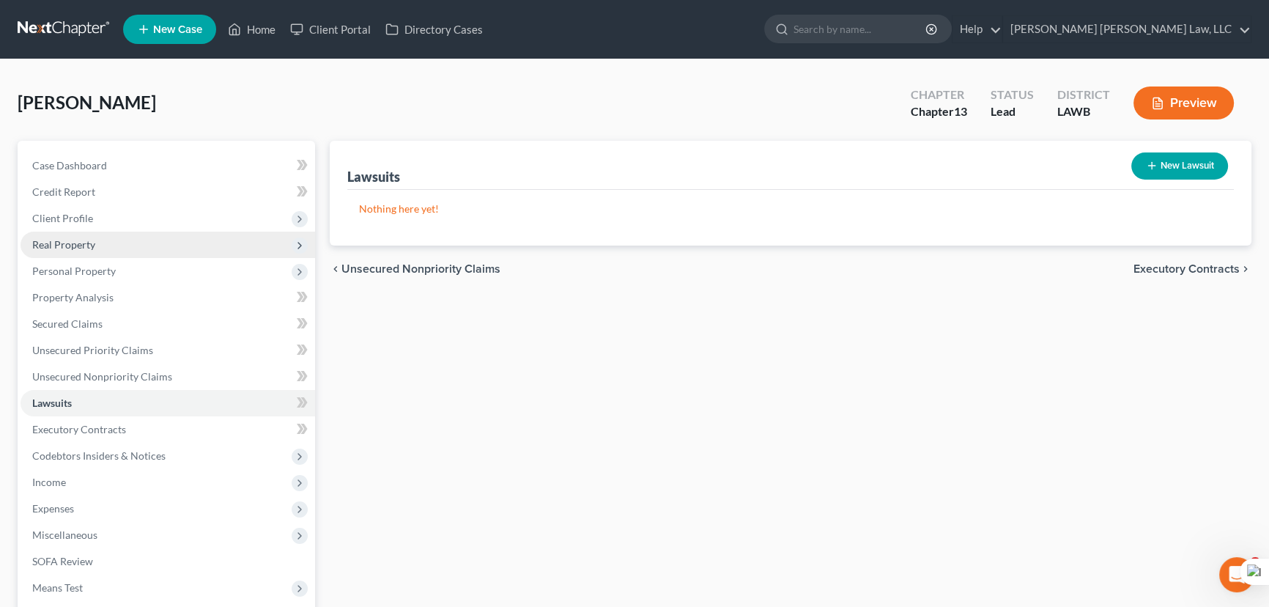
click at [105, 246] on span "Real Property" at bounding box center [168, 245] width 295 height 26
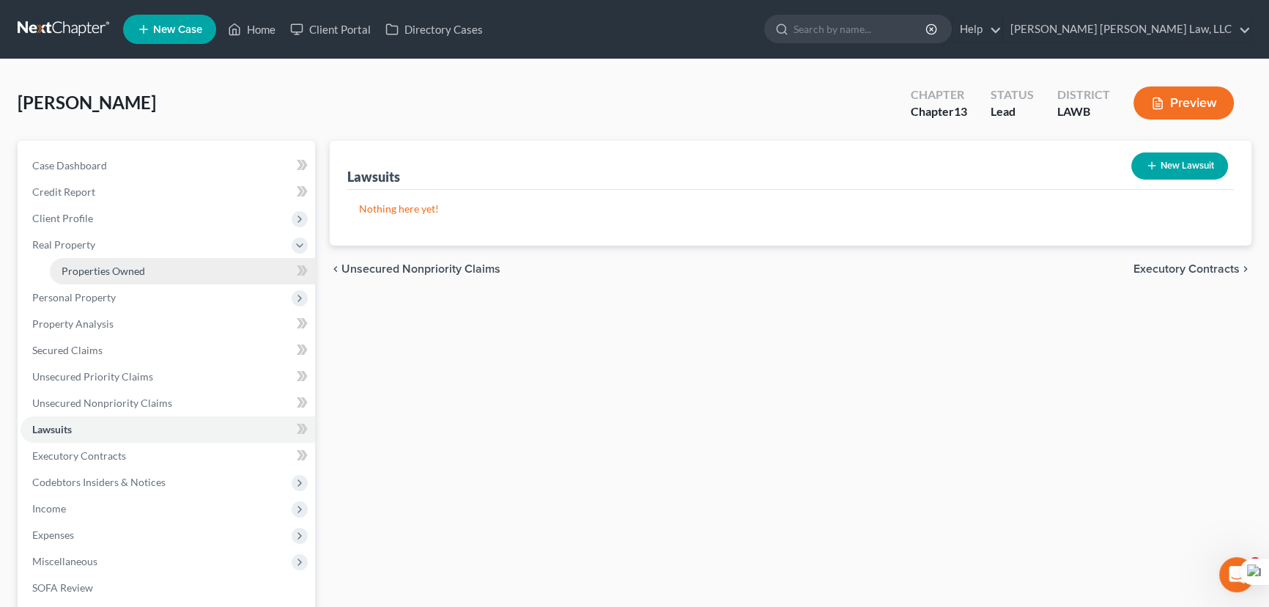
click at [113, 262] on link "Properties Owned" at bounding box center [182, 271] width 265 height 26
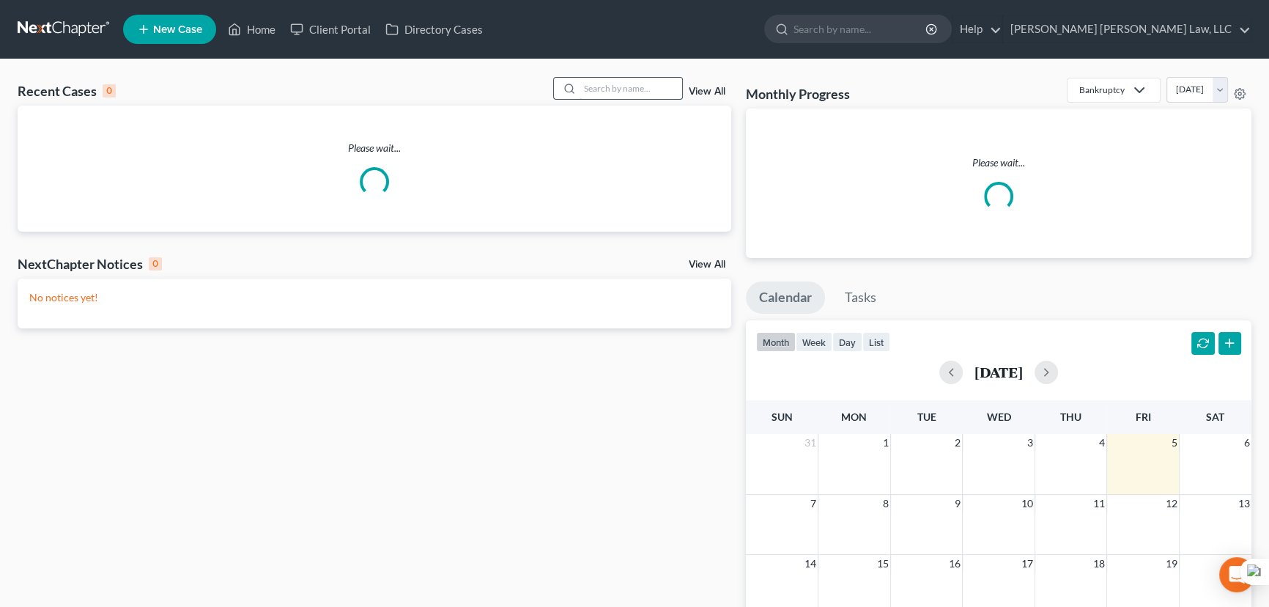
click at [614, 90] on input "search" at bounding box center [631, 88] width 103 height 21
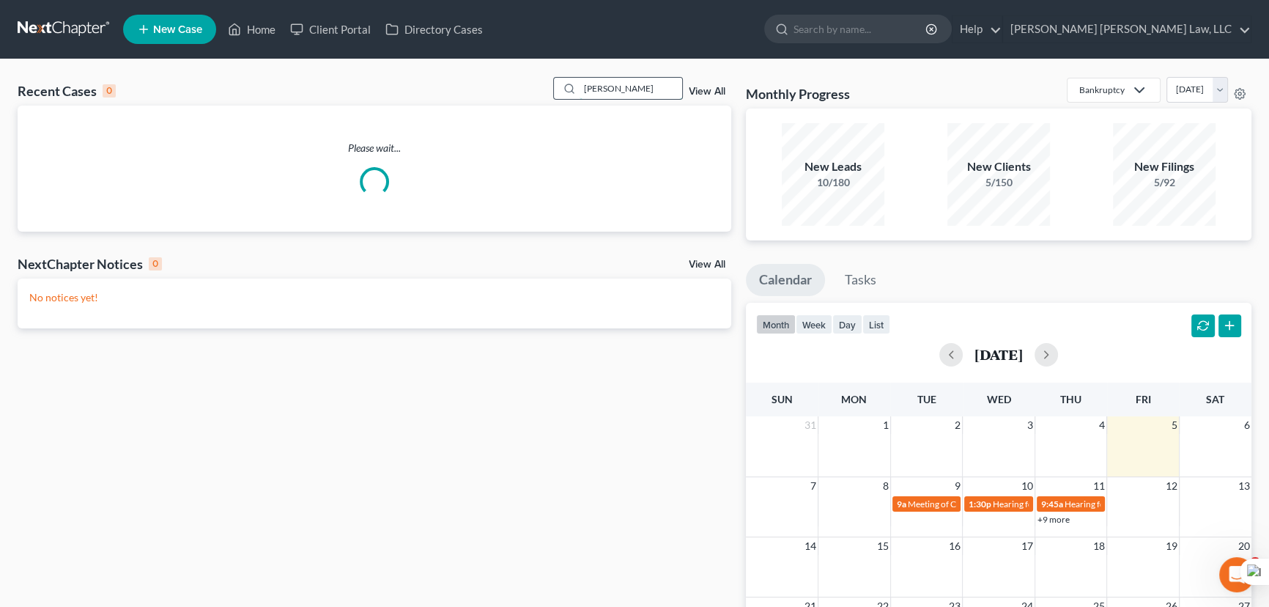
type input "[PERSON_NAME]"
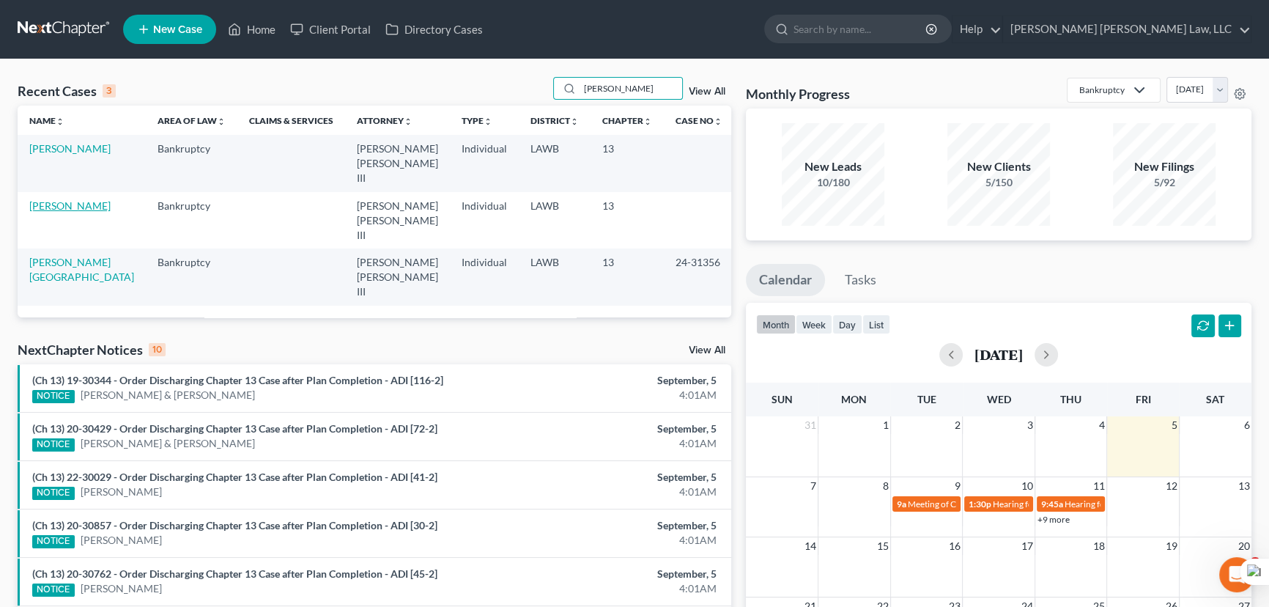
click at [81, 199] on link "[PERSON_NAME]" at bounding box center [69, 205] width 81 height 12
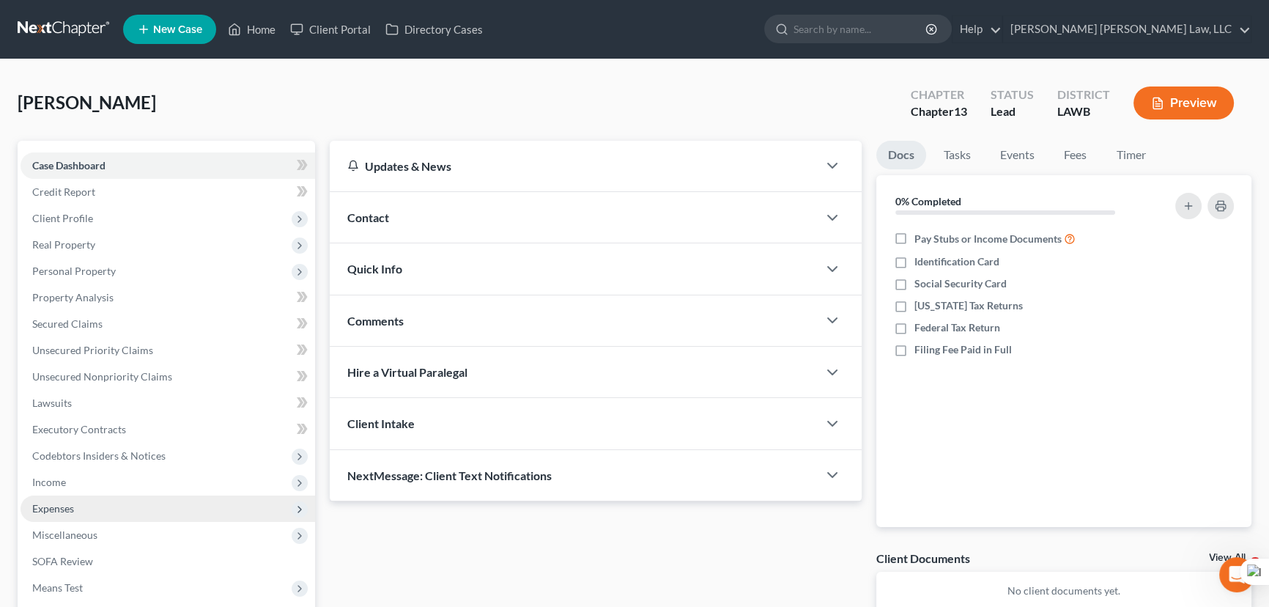
click at [146, 495] on span "Expenses" at bounding box center [168, 508] width 295 height 26
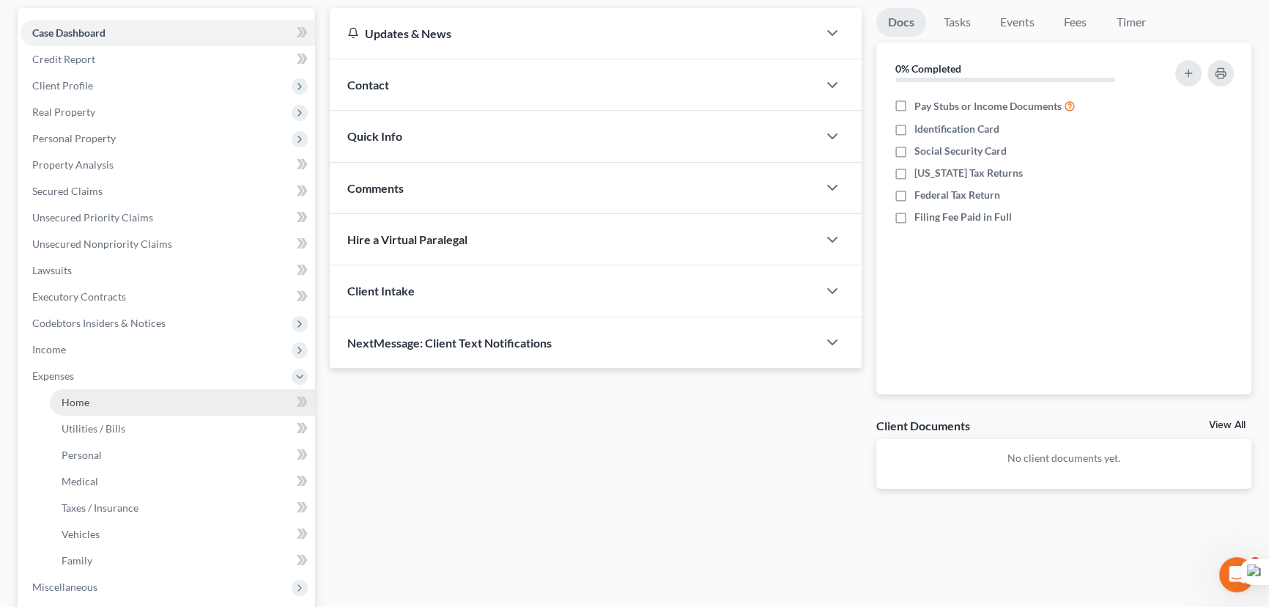
click at [146, 394] on link "Home" at bounding box center [182, 402] width 265 height 26
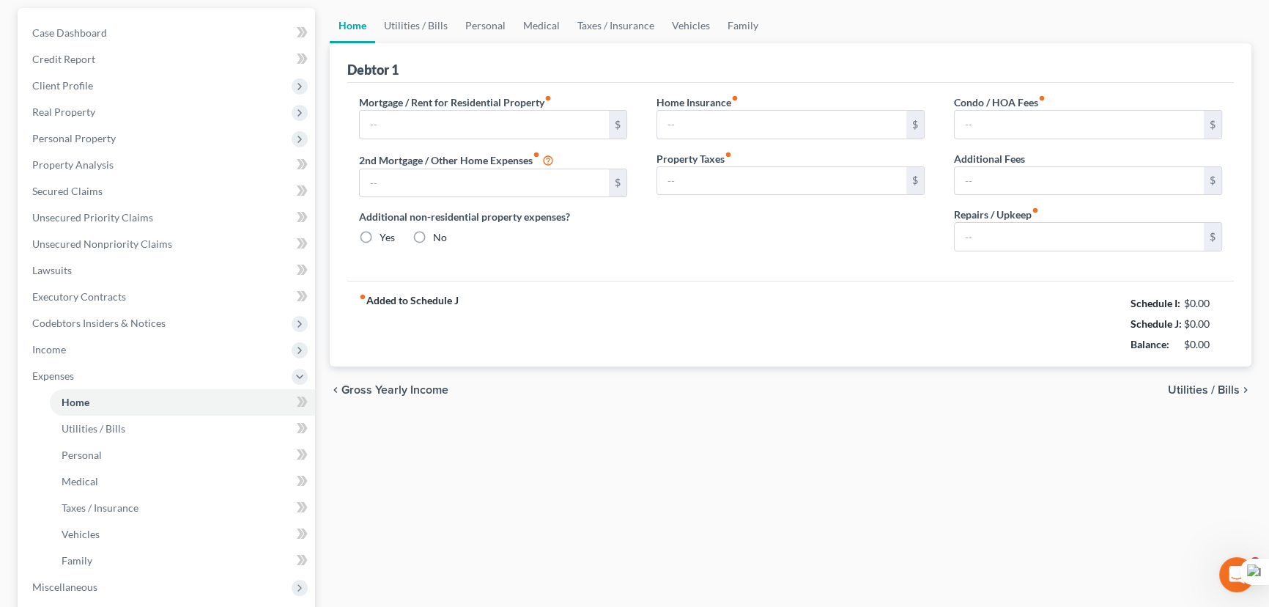
scroll to position [67, 0]
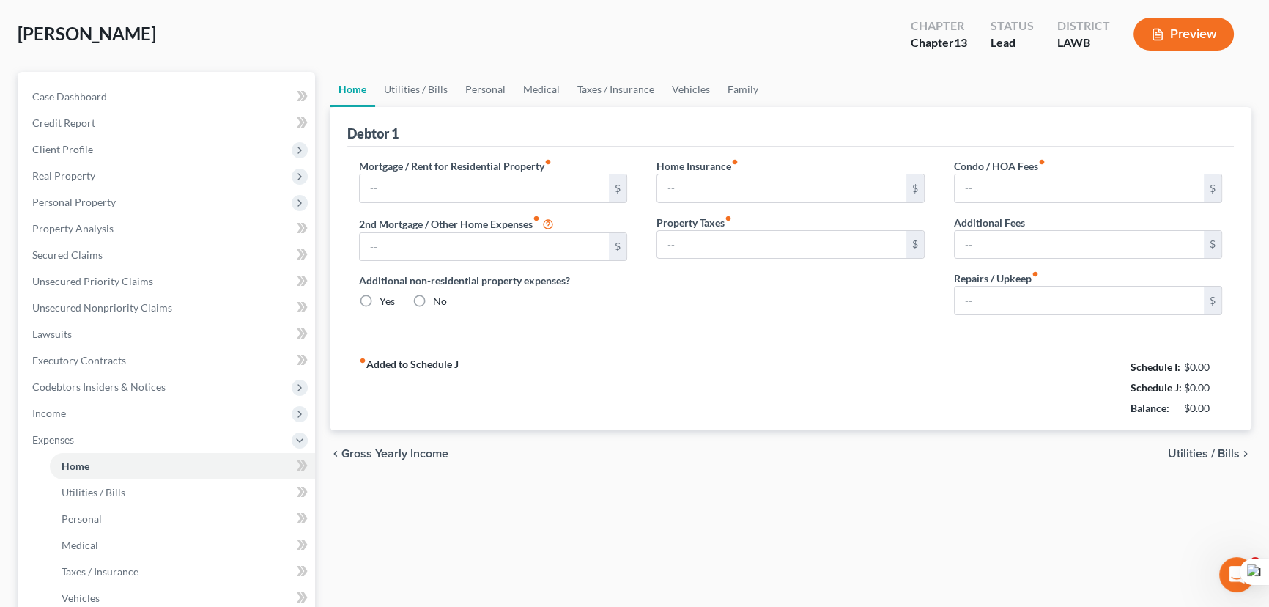
type input "0.00"
radio input "true"
type input "0.00"
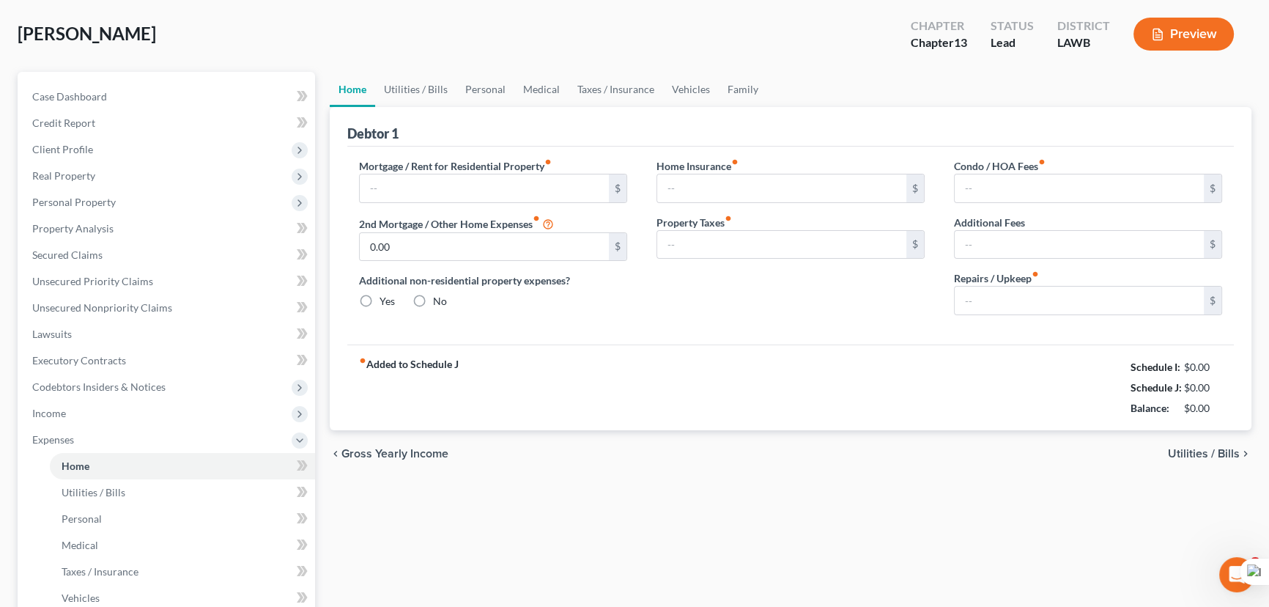
type input "0.00"
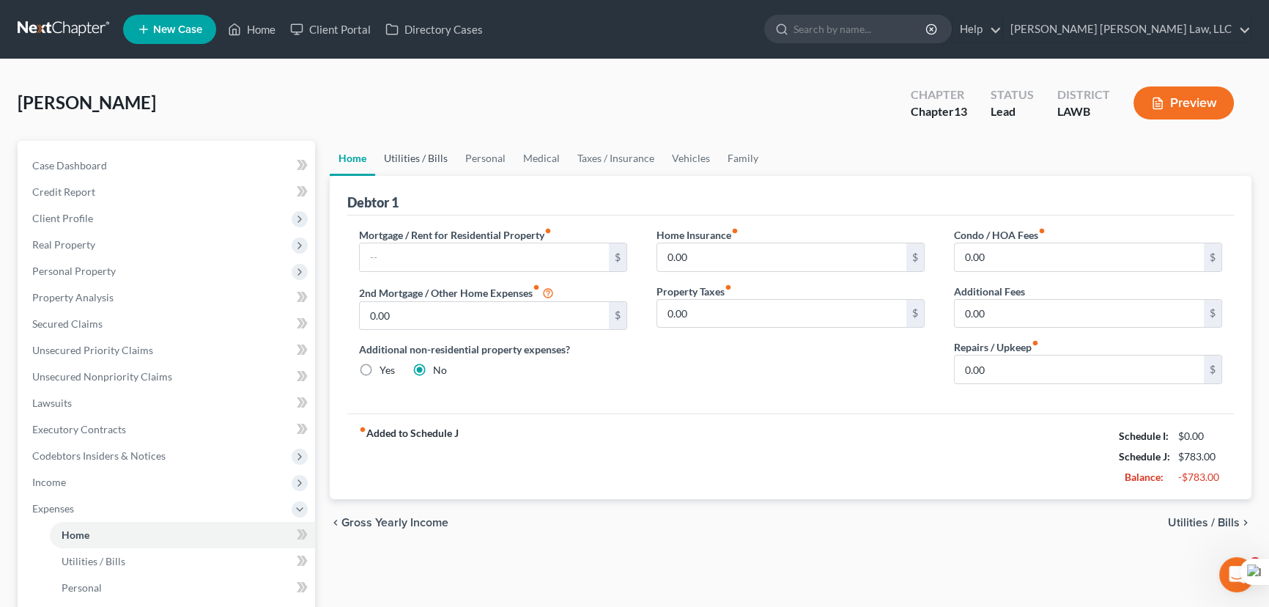
click at [429, 141] on link "Utilities / Bills" at bounding box center [415, 158] width 81 height 35
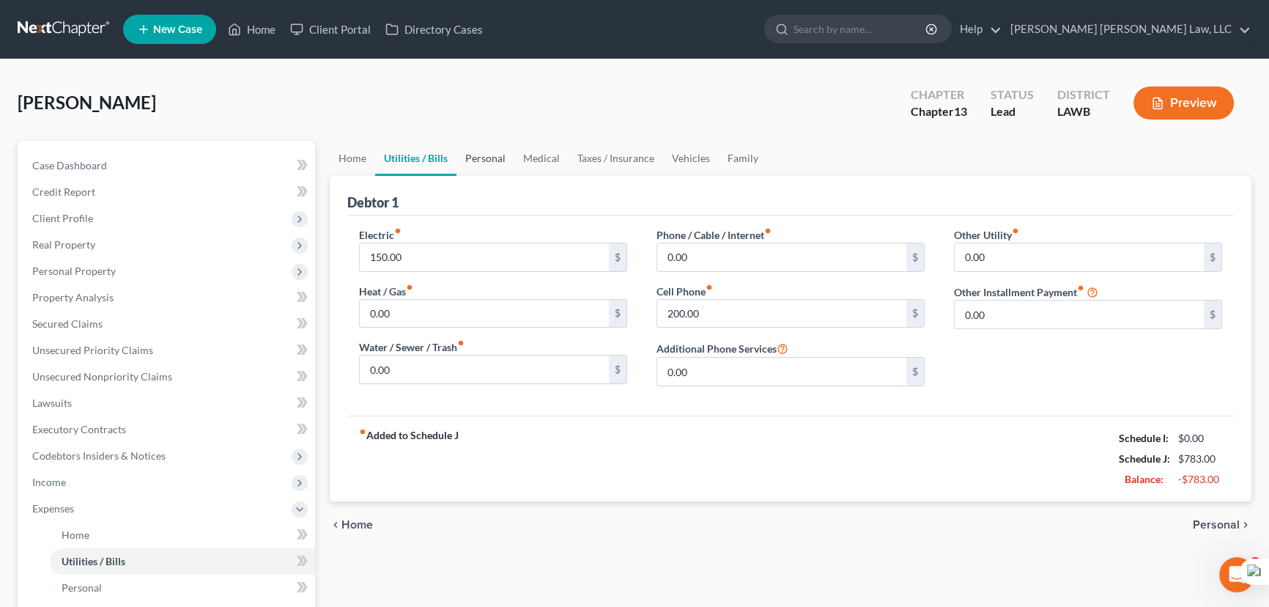
click at [482, 158] on link "Personal" at bounding box center [485, 158] width 58 height 35
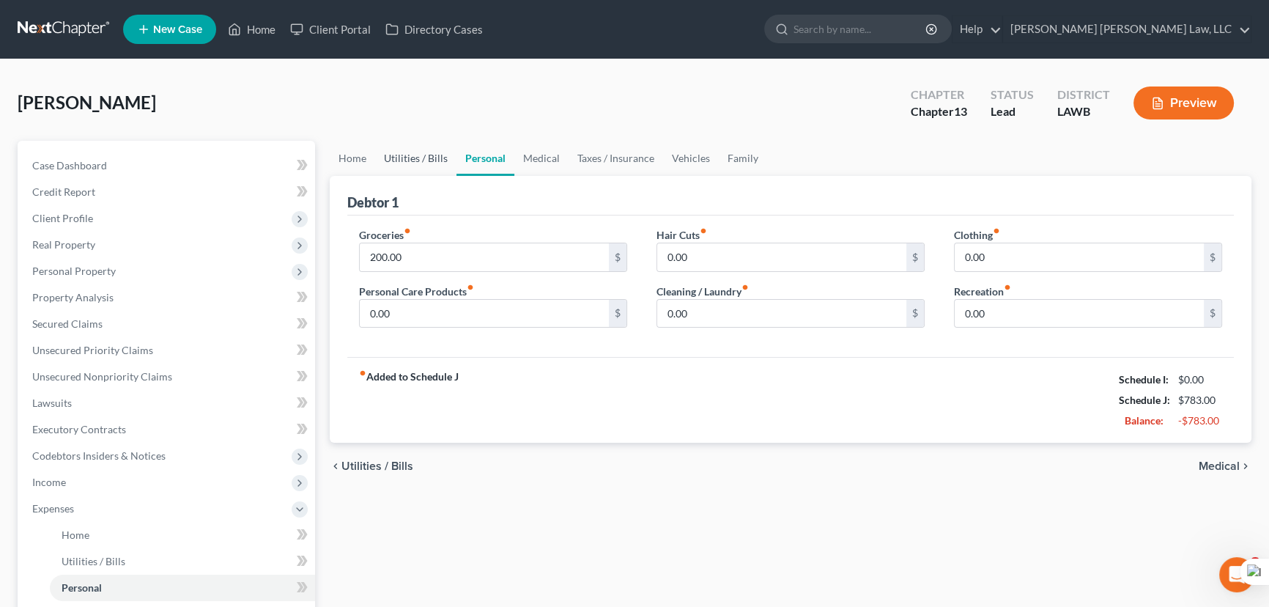
click at [447, 153] on link "Utilities / Bills" at bounding box center [415, 158] width 81 height 35
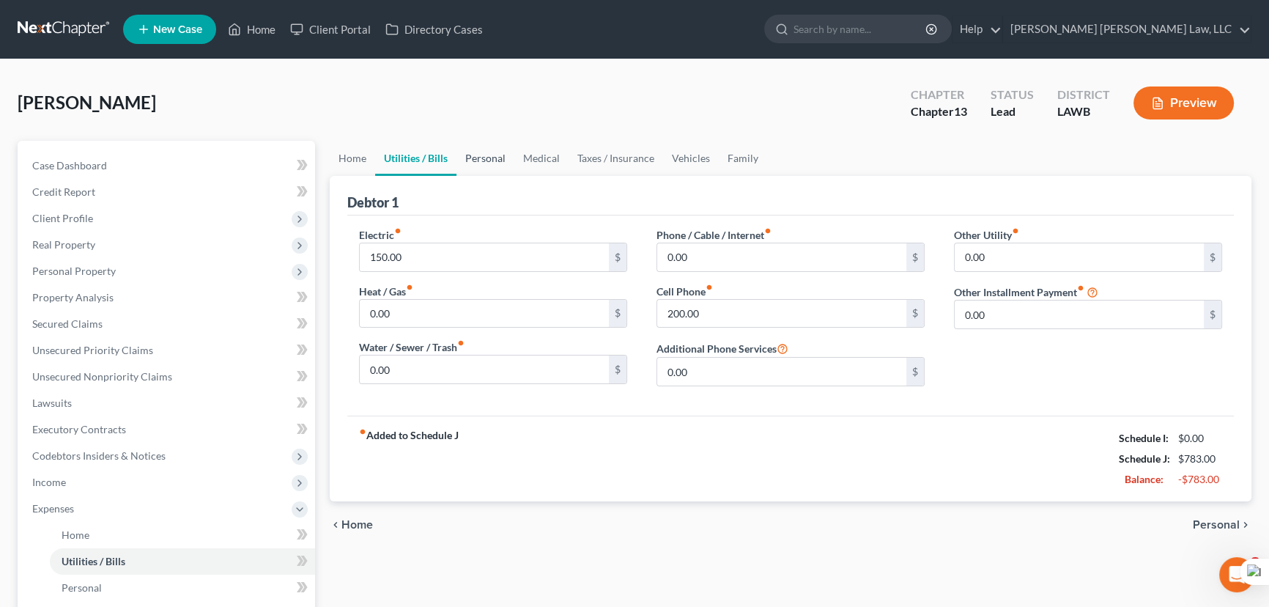
click at [467, 158] on link "Personal" at bounding box center [485, 158] width 58 height 35
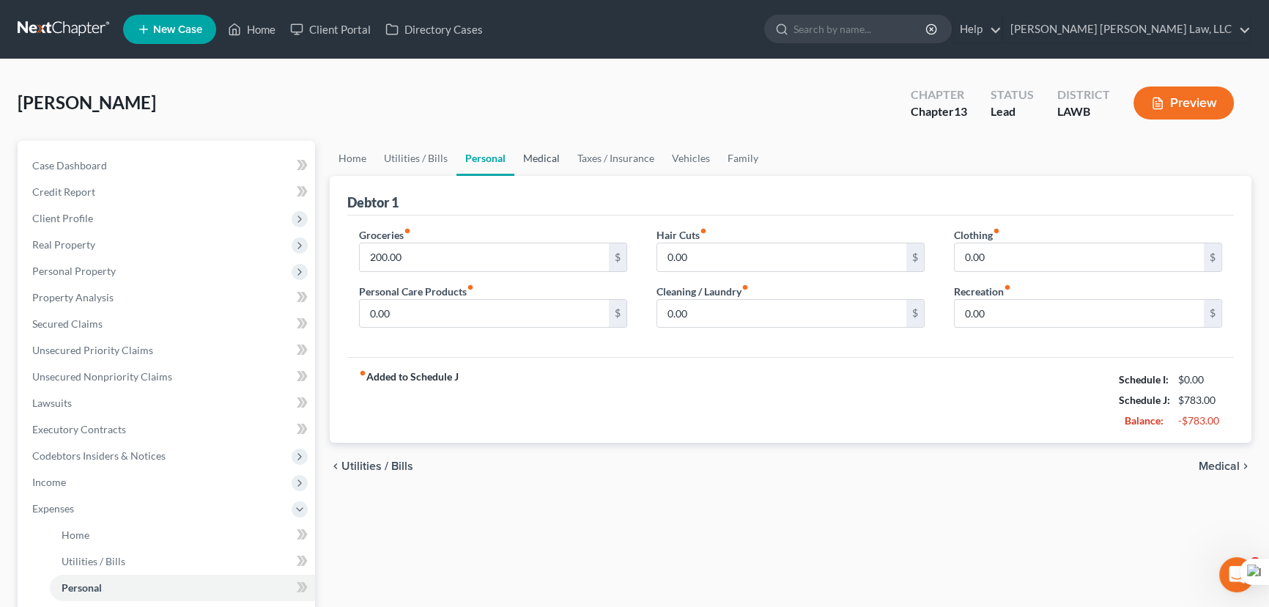
click at [543, 152] on link "Medical" at bounding box center [541, 158] width 54 height 35
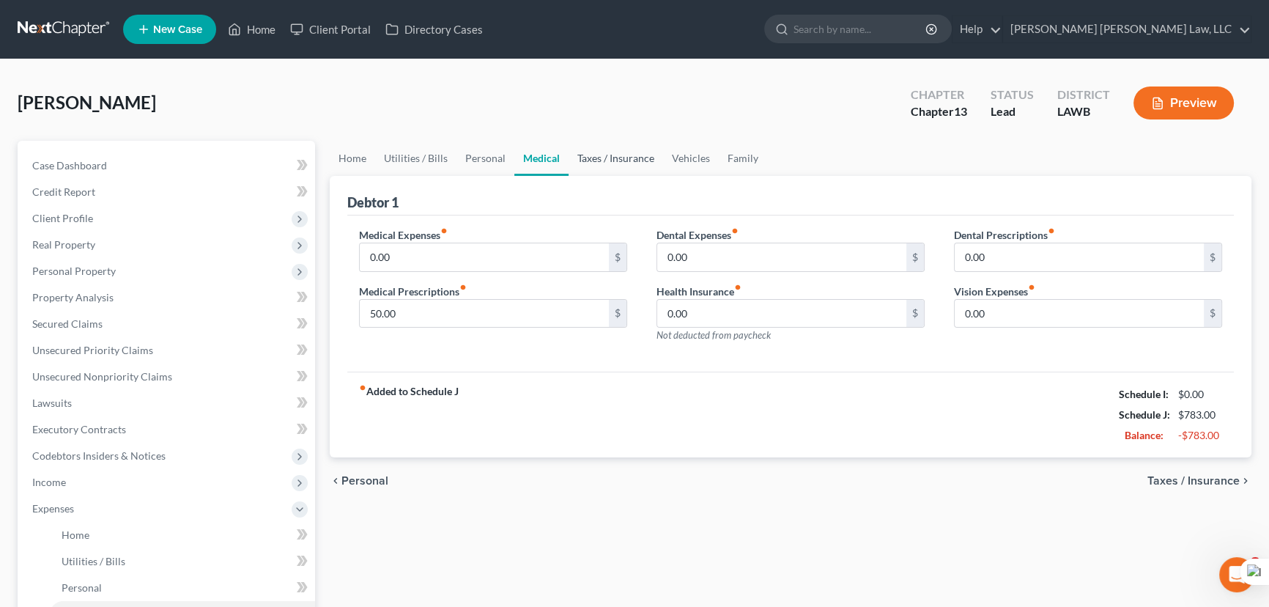
click at [632, 141] on link "Taxes / Insurance" at bounding box center [616, 158] width 95 height 35
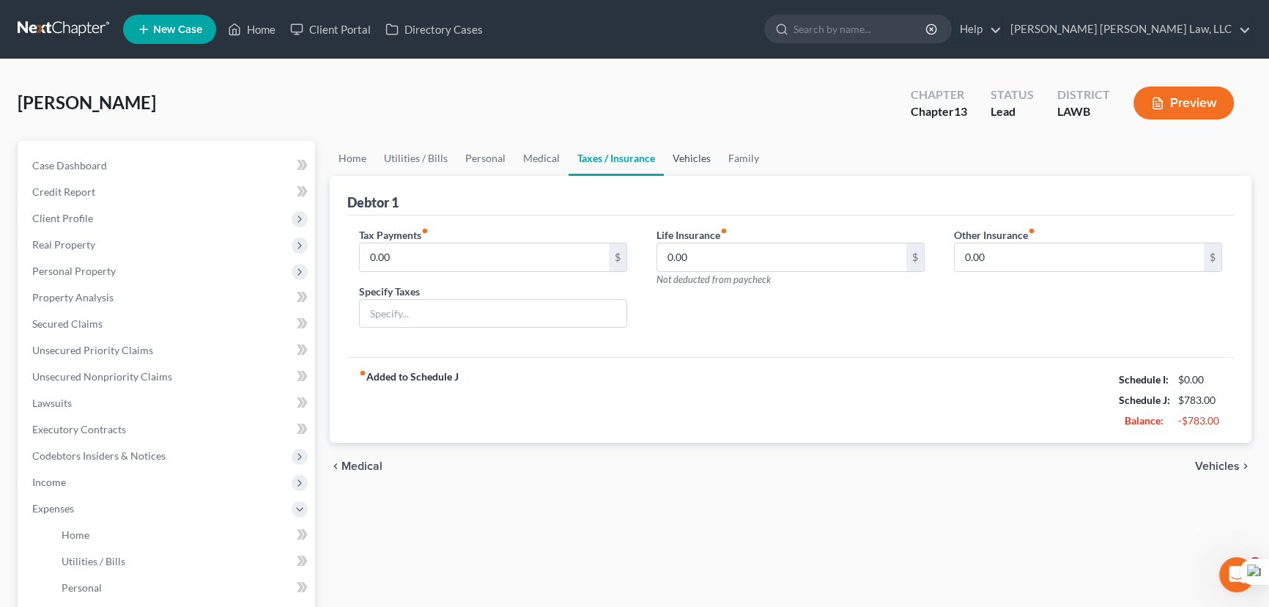
click at [687, 167] on link "Vehicles" at bounding box center [692, 158] width 56 height 35
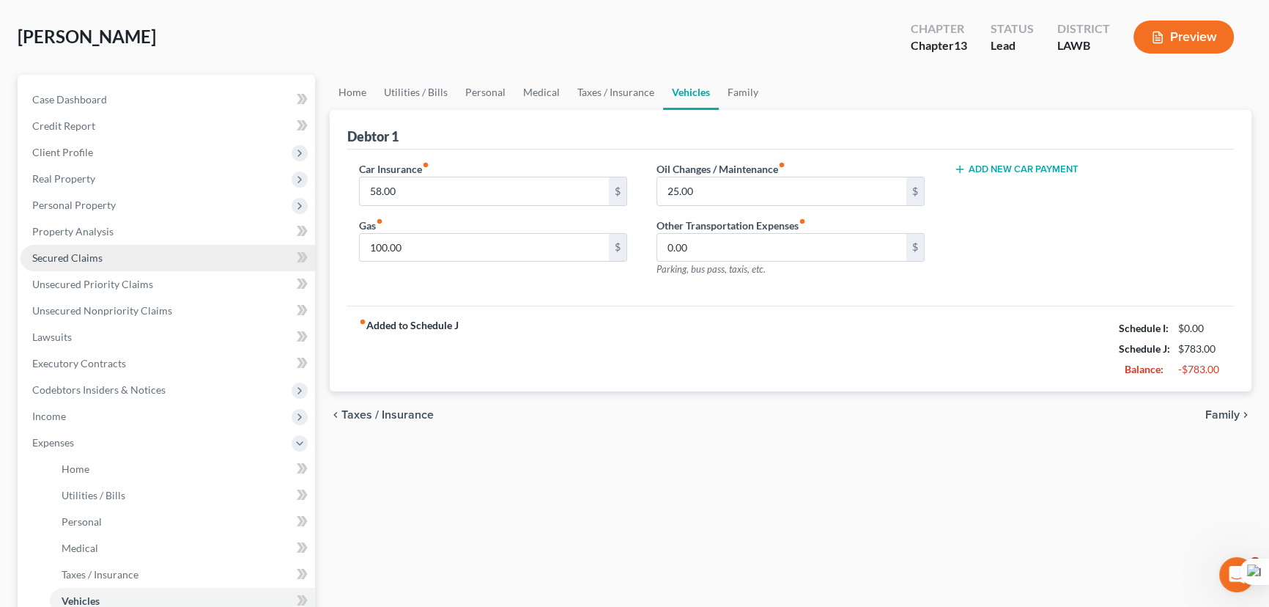
click at [144, 262] on link "Secured Claims" at bounding box center [168, 258] width 295 height 26
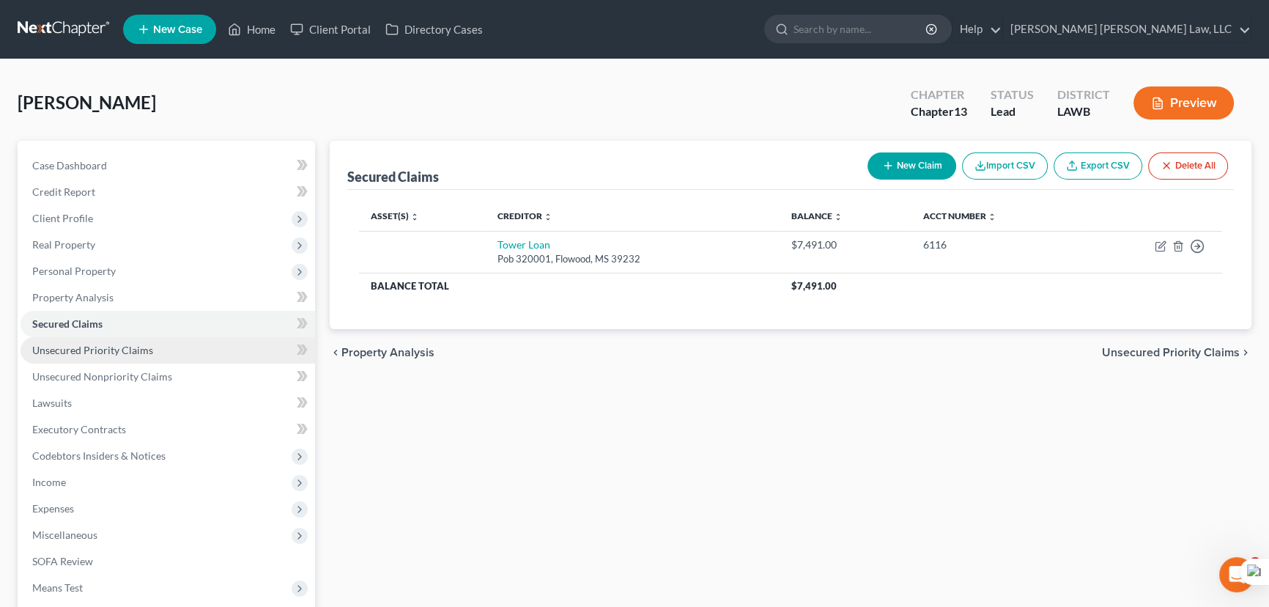
click at [142, 357] on link "Unsecured Priority Claims" at bounding box center [168, 350] width 295 height 26
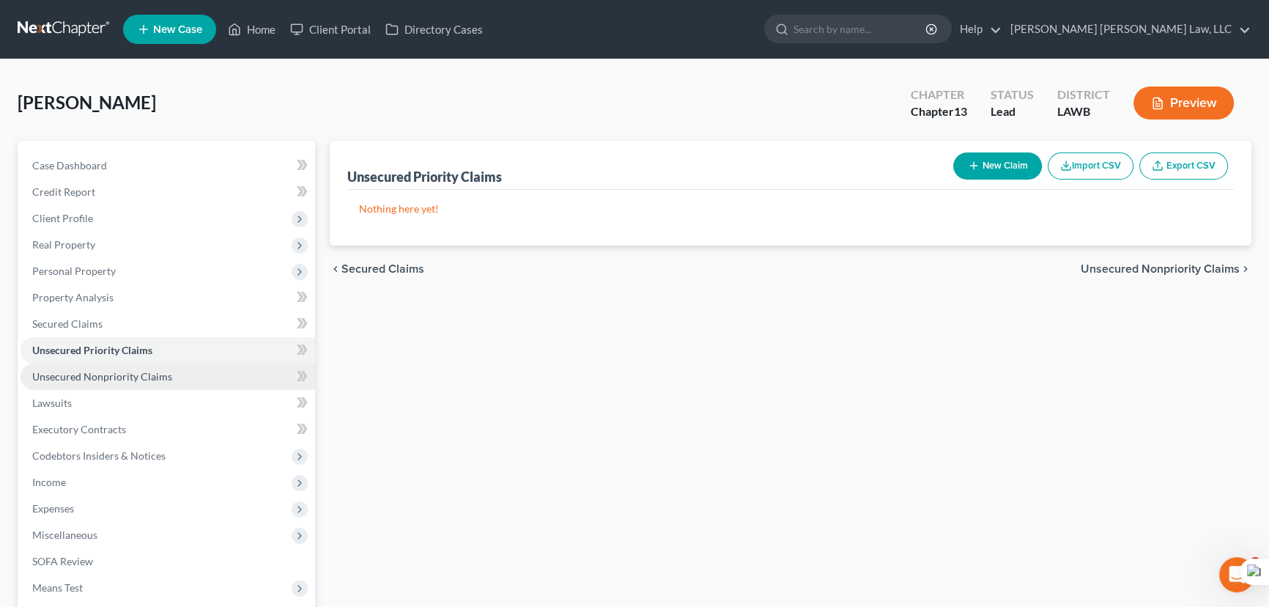
click at [150, 374] on span "Unsecured Nonpriority Claims" at bounding box center [102, 376] width 140 height 12
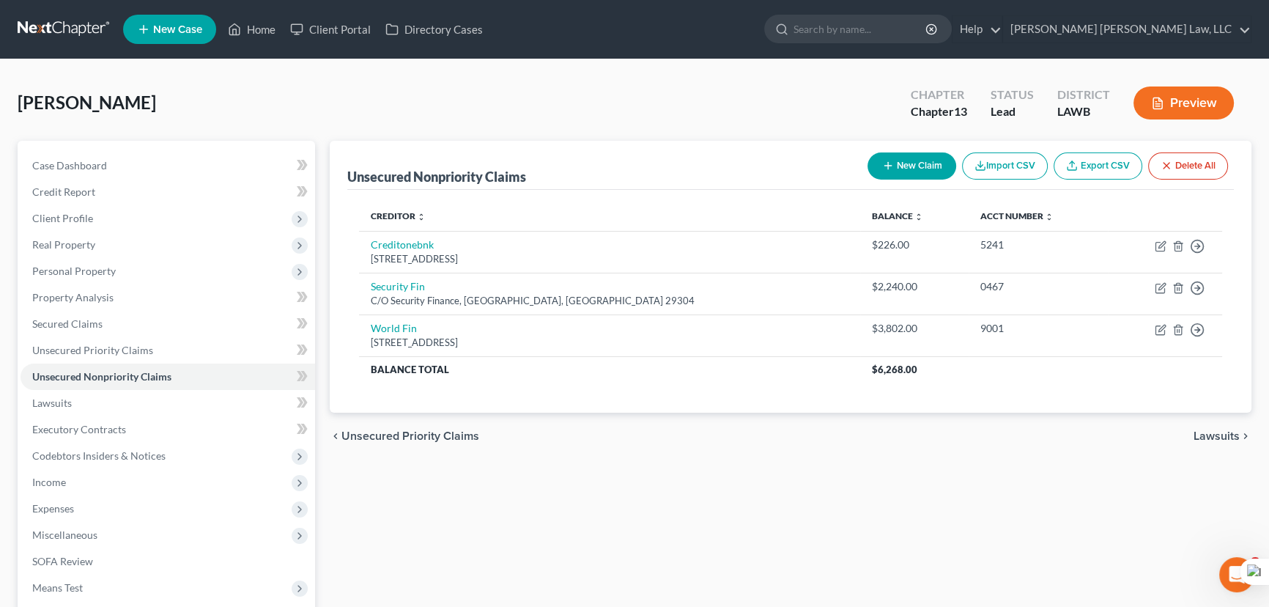
drag, startPoint x: 114, startPoint y: 270, endPoint x: 119, endPoint y: 289, distance: 19.0
click at [114, 270] on span "Personal Property" at bounding box center [168, 271] width 295 height 26
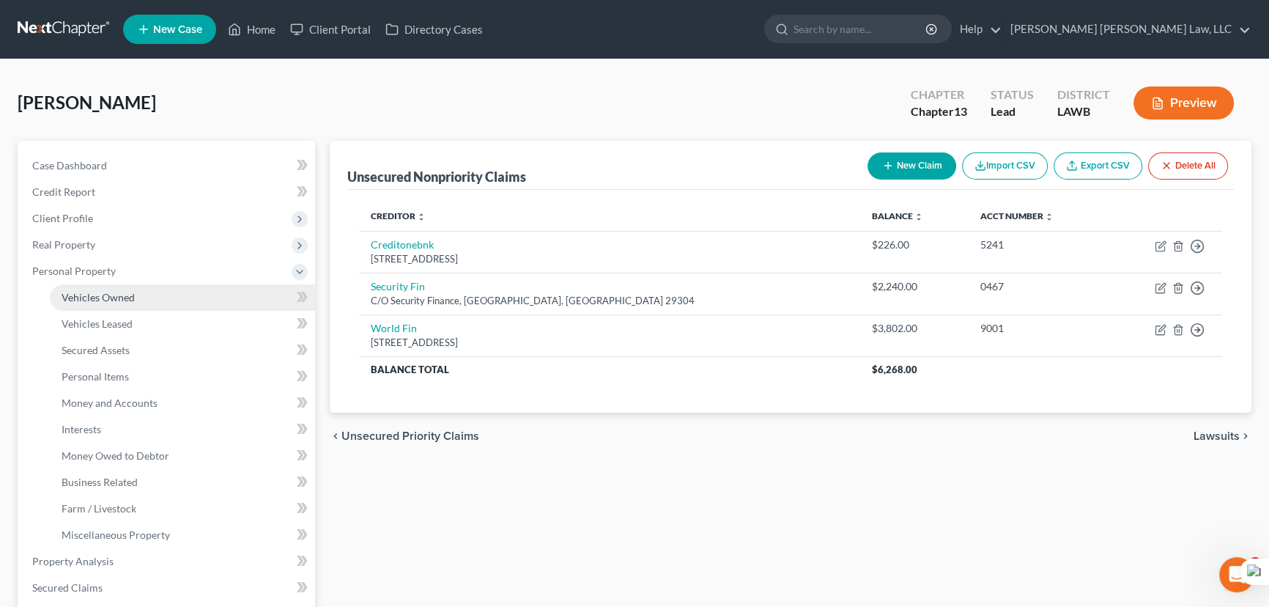
click at [121, 295] on span "Vehicles Owned" at bounding box center [98, 297] width 73 height 12
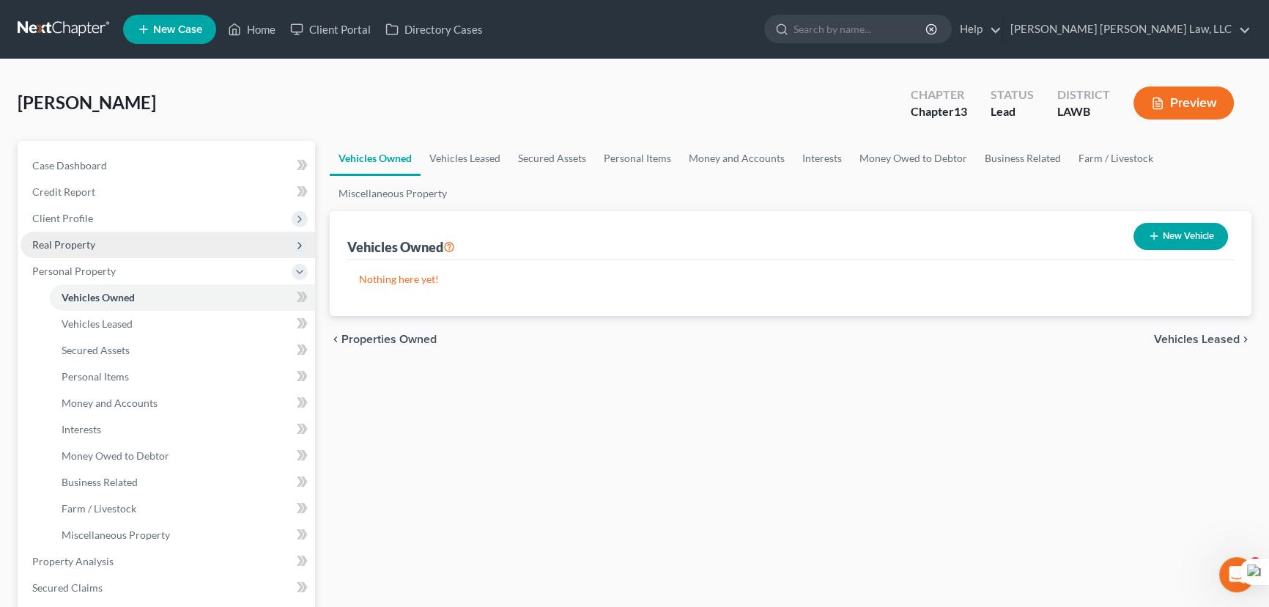
click at [125, 237] on span "Real Property" at bounding box center [168, 245] width 295 height 26
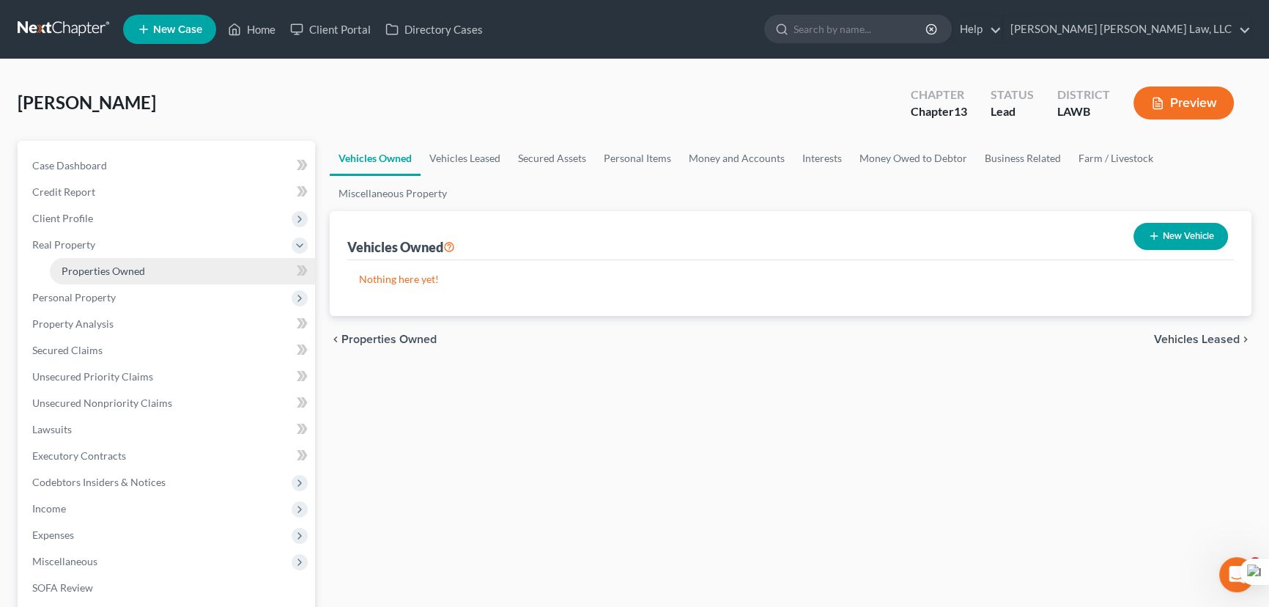
click at [126, 261] on link "Properties Owned" at bounding box center [182, 271] width 265 height 26
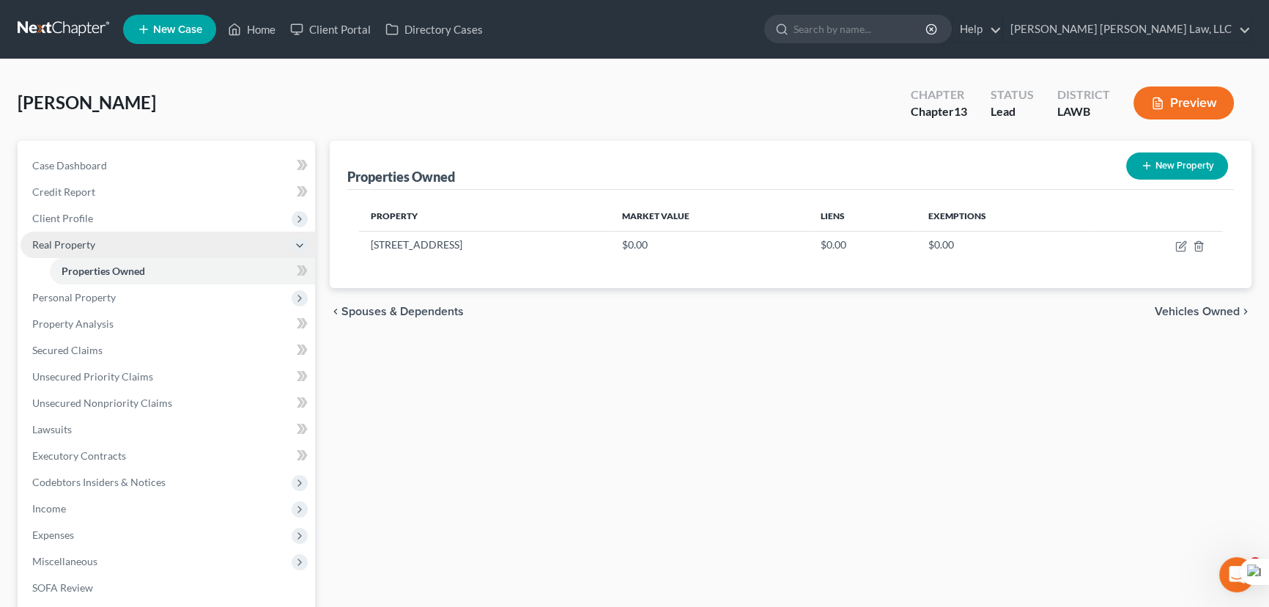
click at [206, 235] on span "Real Property" at bounding box center [168, 245] width 295 height 26
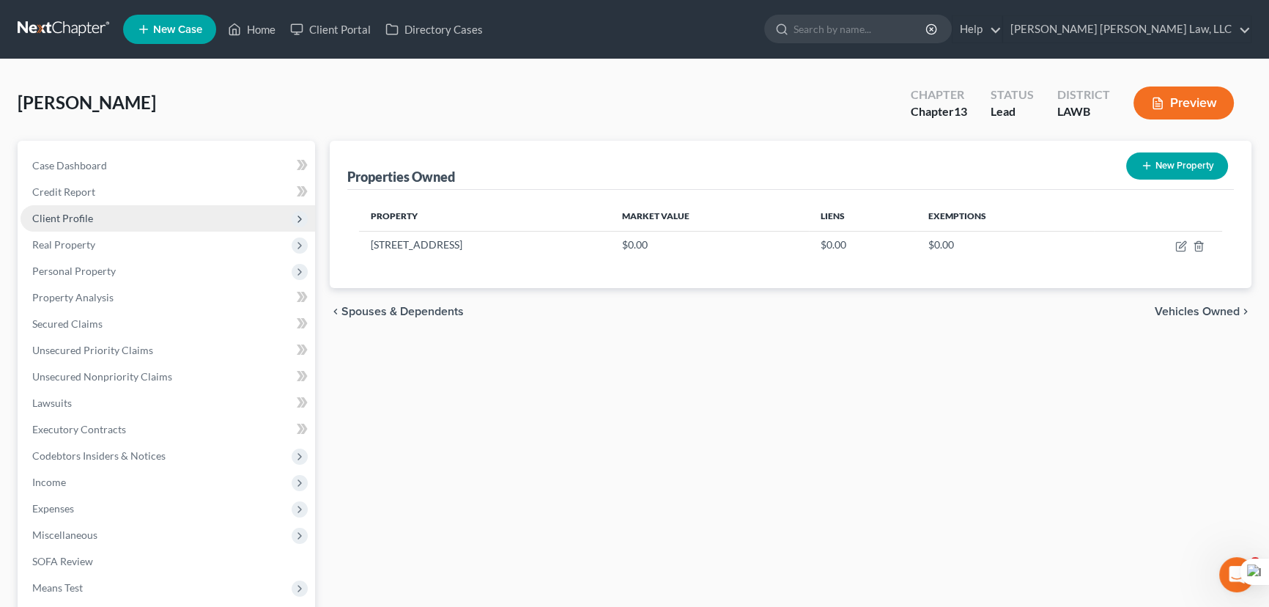
click at [186, 218] on span "Client Profile" at bounding box center [168, 218] width 295 height 26
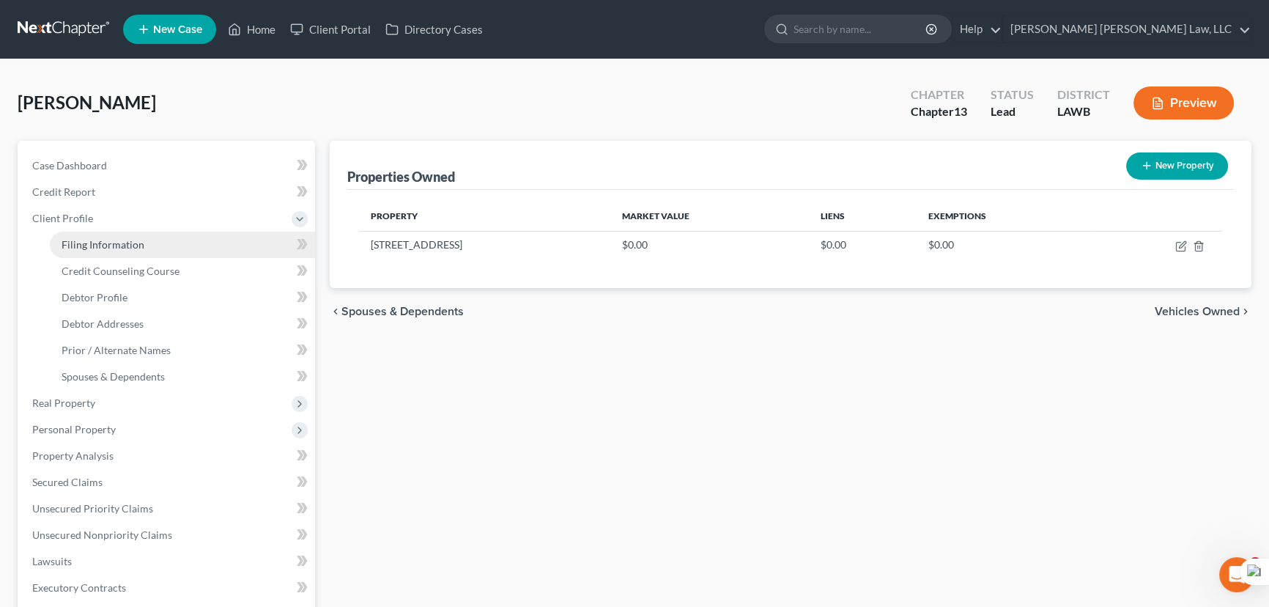
click at [182, 251] on link "Filing Information" at bounding box center [182, 245] width 265 height 26
select select "1"
select select "0"
select select "3"
select select "19"
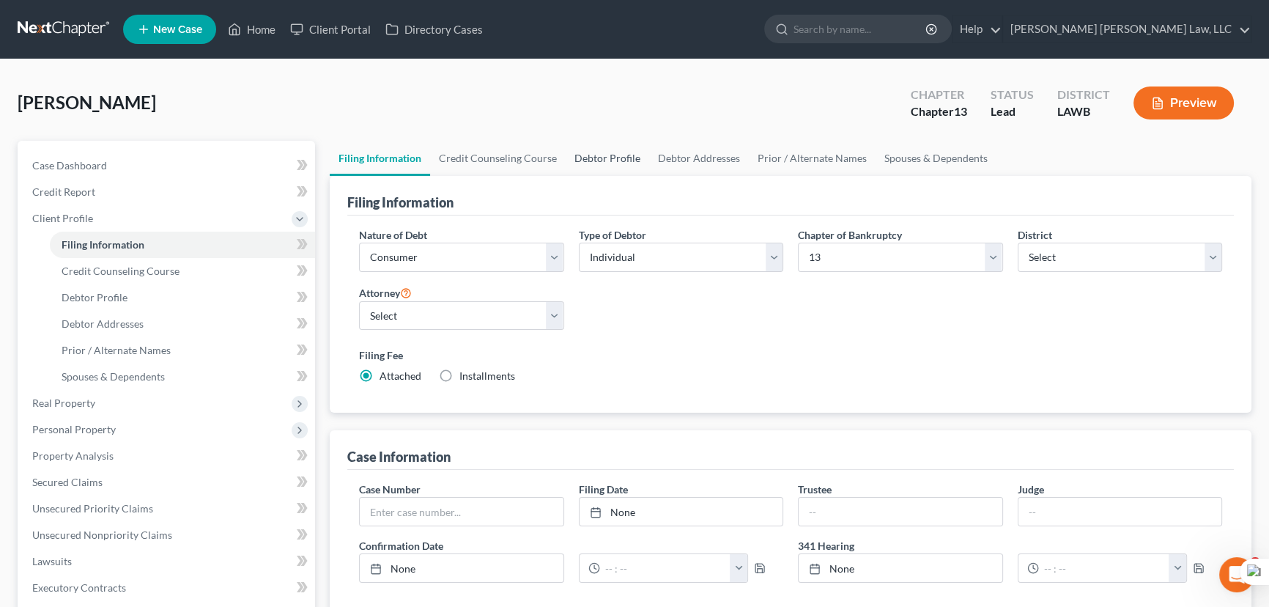
click at [596, 149] on link "Debtor Profile" at bounding box center [608, 158] width 84 height 35
select select "0"
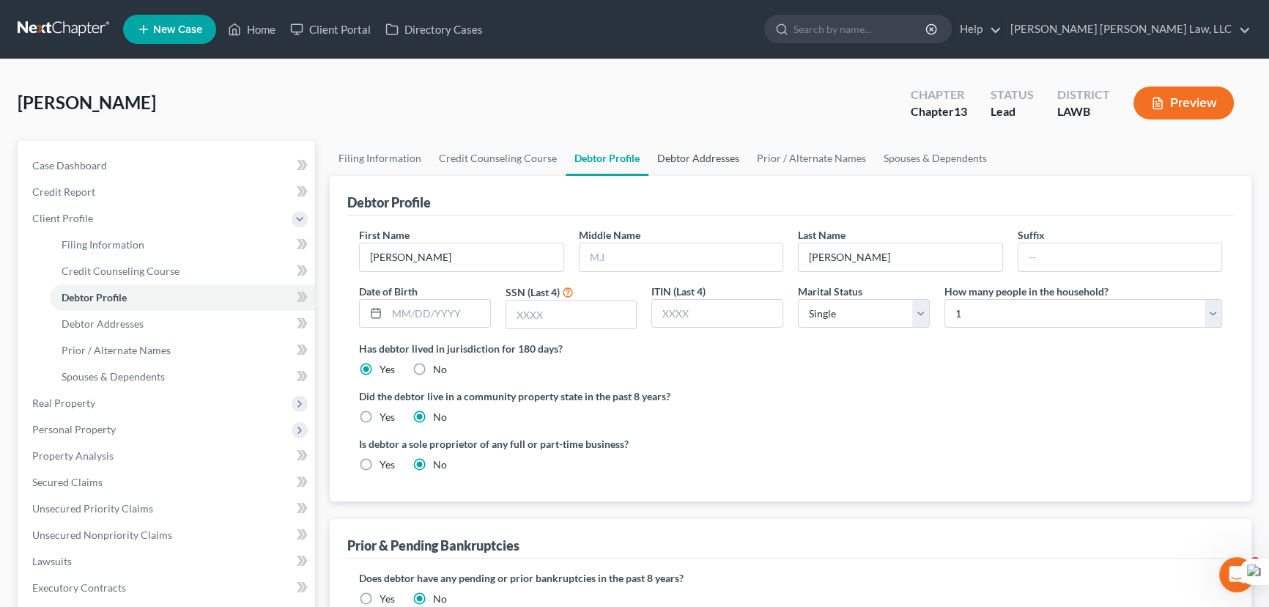
click at [688, 156] on link "Debtor Addresses" at bounding box center [698, 158] width 100 height 35
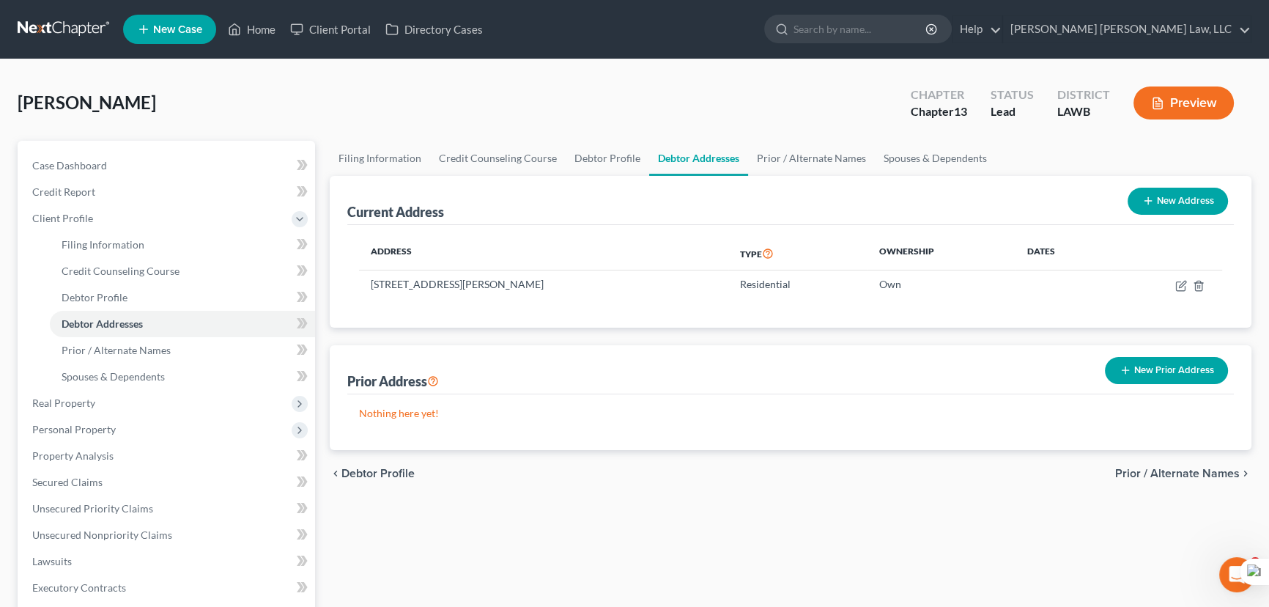
click at [42, 31] on link at bounding box center [65, 29] width 94 height 26
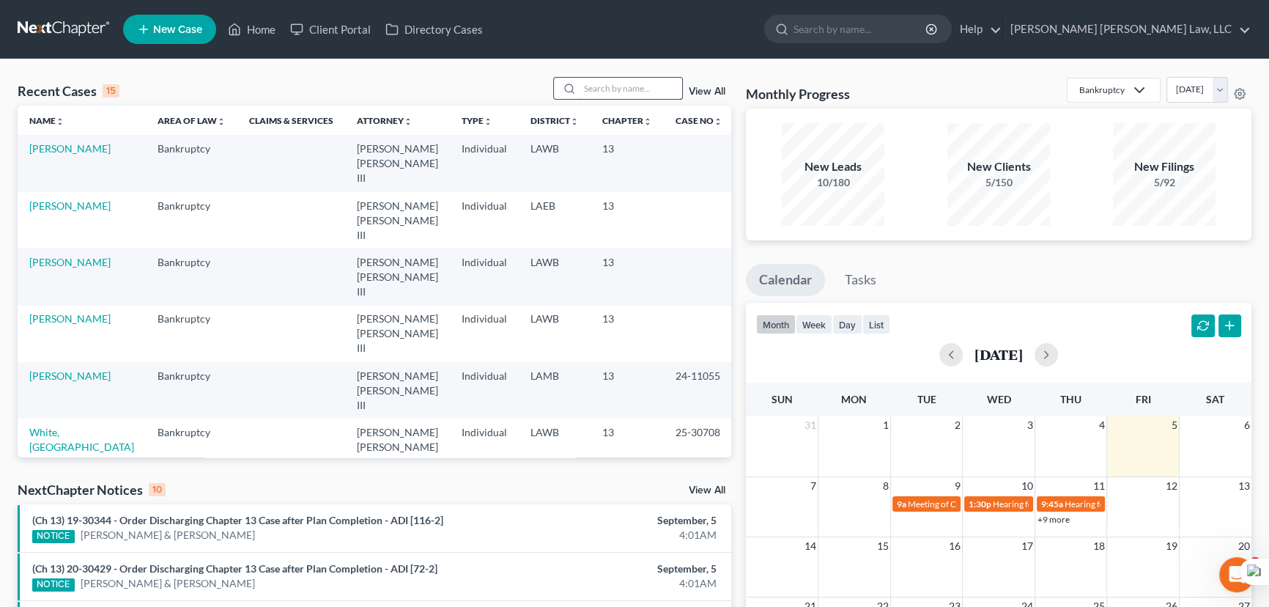
click at [628, 90] on input "search" at bounding box center [631, 88] width 103 height 21
type input "[PERSON_NAME]"
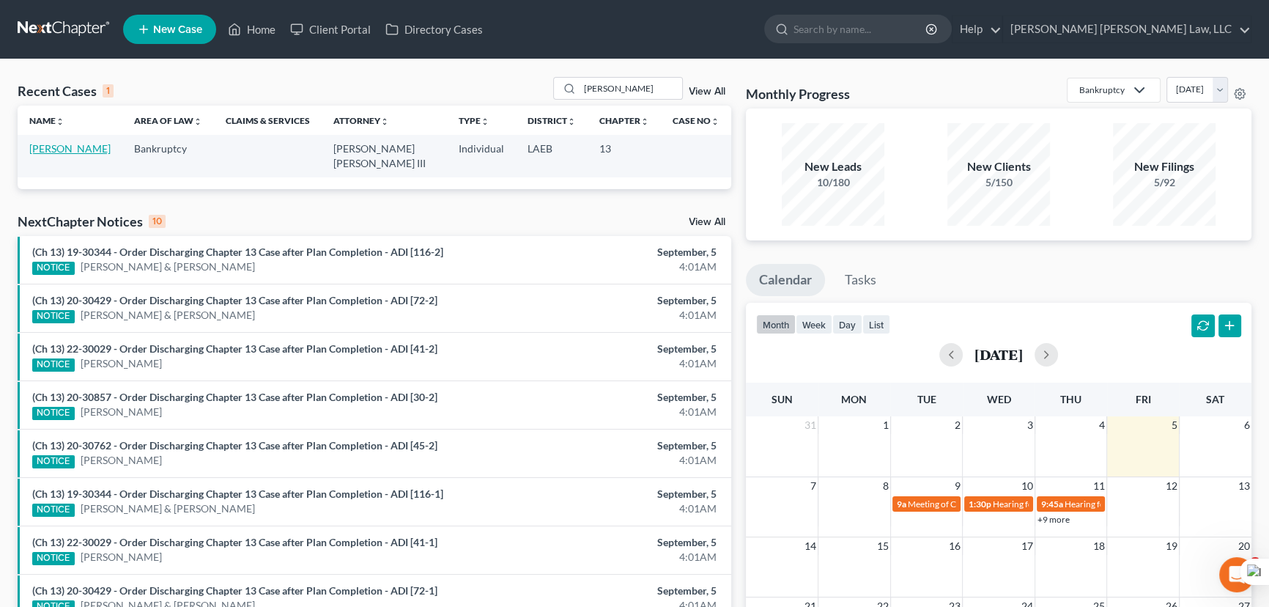
click at [64, 145] on link "[PERSON_NAME]" at bounding box center [69, 148] width 81 height 12
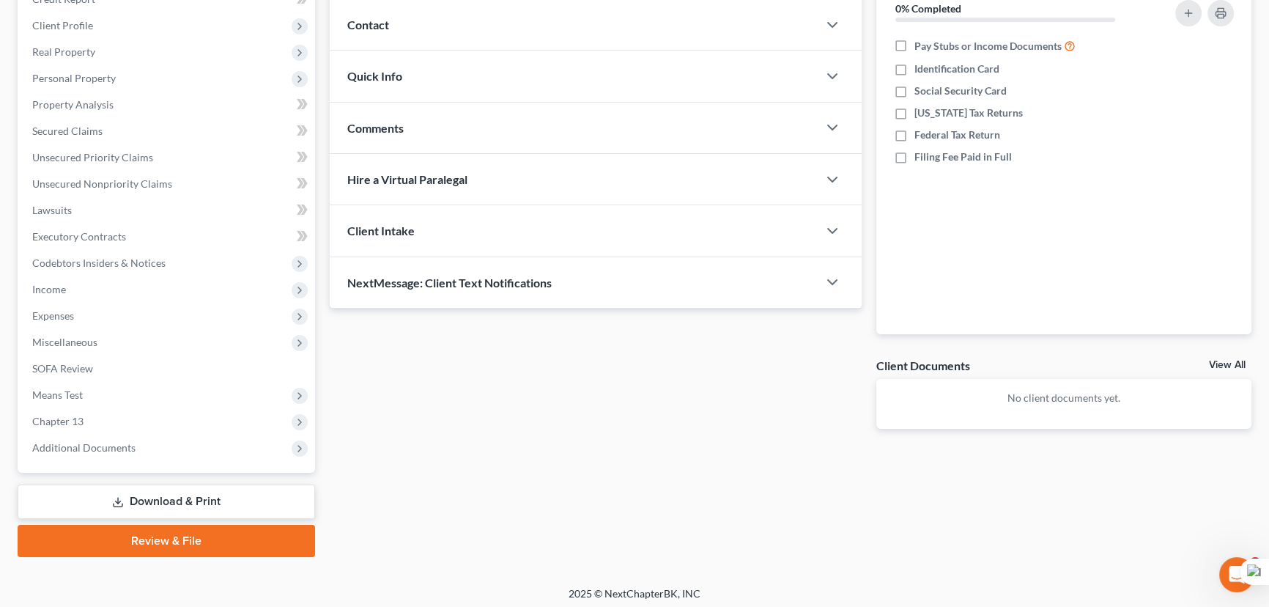
scroll to position [196, 0]
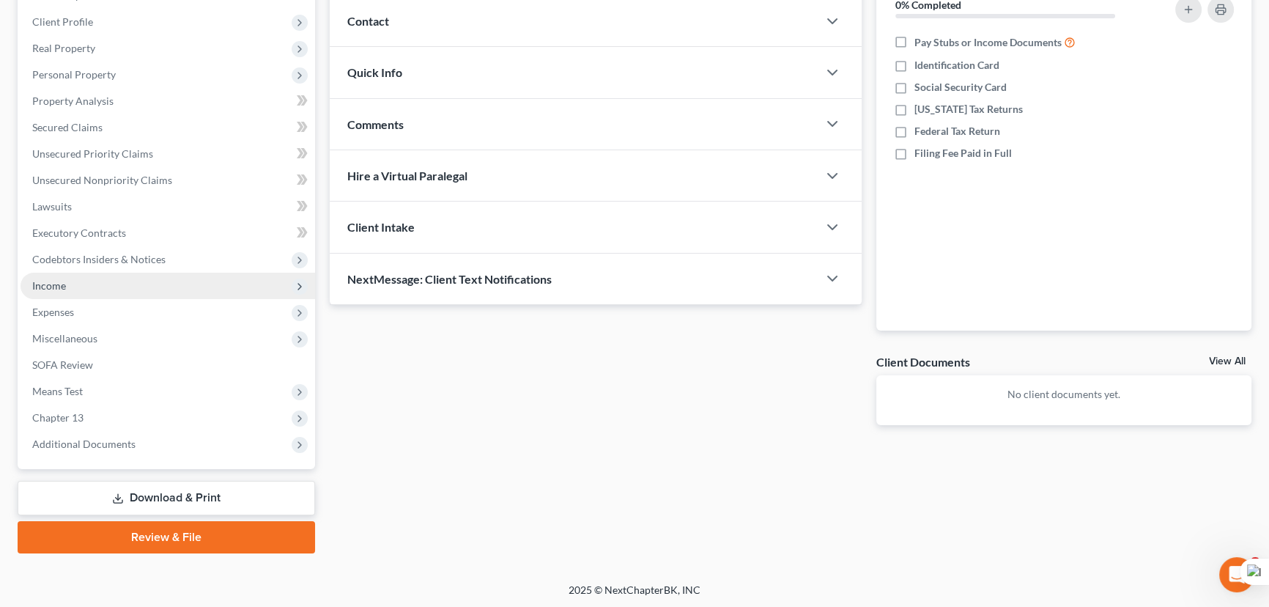
click at [85, 289] on span "Income" at bounding box center [168, 286] width 295 height 26
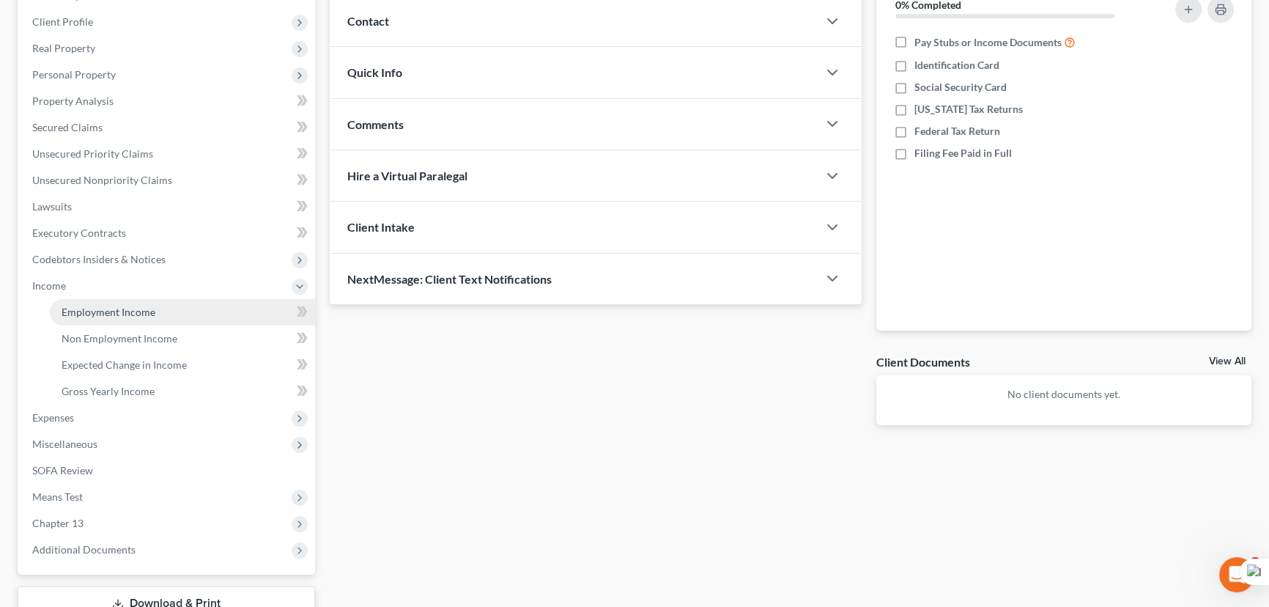
click at [96, 303] on link "Employment Income" at bounding box center [182, 312] width 265 height 26
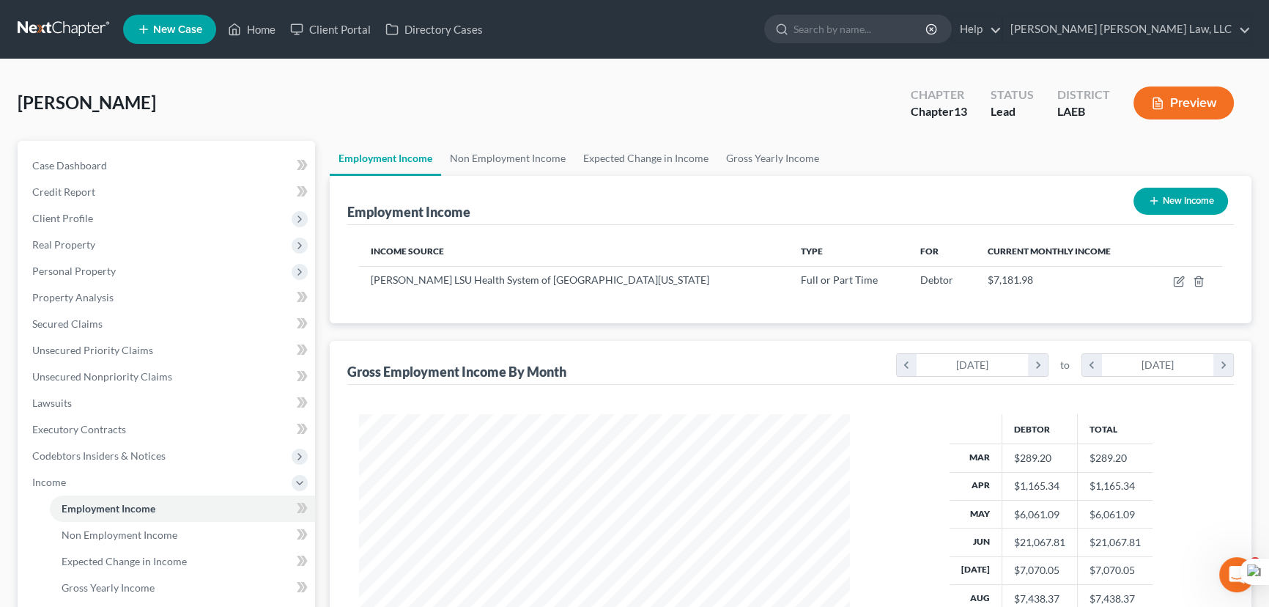
scroll to position [262, 520]
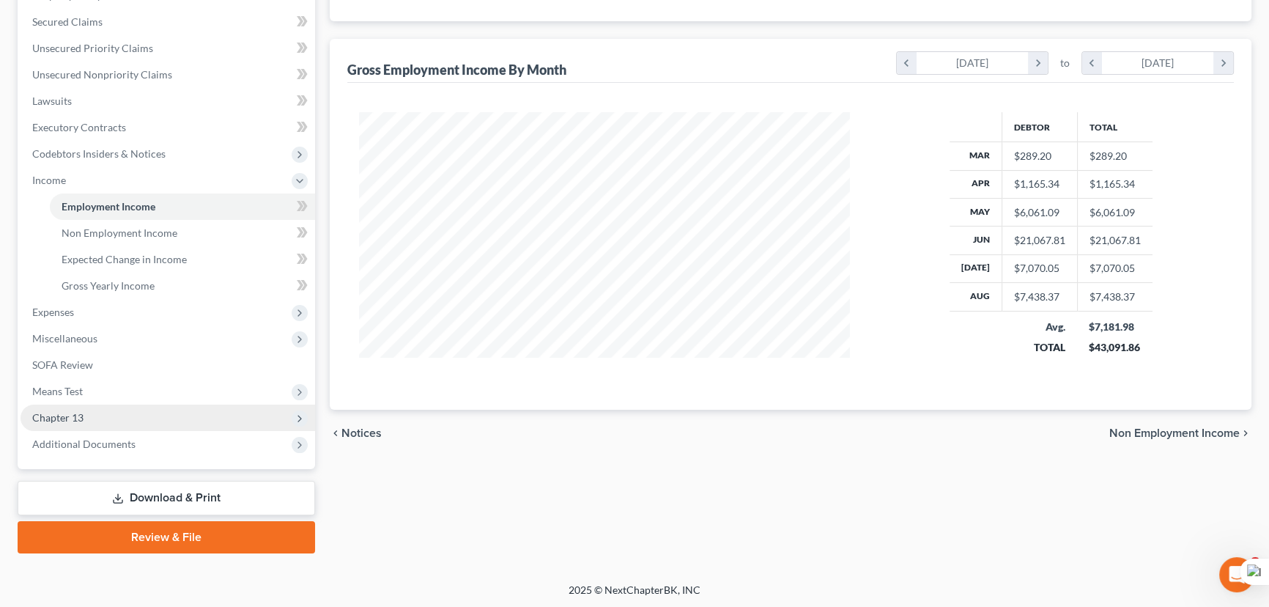
click at [112, 416] on span "Chapter 13" at bounding box center [168, 417] width 295 height 26
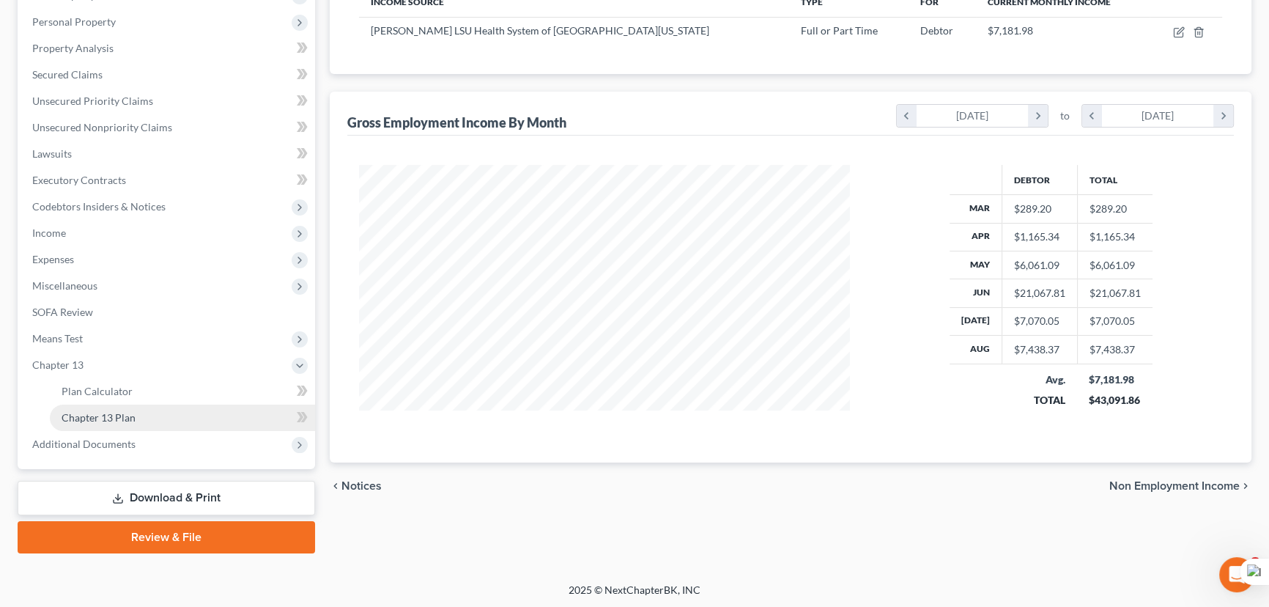
click at [127, 413] on span "Chapter 13 Plan" at bounding box center [99, 417] width 74 height 12
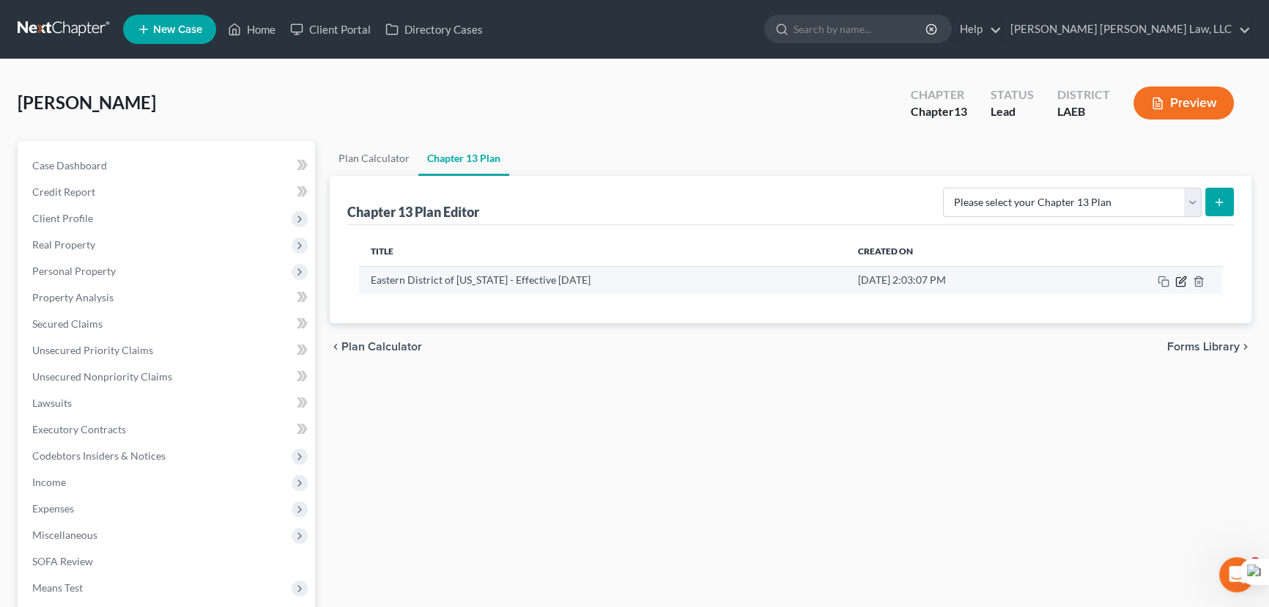
click at [1183, 279] on icon "button" at bounding box center [1181, 281] width 12 height 12
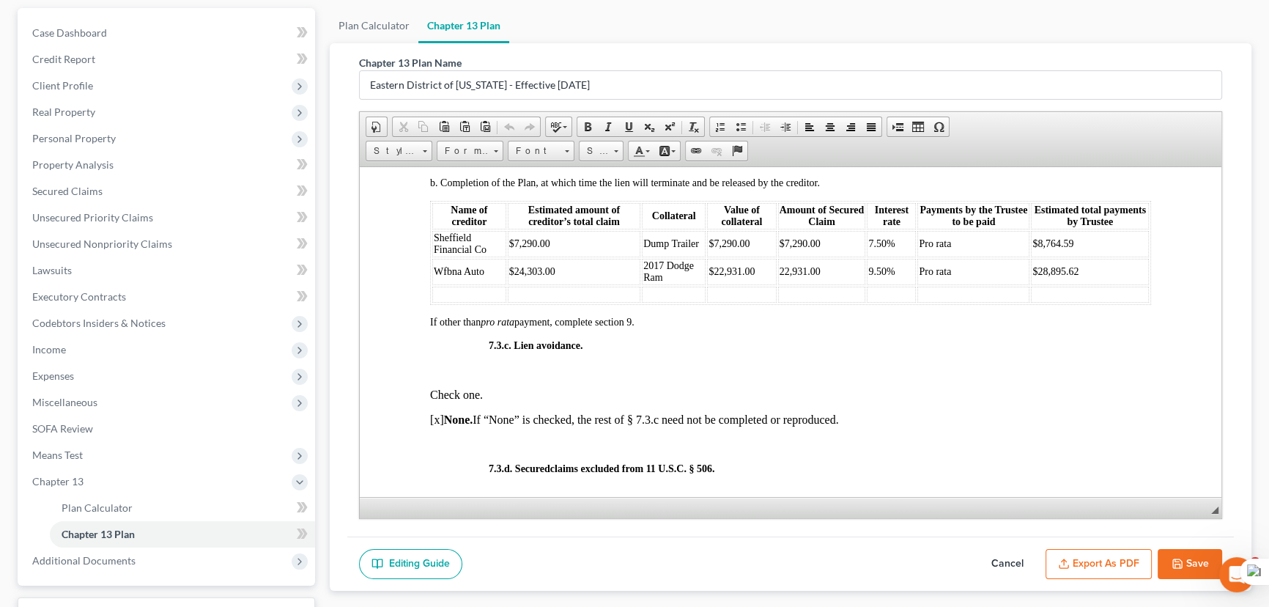
scroll to position [3796, 0]
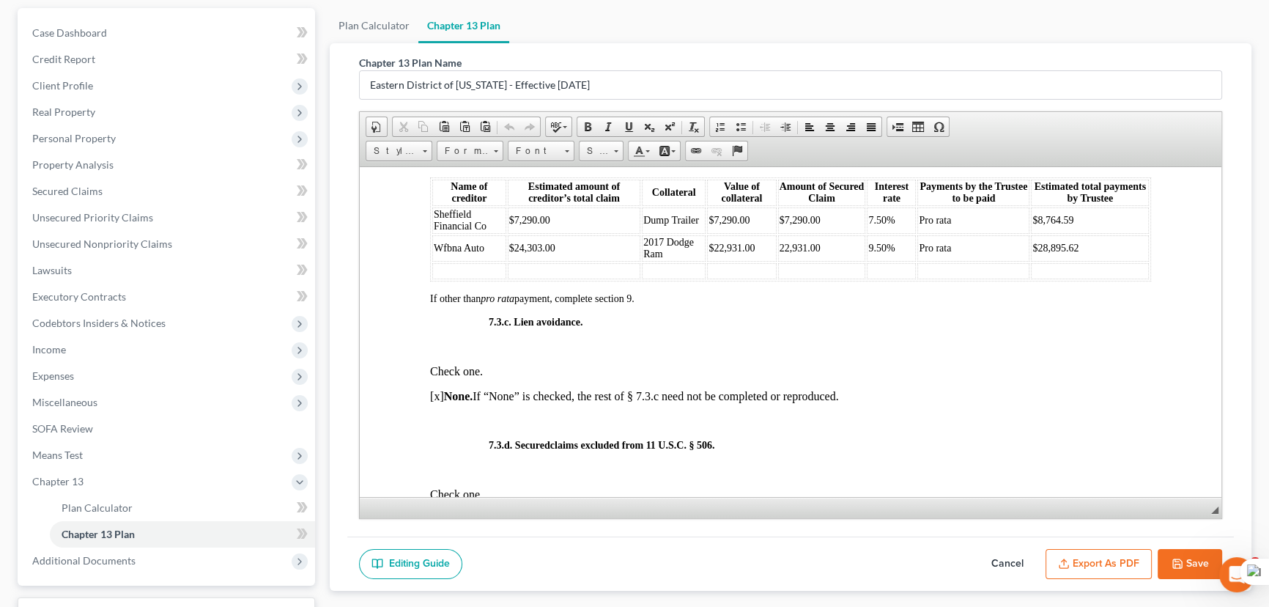
click at [1054, 225] on span "$8,764.59" at bounding box center [1052, 219] width 41 height 11
click at [1074, 233] on td "$8,764.59" at bounding box center [1090, 220] width 118 height 26
click at [1078, 261] on td "$28,895.62" at bounding box center [1090, 247] width 118 height 26
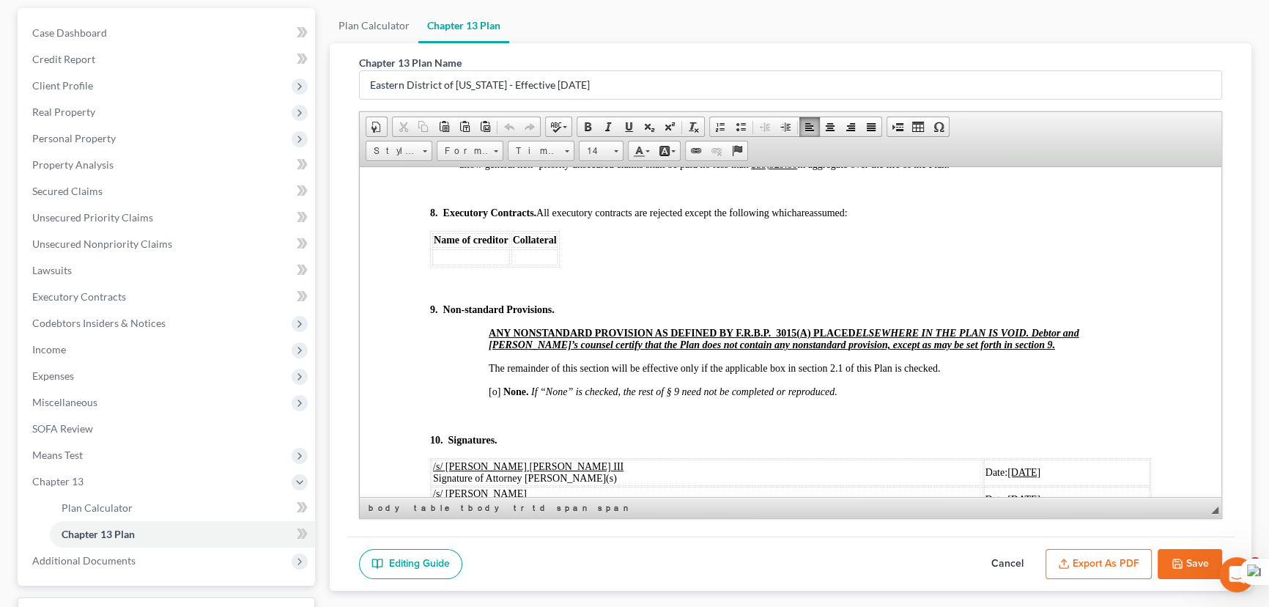
scroll to position [5062, 0]
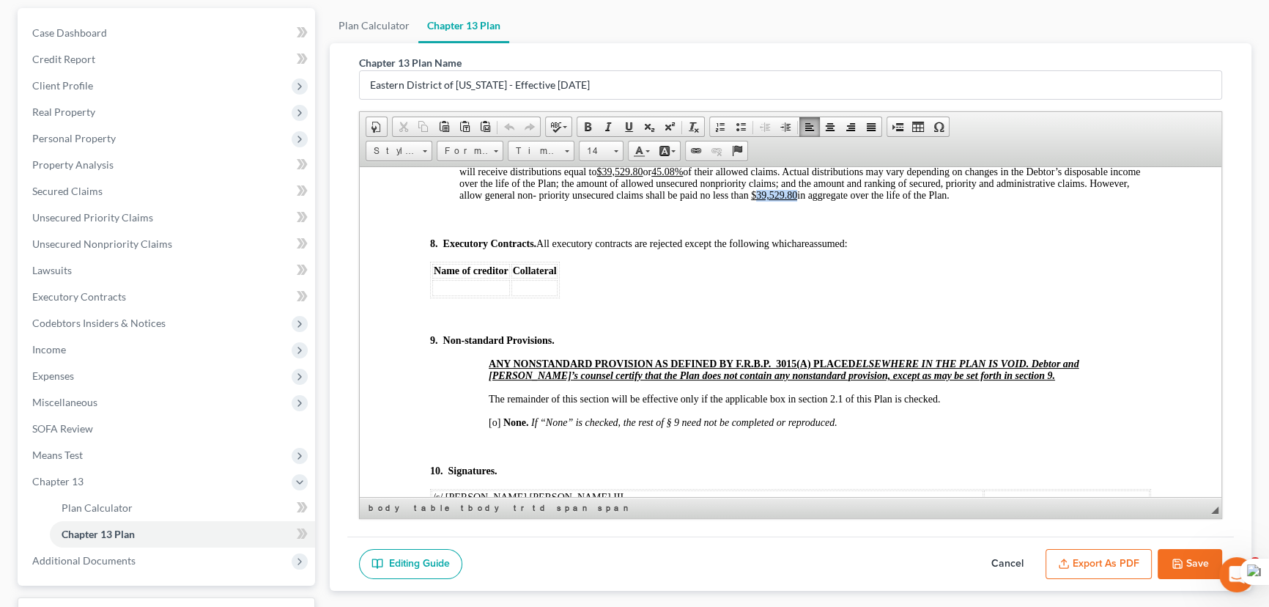
drag, startPoint x: 873, startPoint y: 300, endPoint x: 834, endPoint y: 303, distance: 38.9
click at [834, 201] on p "7.6. Unsecured Claims. No amounts will be paid on unsecured claims until Plan p…" at bounding box center [805, 165] width 692 height 70
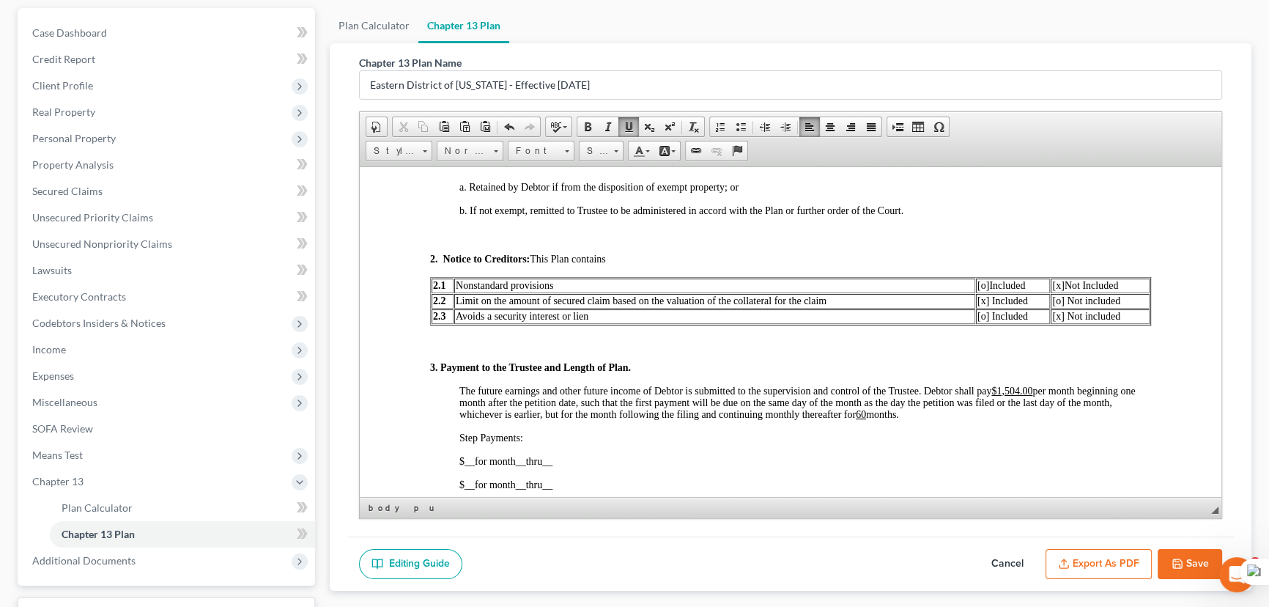
scroll to position [599, 0]
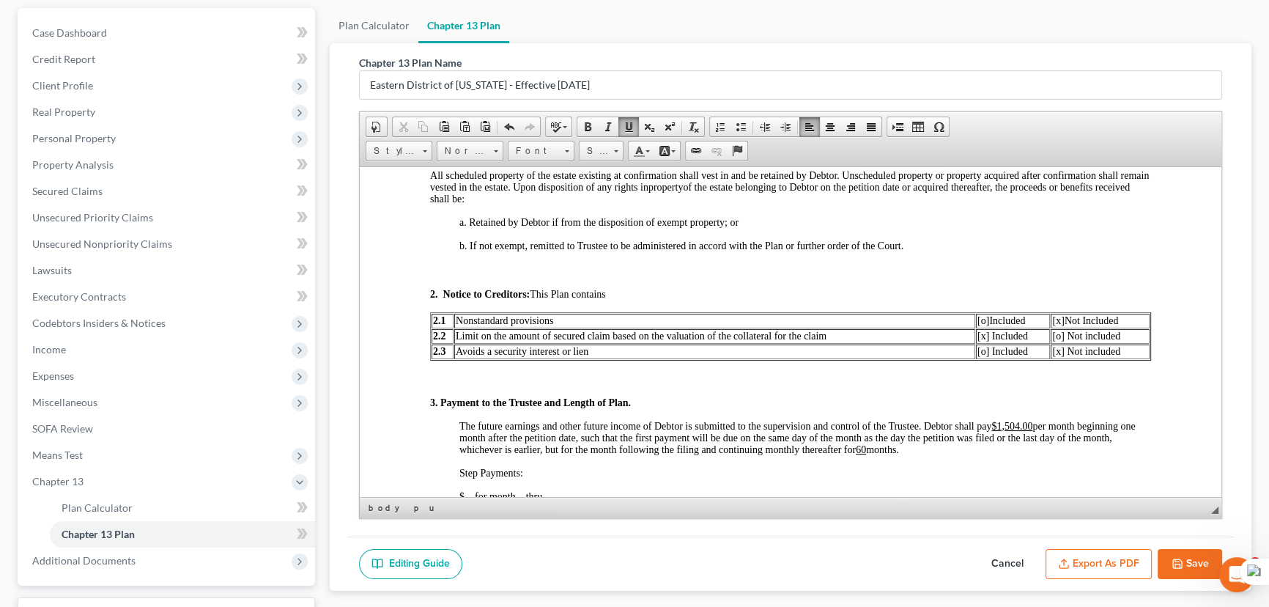
drag, startPoint x: 1001, startPoint y: 558, endPoint x: 1120, endPoint y: 189, distance: 387.8
click at [1001, 558] on button "Cancel" at bounding box center [1007, 564] width 64 height 31
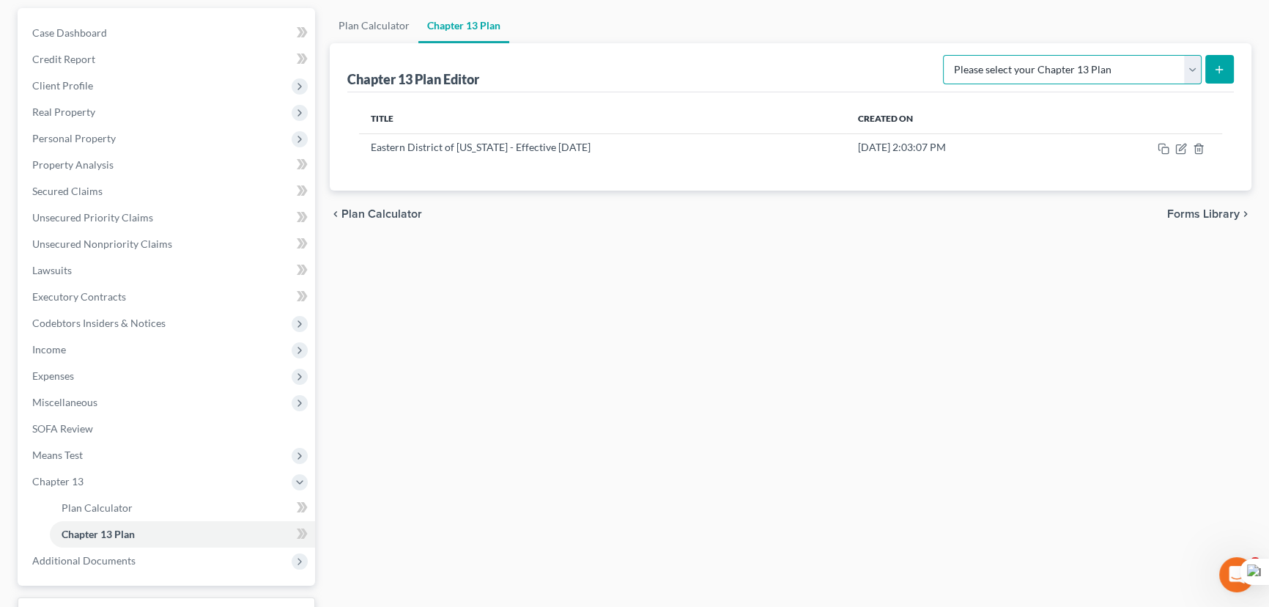
click at [1124, 61] on select "Please select your Chapter 13 Plan Eastern District of [US_STATE][GEOGRAPHIC_DA…" at bounding box center [1072, 69] width 259 height 29
select select "1"
click at [943, 55] on select "Please select your Chapter 13 Plan Eastern District of [US_STATE][GEOGRAPHIC_DA…" at bounding box center [1072, 69] width 259 height 29
click at [1219, 73] on icon "submit" at bounding box center [1219, 70] width 12 height 12
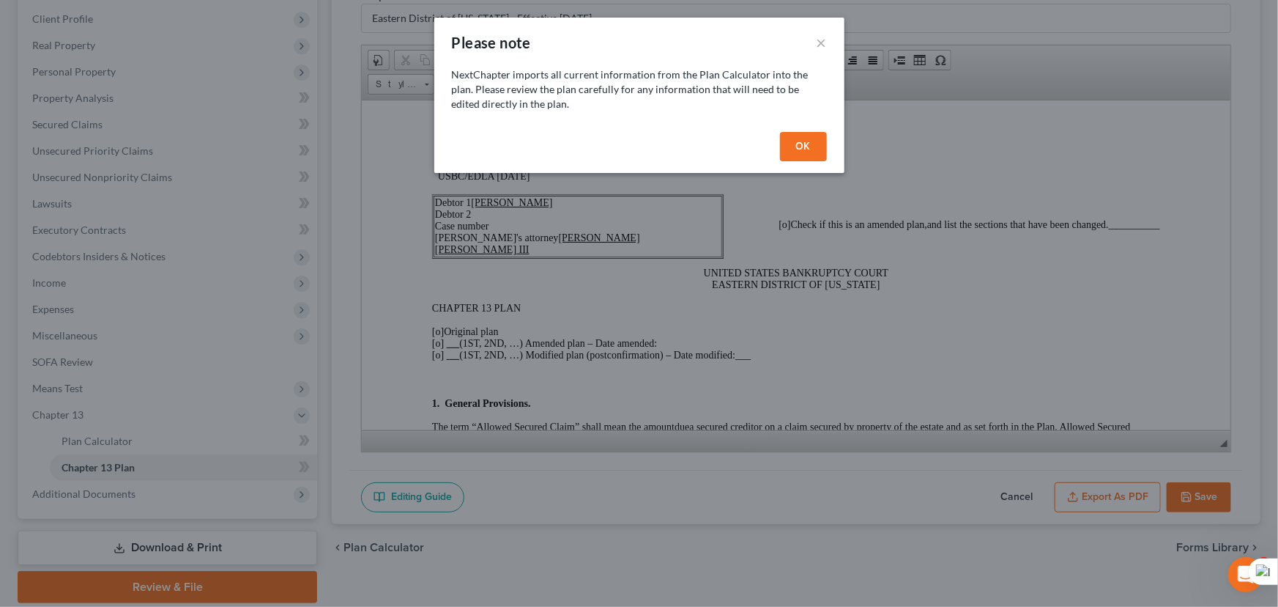
scroll to position [0, 0]
click at [790, 146] on button "OK" at bounding box center [803, 146] width 47 height 29
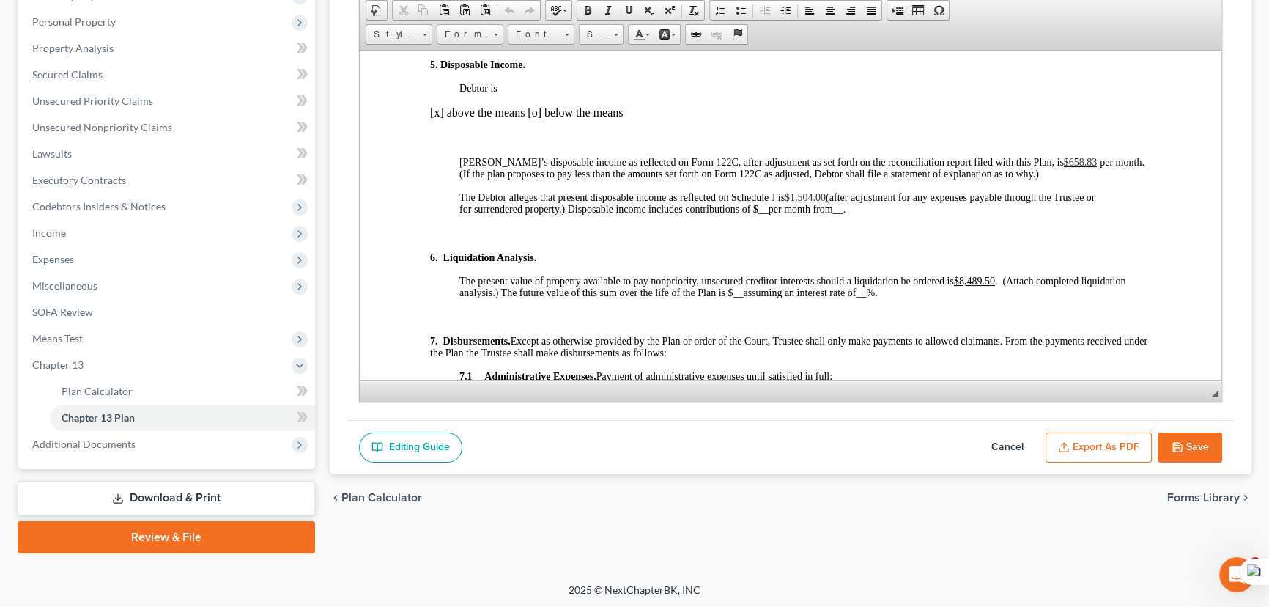
scroll to position [1465, 0]
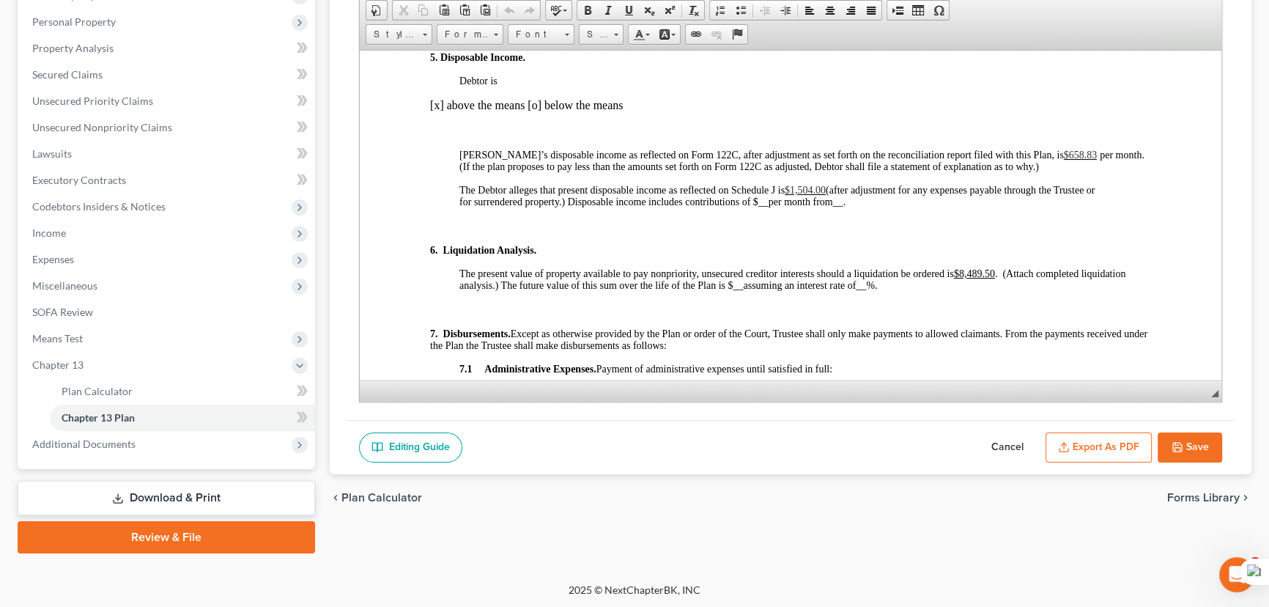
click at [1003, 427] on div "Editing Guide Cancel Export as PDF Save" at bounding box center [790, 447] width 886 height 55
click at [1002, 442] on button "Cancel" at bounding box center [1007, 447] width 64 height 31
select select "1"
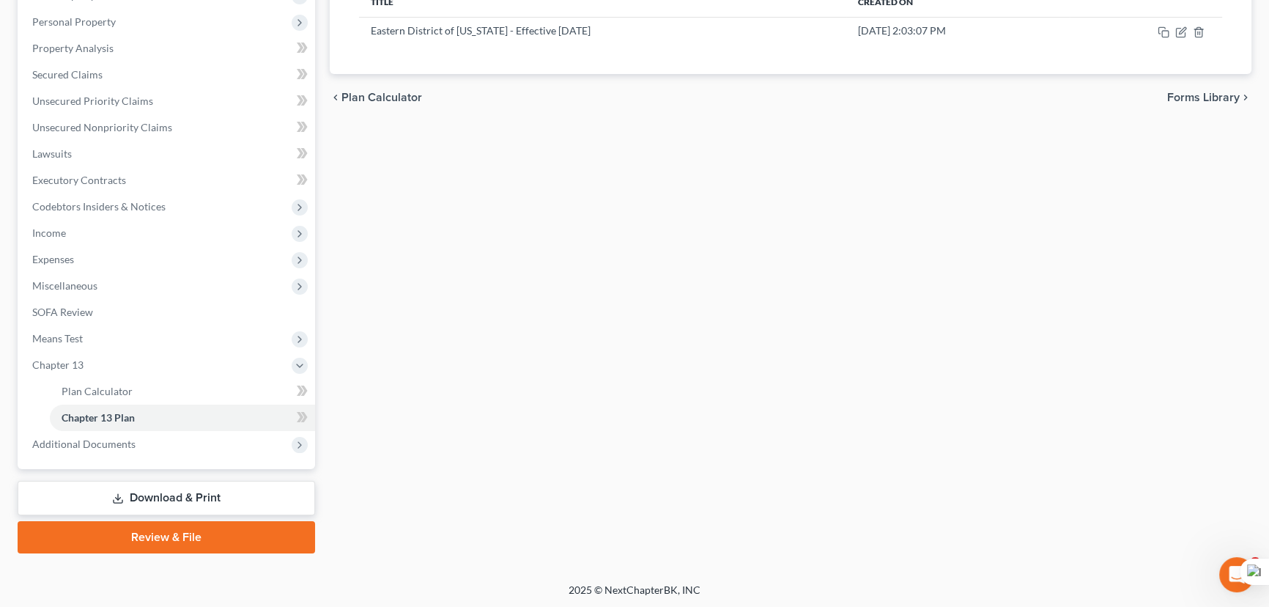
scroll to position [0, 0]
